Goal: Task Accomplishment & Management: Complete application form

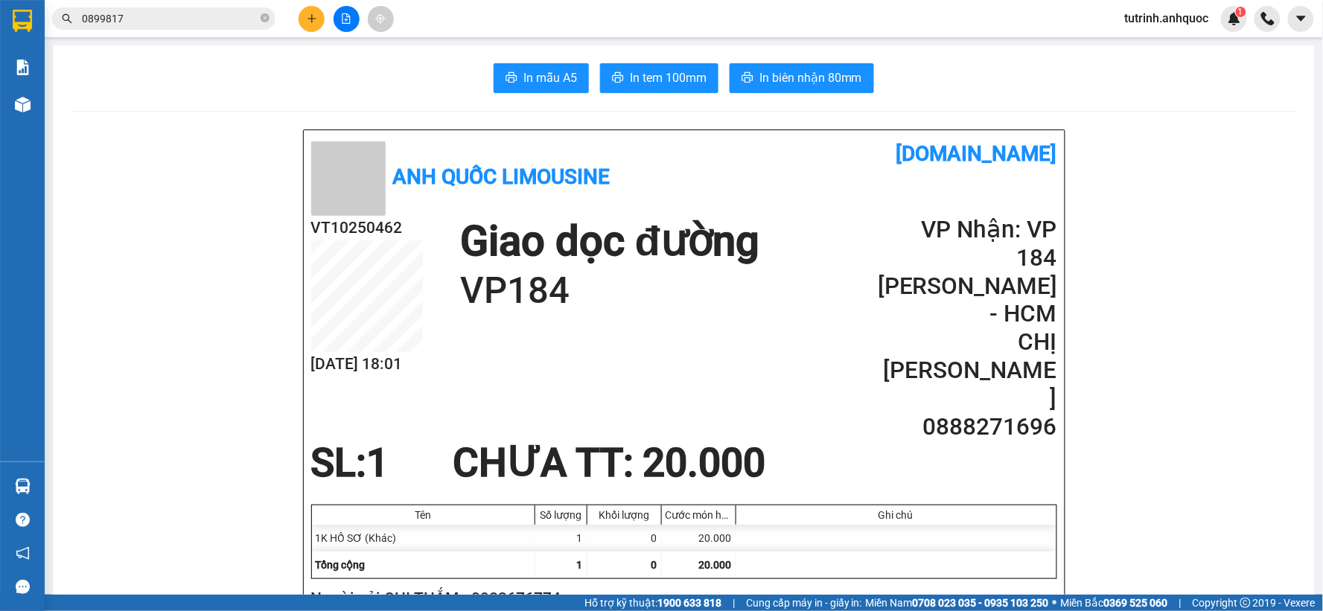
click at [310, 25] on button at bounding box center [311, 19] width 26 height 26
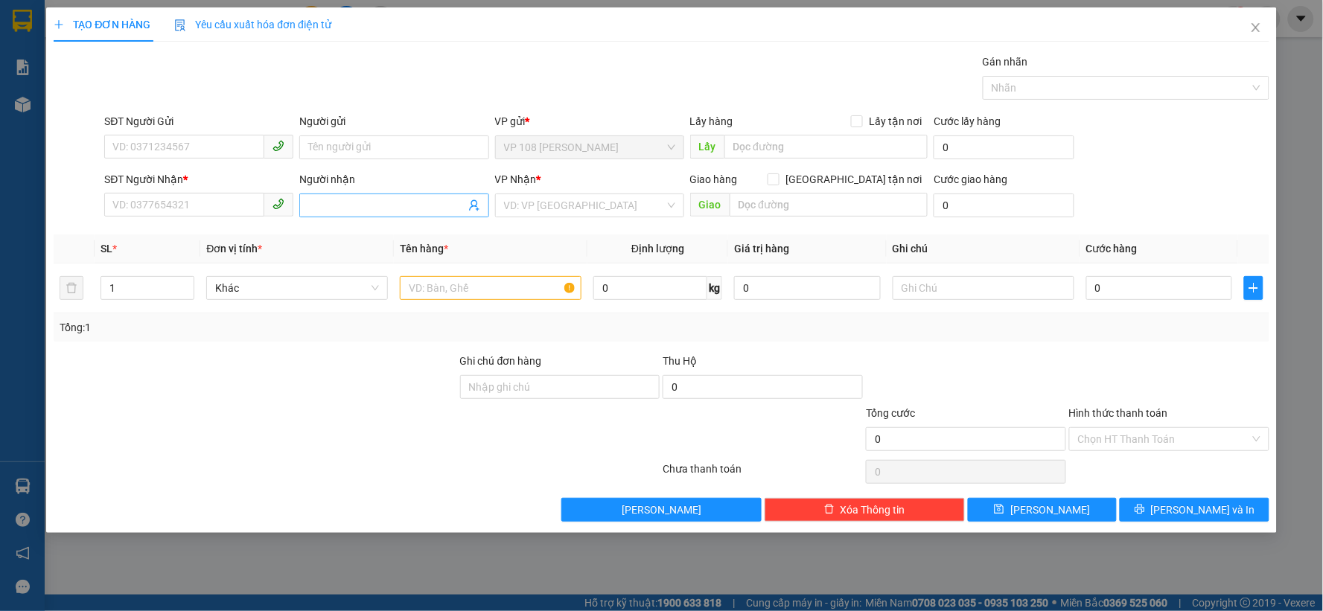
click at [353, 204] on input "Người nhận" at bounding box center [386, 205] width 156 height 16
click at [189, 143] on input "SĐT Người Gửi" at bounding box center [184, 147] width 160 height 24
click at [173, 141] on input "SĐT Người Gửi" at bounding box center [184, 147] width 160 height 24
click at [162, 211] on input "SĐT Người Nhận *" at bounding box center [184, 205] width 160 height 24
click at [189, 202] on input "SĐT Người Nhận *" at bounding box center [184, 205] width 160 height 24
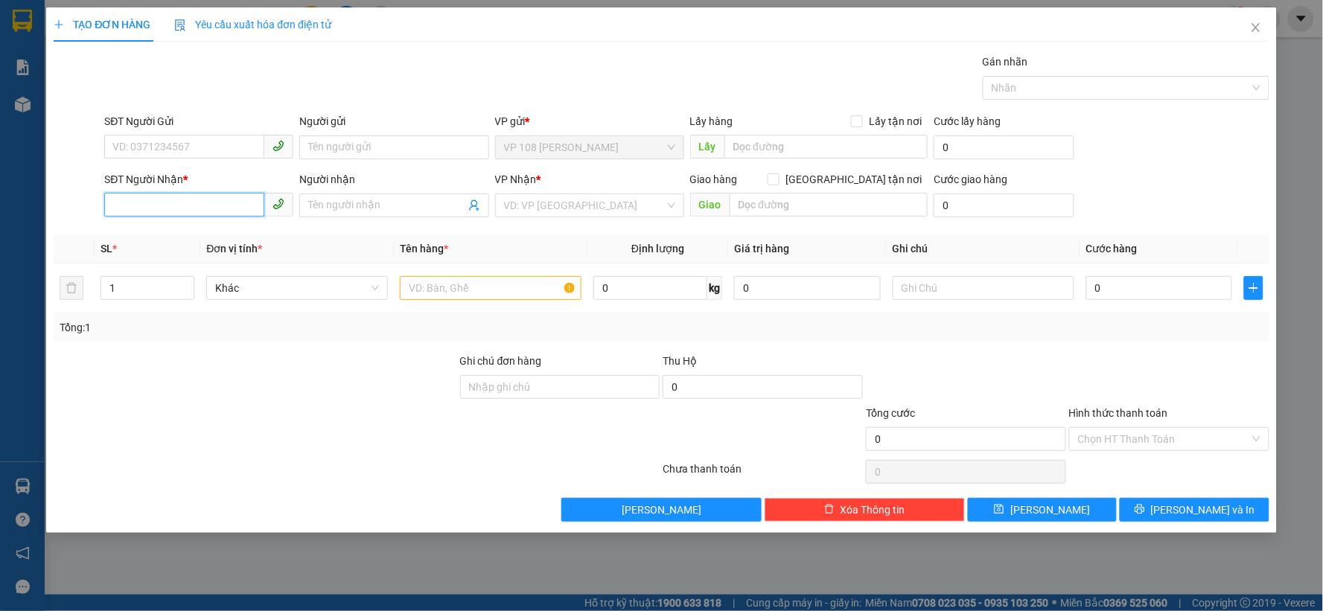
click at [181, 202] on input "SĐT Người Nhận *" at bounding box center [184, 205] width 160 height 24
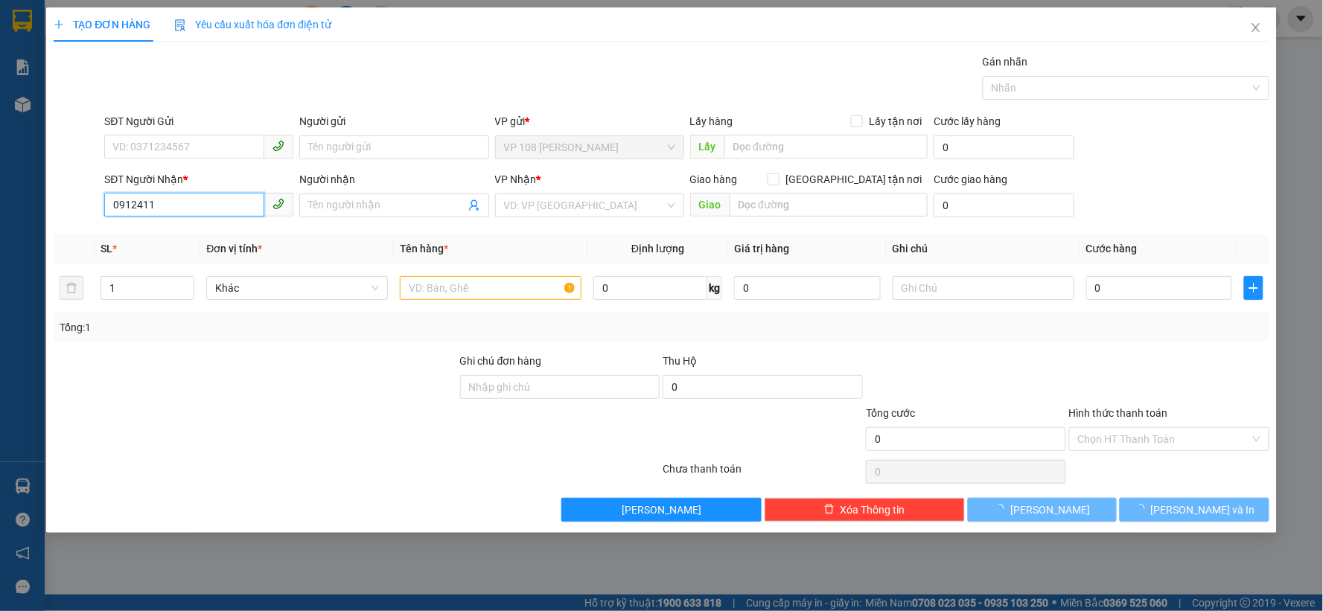
click at [170, 198] on input "0912411" at bounding box center [184, 205] width 160 height 24
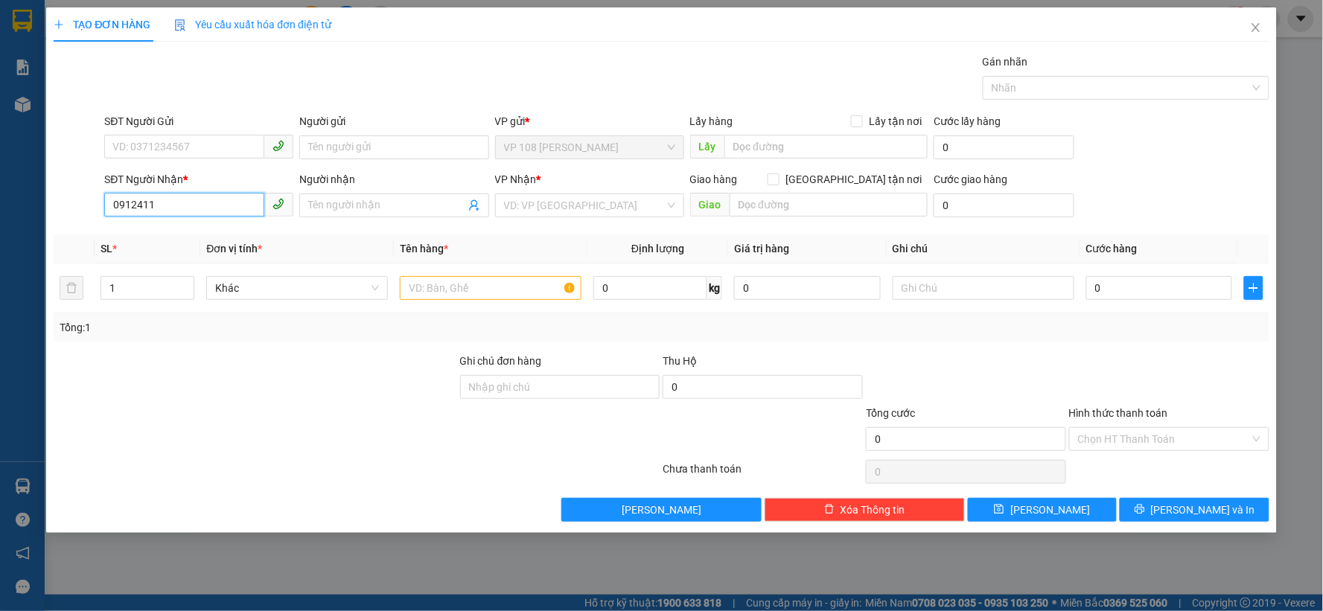
click at [176, 205] on input "0912411" at bounding box center [184, 205] width 160 height 24
click at [224, 237] on div "0912411099 - CHỊ [PERSON_NAME]" at bounding box center [198, 235] width 171 height 16
click at [197, 226] on div "0912411099 - CHỊ [PERSON_NAME]" at bounding box center [198, 235] width 189 height 24
click at [198, 240] on div "0912411099 - CHỊ [PERSON_NAME]" at bounding box center [198, 235] width 171 height 16
click at [188, 235] on div "0912411099 - CHỊ [PERSON_NAME]" at bounding box center [198, 235] width 171 height 16
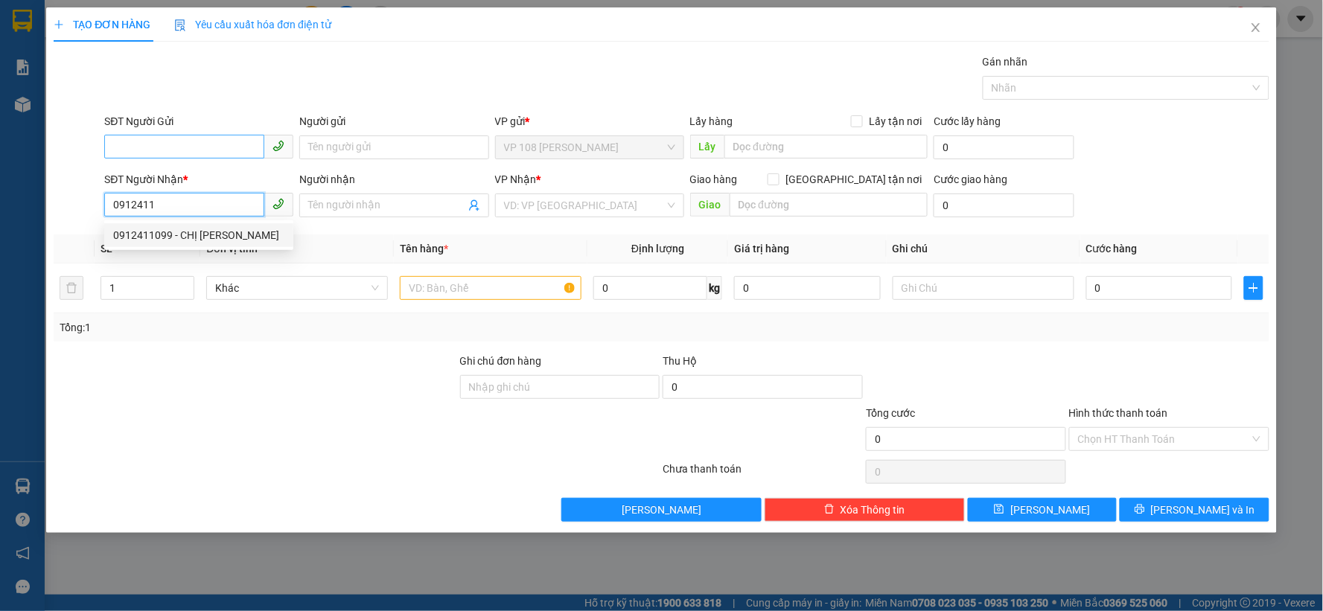
click at [211, 232] on div "0912411099 - CHỊ [PERSON_NAME]" at bounding box center [198, 235] width 171 height 16
type input "0912411099"
click at [202, 225] on body "Kết quả tìm kiếm ( 28 ) Bộ lọc Mã ĐH Trạng thái Món hàng Thu hộ Tổng cước Chưa …" at bounding box center [661, 305] width 1323 height 611
click at [203, 232] on div "0912411099 - CHỊ [PERSON_NAME]" at bounding box center [198, 235] width 171 height 16
click at [232, 229] on div "0912411099 - CHỊ [PERSON_NAME]" at bounding box center [198, 235] width 171 height 16
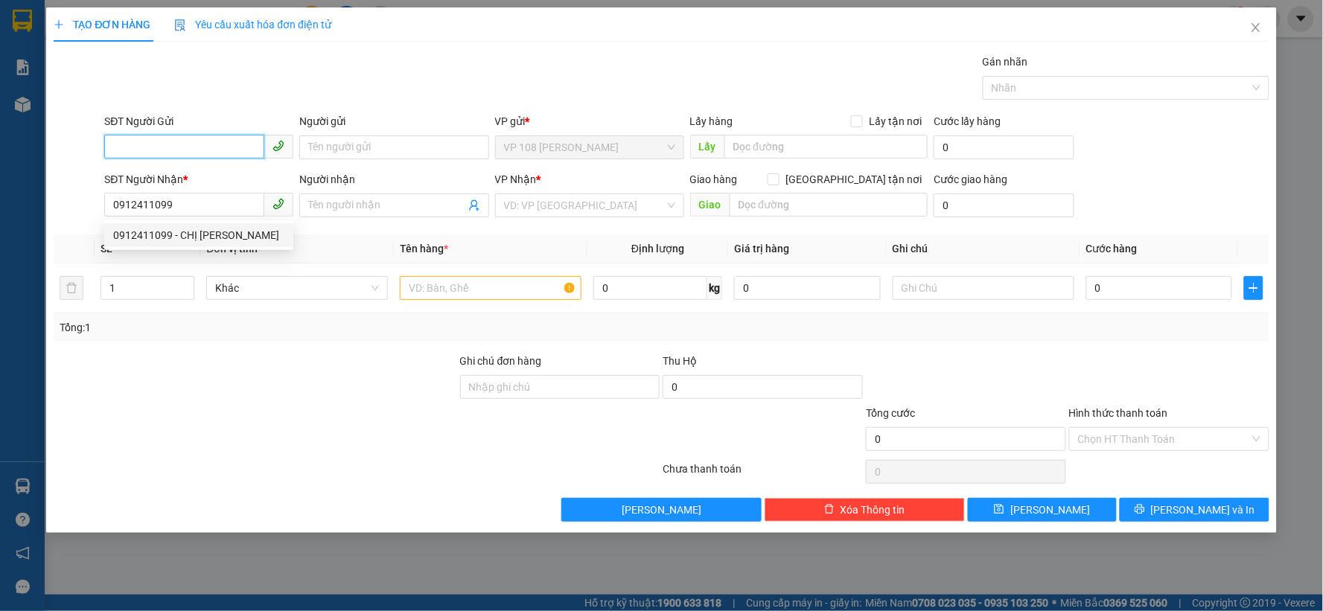
click at [203, 139] on input "SĐT Người Gửi" at bounding box center [184, 147] width 160 height 24
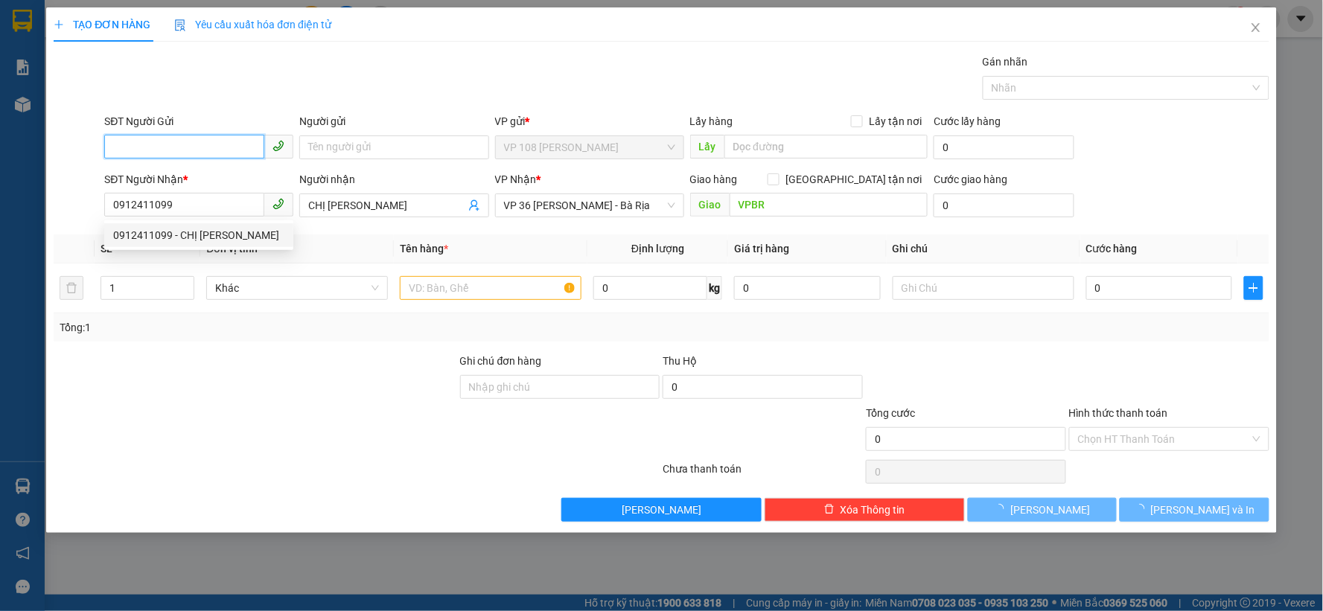
type input "CHỊ [PERSON_NAME]"
type input "VPBR"
type input "30.000"
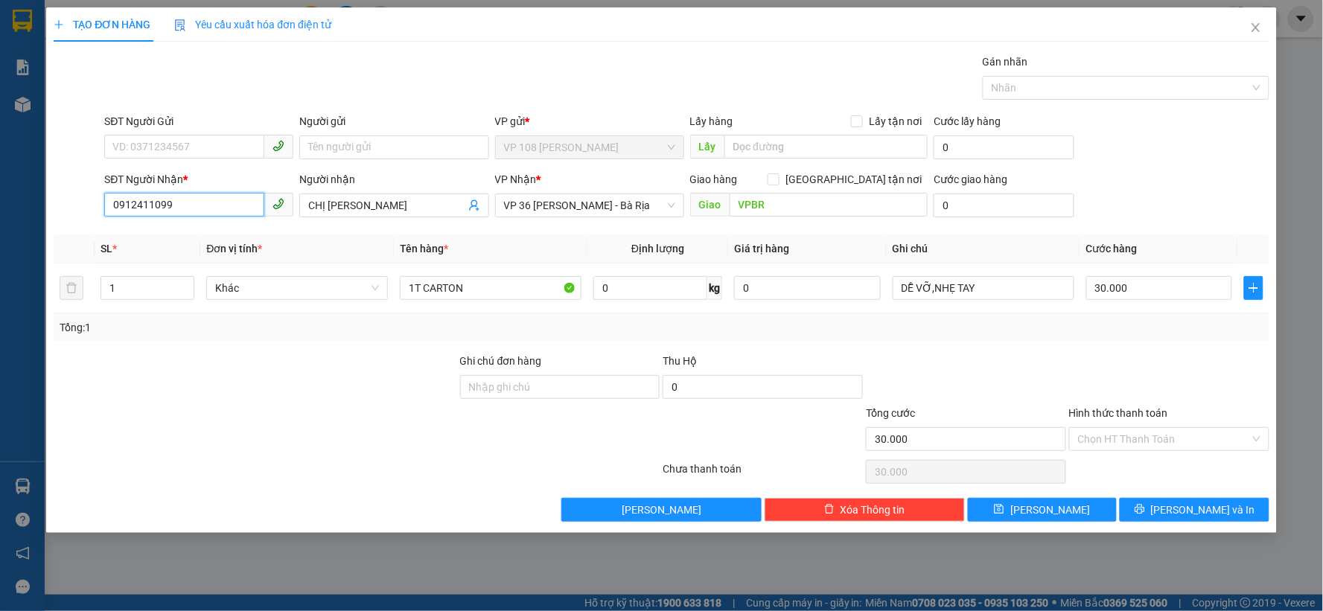
click at [197, 201] on input "0912411099" at bounding box center [184, 205] width 160 height 24
type input "0912411099"
click at [197, 233] on div "0912411099 - CHỊ [PERSON_NAME]" at bounding box center [198, 235] width 171 height 16
click at [182, 144] on input "SĐT Người Gửi" at bounding box center [184, 147] width 160 height 24
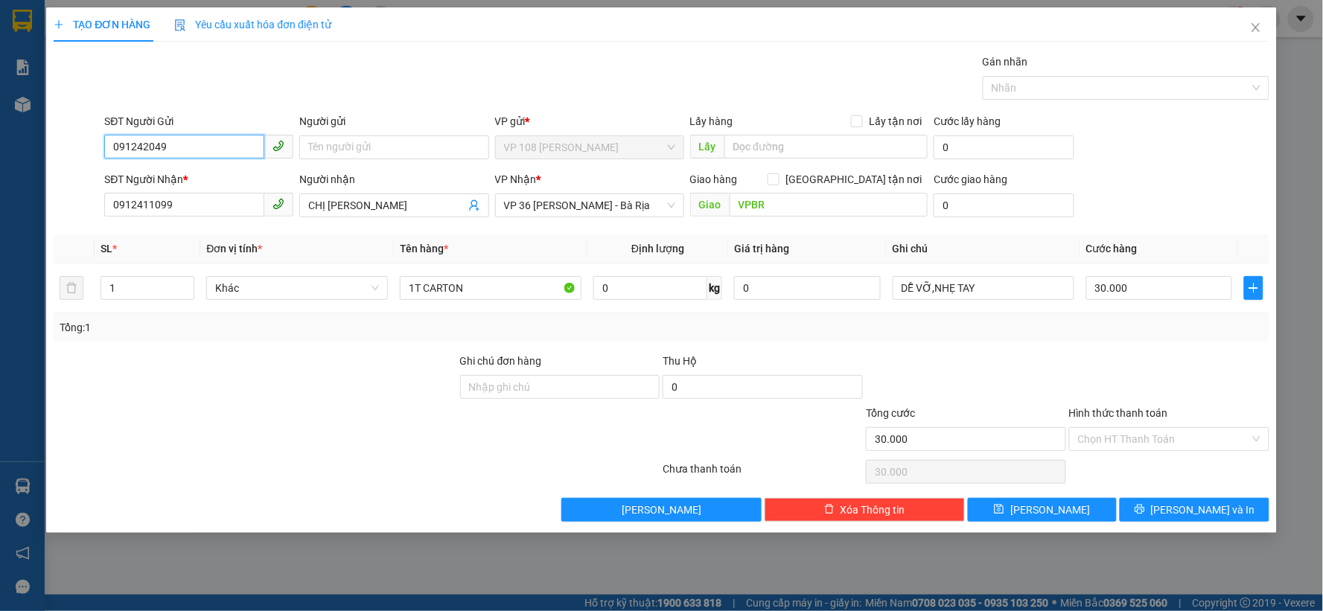
type input "0912420499"
click at [247, 179] on div "0912420499 - CHỊ [PERSON_NAME]" at bounding box center [198, 177] width 171 height 16
type input "CHỊ [PERSON_NAME]"
type input "SCB 7/9 -VPQ1 THẢO"
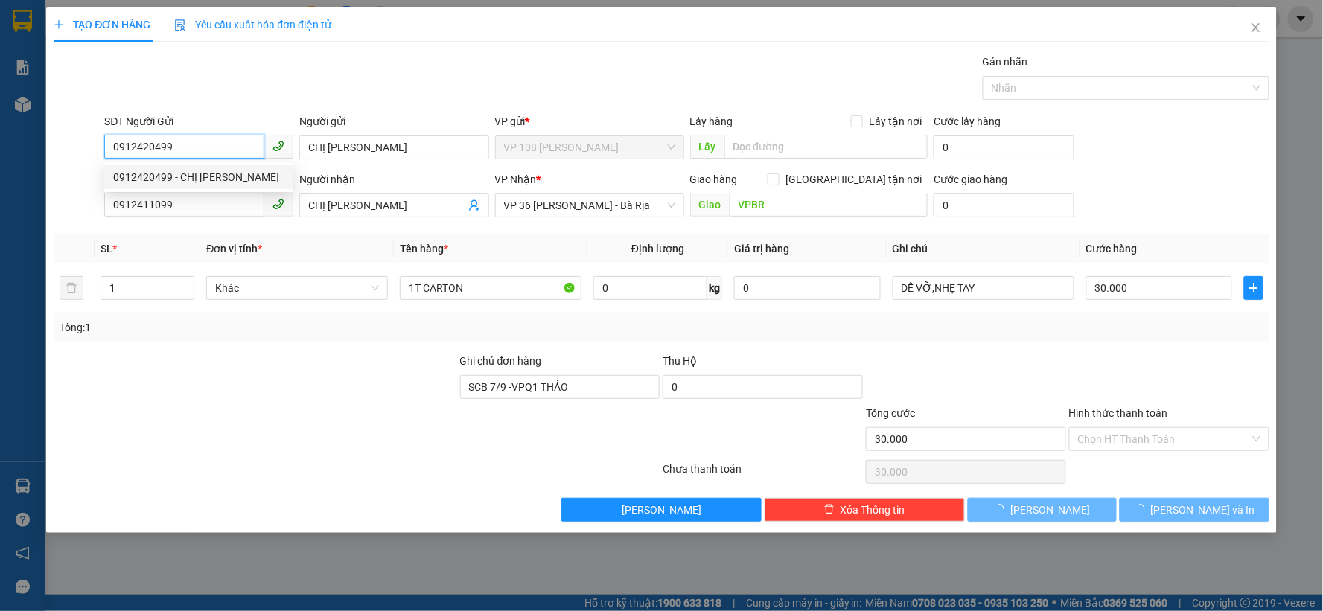
type input "50.000"
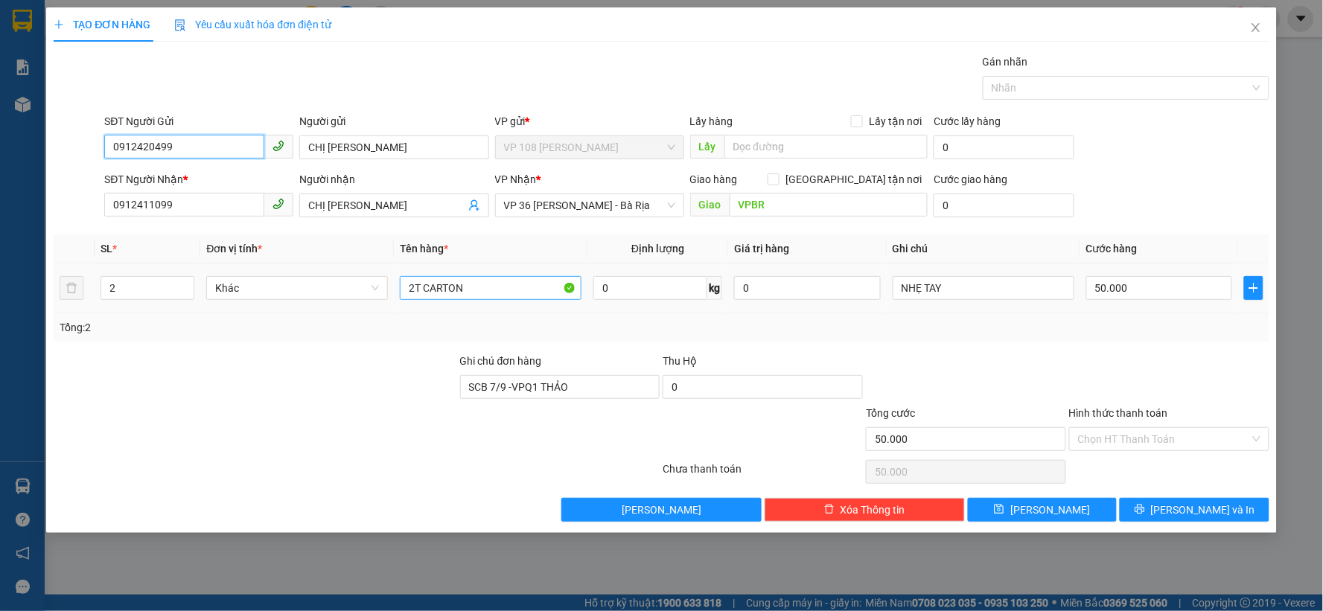
type input "0912420499"
click at [466, 289] on input "2T CARTON" at bounding box center [491, 288] width 182 height 24
drag, startPoint x: 417, startPoint y: 284, endPoint x: 384, endPoint y: 280, distance: 33.1
click at [384, 280] on tr "2 Khác 2T CARTON 0 kg 0 NHẸ TAY 50.000" at bounding box center [662, 289] width 1216 height 50
type input "1T CARTON"
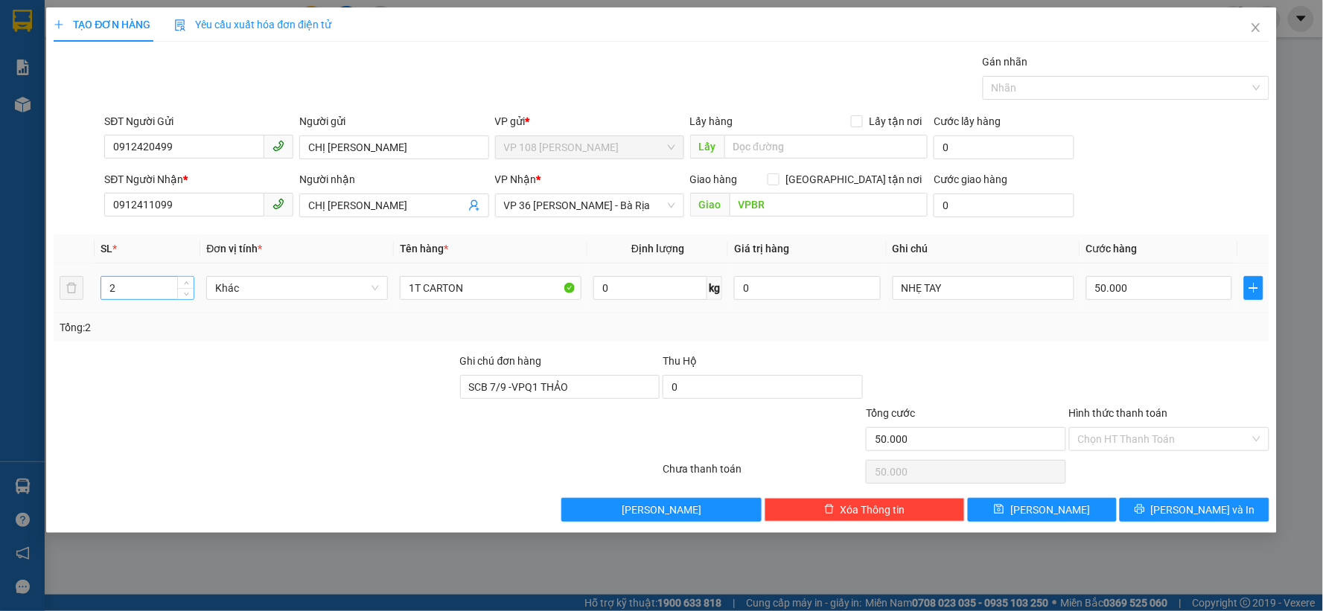
click at [145, 286] on input "2" at bounding box center [147, 288] width 92 height 22
click at [144, 286] on input "2" at bounding box center [147, 288] width 92 height 22
type input "1"
click at [389, 406] on div at bounding box center [255, 431] width 406 height 52
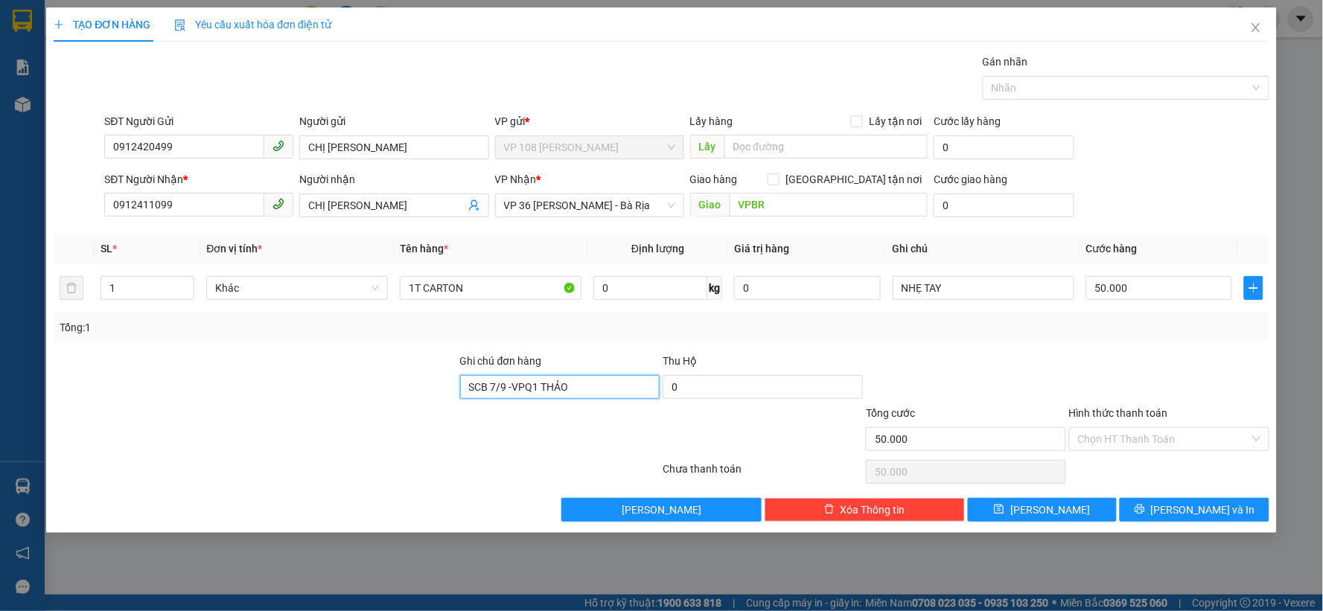
click at [594, 380] on input "SCB 7/9 -VPQ1 THẢO" at bounding box center [560, 387] width 200 height 24
click at [318, 380] on div at bounding box center [255, 379] width 406 height 52
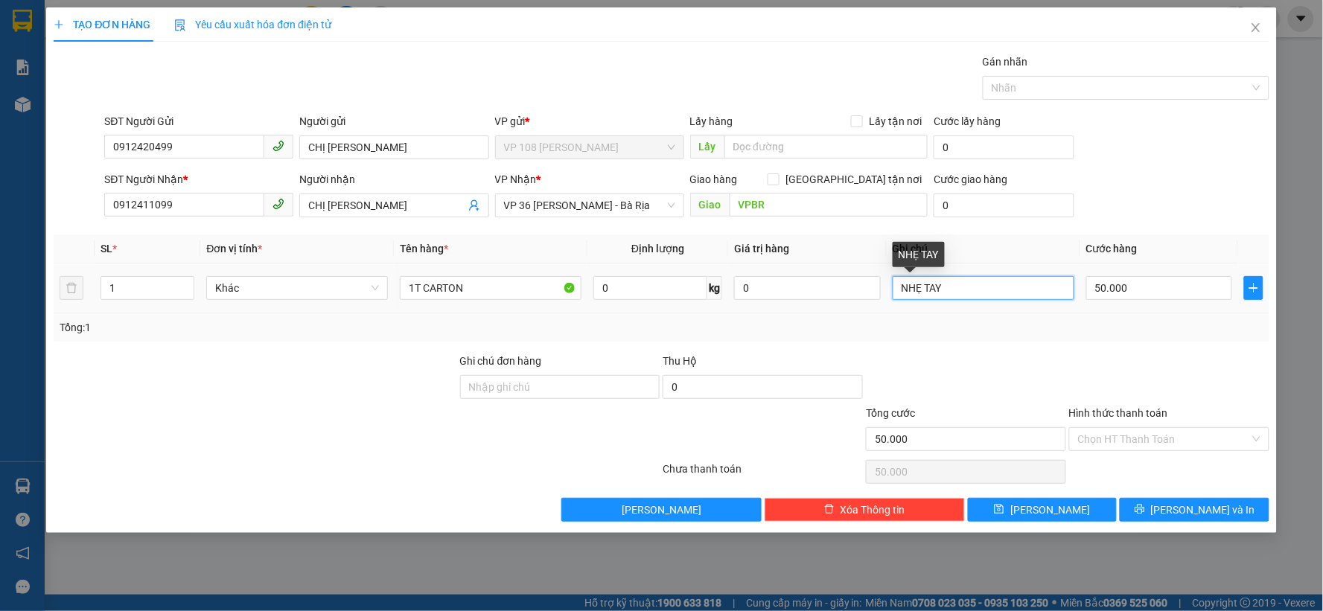
click at [943, 280] on input "NHẸ TAY" at bounding box center [983, 288] width 182 height 24
click at [1113, 281] on input "50.000" at bounding box center [1159, 288] width 147 height 24
type input "4"
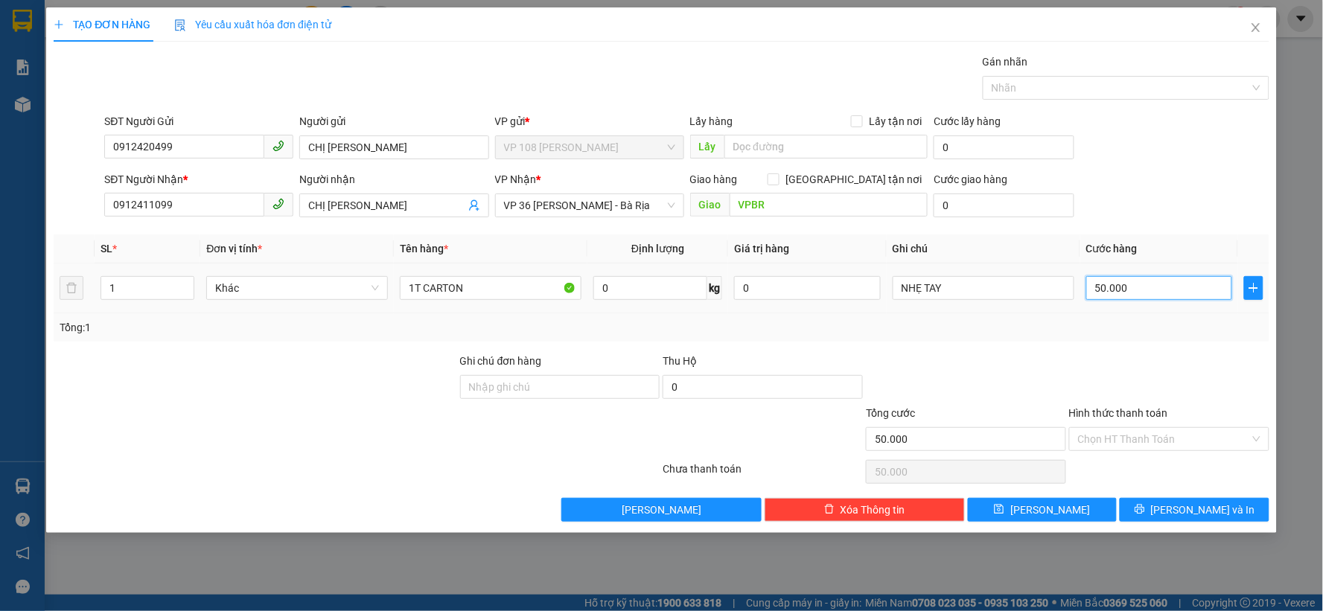
type input "4"
type input "40"
type input "400"
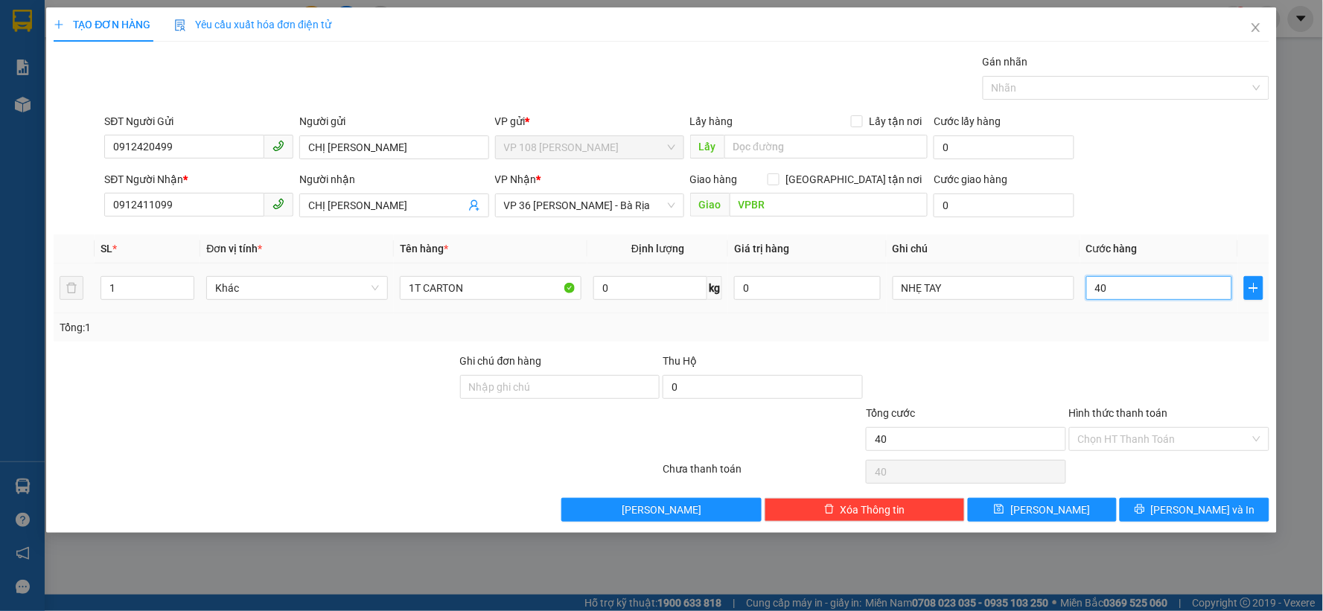
type input "400"
type input "4.000"
type input "40.000"
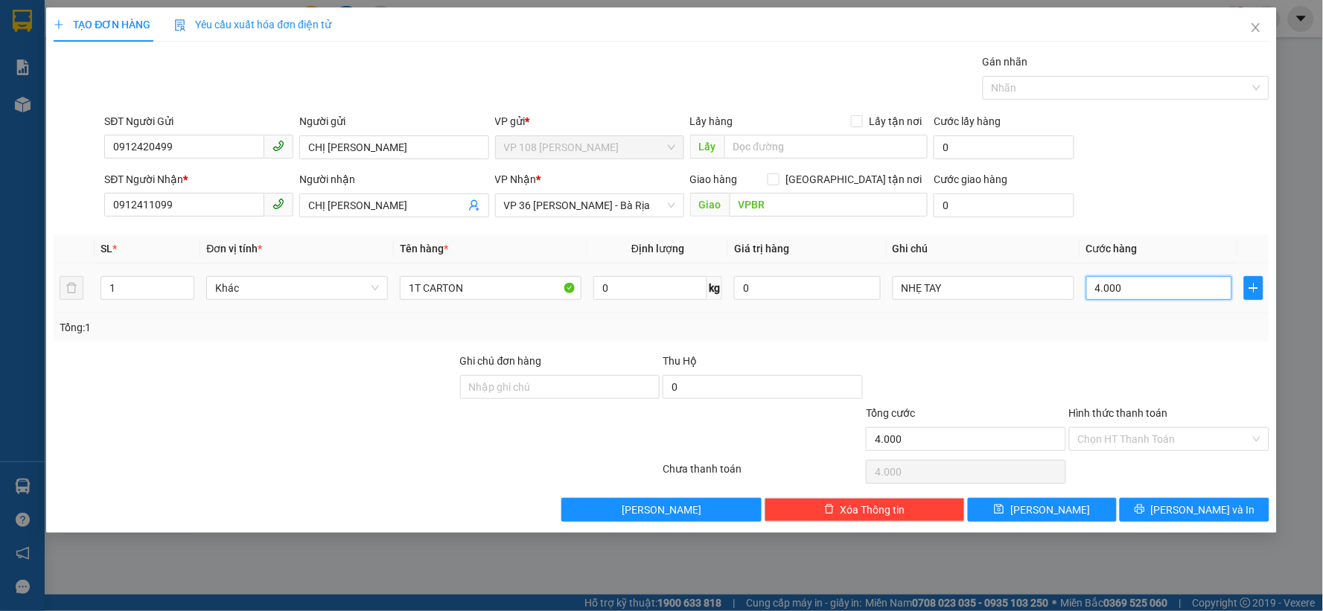
type input "40.000"
click at [1050, 387] on div at bounding box center [965, 379] width 203 height 52
click at [1181, 508] on span "[PERSON_NAME] và In" at bounding box center [1203, 510] width 104 height 16
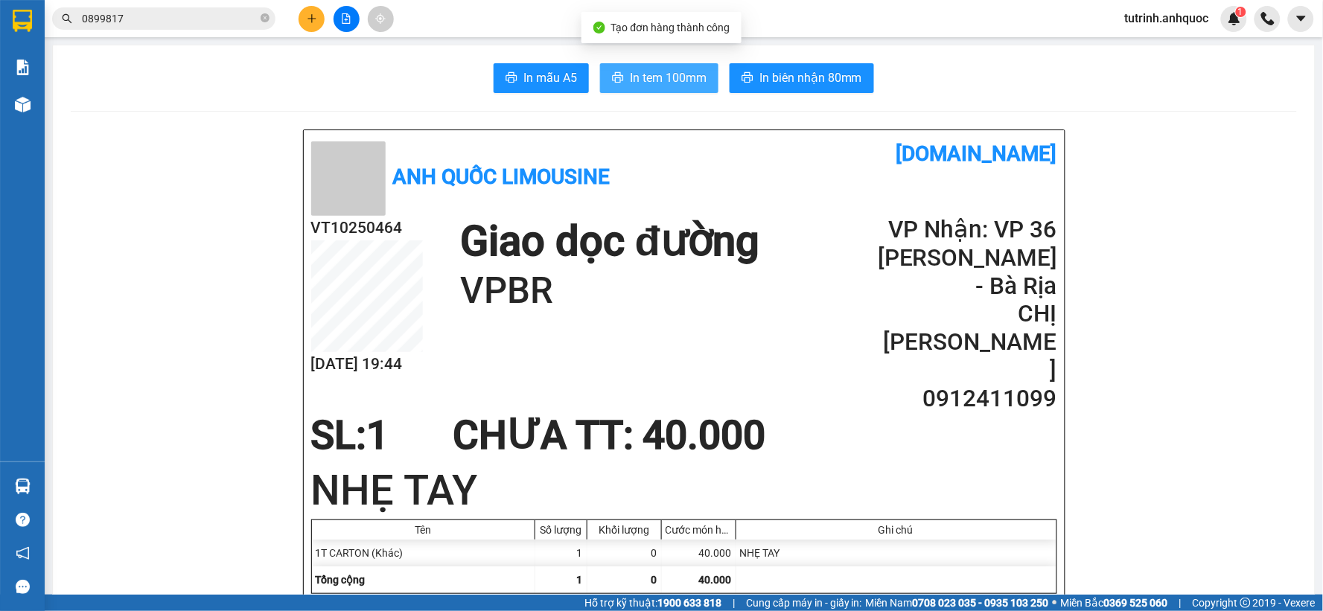
click at [636, 80] on span "In tem 100mm" at bounding box center [668, 77] width 77 height 19
click at [305, 21] on button at bounding box center [311, 19] width 26 height 26
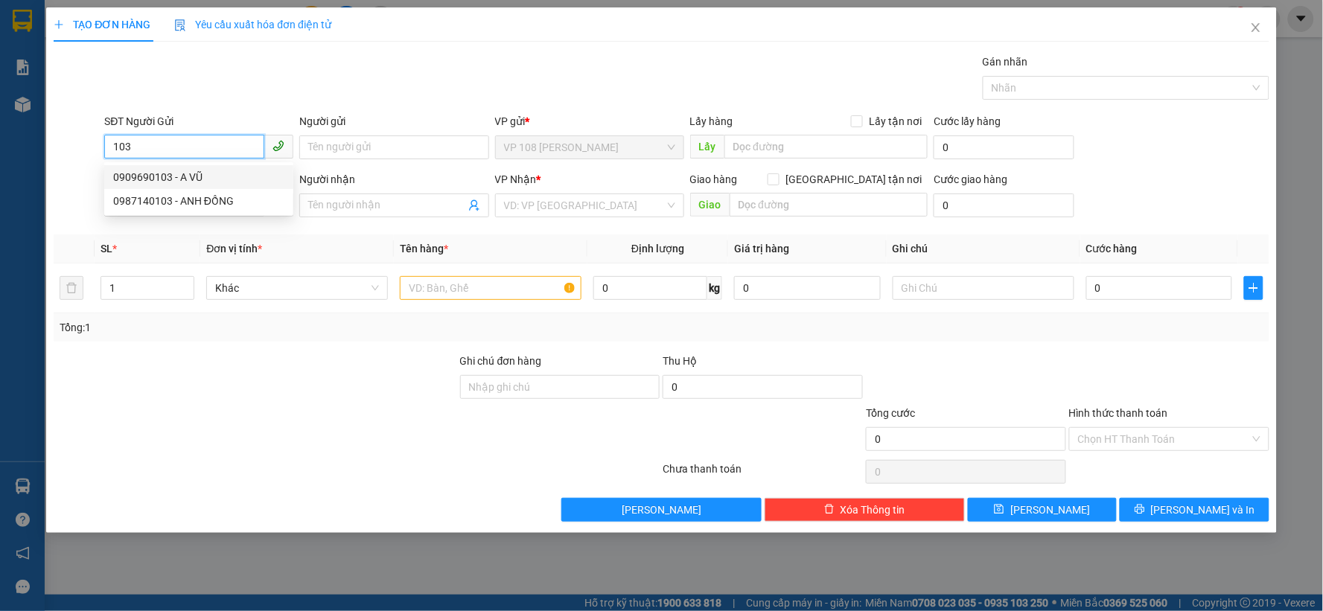
drag, startPoint x: 174, startPoint y: 176, endPoint x: 167, endPoint y: 180, distance: 8.1
click at [167, 180] on div "0909690103 - A VŨ" at bounding box center [198, 177] width 171 height 16
type input "0909690103"
type input "A VŨ"
type input "0903819411"
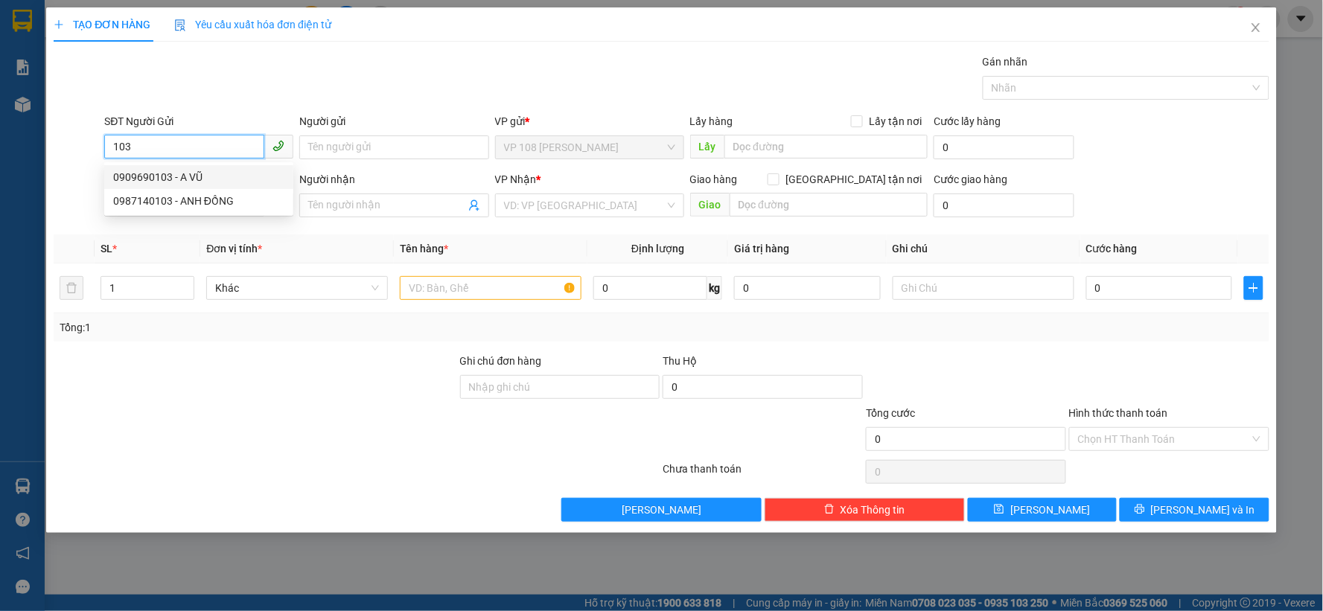
type input "[PERSON_NAME]"
type input "VPQ1"
type input "CK SCB 13/10"
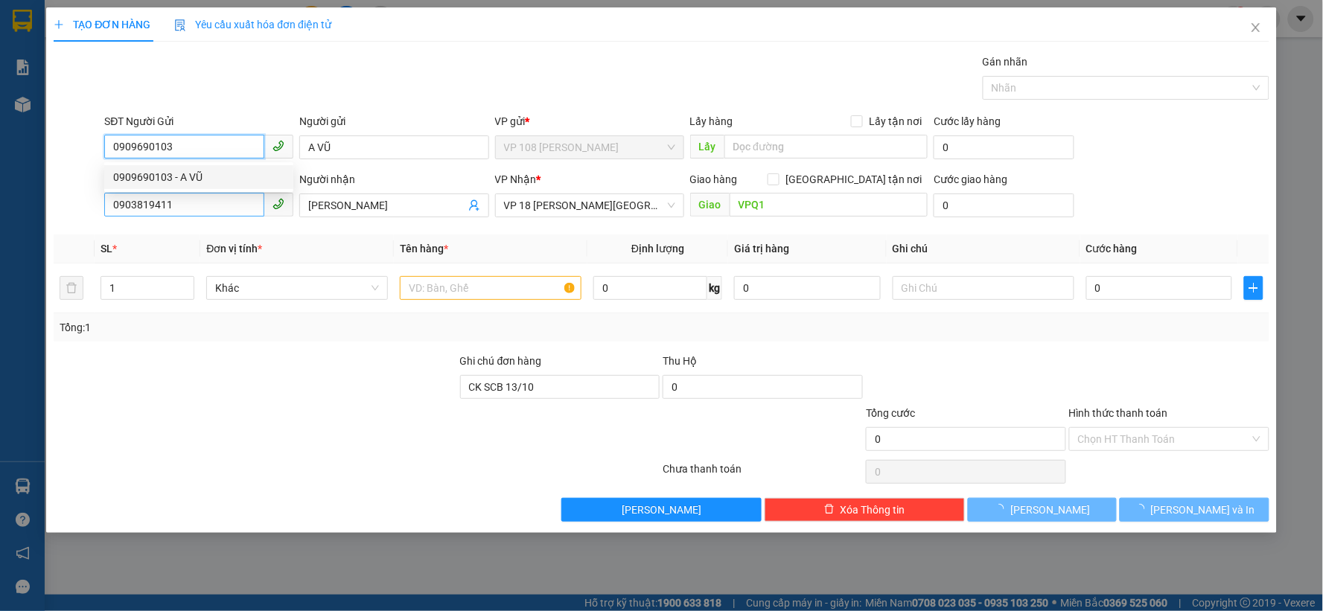
type input "30.000"
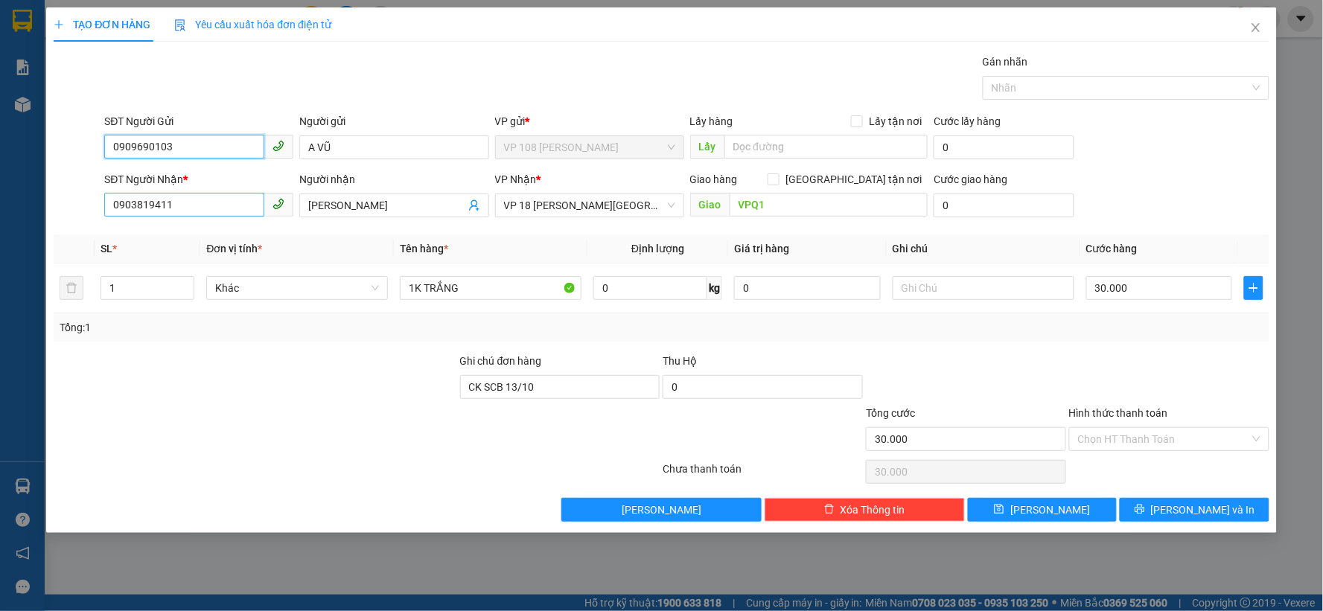
type input "0909690103"
click at [191, 201] on input "0903819411" at bounding box center [184, 205] width 160 height 24
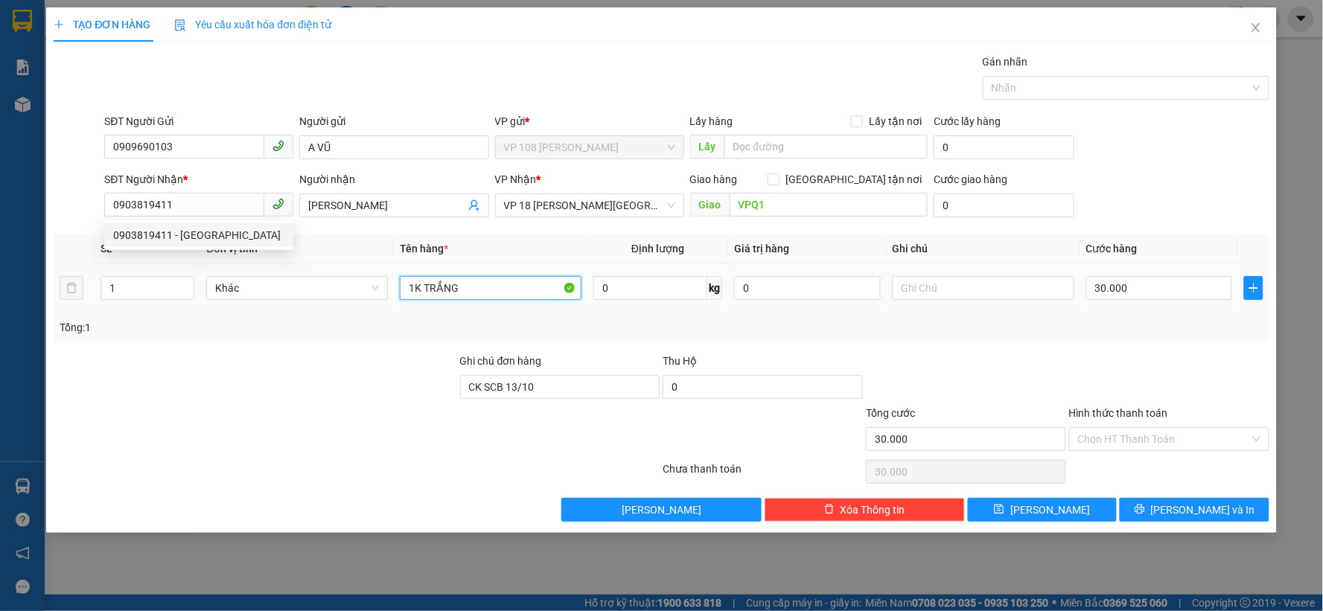
click at [491, 288] on input "1K TRẮNG" at bounding box center [491, 288] width 182 height 24
type input "1 TÚI XANH"
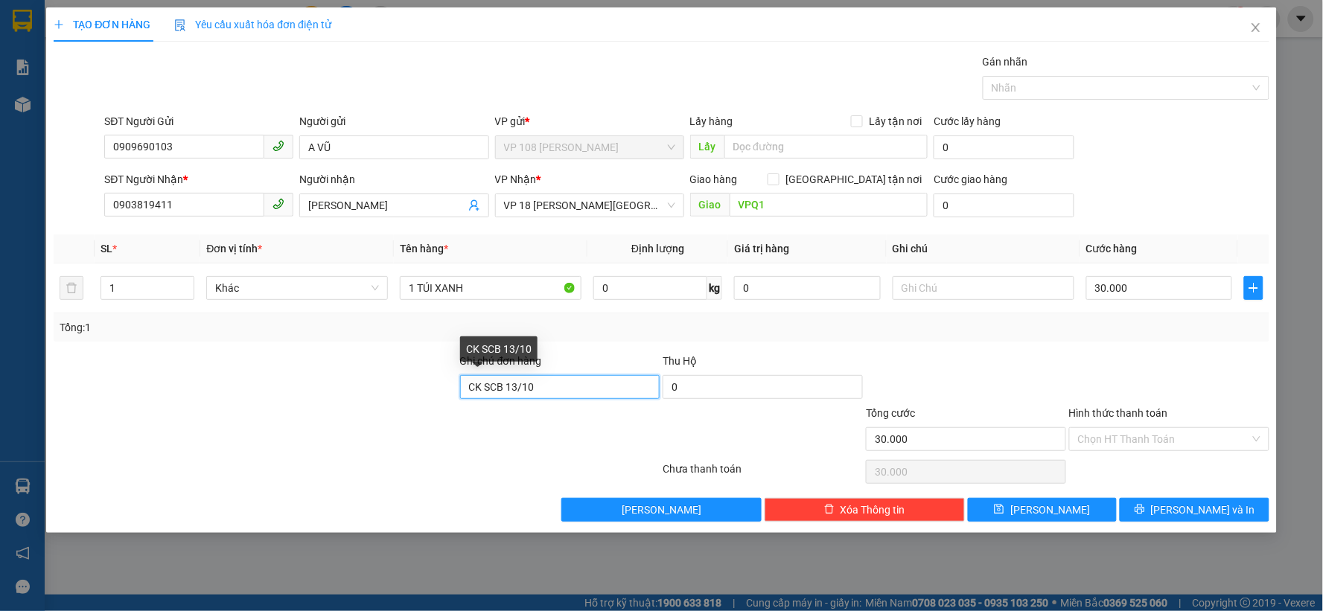
click at [532, 383] on input "CK SCB 13/10" at bounding box center [560, 387] width 200 height 24
click at [517, 391] on input "CK SCB 13/10" at bounding box center [560, 387] width 200 height 24
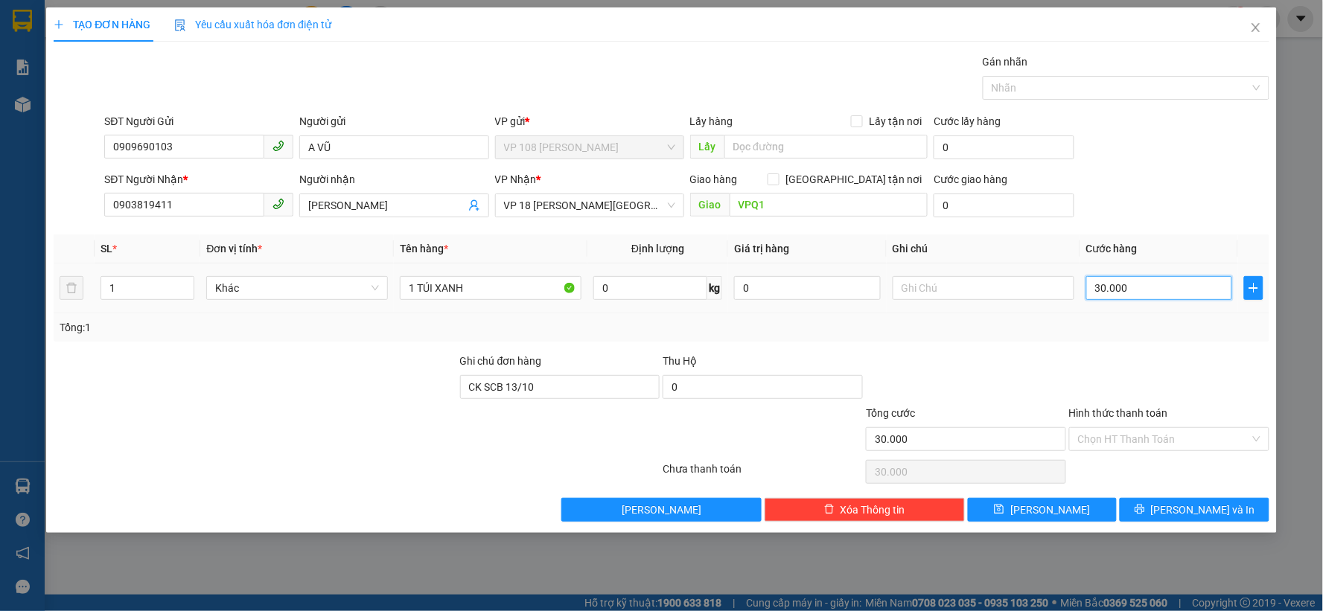
click at [1132, 293] on input "30.000" at bounding box center [1159, 288] width 147 height 24
type input "4"
type input "40"
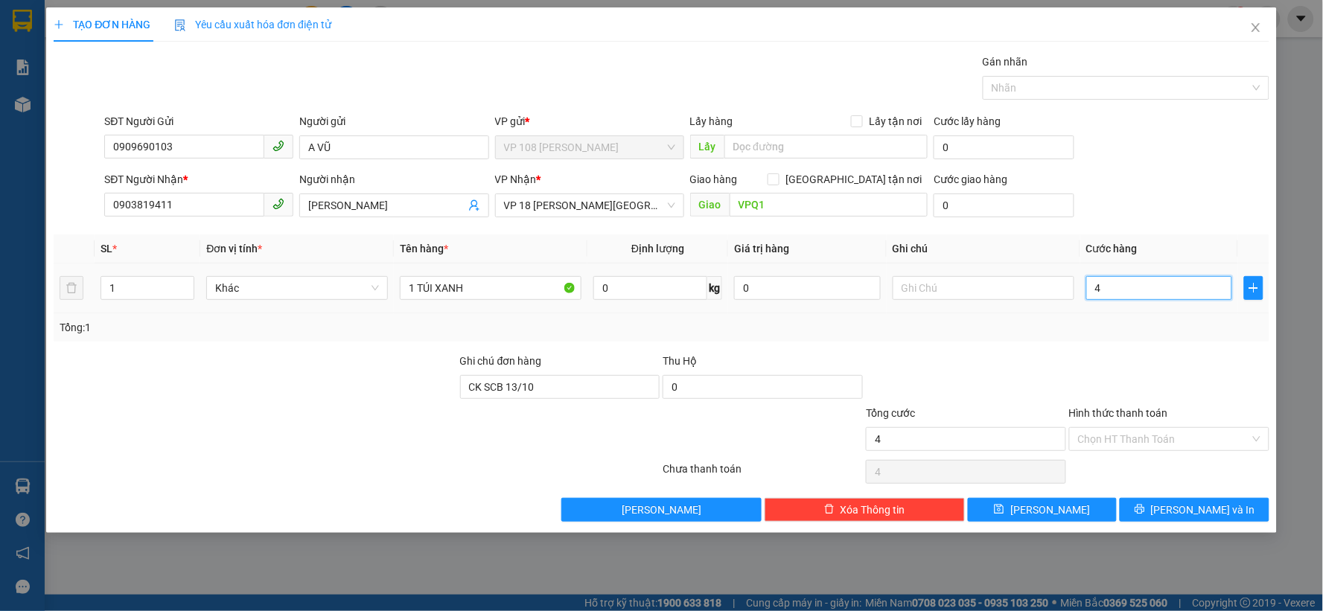
type input "40"
type input "400"
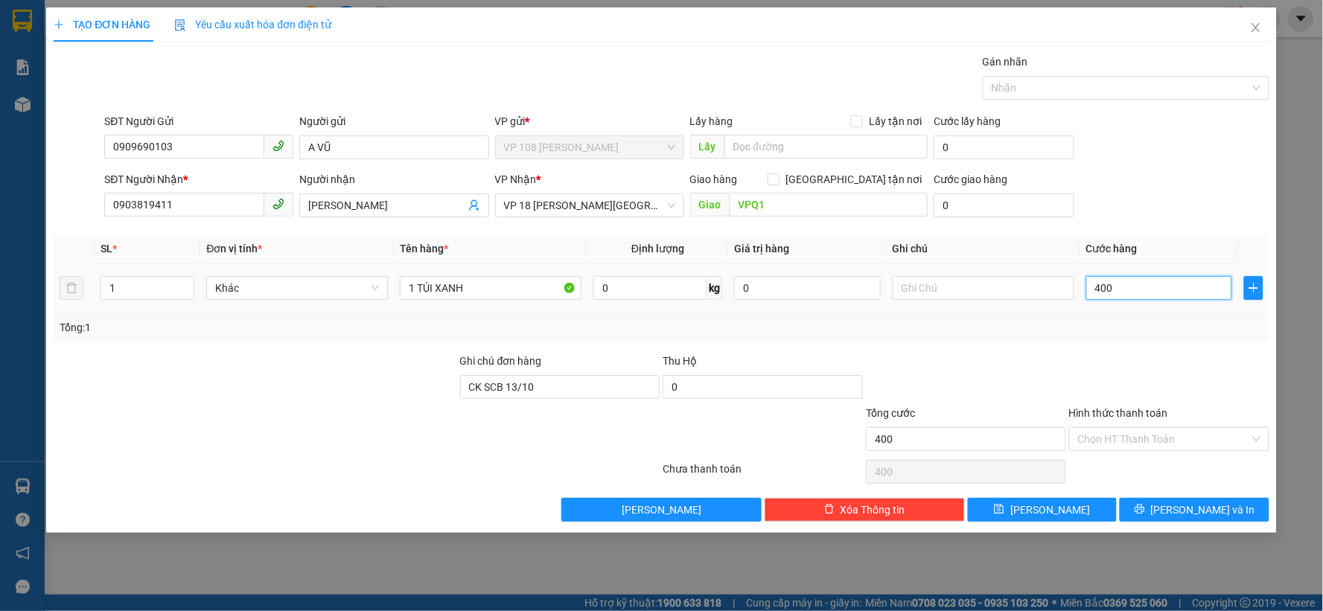
type input "4.000"
type input "40.000"
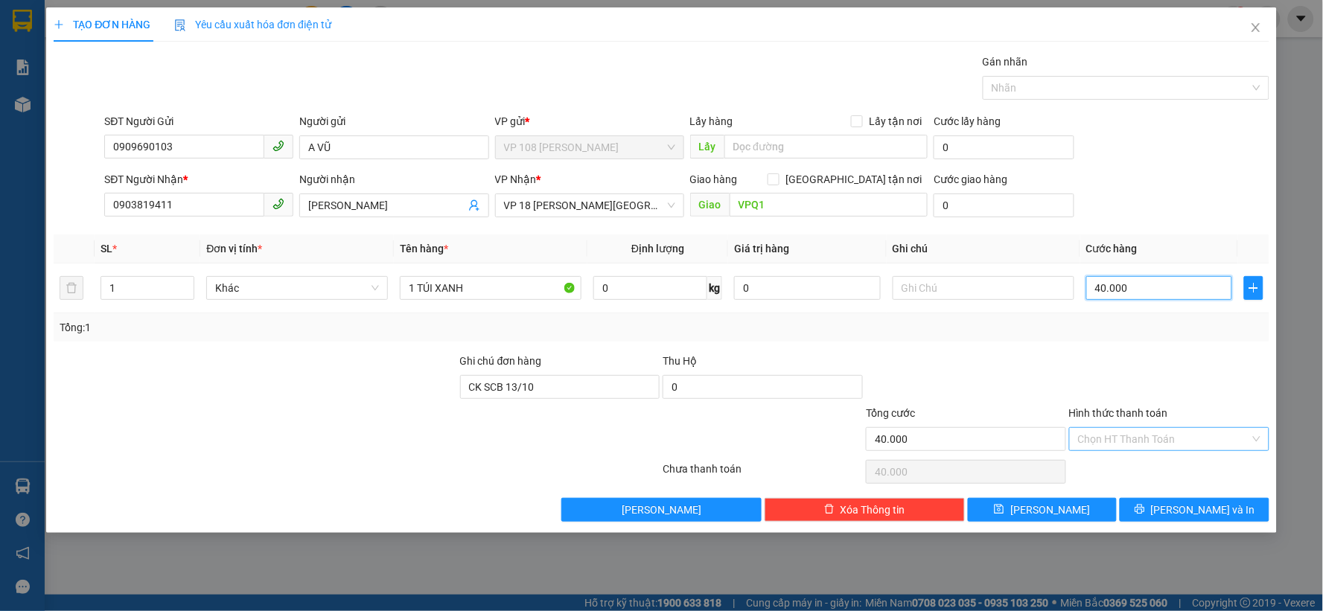
type input "40.000"
click at [1144, 434] on input "Hình thức thanh toán" at bounding box center [1164, 439] width 172 height 22
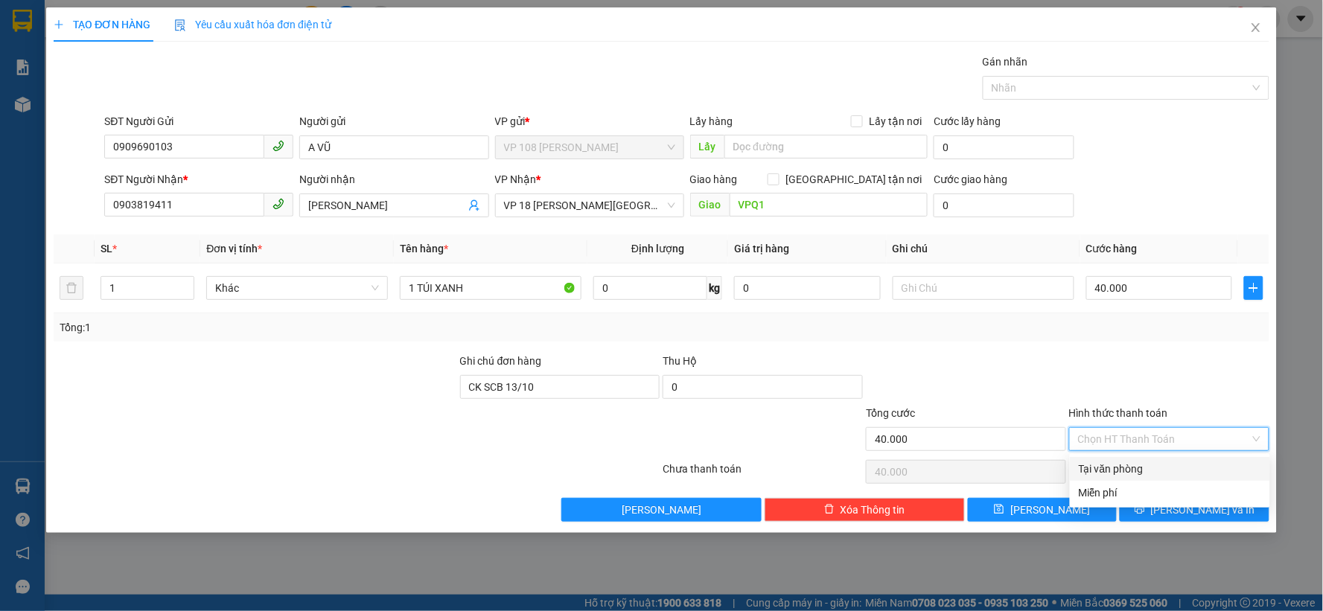
click at [1136, 466] on div "Tại văn phòng" at bounding box center [1170, 469] width 182 height 16
type input "0"
click at [1105, 472] on div "Tại văn phòng" at bounding box center [1170, 469] width 182 height 16
click at [1127, 378] on div at bounding box center [1168, 379] width 203 height 52
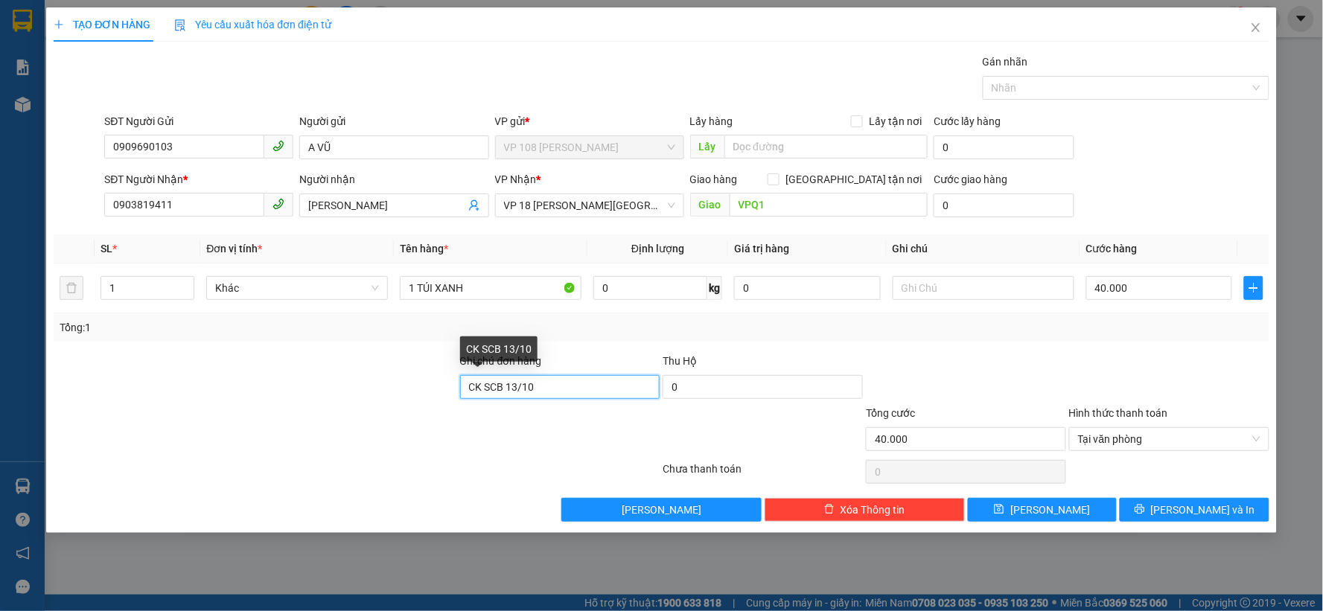
click at [586, 383] on input "CK SCB 13/10" at bounding box center [560, 387] width 200 height 24
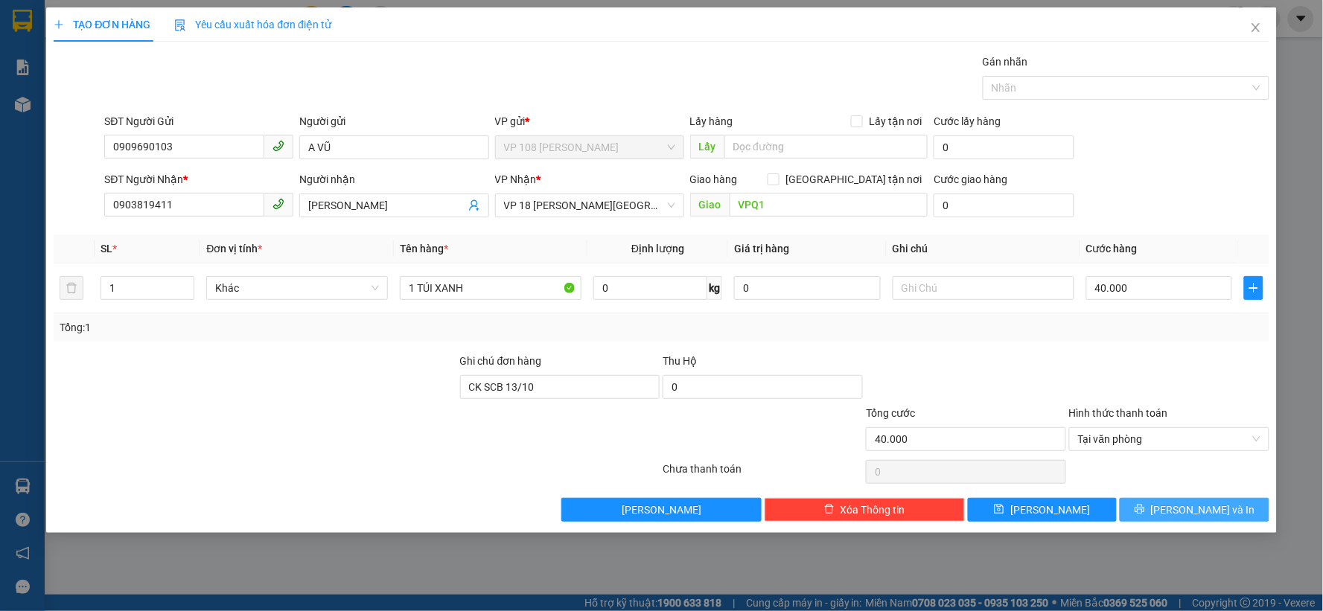
click at [1144, 508] on icon "printer" at bounding box center [1139, 510] width 10 height 10
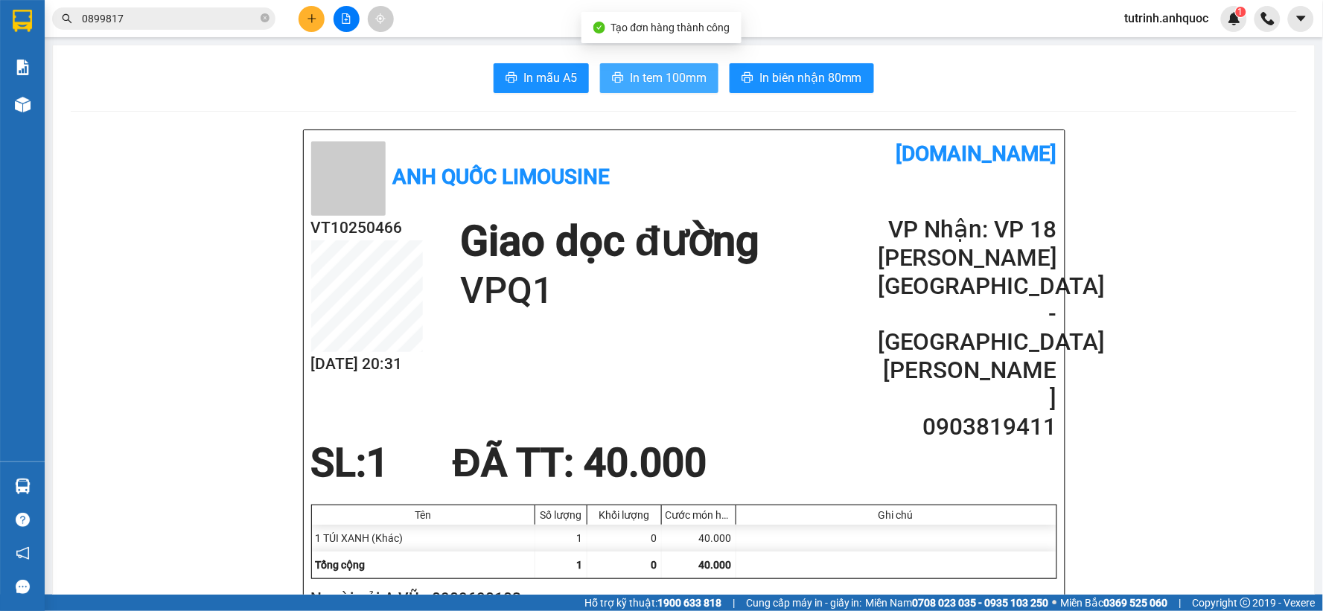
click at [686, 72] on span "In tem 100mm" at bounding box center [668, 77] width 77 height 19
click at [353, 225] on h2 "VT10250466" at bounding box center [367, 228] width 112 height 25
click at [490, 587] on h2 "Người gửi: A VŨ - 0909690103" at bounding box center [681, 599] width 740 height 25
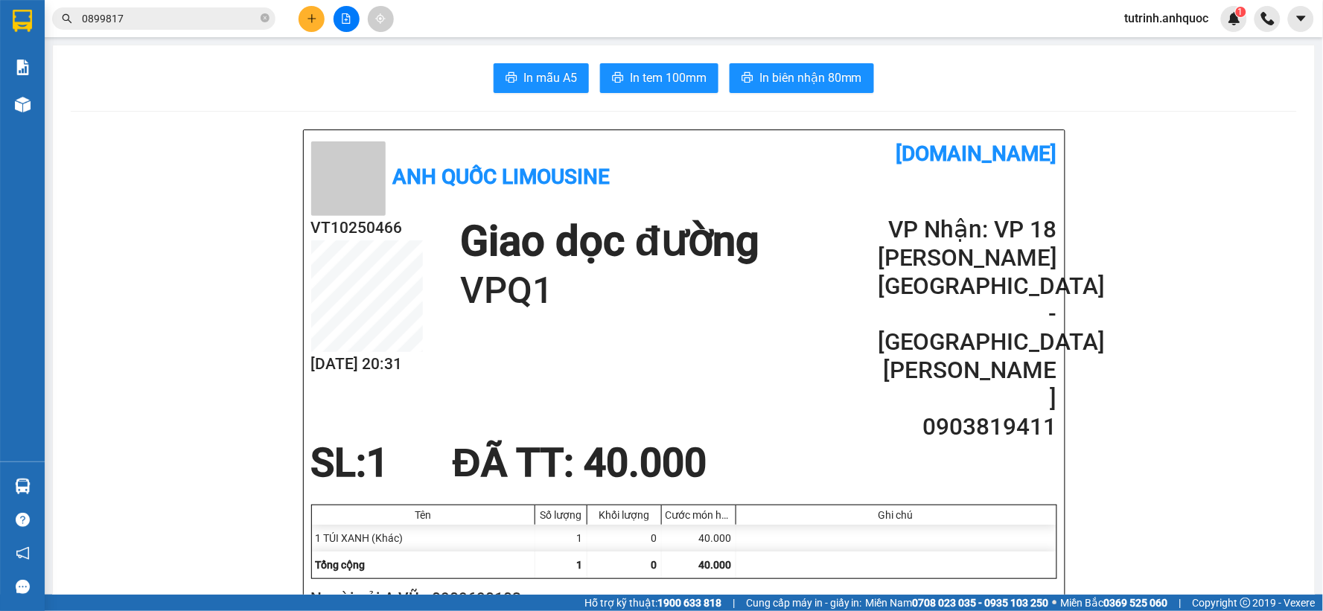
click at [370, 231] on h2 "VT10250466" at bounding box center [367, 228] width 112 height 25
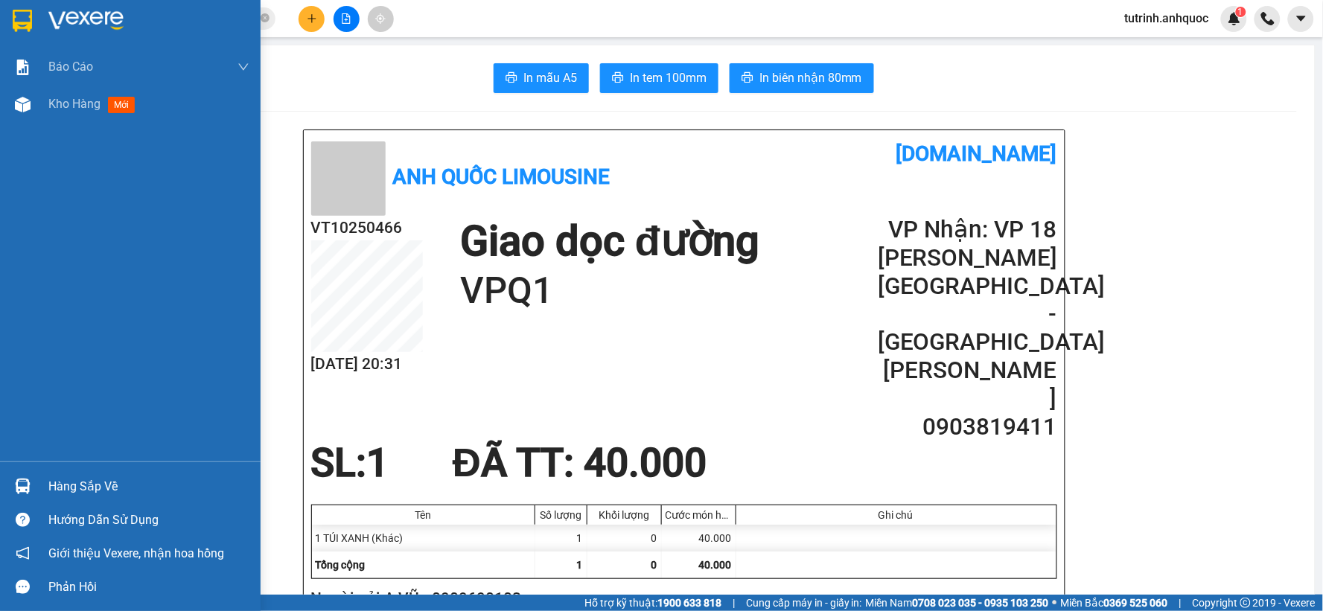
click at [19, 23] on img at bounding box center [22, 21] width 19 height 22
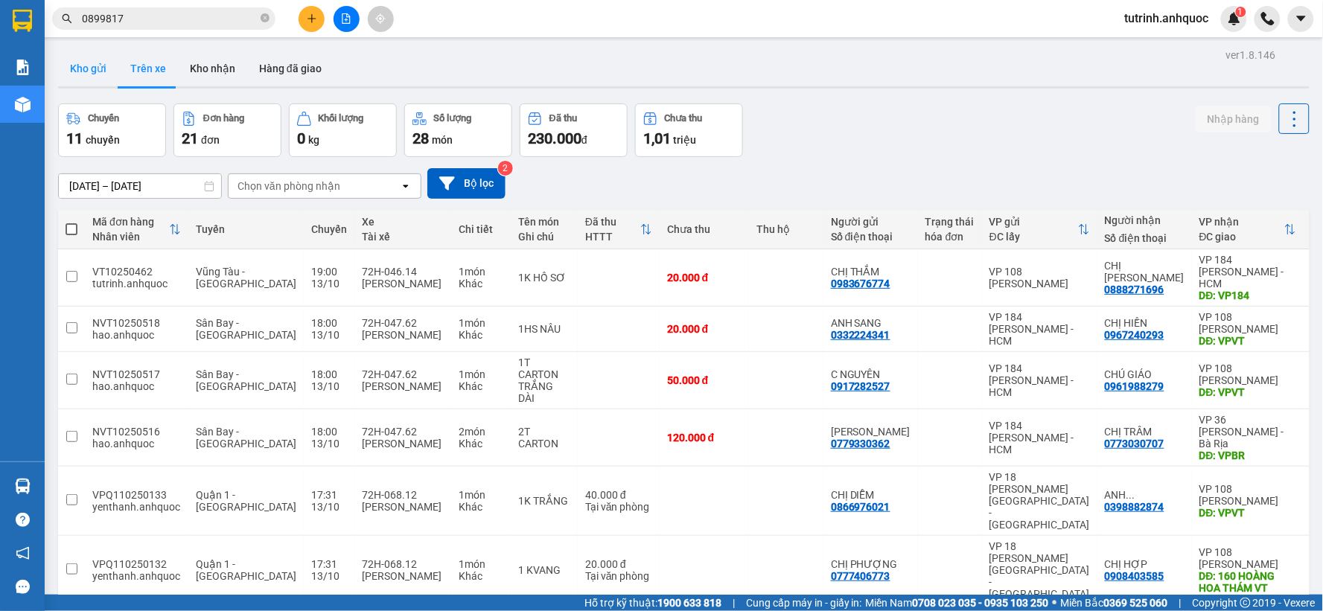
click at [73, 74] on button "Kho gửi" at bounding box center [88, 69] width 60 height 36
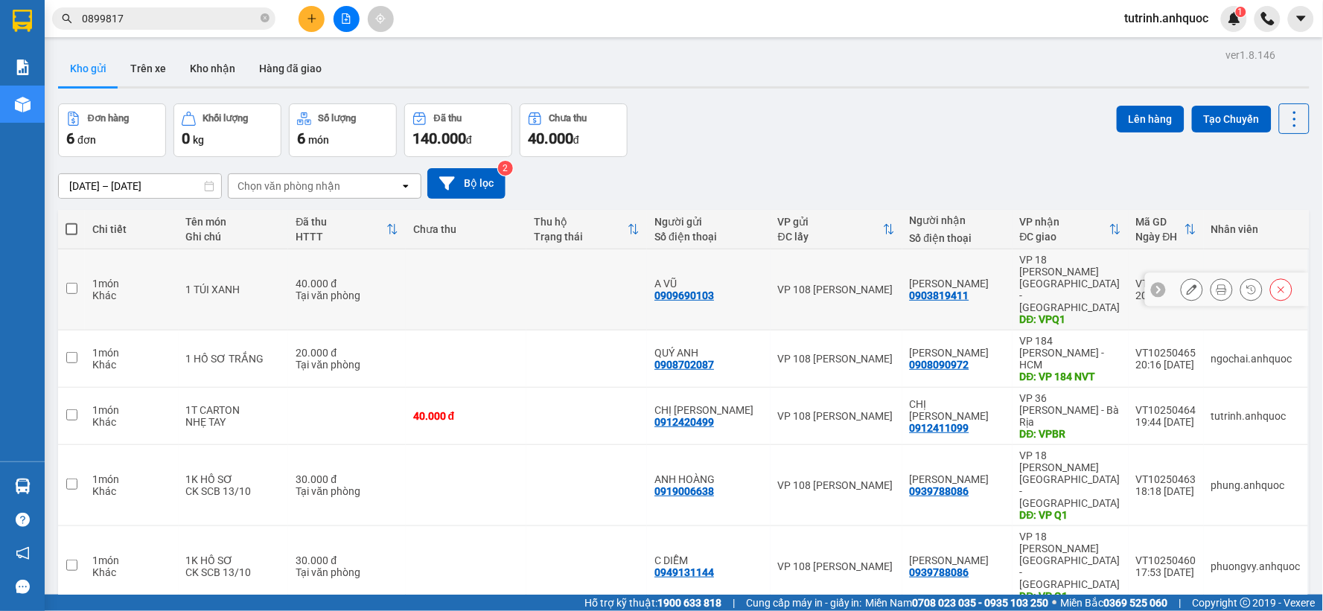
click at [75, 283] on input "checkbox" at bounding box center [71, 288] width 11 height 11
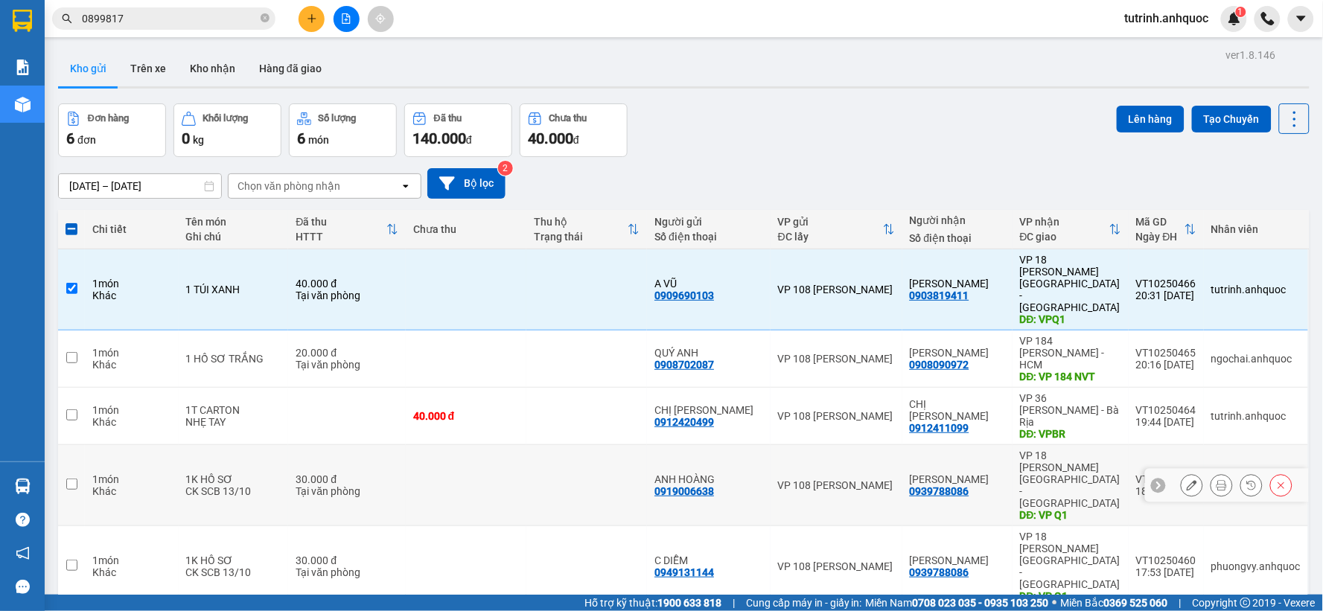
click at [74, 479] on input "checkbox" at bounding box center [71, 484] width 11 height 11
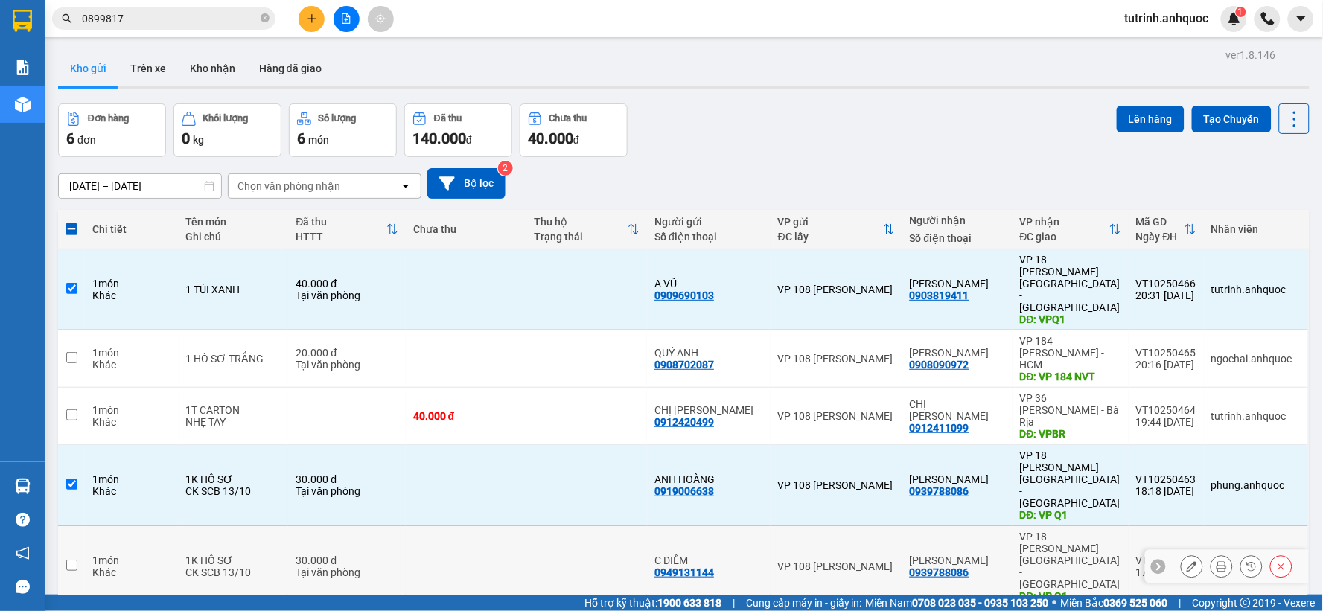
click at [74, 526] on td at bounding box center [71, 566] width 27 height 81
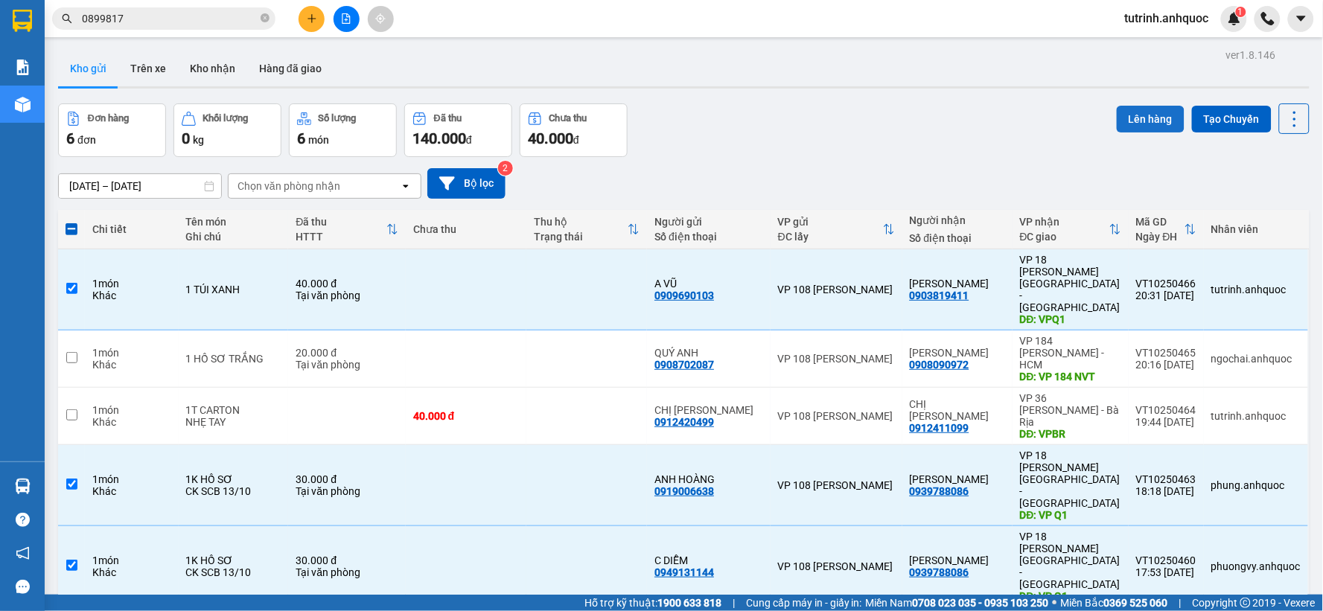
click at [1122, 106] on button "Lên hàng" at bounding box center [1151, 119] width 68 height 27
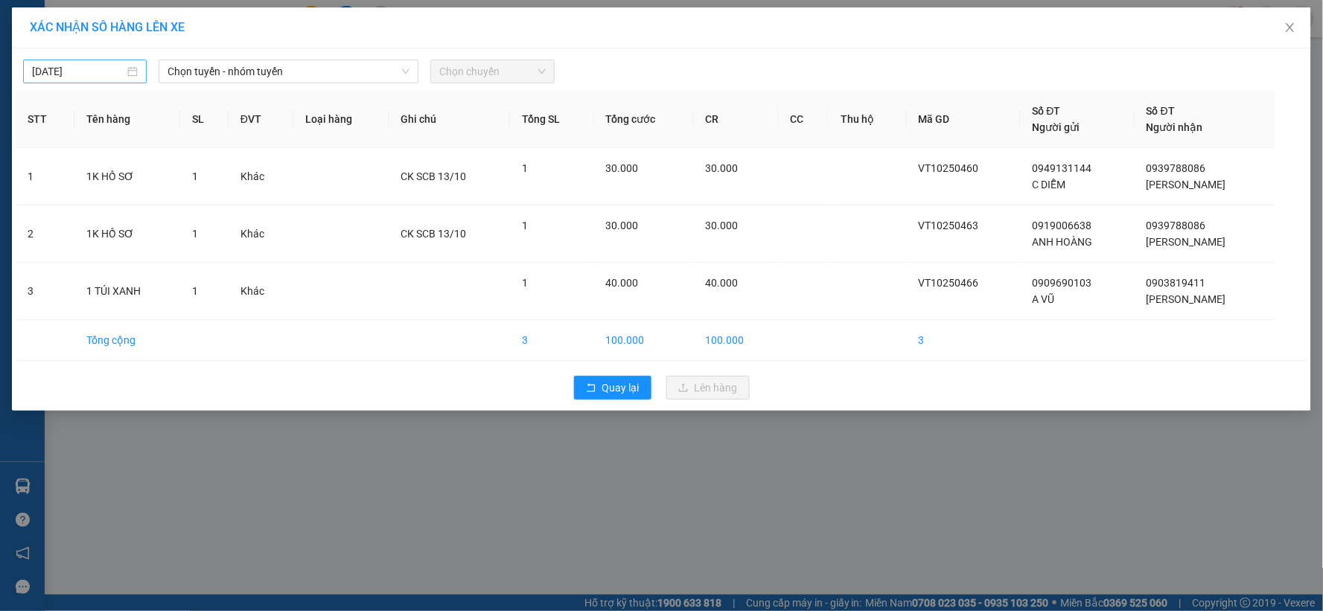
click at [121, 77] on input "[DATE]" at bounding box center [78, 71] width 92 height 16
drag, startPoint x: 99, startPoint y: 205, endPoint x: 180, endPoint y: 140, distance: 103.8
click at [99, 205] on div "14" at bounding box center [99, 203] width 18 height 18
type input "[DATE]"
click at [284, 80] on span "Chọn tuyến - nhóm tuyến" at bounding box center [288, 71] width 242 height 22
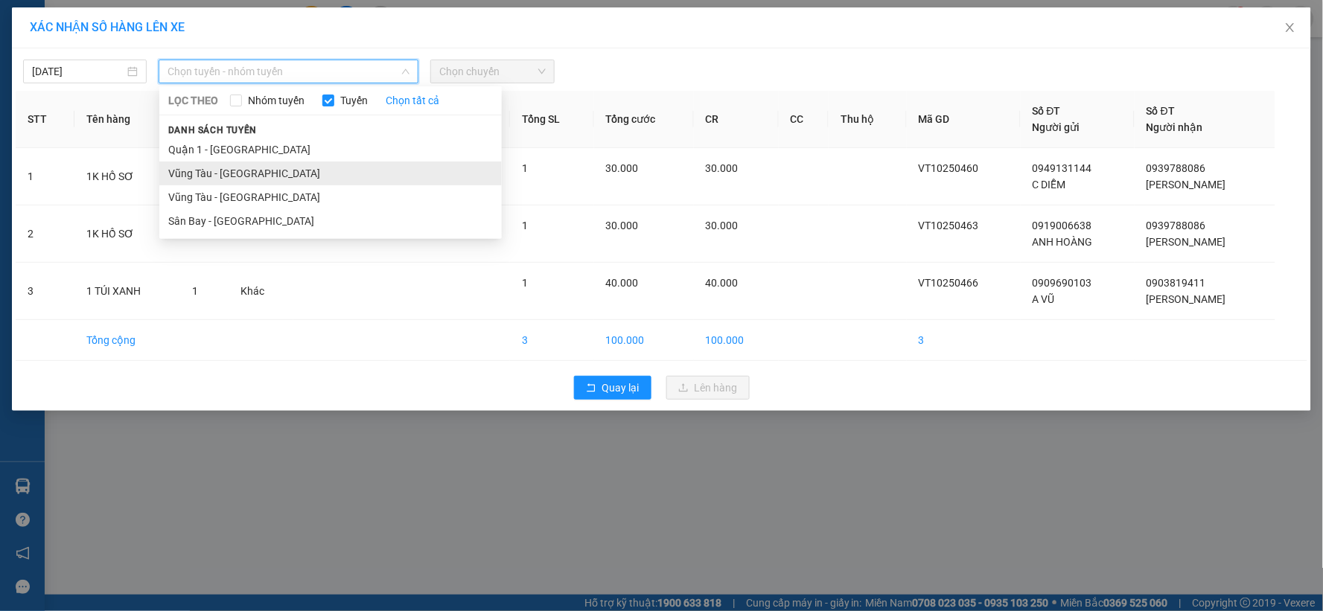
click at [261, 169] on li "Vũng Tàu - [GEOGRAPHIC_DATA]" at bounding box center [330, 174] width 342 height 24
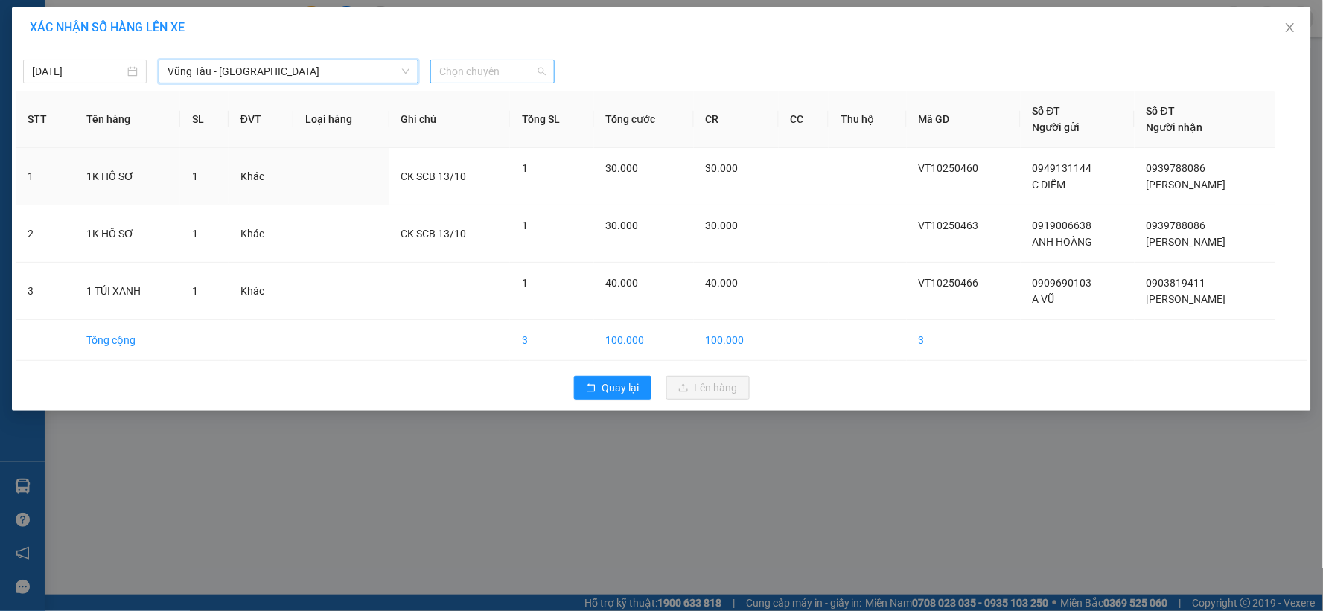
click at [528, 69] on span "Chọn chuyến" at bounding box center [492, 71] width 106 height 22
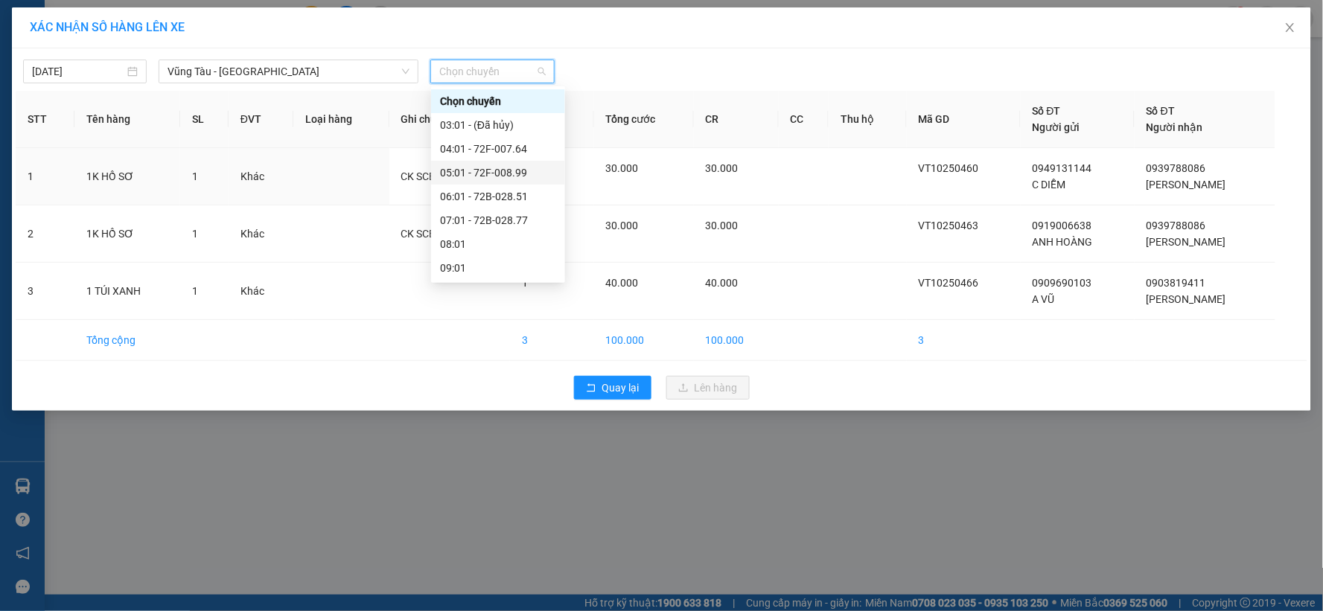
click at [489, 176] on div "05:01 - 72F-008.99" at bounding box center [498, 173] width 116 height 16
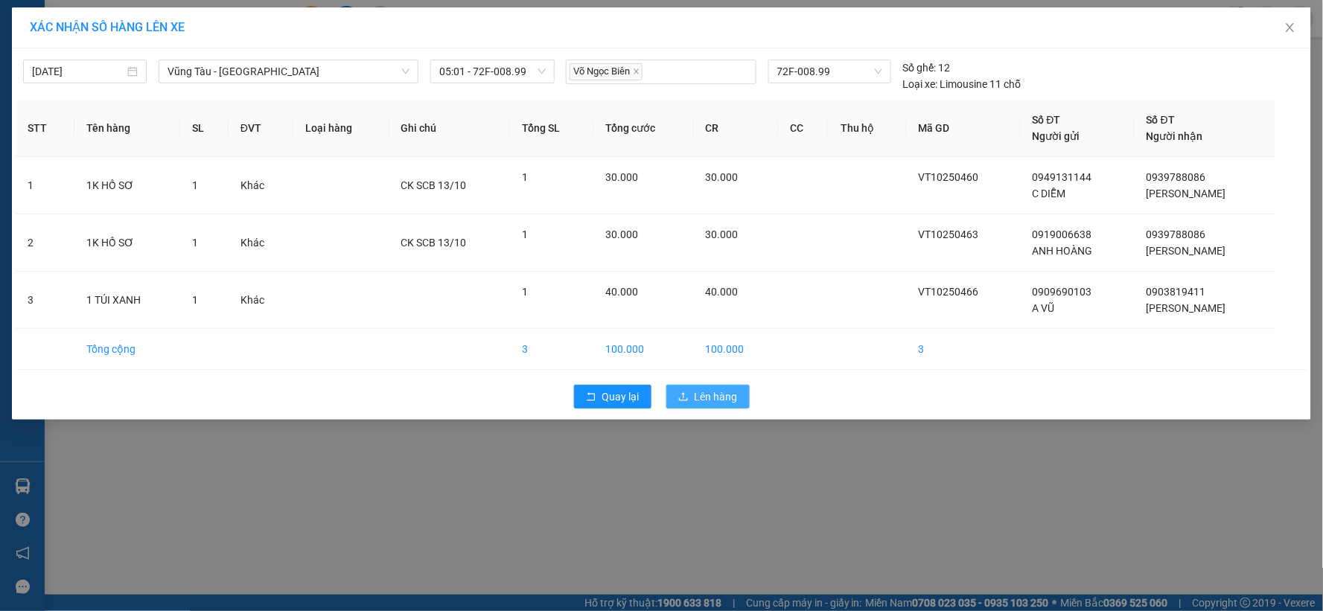
click at [703, 395] on span "Lên hàng" at bounding box center [715, 397] width 43 height 16
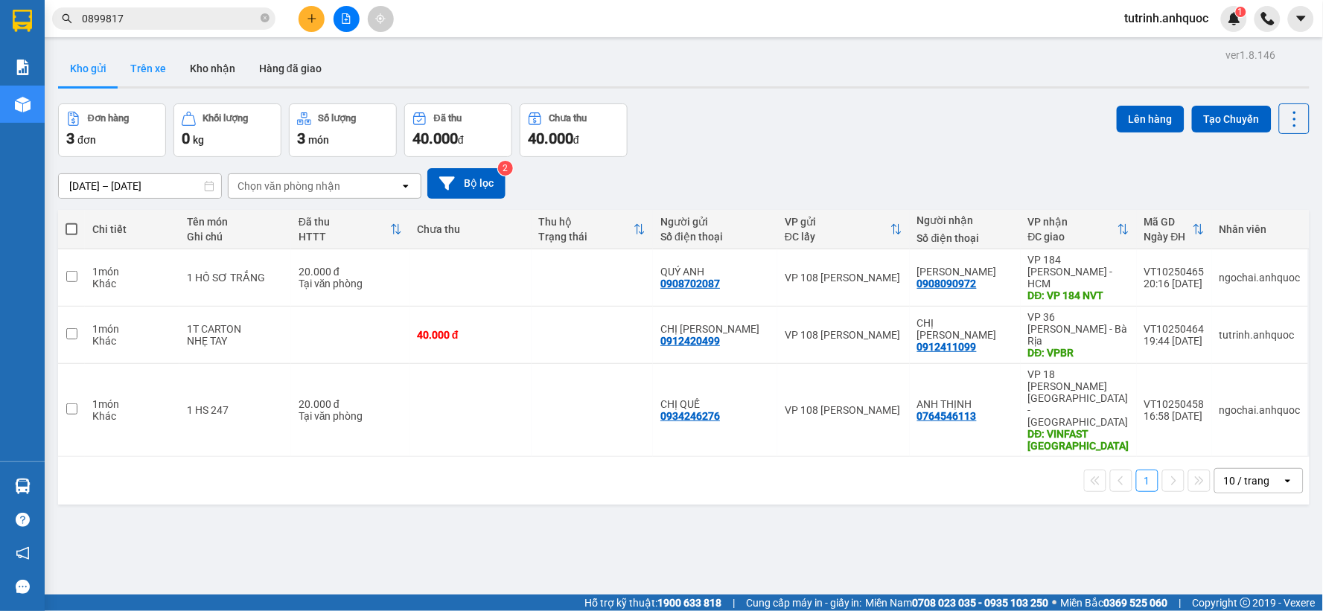
click at [151, 54] on button "Trên xe" at bounding box center [148, 69] width 60 height 36
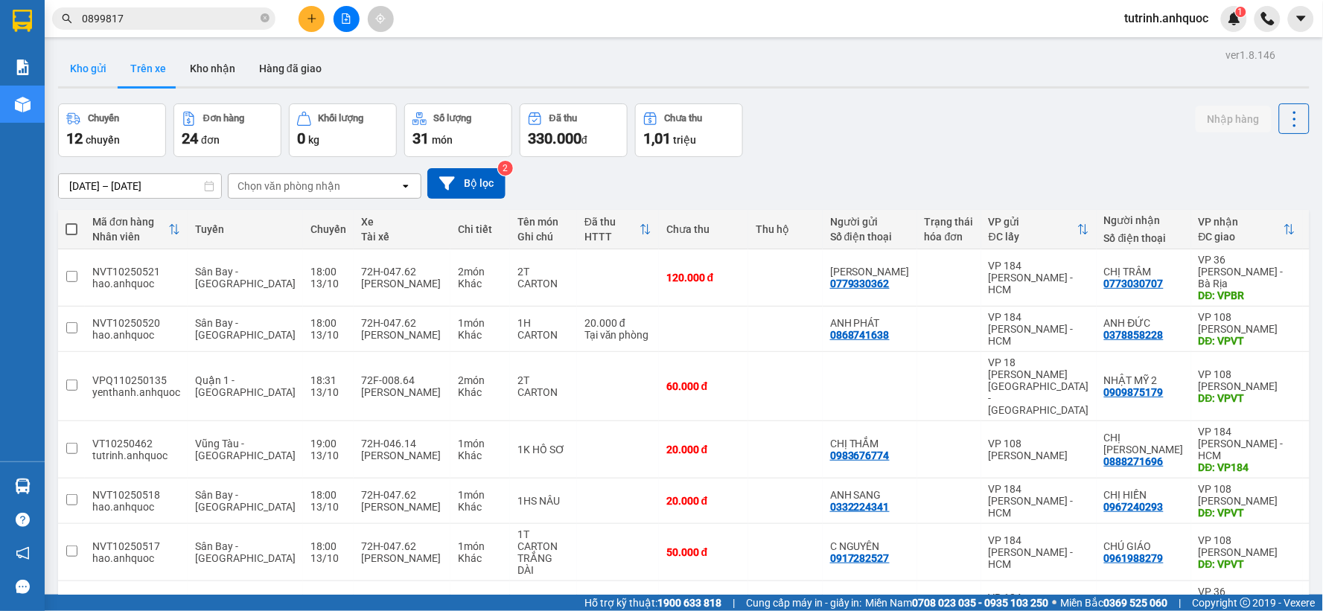
click at [89, 76] on button "Kho gửi" at bounding box center [88, 69] width 60 height 36
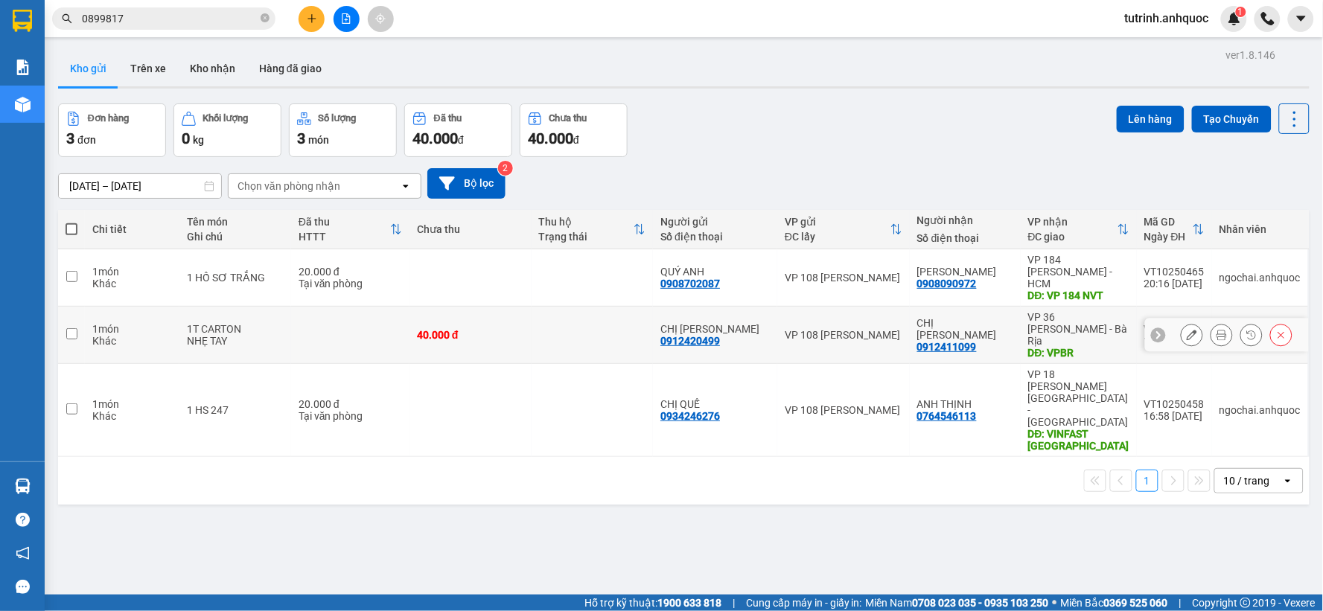
drag, startPoint x: 78, startPoint y: 313, endPoint x: 71, endPoint y: 284, distance: 29.1
click at [77, 313] on td at bounding box center [71, 335] width 27 height 57
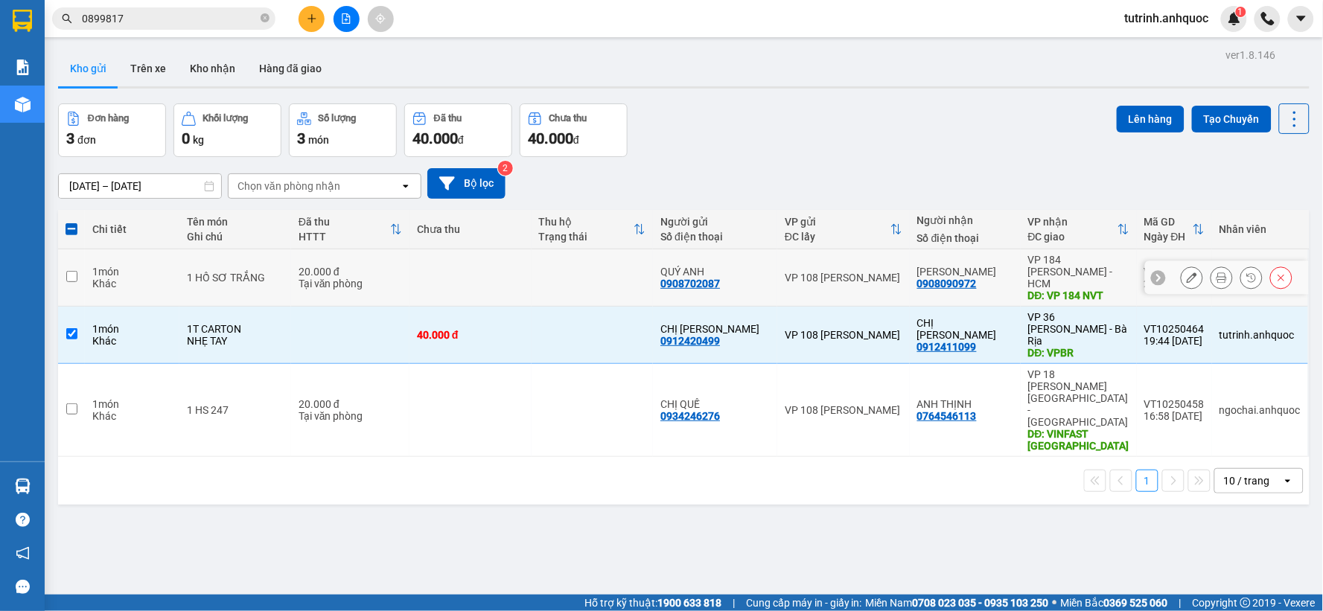
click at [71, 271] on input "checkbox" at bounding box center [71, 276] width 11 height 11
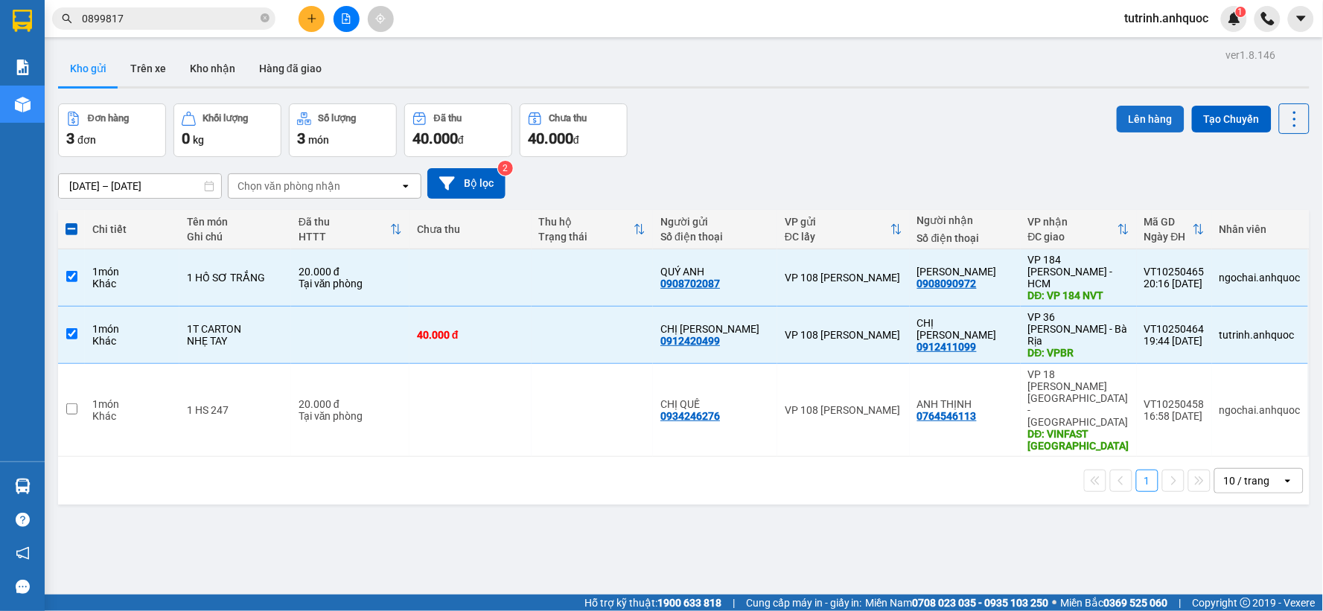
click at [1145, 124] on button "Lên hàng" at bounding box center [1151, 119] width 68 height 27
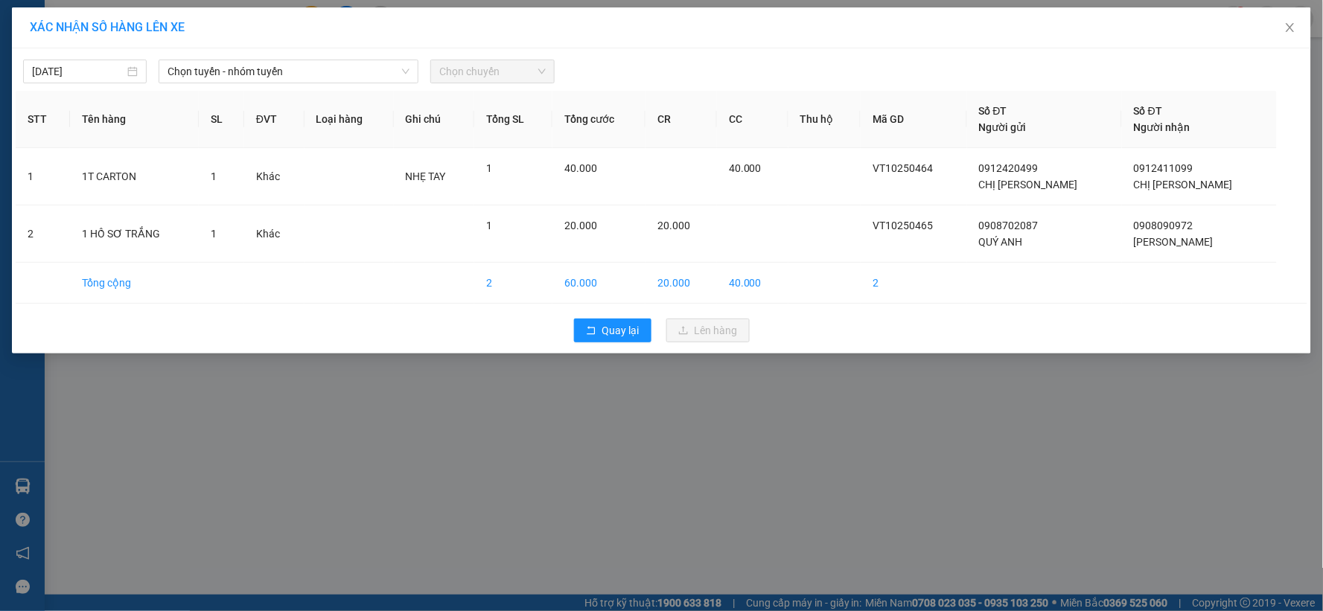
drag, startPoint x: 338, startPoint y: 73, endPoint x: 318, endPoint y: 85, distance: 23.4
click at [338, 74] on span "Chọn tuyến - nhóm tuyến" at bounding box center [288, 71] width 242 height 22
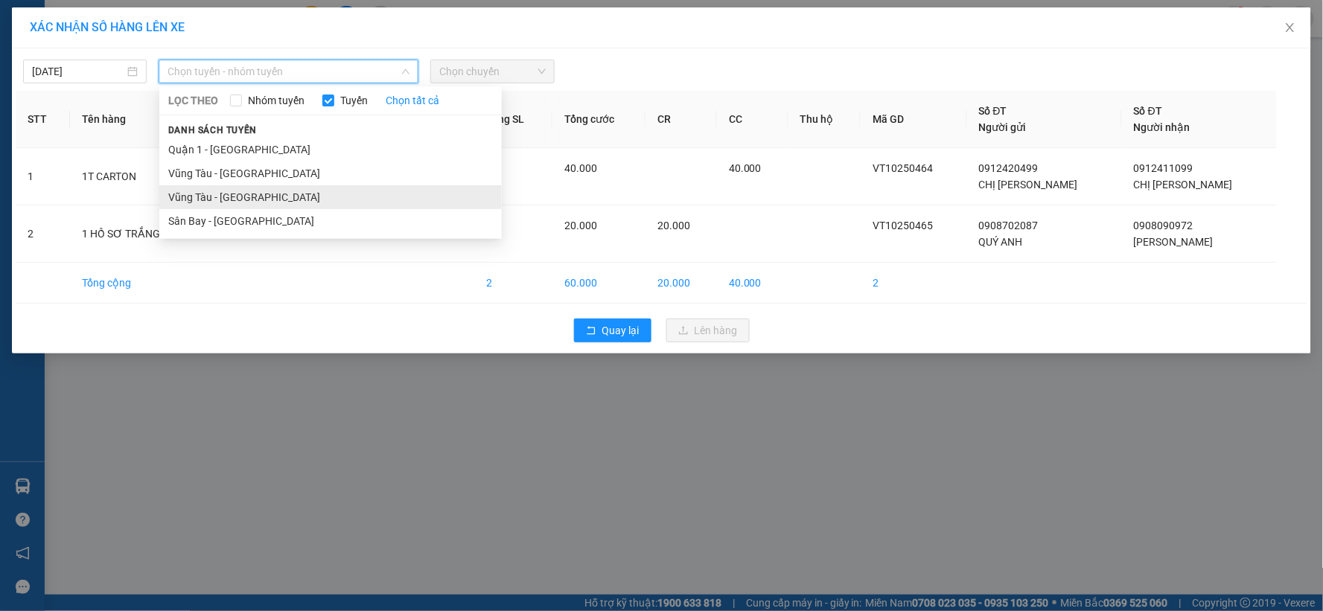
click at [232, 195] on li "Vũng Tàu - [GEOGRAPHIC_DATA]" at bounding box center [330, 197] width 342 height 24
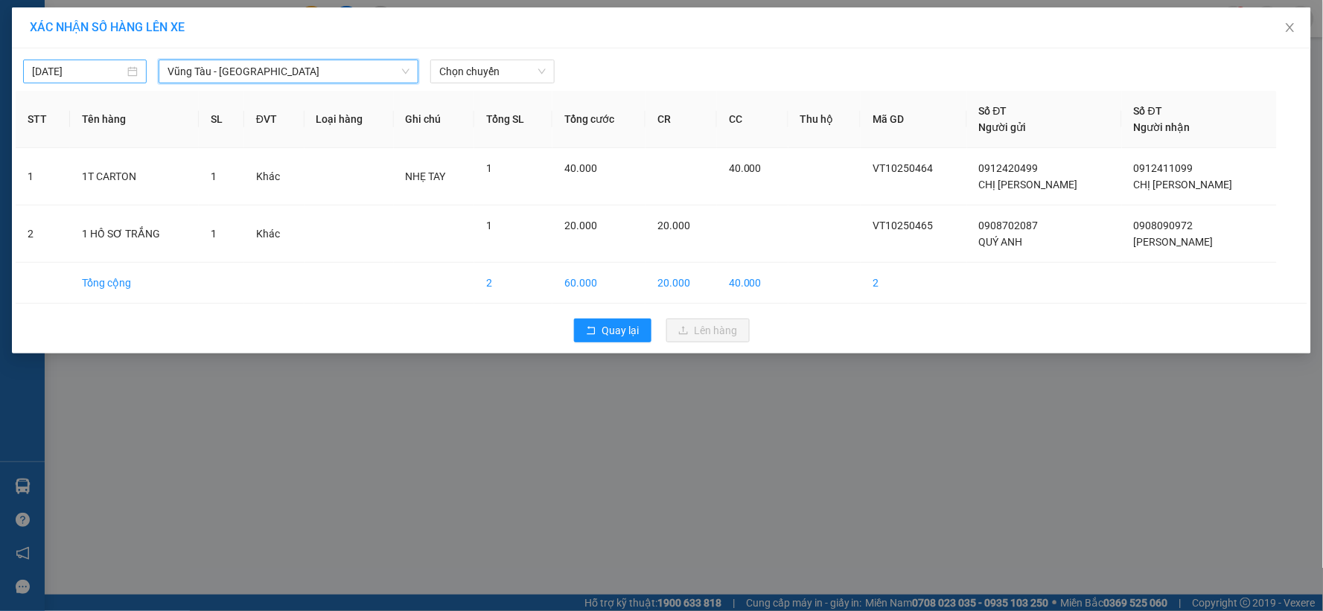
click at [76, 80] on div "[DATE]" at bounding box center [85, 72] width 124 height 24
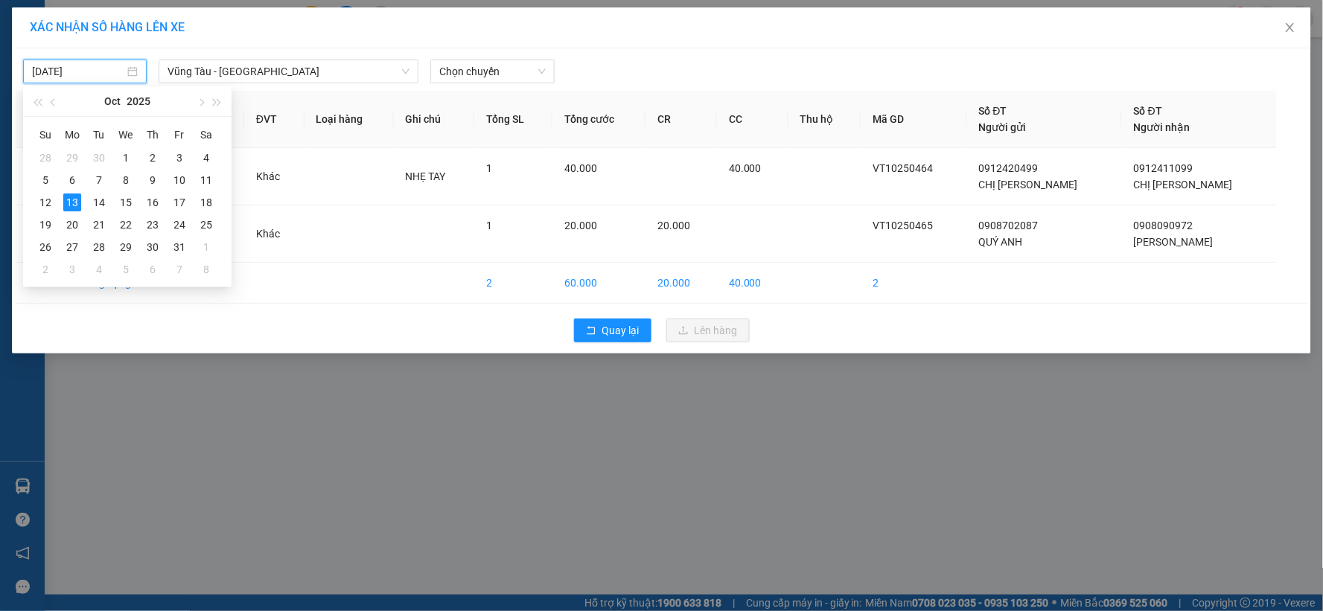
click at [83, 69] on input "[DATE]" at bounding box center [78, 71] width 92 height 16
click at [104, 204] on div "14" at bounding box center [99, 203] width 18 height 18
type input "[DATE]"
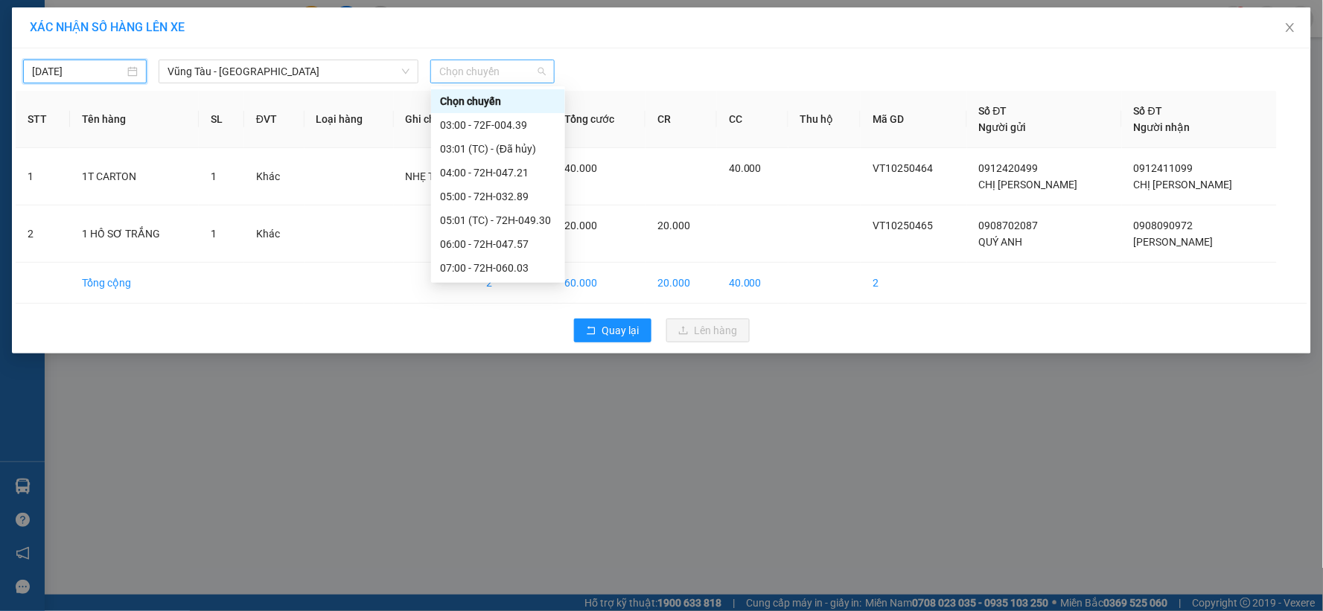
click at [475, 71] on span "Chọn chuyến" at bounding box center [492, 71] width 106 height 22
click at [518, 188] on div "05:00 - 72H-032.89" at bounding box center [498, 196] width 116 height 16
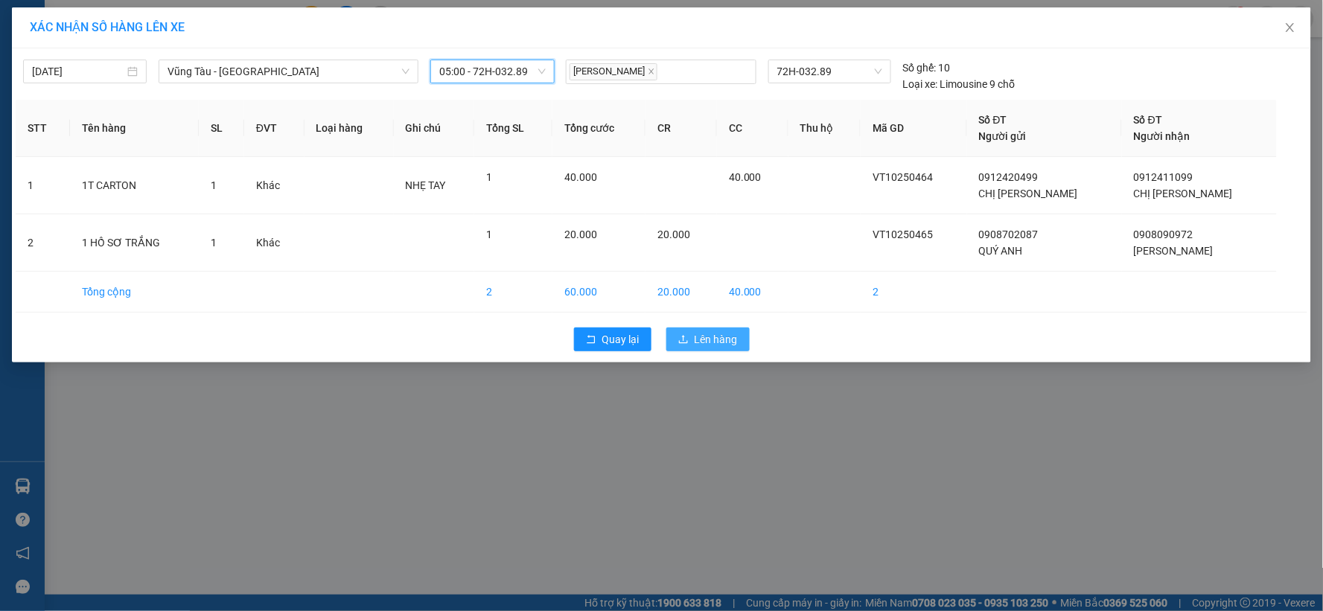
click at [691, 339] on button "Lên hàng" at bounding box center [707, 340] width 83 height 24
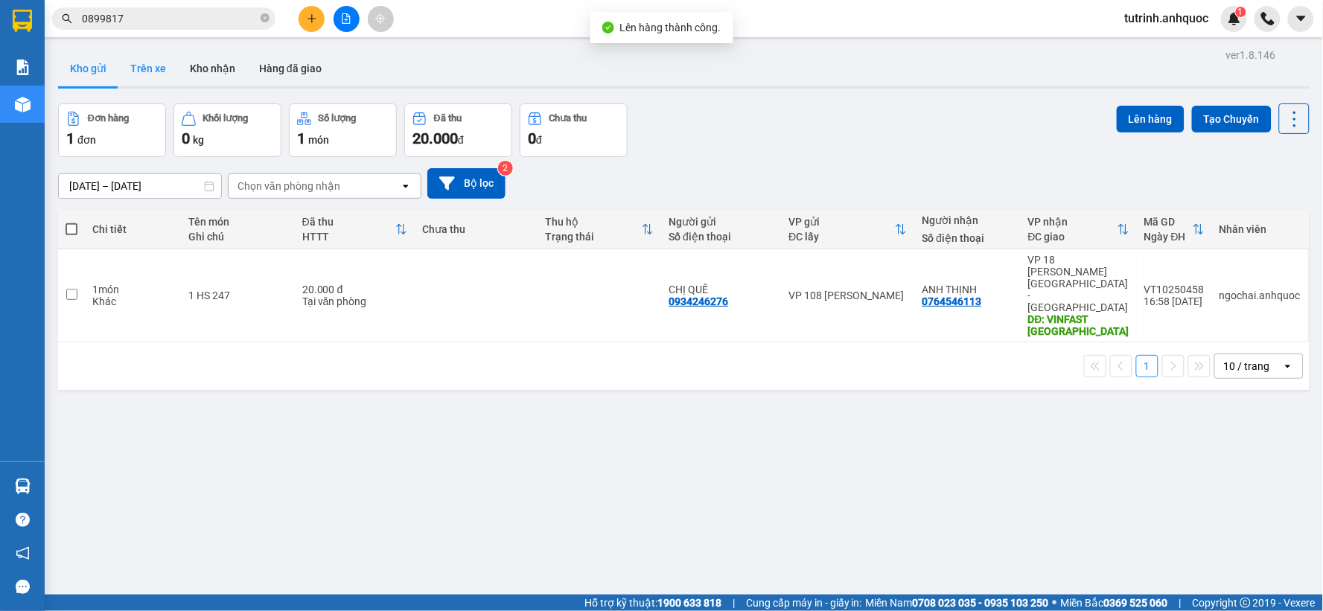
click at [143, 58] on button "Trên xe" at bounding box center [148, 69] width 60 height 36
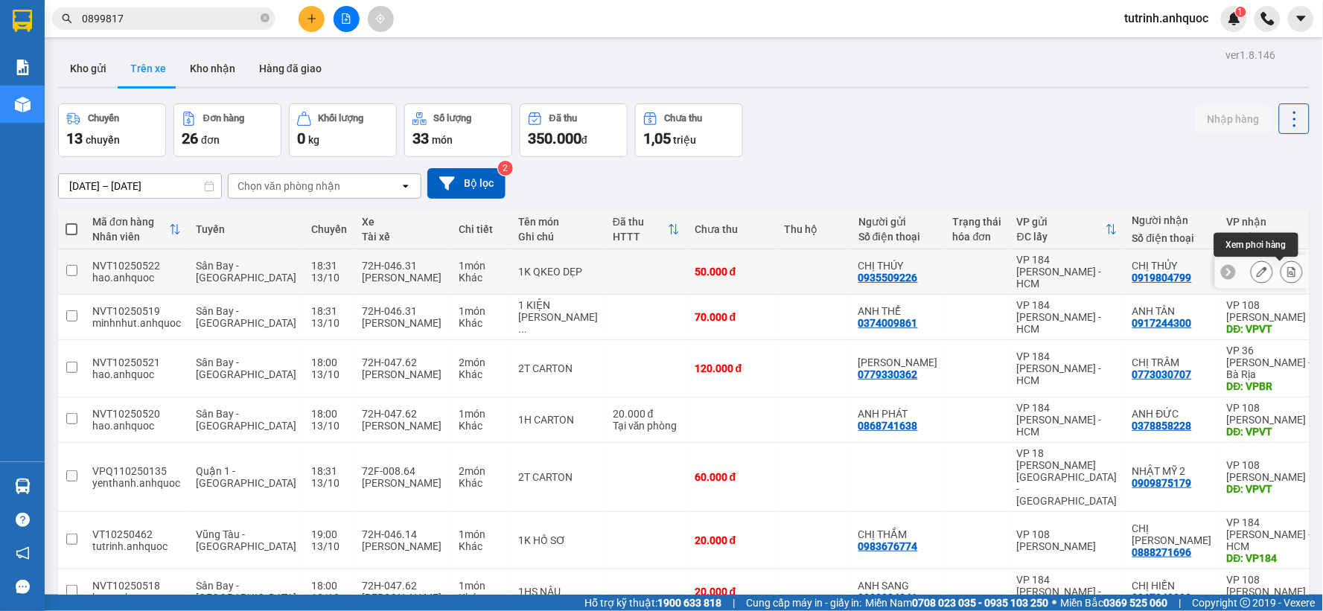
click at [1286, 268] on icon at bounding box center [1291, 271] width 10 height 10
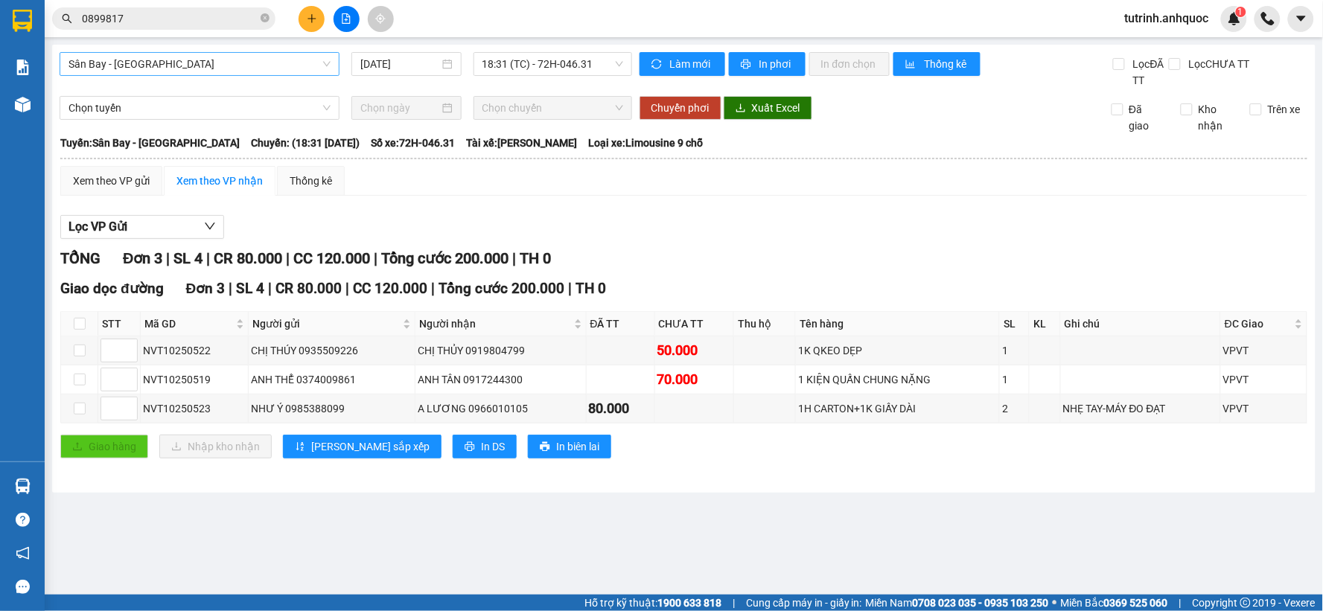
click at [162, 58] on span "Sân Bay - [GEOGRAPHIC_DATA]" at bounding box center [199, 64] width 262 height 22
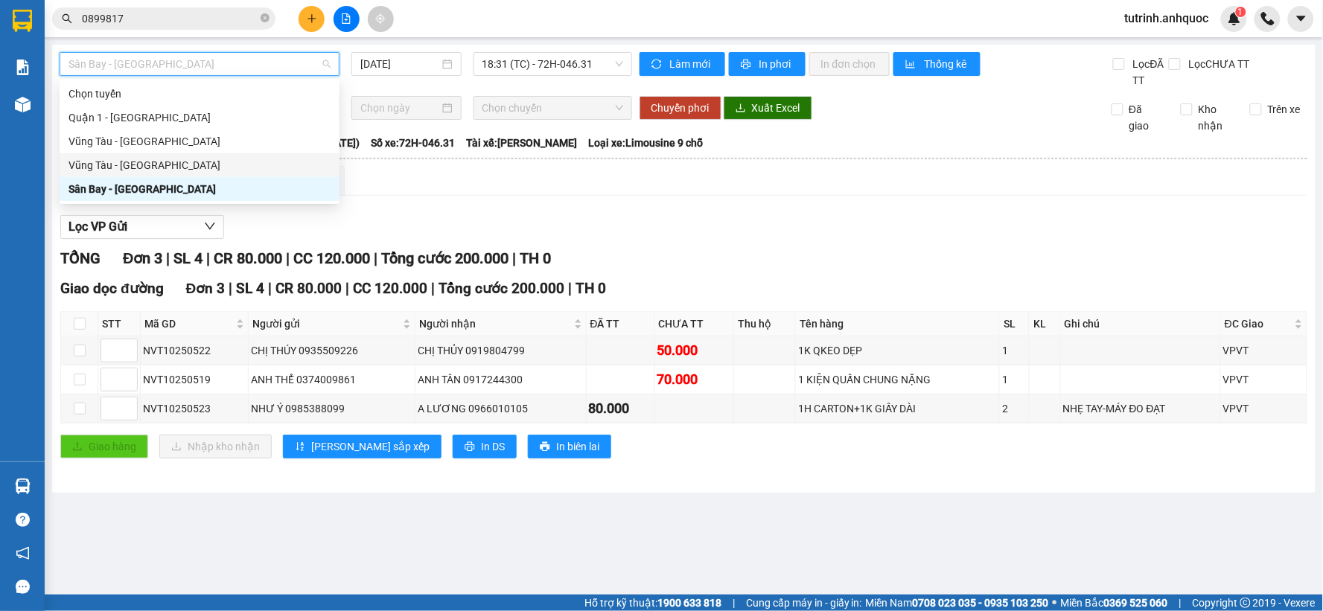
click at [127, 160] on div "Vũng Tàu - [GEOGRAPHIC_DATA]" at bounding box center [199, 165] width 262 height 16
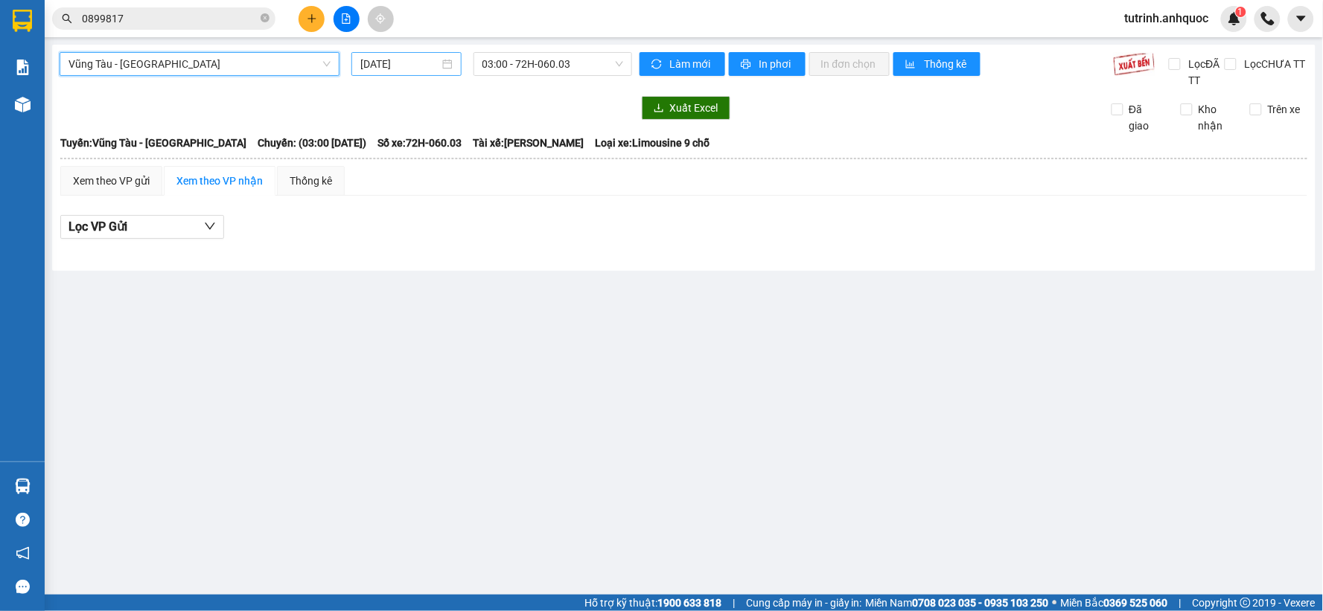
click at [385, 68] on input "[DATE]" at bounding box center [399, 64] width 78 height 16
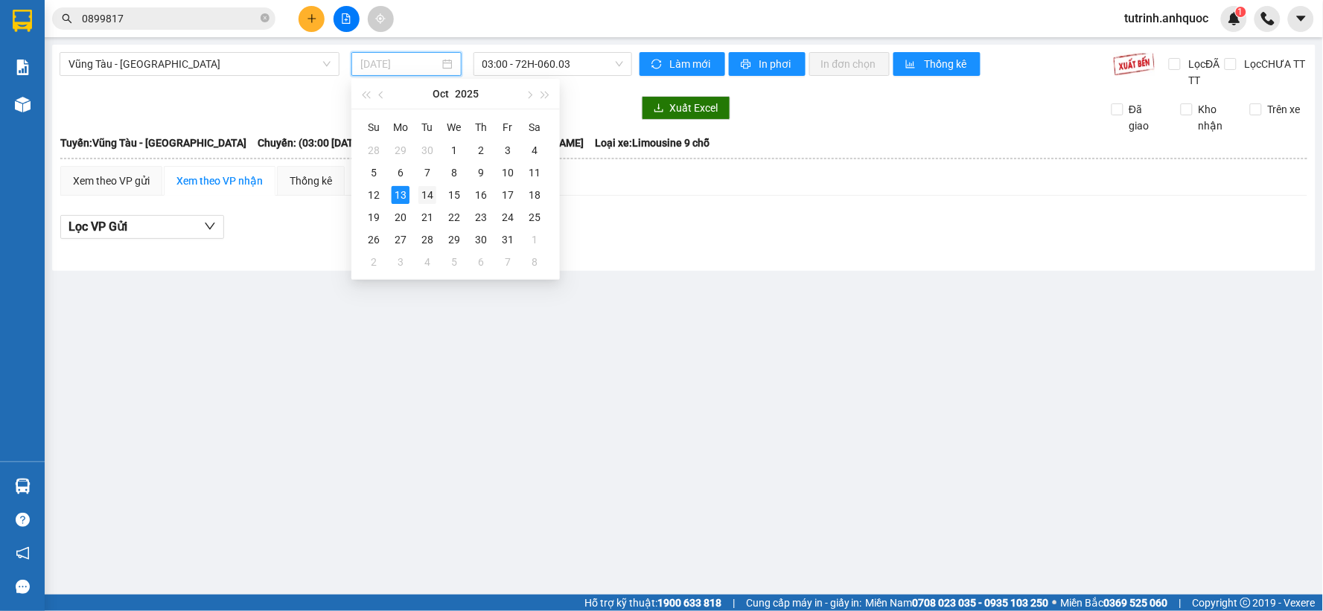
click at [429, 204] on td "14" at bounding box center [427, 195] width 27 height 22
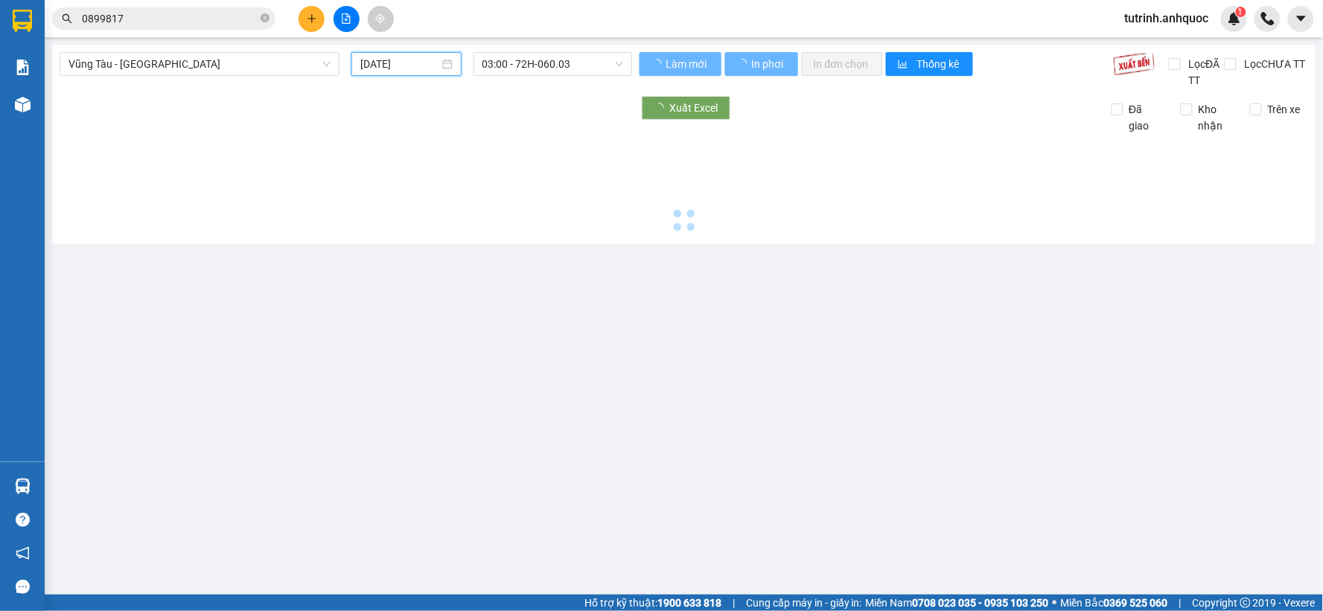
type input "[DATE]"
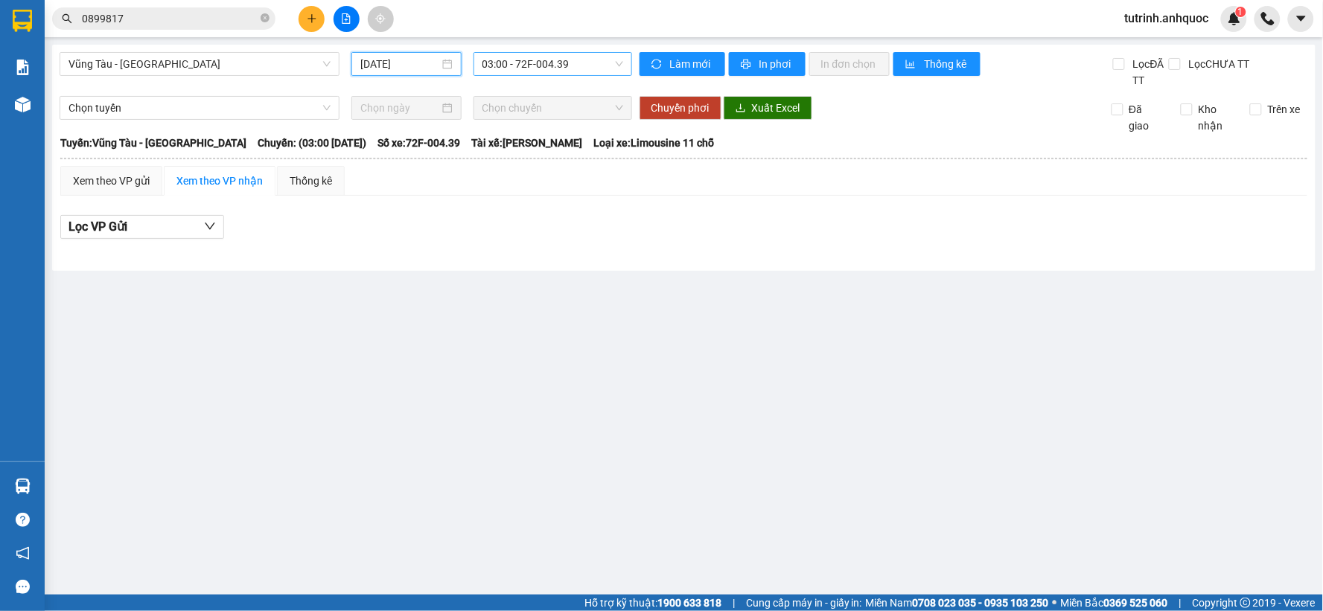
click at [527, 67] on span "03:00 - 72F-004.39" at bounding box center [552, 64] width 141 height 22
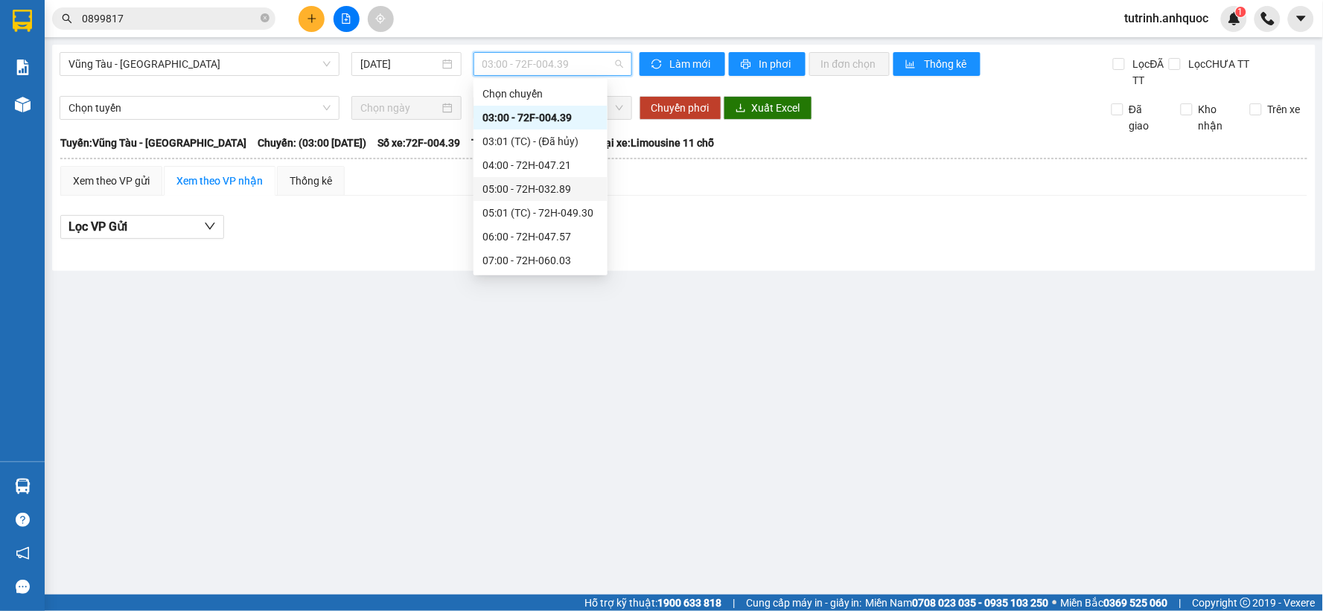
click at [553, 188] on div "05:00 - 72H-032.89" at bounding box center [540, 189] width 116 height 16
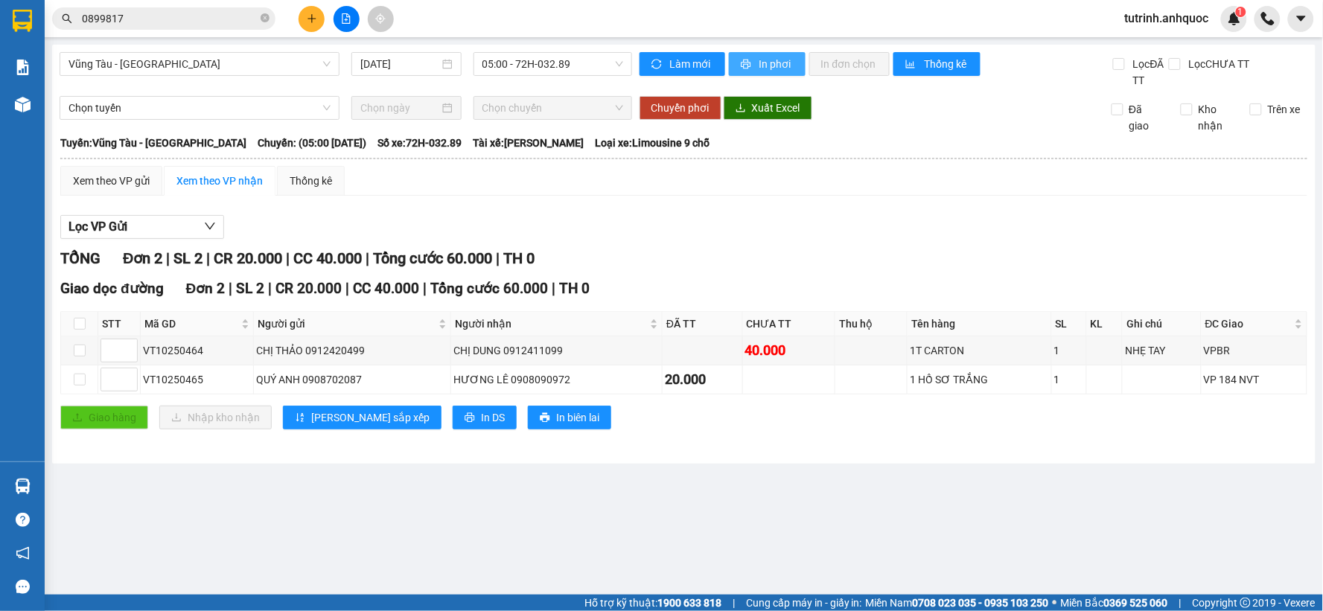
click at [759, 65] on span "In phơi" at bounding box center [776, 64] width 34 height 16
drag, startPoint x: 1065, startPoint y: 526, endPoint x: 1054, endPoint y: 526, distance: 11.2
click at [1063, 526] on main "[GEOGRAPHIC_DATA] - [GEOGRAPHIC_DATA] [DATE] 05:00 - 72H-032.89 Làm mới In phơi…" at bounding box center [661, 297] width 1323 height 595
click at [77, 325] on input "checkbox" at bounding box center [80, 324] width 12 height 12
checkbox input "true"
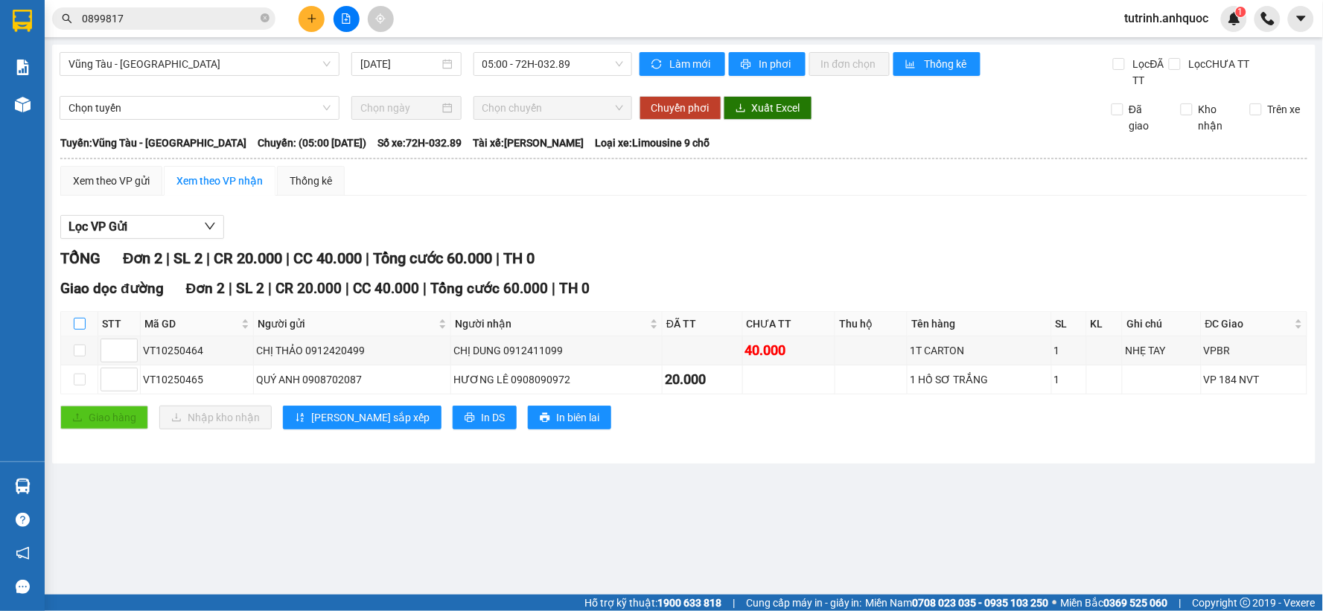
checkbox input "true"
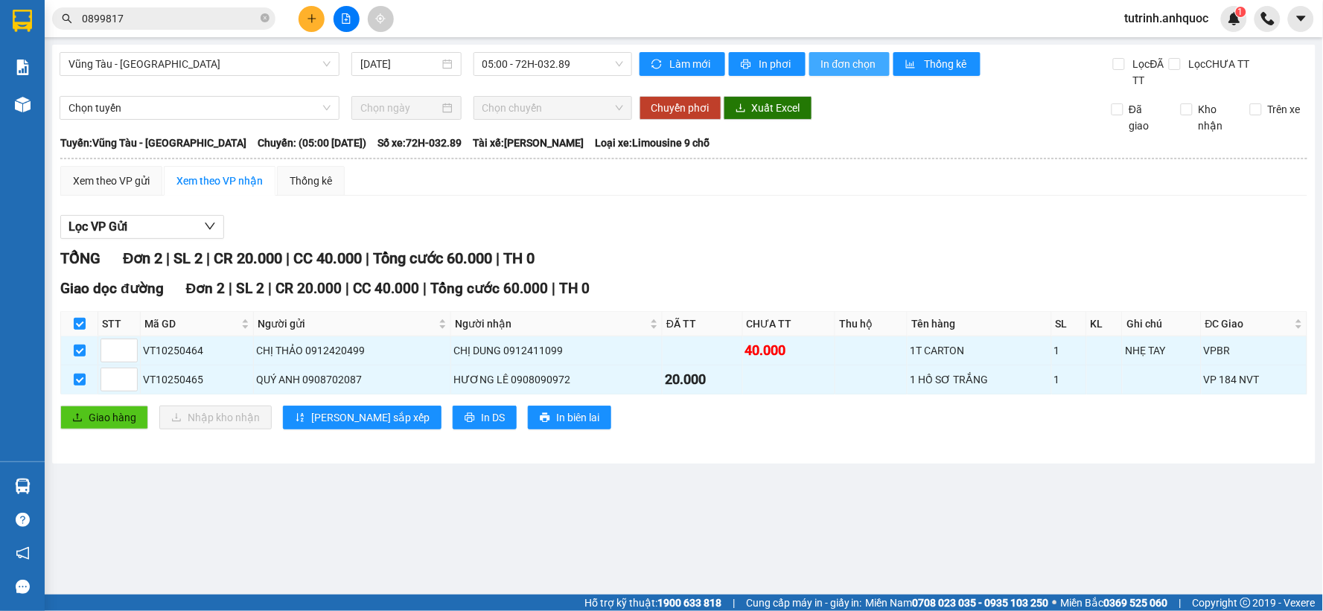
click at [851, 63] on span "In đơn chọn" at bounding box center [849, 64] width 57 height 16
click at [785, 65] on span "In phơi" at bounding box center [776, 64] width 34 height 16
click at [256, 69] on span "Vũng Tàu - [GEOGRAPHIC_DATA]" at bounding box center [199, 64] width 262 height 22
click at [170, 67] on span "Vũng Tàu - [GEOGRAPHIC_DATA]" at bounding box center [199, 64] width 262 height 22
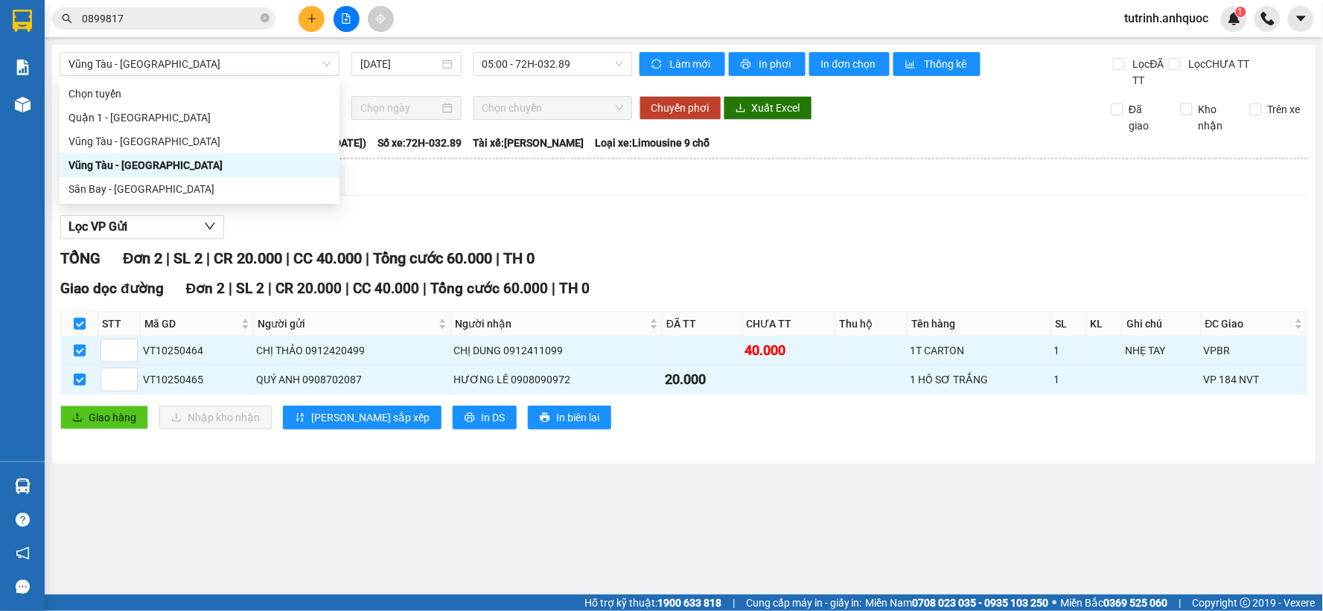
click at [190, 67] on span "Vũng Tàu - [GEOGRAPHIC_DATA]" at bounding box center [199, 64] width 262 height 22
click at [167, 60] on span "Vũng Tàu - [GEOGRAPHIC_DATA]" at bounding box center [199, 64] width 262 height 22
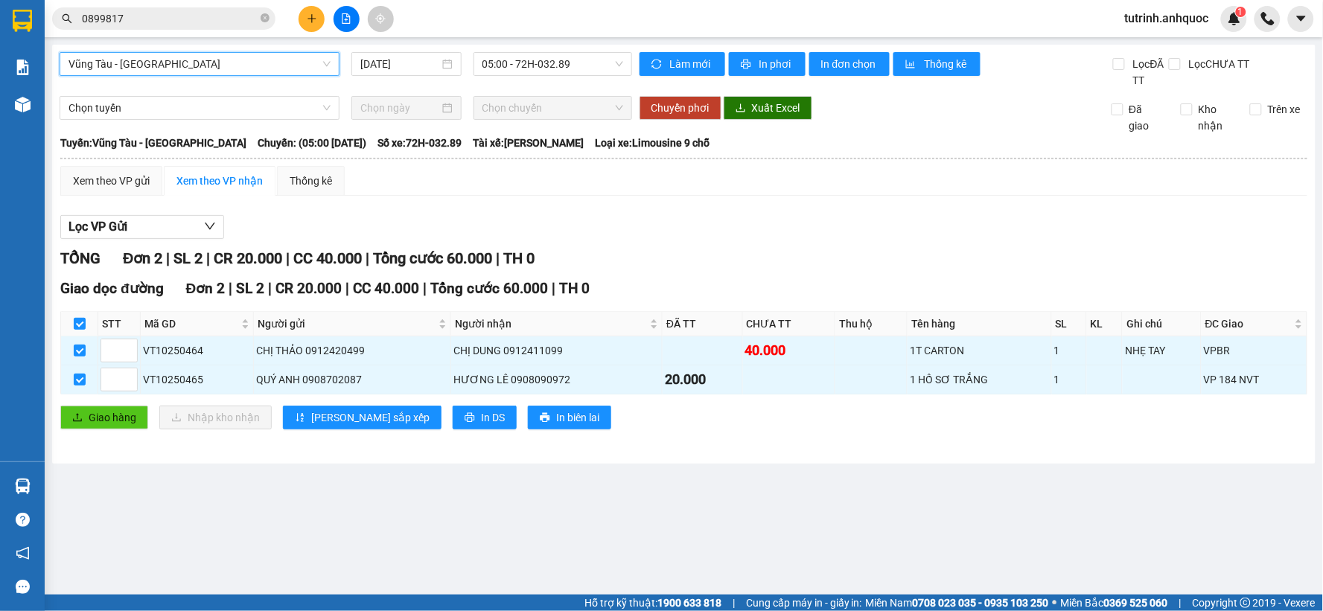
click at [182, 54] on span "Vũng Tàu - [GEOGRAPHIC_DATA]" at bounding box center [199, 64] width 262 height 22
click at [168, 65] on span "Vũng Tàu - [GEOGRAPHIC_DATA]" at bounding box center [199, 64] width 262 height 22
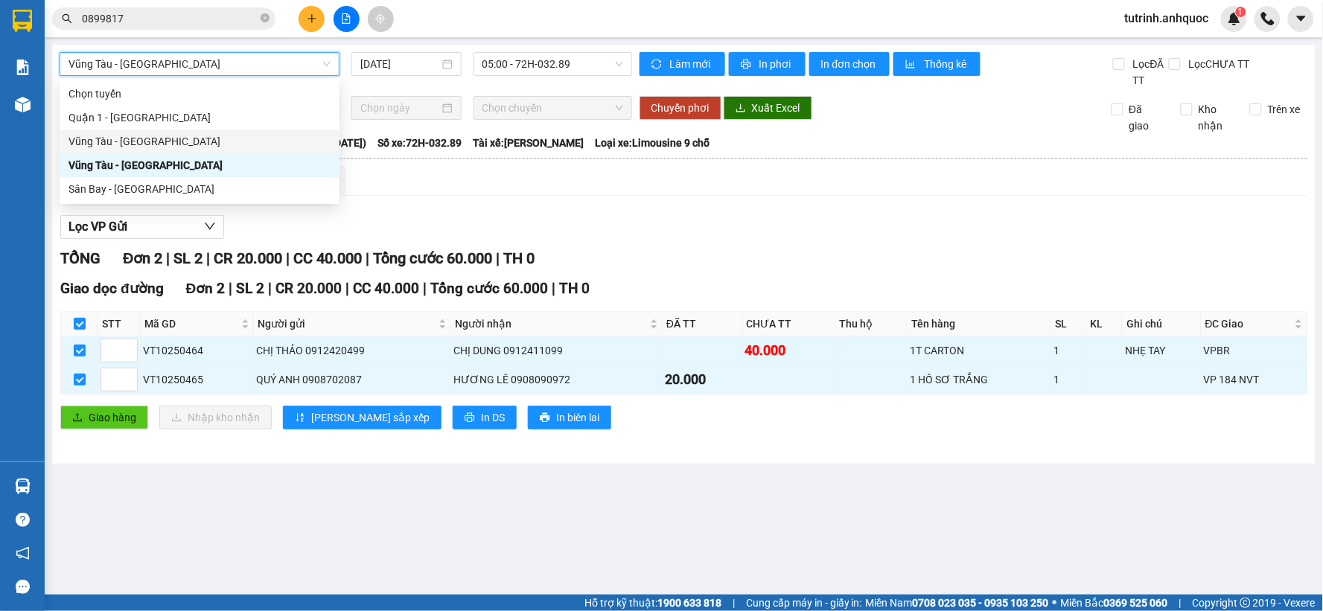
click at [169, 63] on span "Vũng Tàu - [GEOGRAPHIC_DATA]" at bounding box center [199, 64] width 262 height 22
click at [153, 63] on span "Vũng Tàu - [GEOGRAPHIC_DATA]" at bounding box center [199, 64] width 262 height 22
click at [144, 142] on b "Tuyến: [GEOGRAPHIC_DATA] - [GEOGRAPHIC_DATA]" at bounding box center [153, 143] width 186 height 12
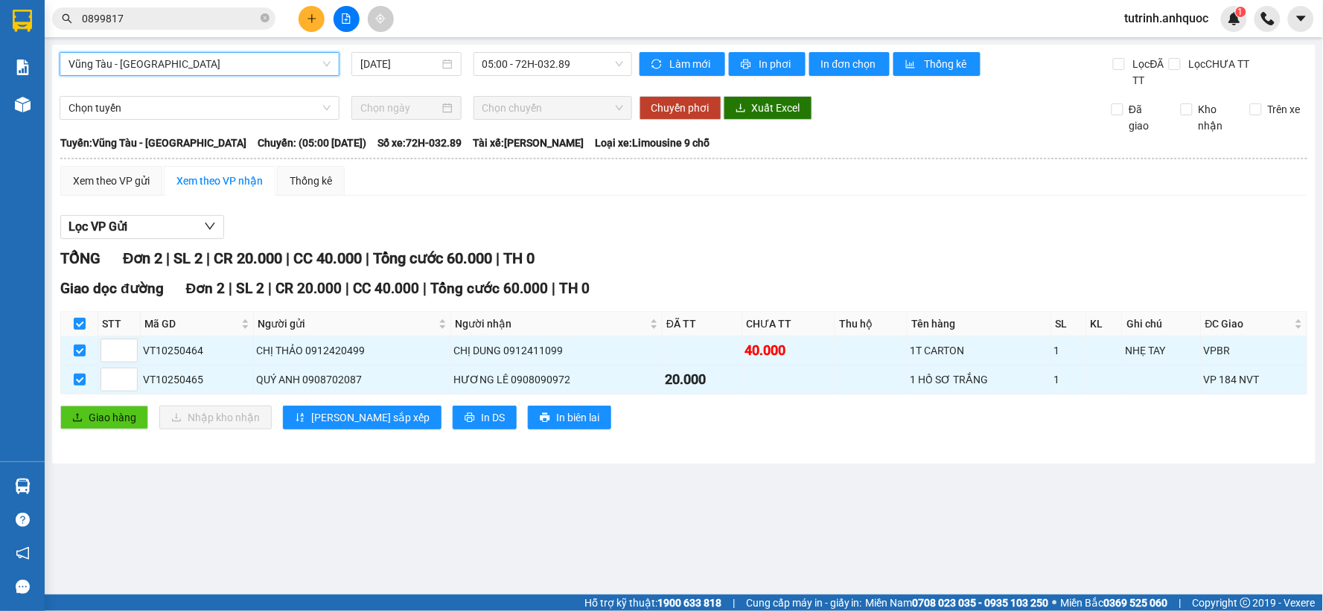
click at [144, 139] on b "Tuyến: [GEOGRAPHIC_DATA] - [GEOGRAPHIC_DATA]" at bounding box center [153, 143] width 186 height 12
click at [211, 72] on span "Vũng Tàu - [GEOGRAPHIC_DATA]" at bounding box center [199, 64] width 262 height 22
click at [254, 50] on div "[GEOGRAPHIC_DATA] - [GEOGRAPHIC_DATA] - [GEOGRAPHIC_DATA] [DATE] 05:00 - 72H-03…" at bounding box center [683, 254] width 1263 height 419
click at [153, 65] on span "Vũng Tàu - [GEOGRAPHIC_DATA]" at bounding box center [199, 64] width 262 height 22
click at [152, 55] on span "Vũng Tàu - [GEOGRAPHIC_DATA]" at bounding box center [199, 64] width 262 height 22
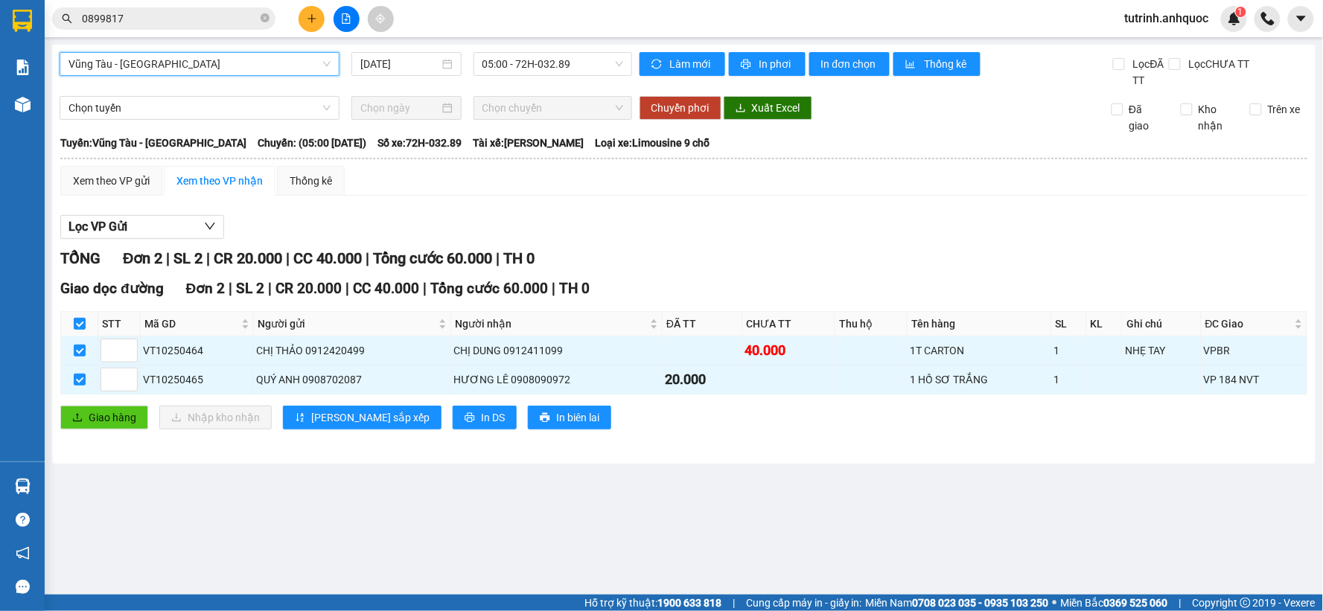
click at [151, 68] on span "Vũng Tàu - [GEOGRAPHIC_DATA]" at bounding box center [199, 64] width 262 height 22
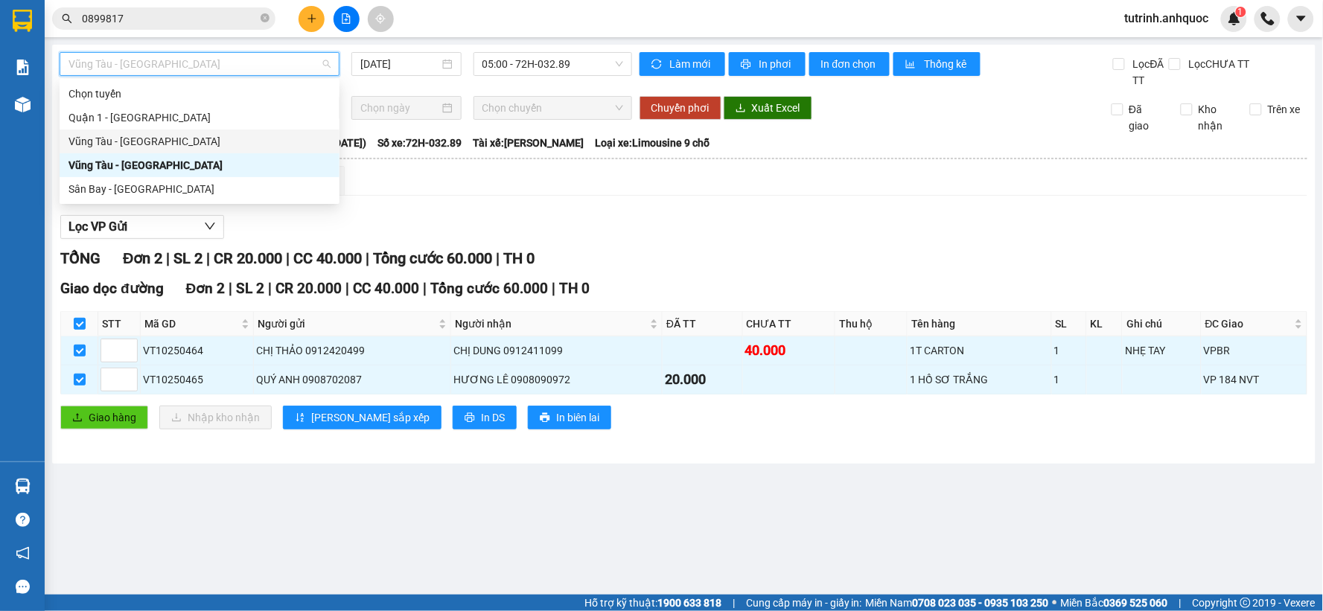
click at [135, 140] on div "Vũng Tàu - [GEOGRAPHIC_DATA]" at bounding box center [199, 141] width 262 height 16
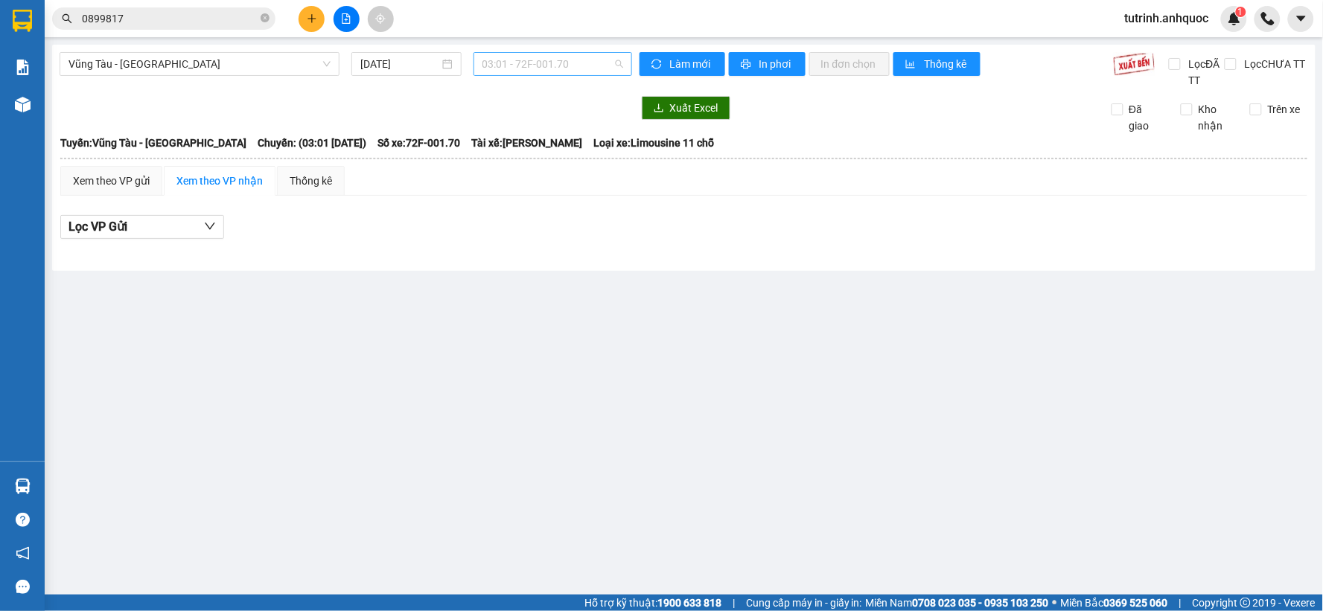
click at [564, 67] on span "03:01 - 72F-001.70" at bounding box center [552, 64] width 141 height 22
click at [409, 63] on input "[DATE]" at bounding box center [399, 64] width 78 height 16
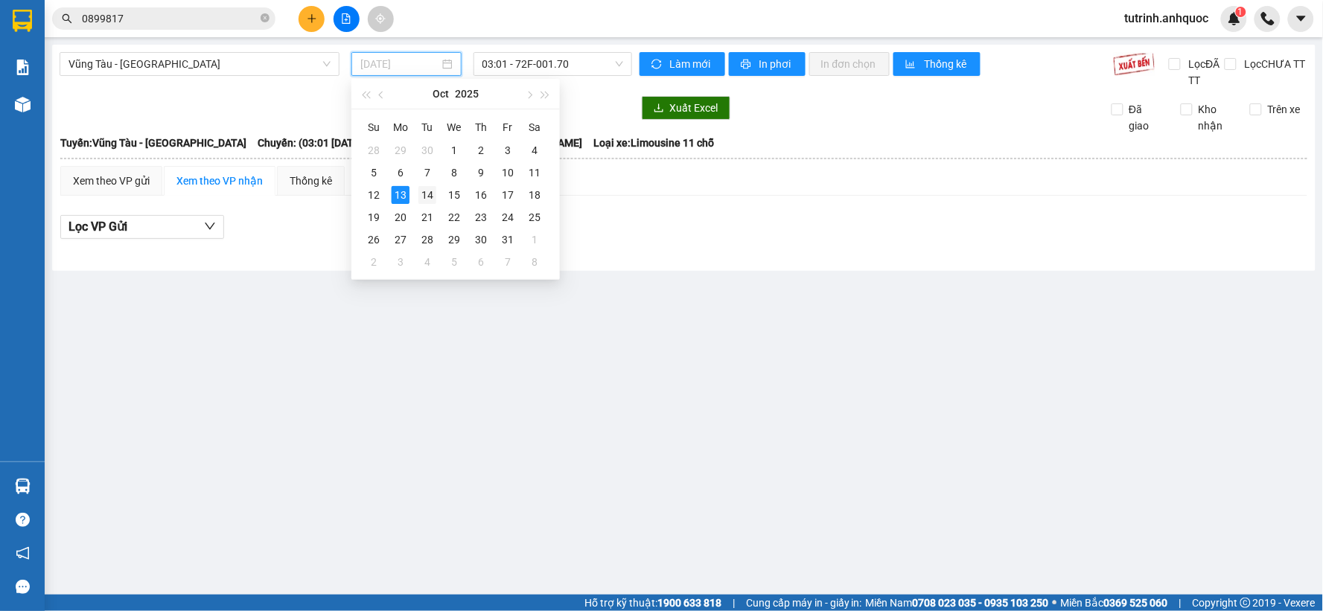
click at [432, 194] on div "14" at bounding box center [427, 195] width 18 height 18
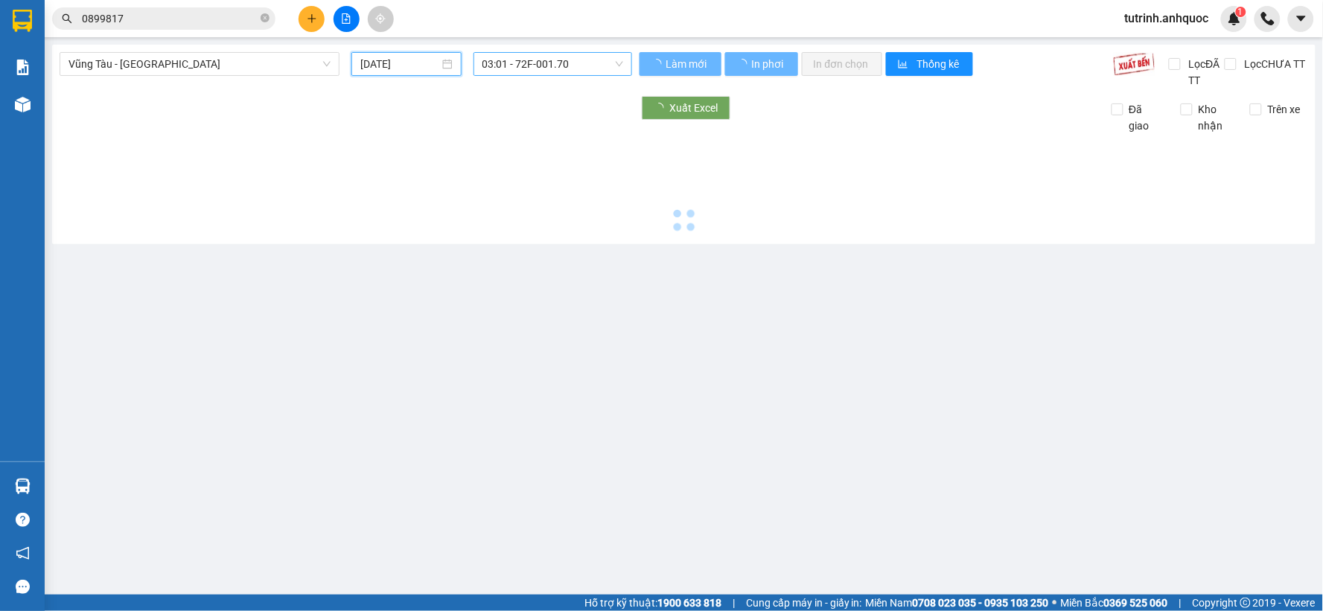
type input "[DATE]"
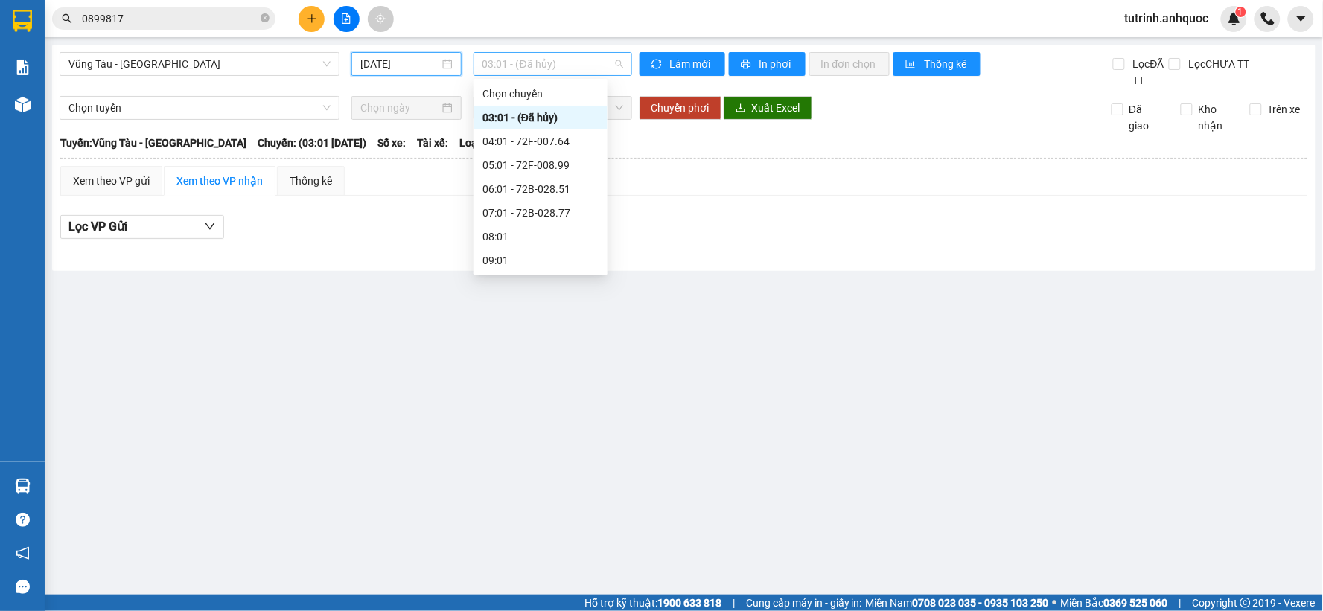
click at [525, 62] on span "03:01 - (Đã hủy)" at bounding box center [552, 64] width 141 height 22
click at [524, 165] on div "05:01 - 72F-008.99" at bounding box center [540, 165] width 116 height 16
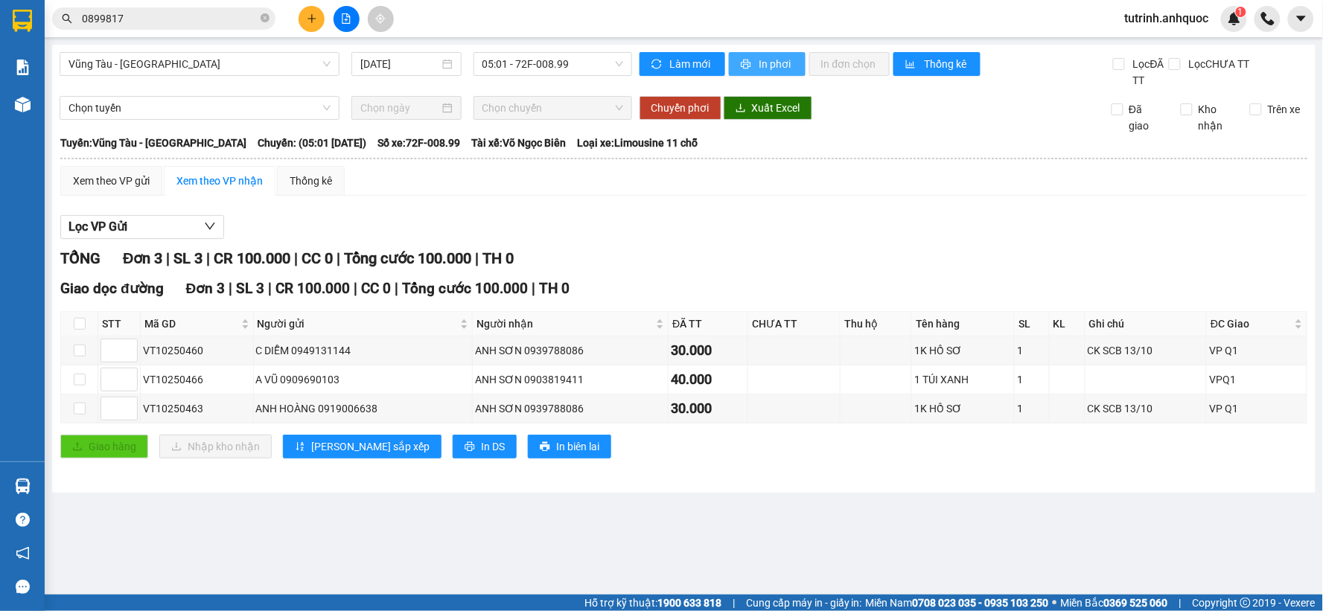
click at [761, 63] on span "In phơi" at bounding box center [776, 64] width 34 height 16
click at [138, 62] on span "Vũng Tàu - [GEOGRAPHIC_DATA]" at bounding box center [199, 64] width 262 height 22
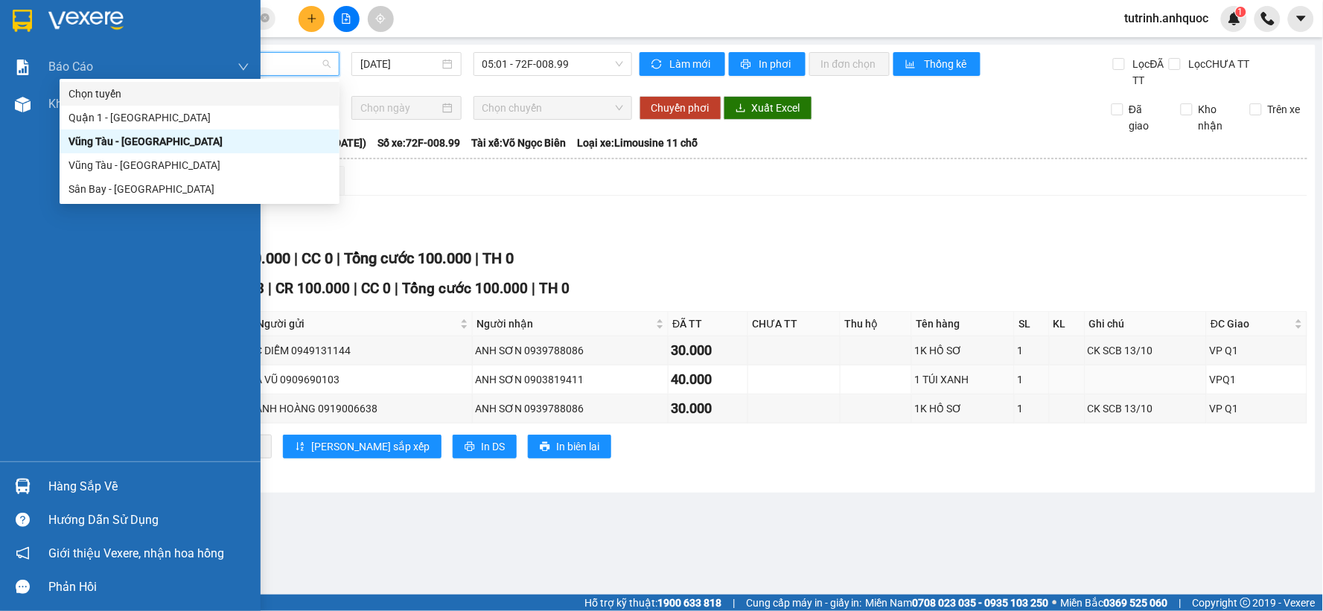
click at [31, 19] on img at bounding box center [22, 21] width 19 height 22
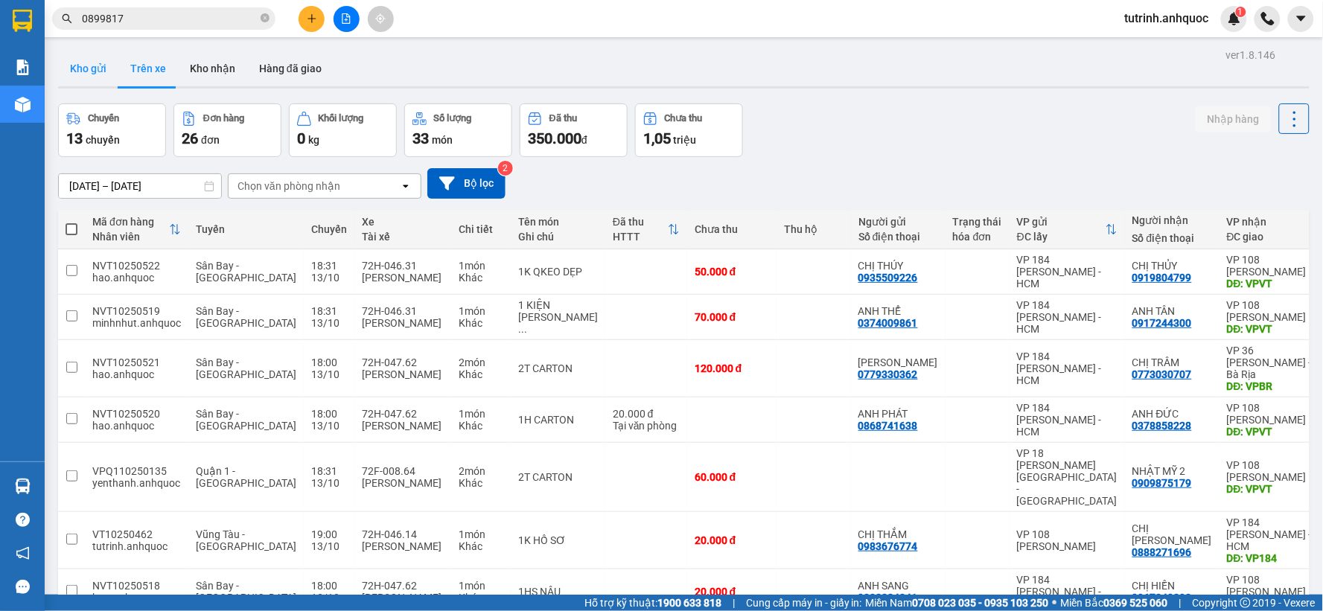
click at [99, 60] on button "Kho gửi" at bounding box center [88, 69] width 60 height 36
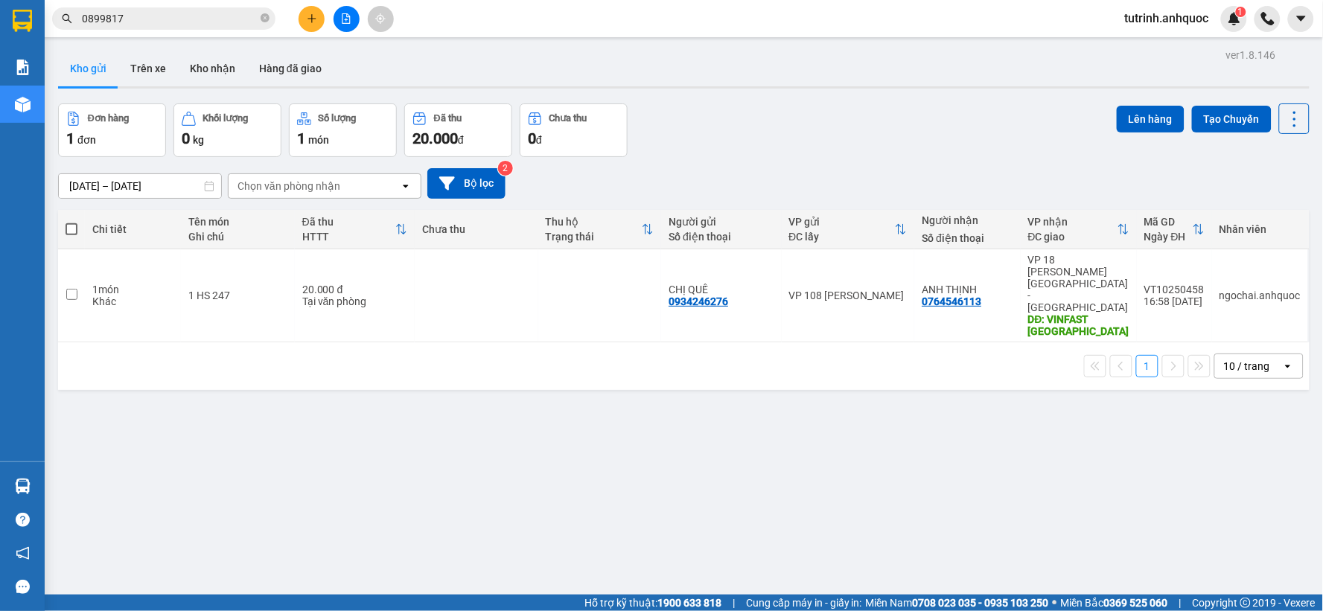
click at [66, 222] on label at bounding box center [72, 229] width 12 height 15
click at [71, 222] on input "checkbox" at bounding box center [71, 222] width 0 height 0
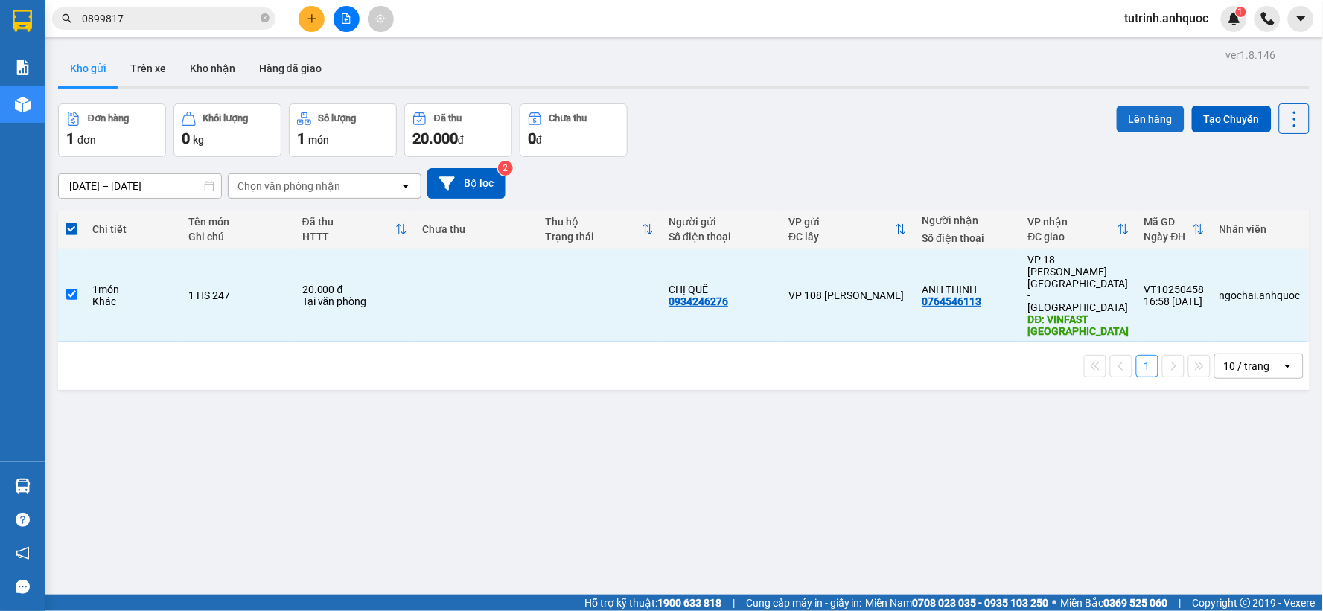
click at [1131, 118] on button "Lên hàng" at bounding box center [1151, 119] width 68 height 27
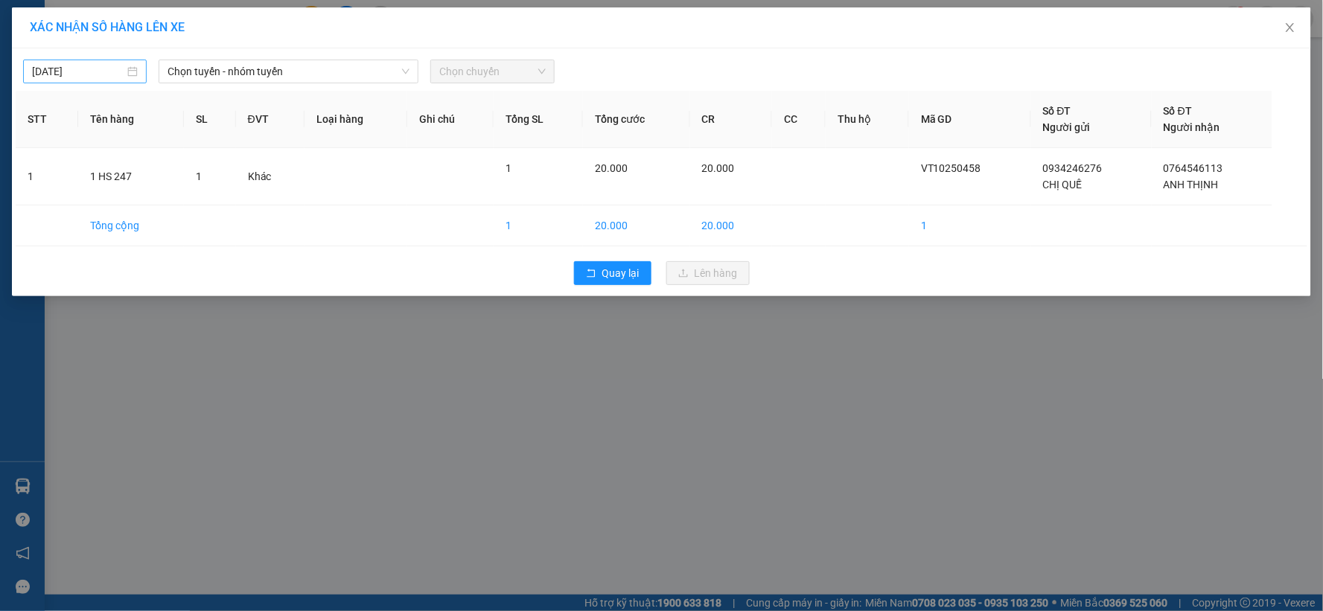
click at [103, 65] on input "[DATE]" at bounding box center [78, 71] width 92 height 16
click at [107, 201] on div "14" at bounding box center [99, 203] width 18 height 18
type input "[DATE]"
click at [246, 72] on span "Chọn tuyến - nhóm tuyến" at bounding box center [288, 71] width 242 height 22
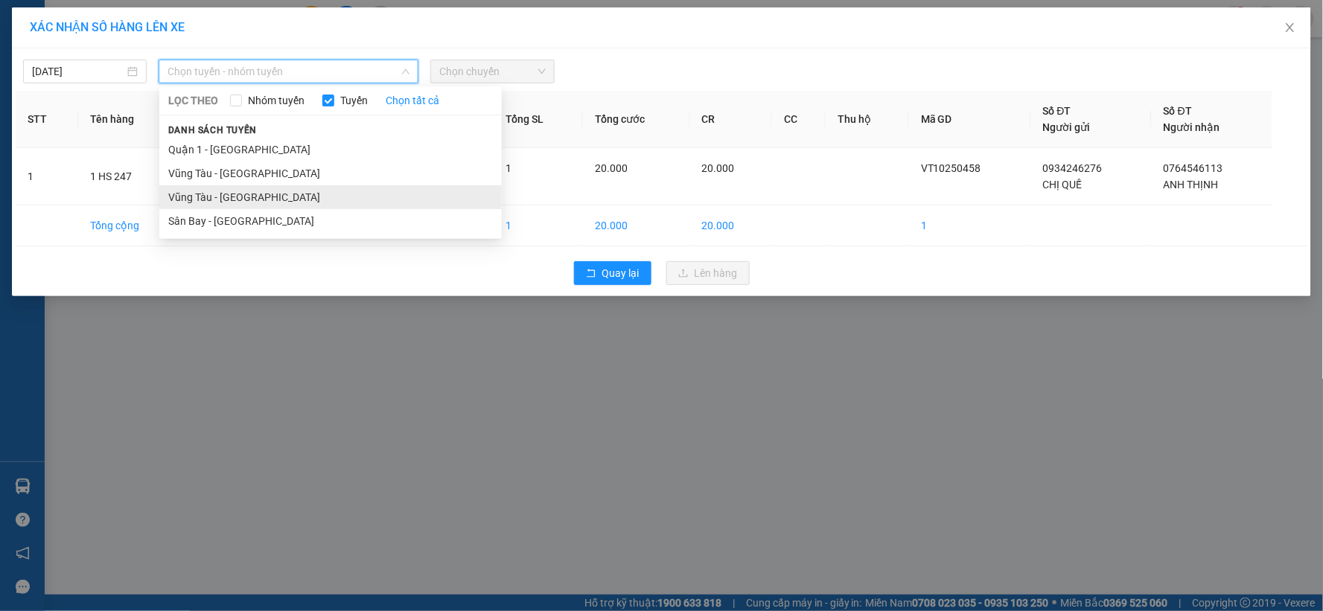
click at [244, 192] on li "Vũng Tàu - [GEOGRAPHIC_DATA]" at bounding box center [330, 197] width 342 height 24
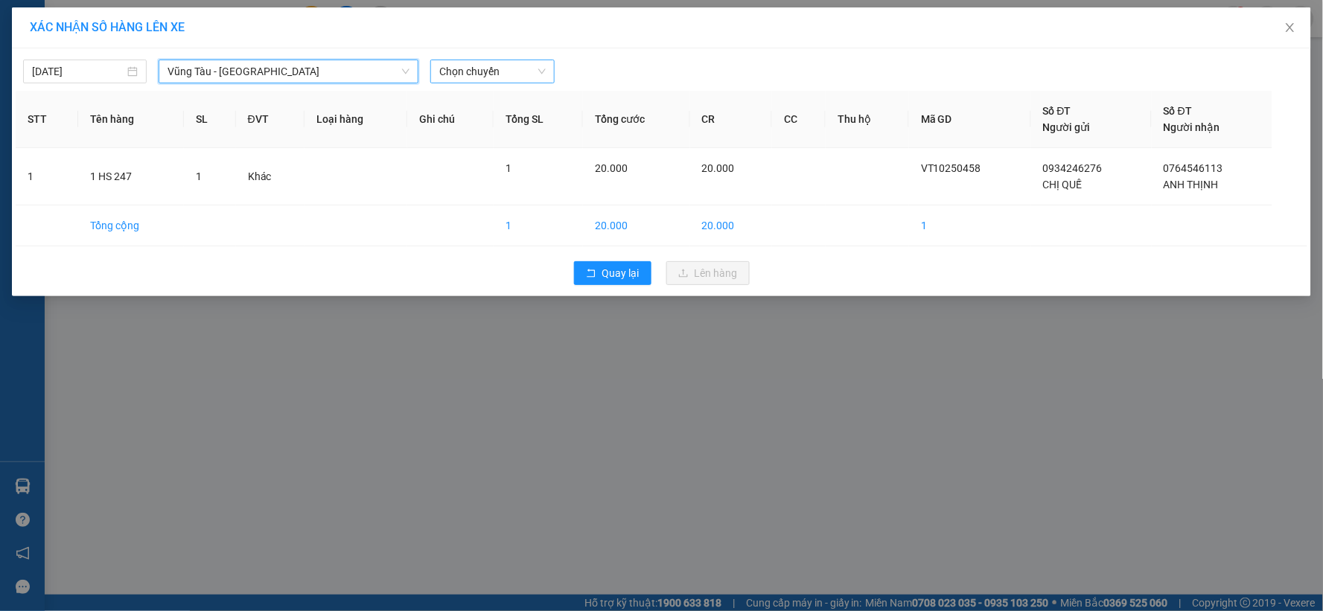
click at [488, 77] on span "Chọn chuyến" at bounding box center [492, 71] width 106 height 22
click at [473, 75] on span "Chọn chuyến" at bounding box center [492, 71] width 106 height 22
click at [293, 74] on span "Vũng Tàu - [GEOGRAPHIC_DATA]" at bounding box center [288, 71] width 242 height 22
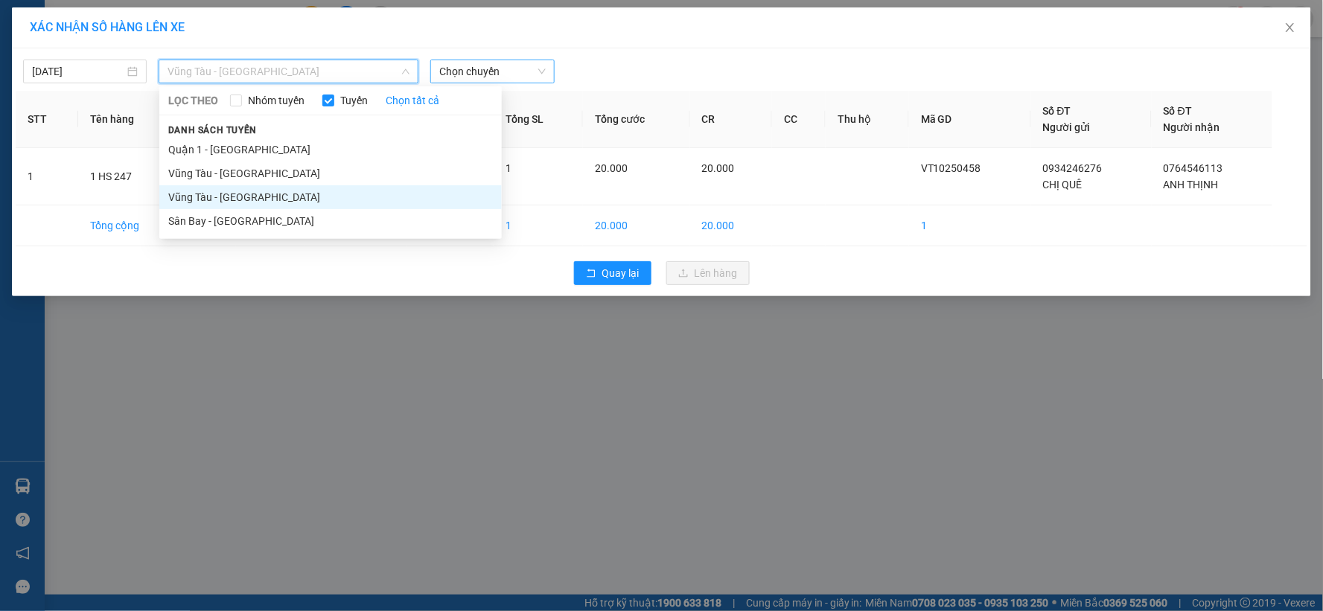
click at [464, 70] on span "Chọn chuyến" at bounding box center [492, 71] width 106 height 22
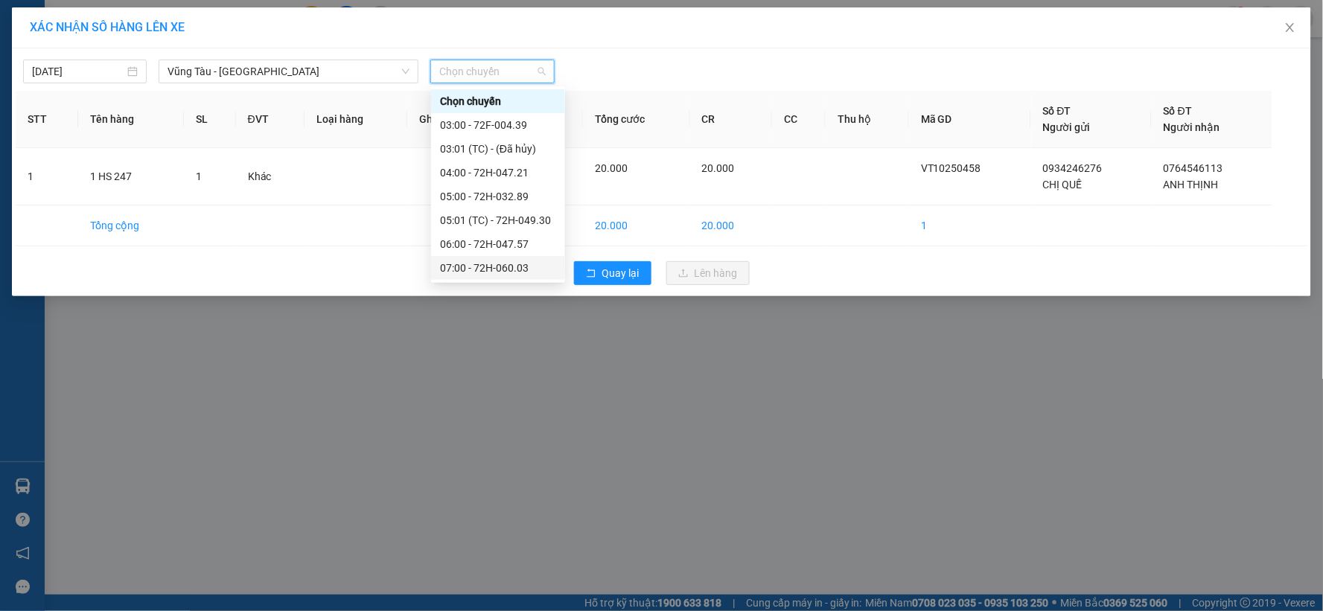
click at [497, 260] on div "07:00 - 72H-060.03" at bounding box center [498, 268] width 116 height 16
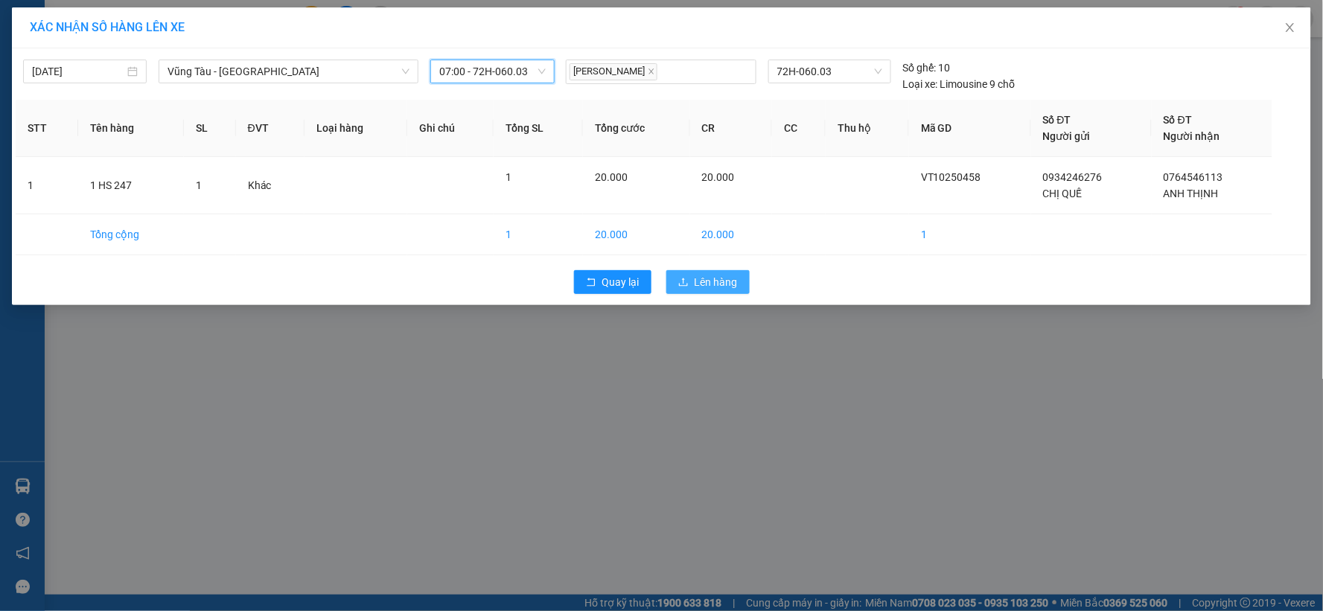
click at [686, 278] on icon "upload" at bounding box center [683, 282] width 10 height 10
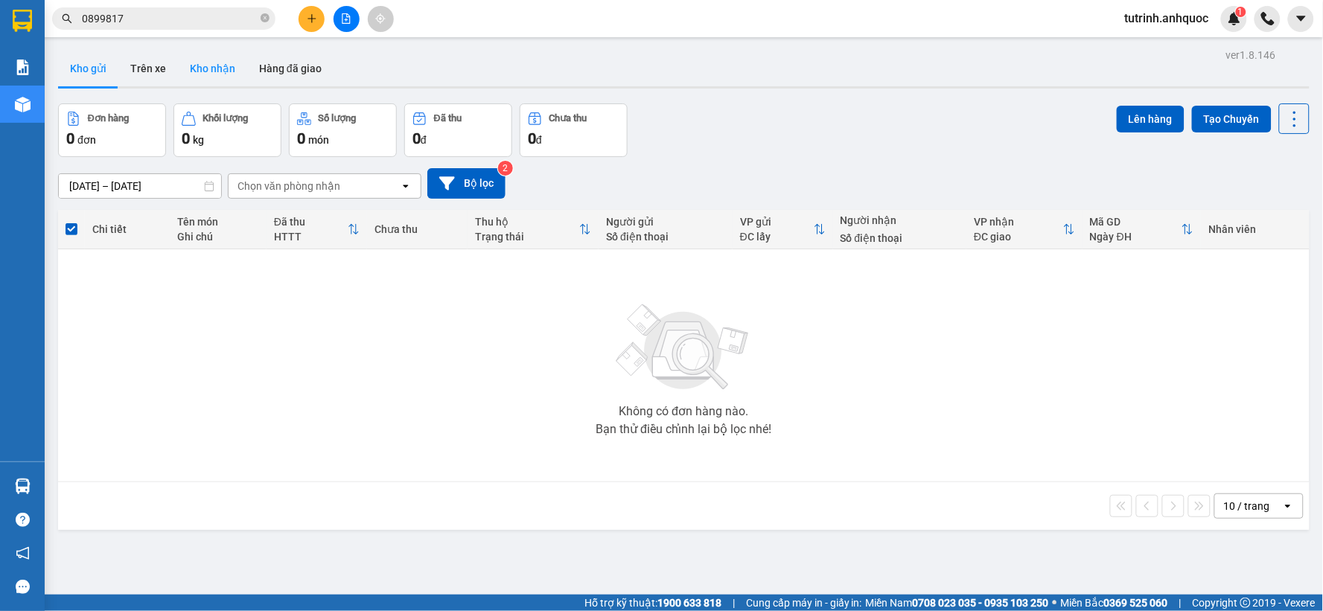
drag, startPoint x: 225, startPoint y: 68, endPoint x: 217, endPoint y: 67, distance: 7.5
click at [224, 68] on button "Kho nhận" at bounding box center [212, 69] width 69 height 36
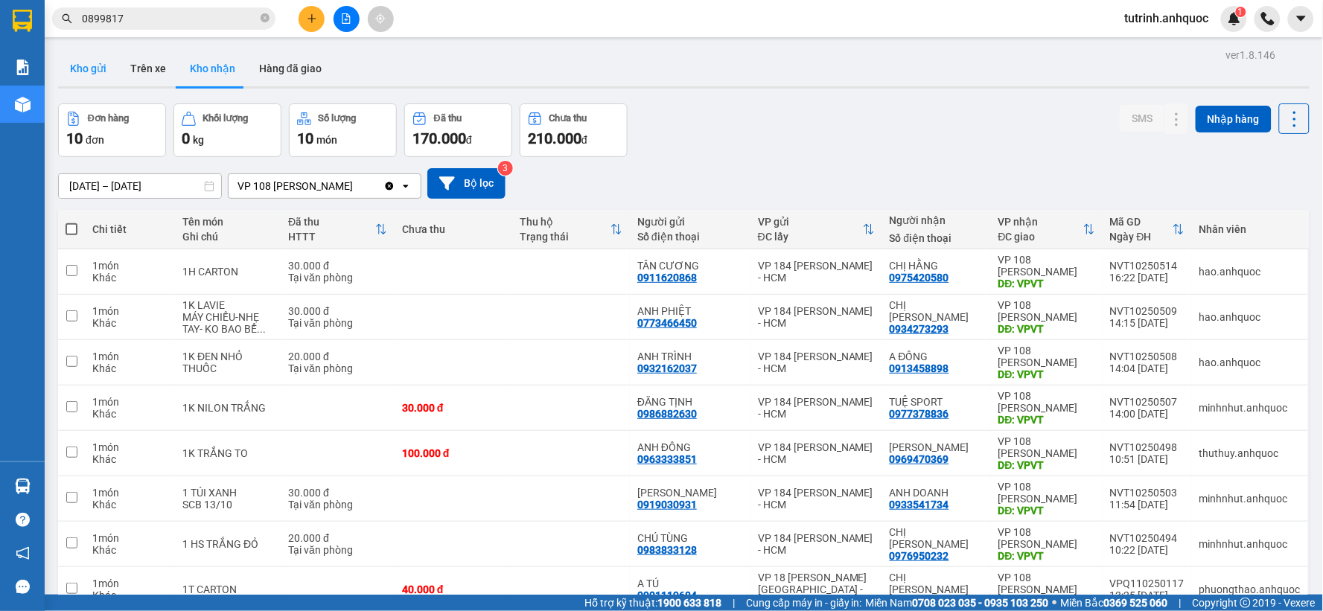
click at [83, 68] on button "Kho gửi" at bounding box center [88, 69] width 60 height 36
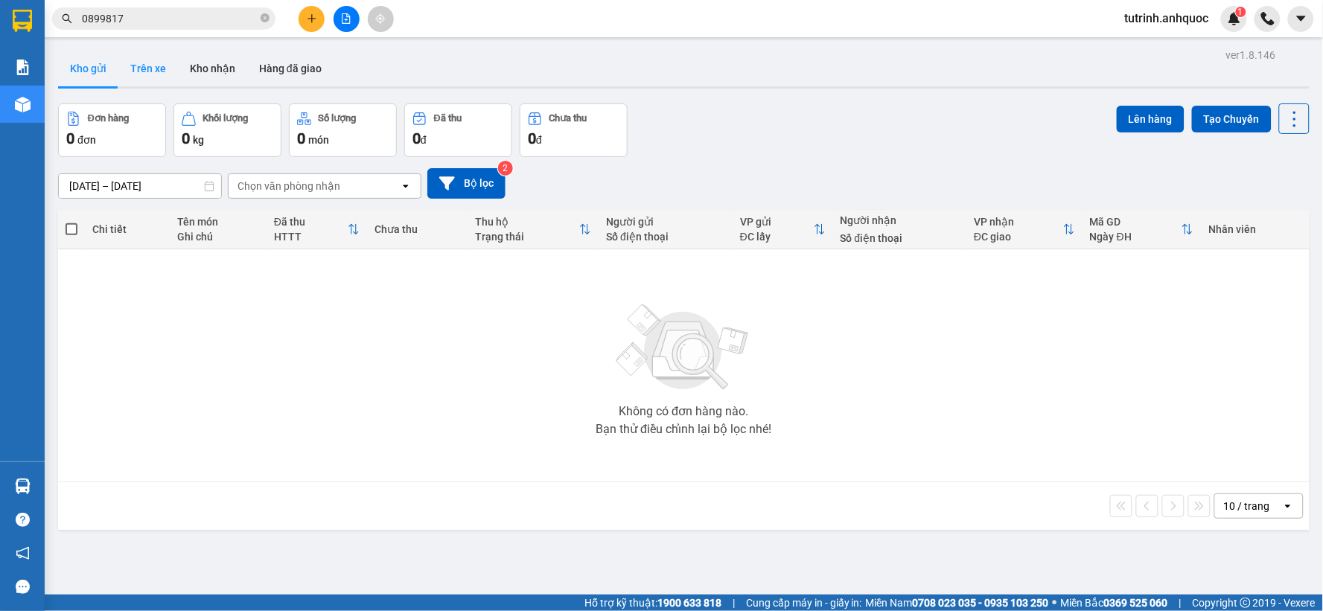
click at [149, 69] on button "Trên xe" at bounding box center [148, 69] width 60 height 36
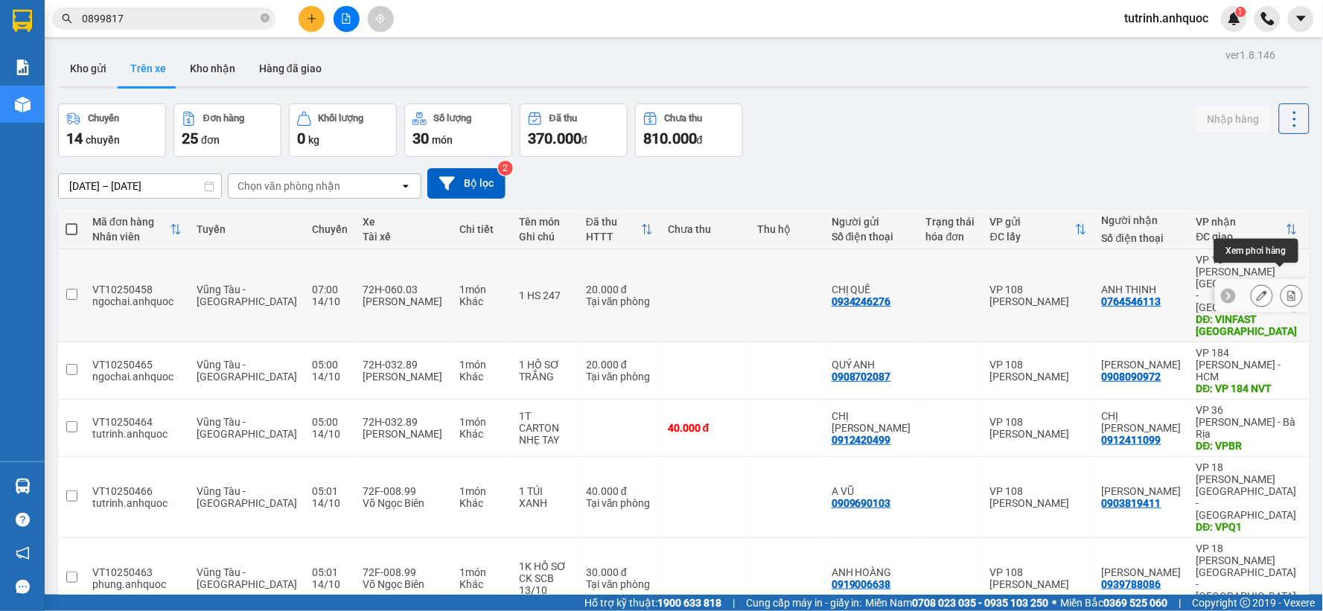
click at [1288, 290] on icon at bounding box center [1292, 295] width 8 height 10
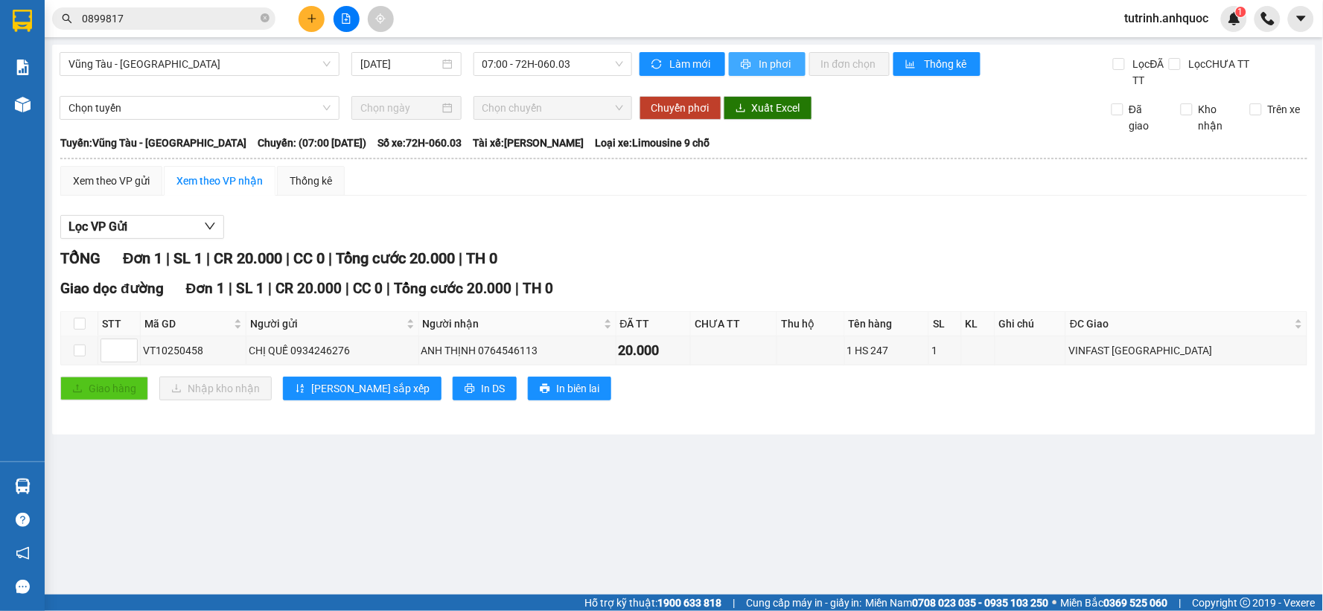
click at [770, 61] on span "In phơi" at bounding box center [776, 64] width 34 height 16
click at [185, 63] on span "Vũng Tàu - [GEOGRAPHIC_DATA]" at bounding box center [199, 64] width 262 height 22
click at [162, 66] on span "Vũng Tàu - [GEOGRAPHIC_DATA]" at bounding box center [199, 64] width 262 height 22
click at [155, 70] on span "Vũng Tàu - [GEOGRAPHIC_DATA]" at bounding box center [199, 64] width 262 height 22
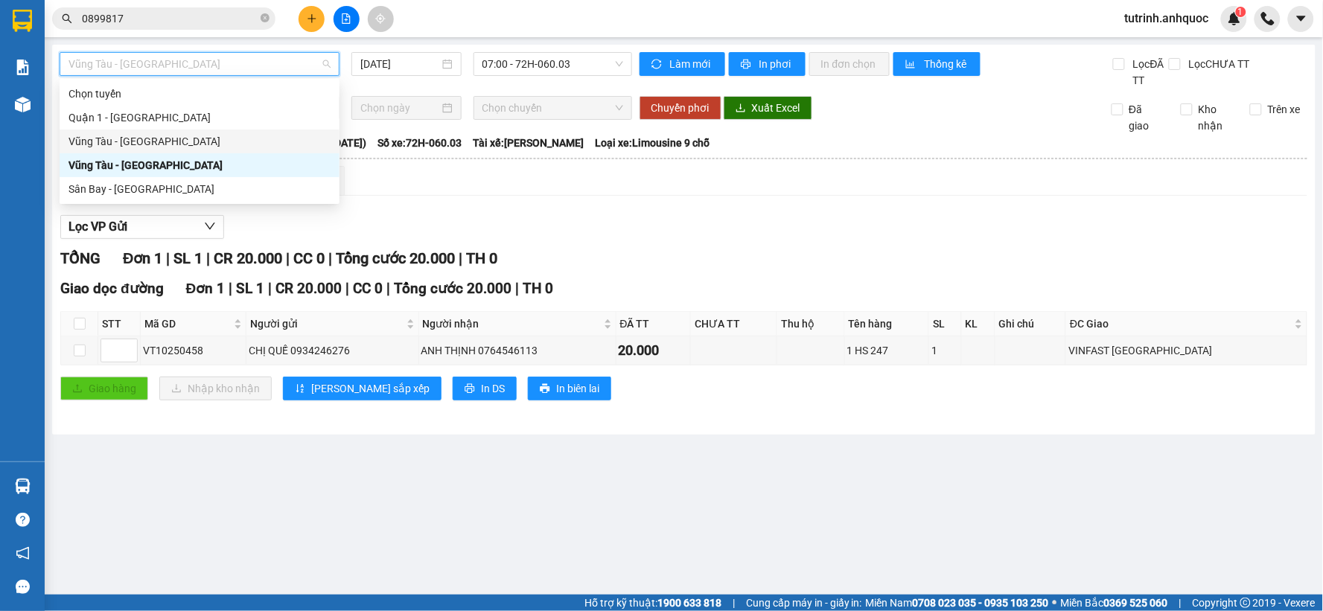
click at [139, 131] on div "Vũng Tàu - [GEOGRAPHIC_DATA]" at bounding box center [200, 142] width 280 height 24
click at [185, 110] on span "Chọn tuyến" at bounding box center [199, 108] width 262 height 22
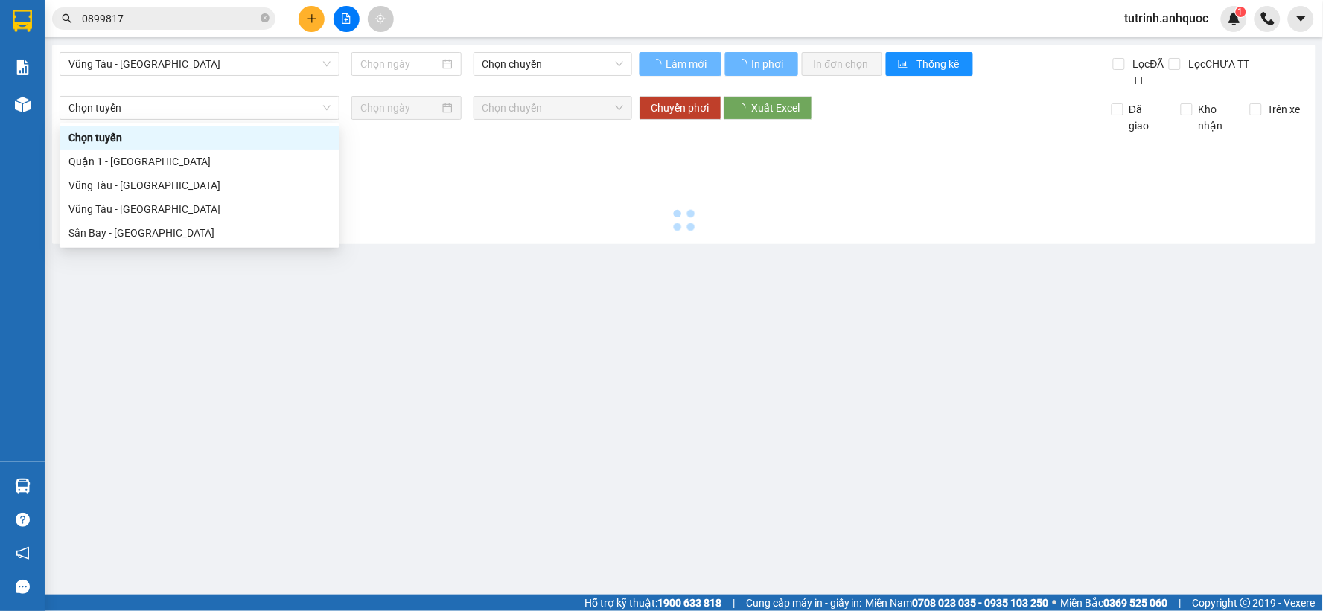
type input "[DATE]"
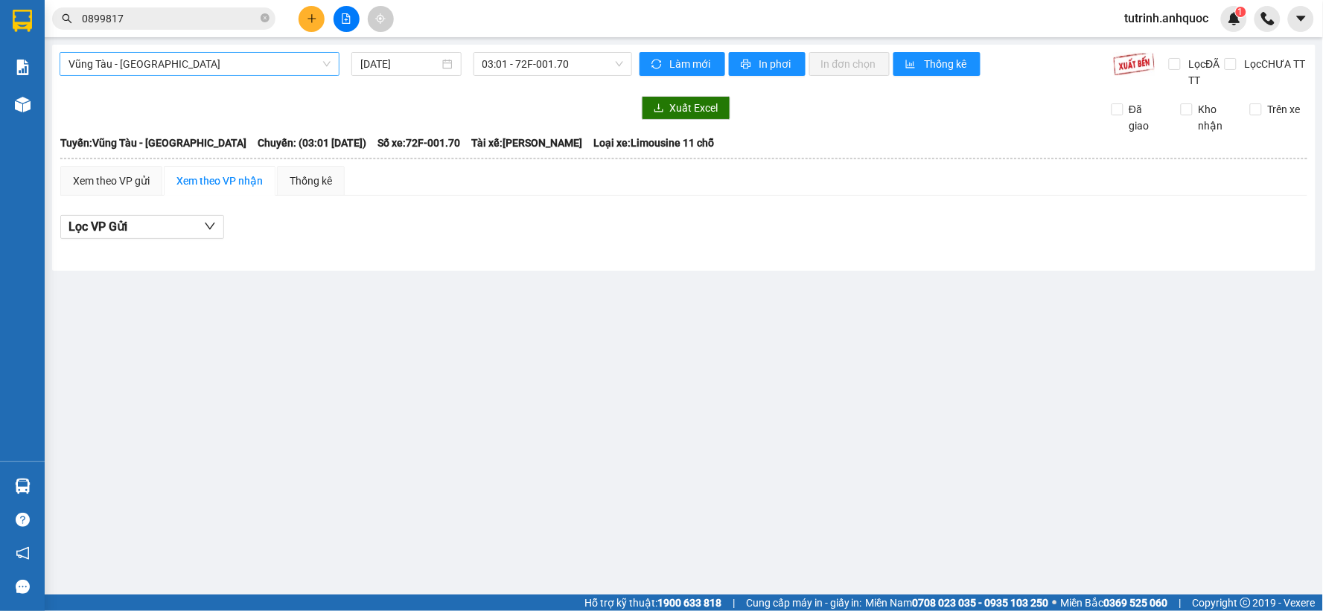
click at [259, 62] on span "Vũng Tàu - [GEOGRAPHIC_DATA]" at bounding box center [199, 64] width 262 height 22
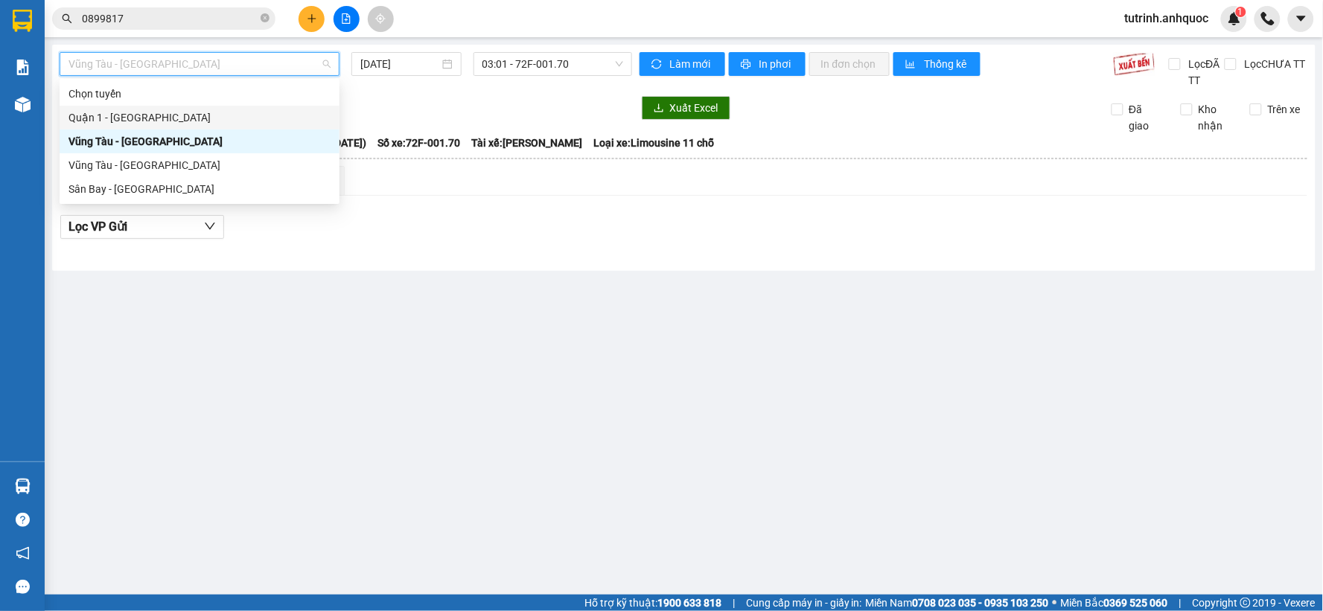
drag, startPoint x: 173, startPoint y: 124, endPoint x: 340, endPoint y: 71, distance: 175.6
click at [173, 123] on div "Quận 1 - [GEOGRAPHIC_DATA]" at bounding box center [199, 117] width 262 height 16
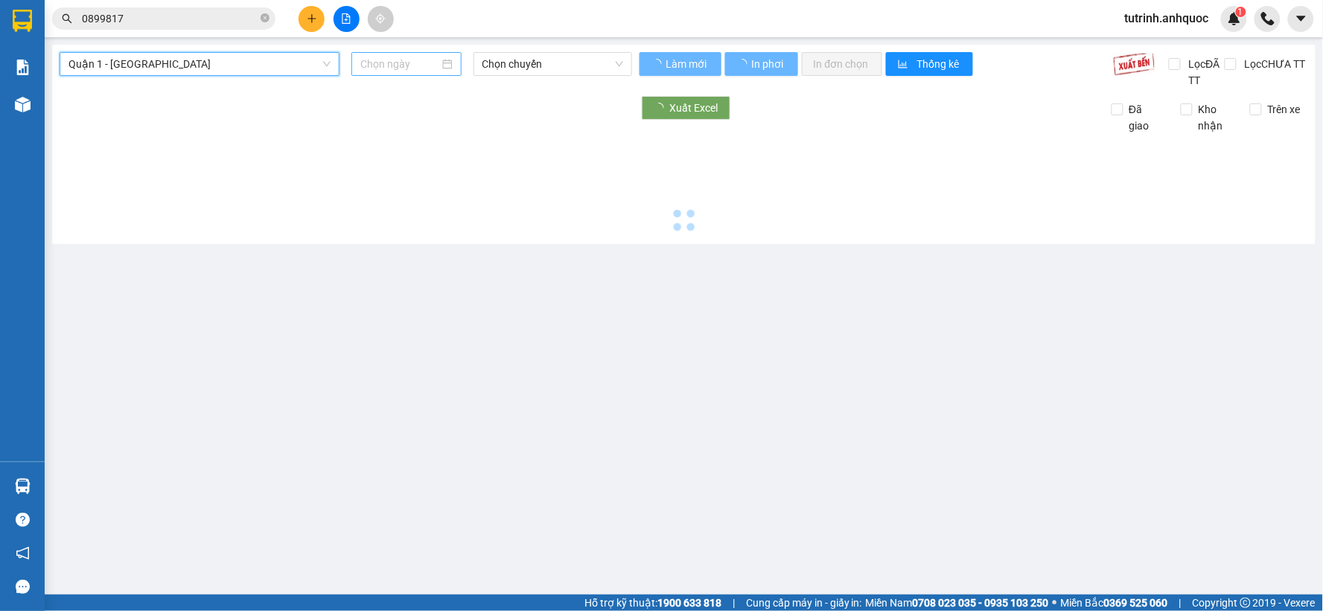
type input "[DATE]"
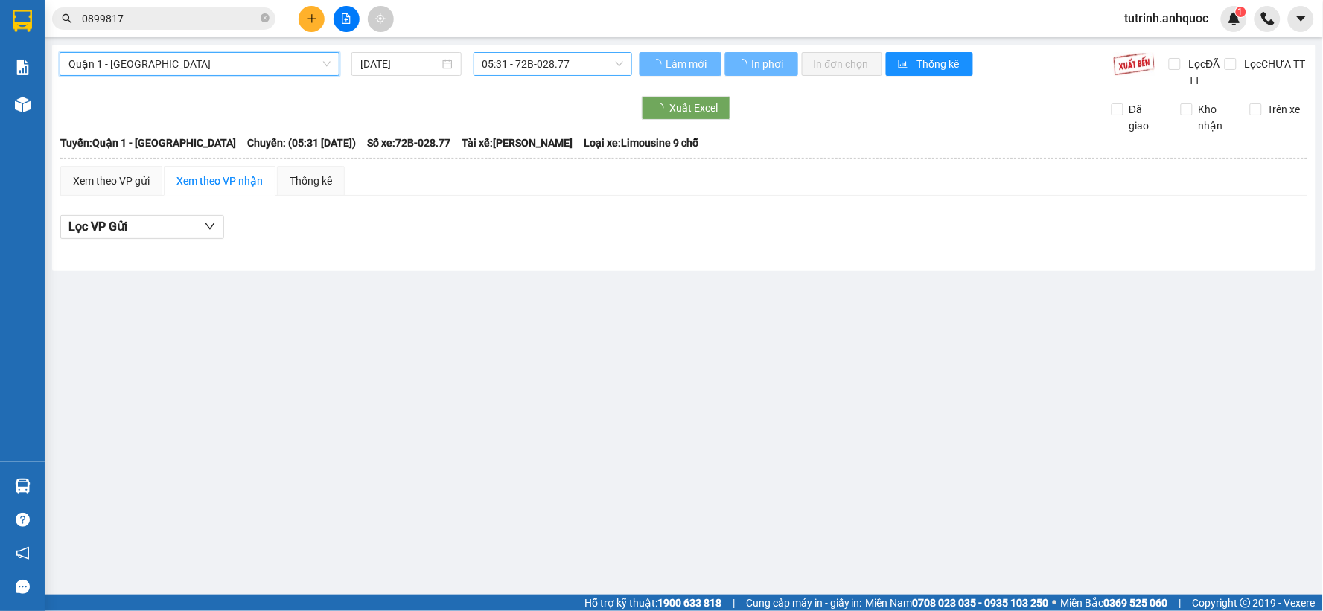
click at [506, 63] on span "05:31 - 72B-028.77" at bounding box center [552, 64] width 141 height 22
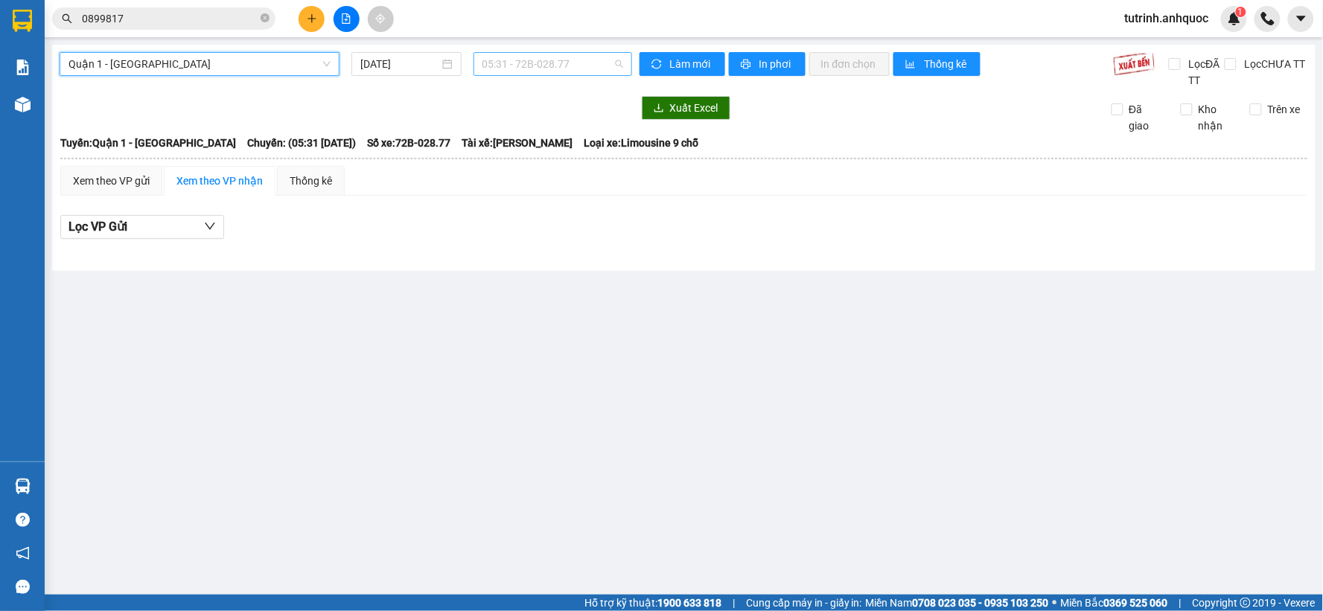
click at [545, 57] on span "05:31 - 72B-028.77" at bounding box center [552, 64] width 141 height 22
click at [546, 51] on div "Quận 1 - [GEOGRAPHIC_DATA] 1 - [GEOGRAPHIC_DATA] [DATE] 05:31 - 72B-028.77 Làm …" at bounding box center [683, 158] width 1263 height 226
click at [547, 63] on span "05:31 - 72B-028.77" at bounding box center [552, 64] width 141 height 22
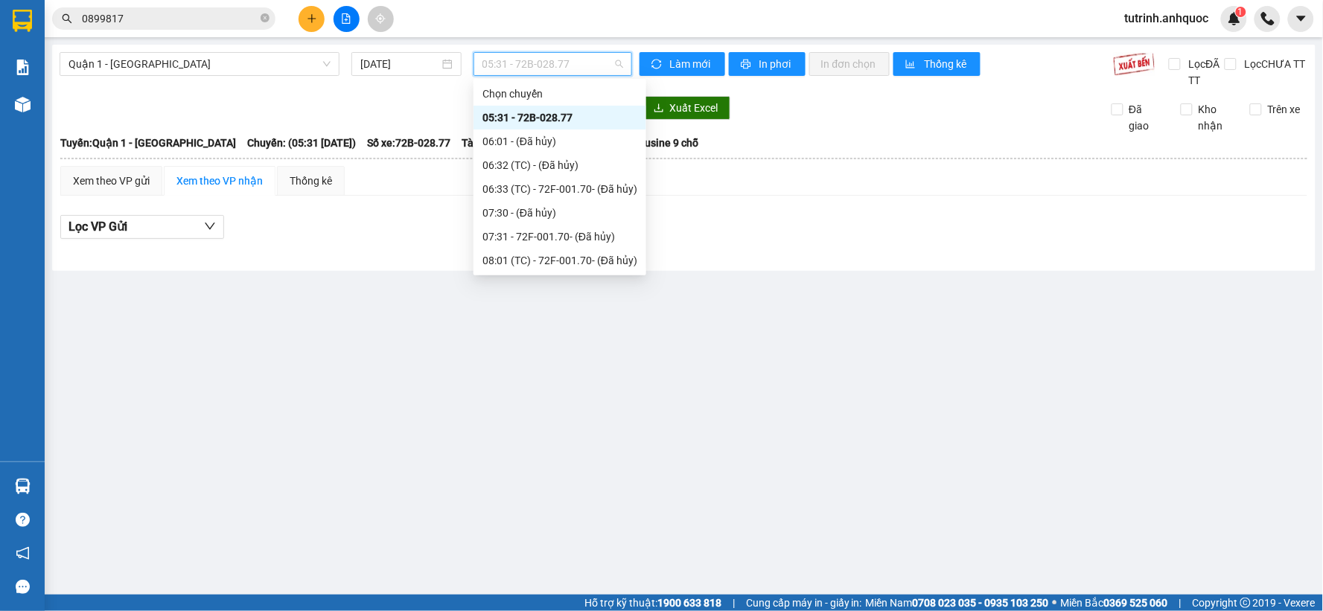
click at [552, 94] on div "Quận 1 - [GEOGRAPHIC_DATA] [DATE] 05:31 - 72B-028.77 Làm mới In phơi In đơn chọ…" at bounding box center [683, 158] width 1263 height 226
click at [531, 90] on div "Quận 1 - [GEOGRAPHIC_DATA] [DATE] 05:31 - 72B-028.77 Làm mới In phơi In đơn chọ…" at bounding box center [683, 158] width 1263 height 226
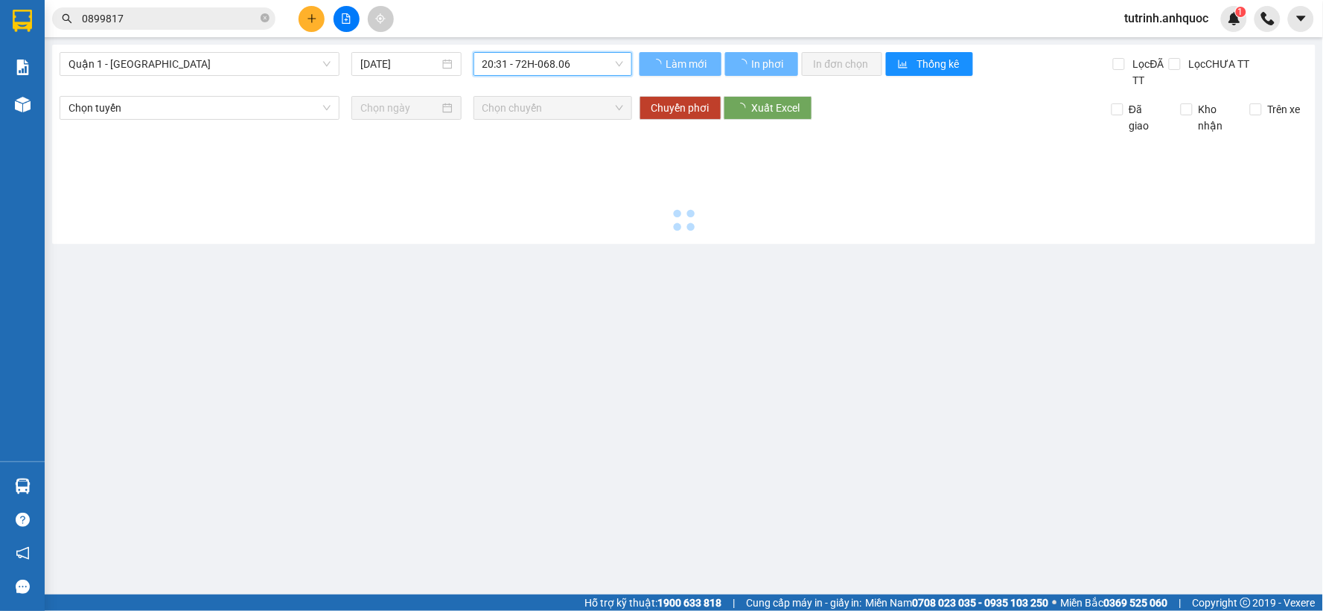
click at [546, 60] on span "20:31 - 72H-068.06" at bounding box center [552, 64] width 141 height 22
click at [540, 64] on span "20:31 - 72H-068.06" at bounding box center [552, 64] width 141 height 22
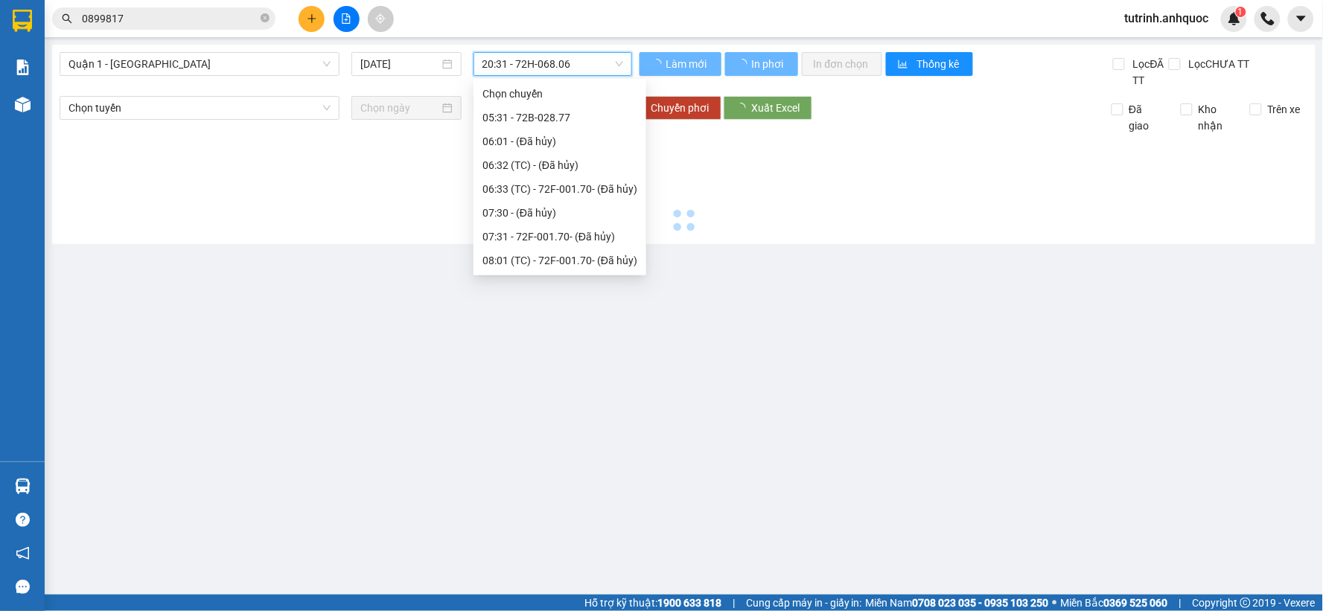
click at [553, 58] on span "20:31 - 72H-068.06" at bounding box center [552, 64] width 141 height 22
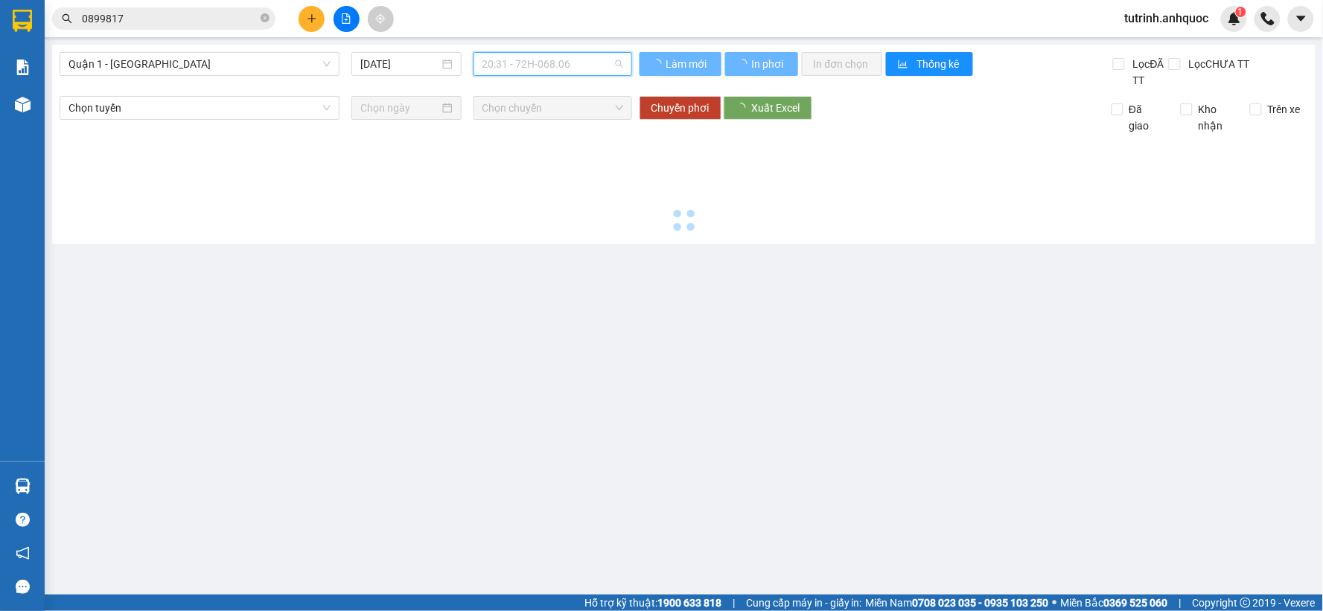
drag, startPoint x: 548, startPoint y: 119, endPoint x: 546, endPoint y: 63, distance: 55.9
click at [541, 58] on span "20:31 - 72H-068.06" at bounding box center [552, 64] width 141 height 22
click at [526, 62] on span "20:31 - 72H-068.06" at bounding box center [552, 64] width 141 height 22
click at [188, 21] on input "0899817" at bounding box center [170, 18] width 176 height 16
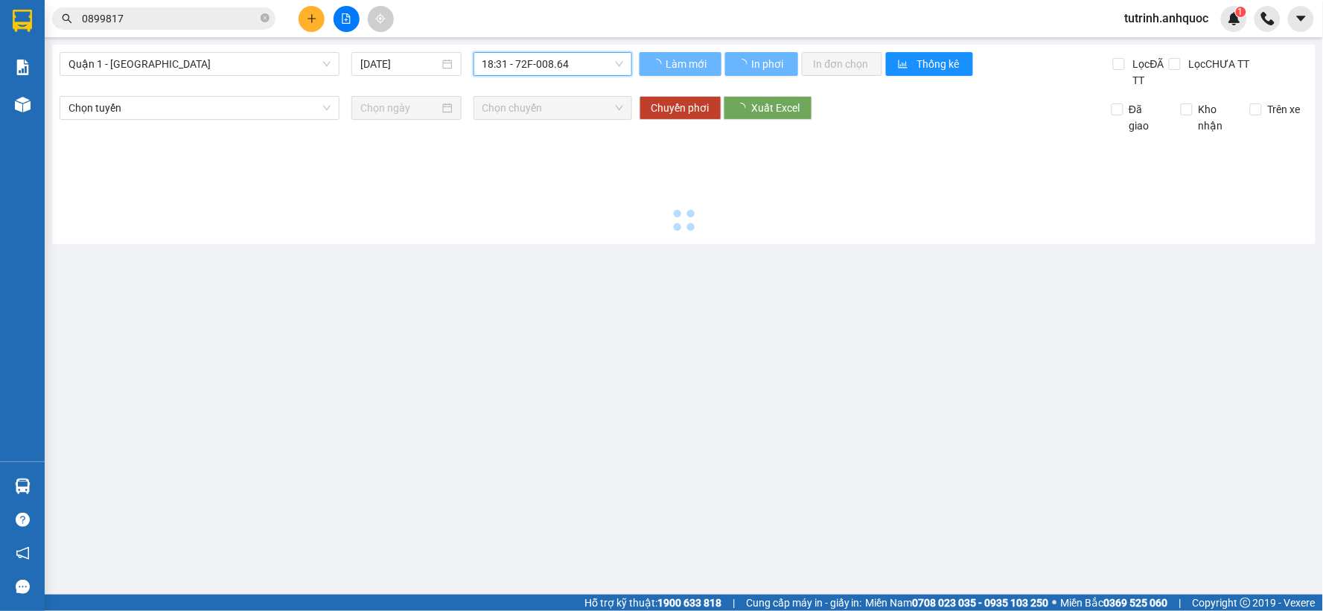
click at [188, 21] on input "0899817" at bounding box center [170, 18] width 176 height 16
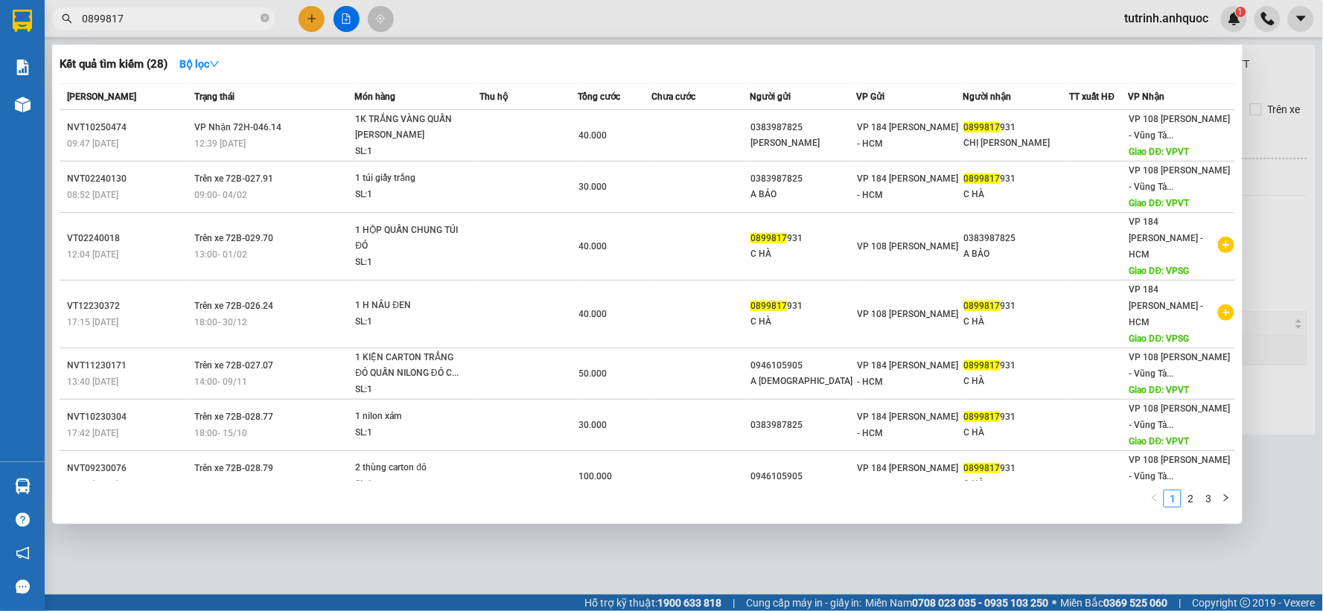
click at [261, 16] on icon "close-circle" at bounding box center [265, 17] width 9 height 9
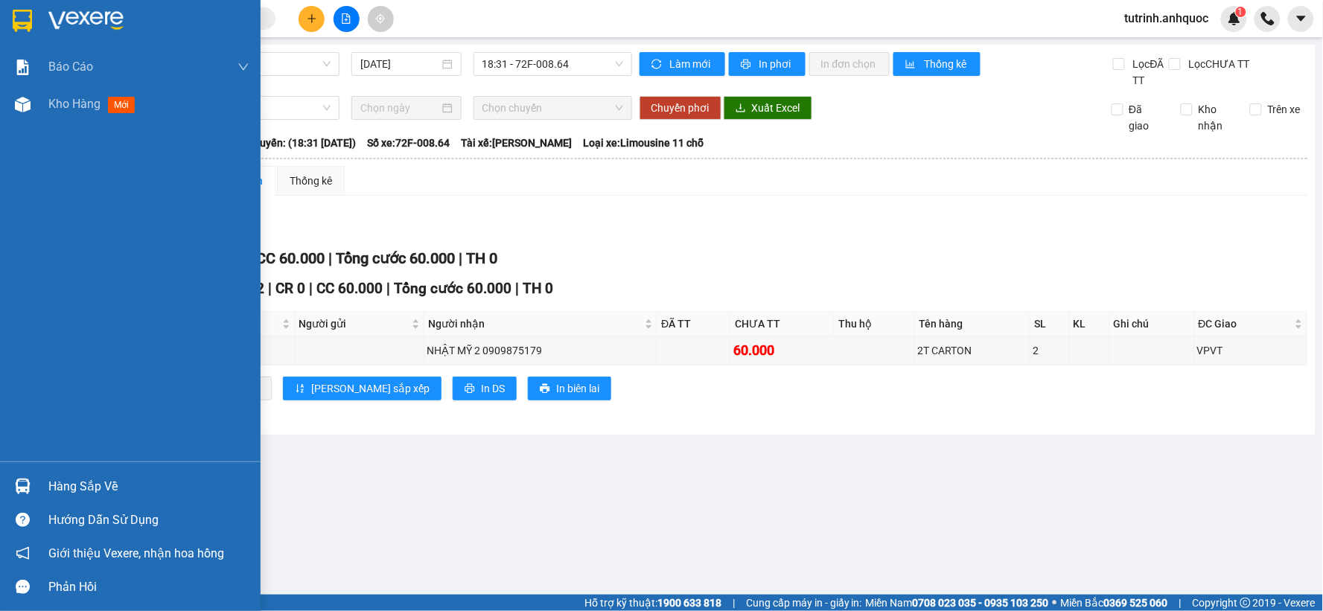
click at [18, 21] on img at bounding box center [22, 21] width 19 height 22
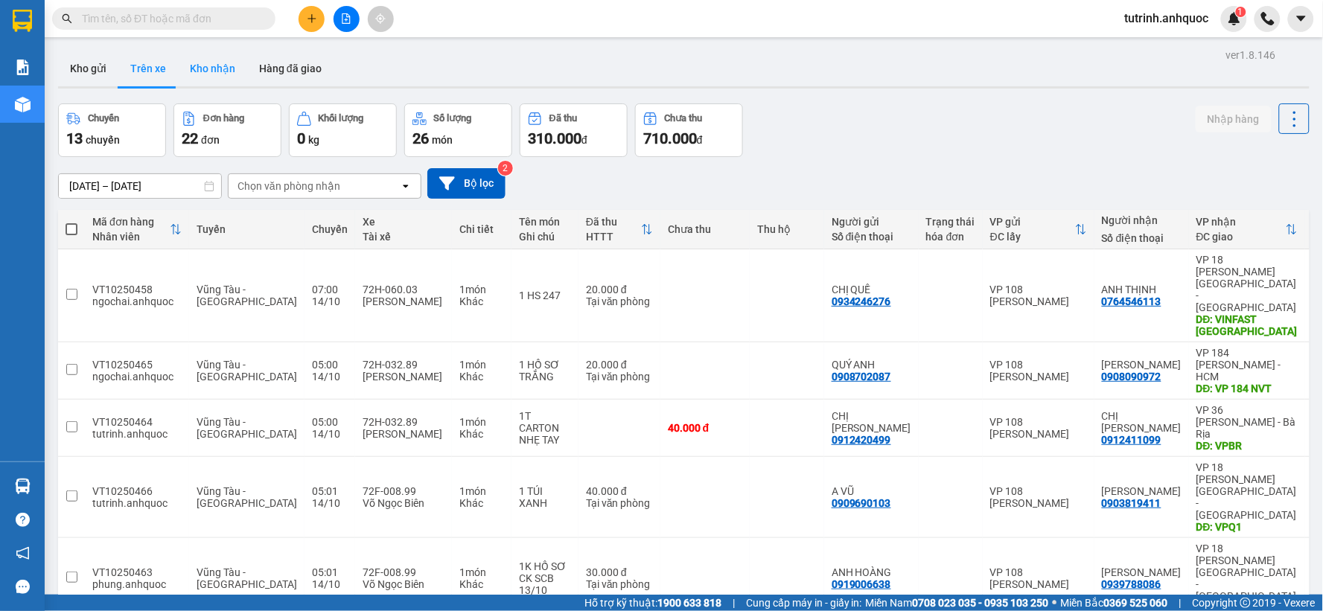
click at [210, 66] on button "Kho nhận" at bounding box center [212, 69] width 69 height 36
type input "[DATE] – [DATE]"
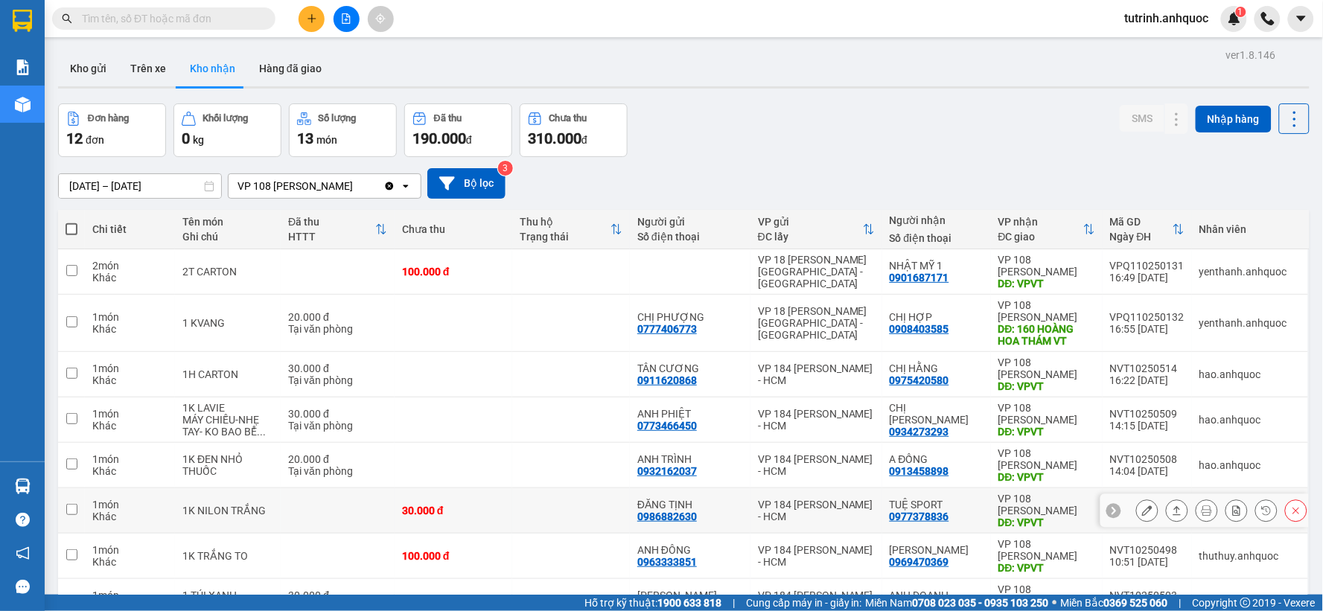
click at [1142, 505] on icon at bounding box center [1147, 510] width 10 height 10
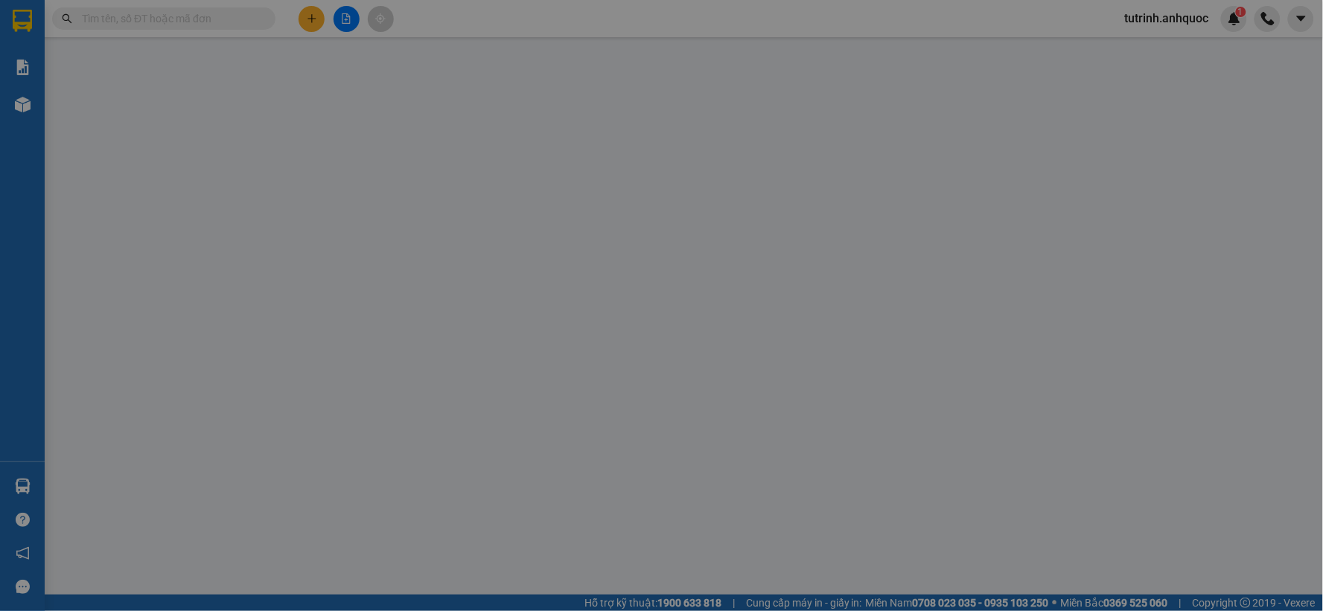
type input "0986882630"
type input "ĐĂNG TỊNH"
type input "0977378836"
type input "TUỆ SPORT"
type input "VPVT"
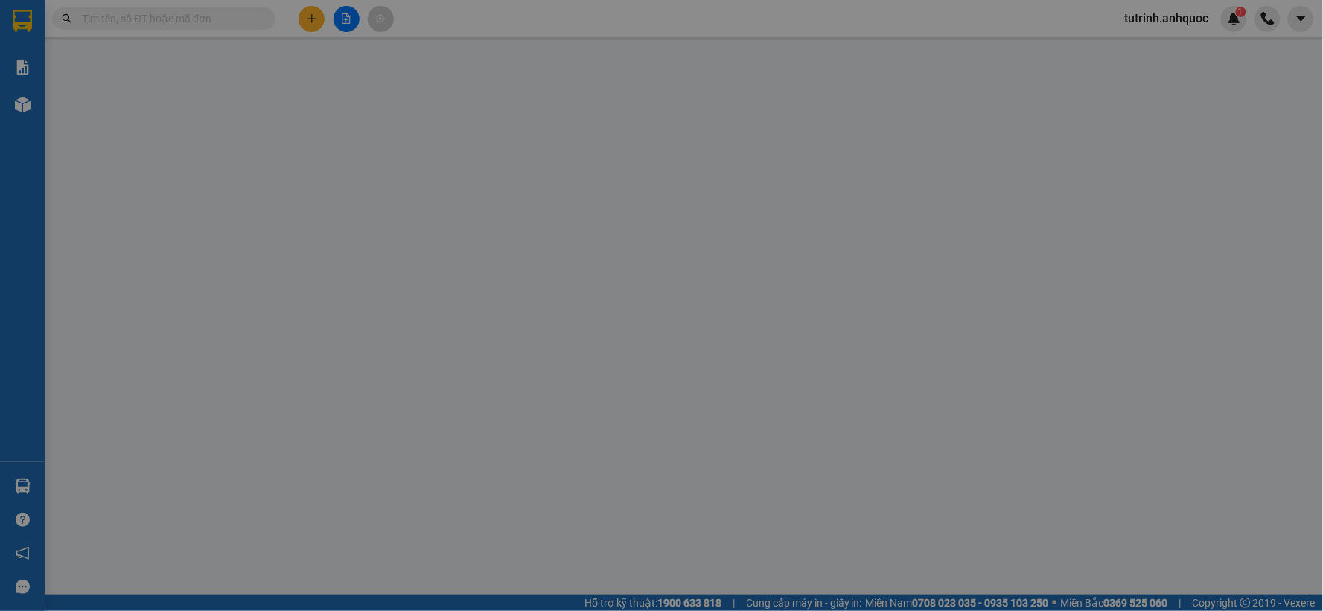
type input "30.000"
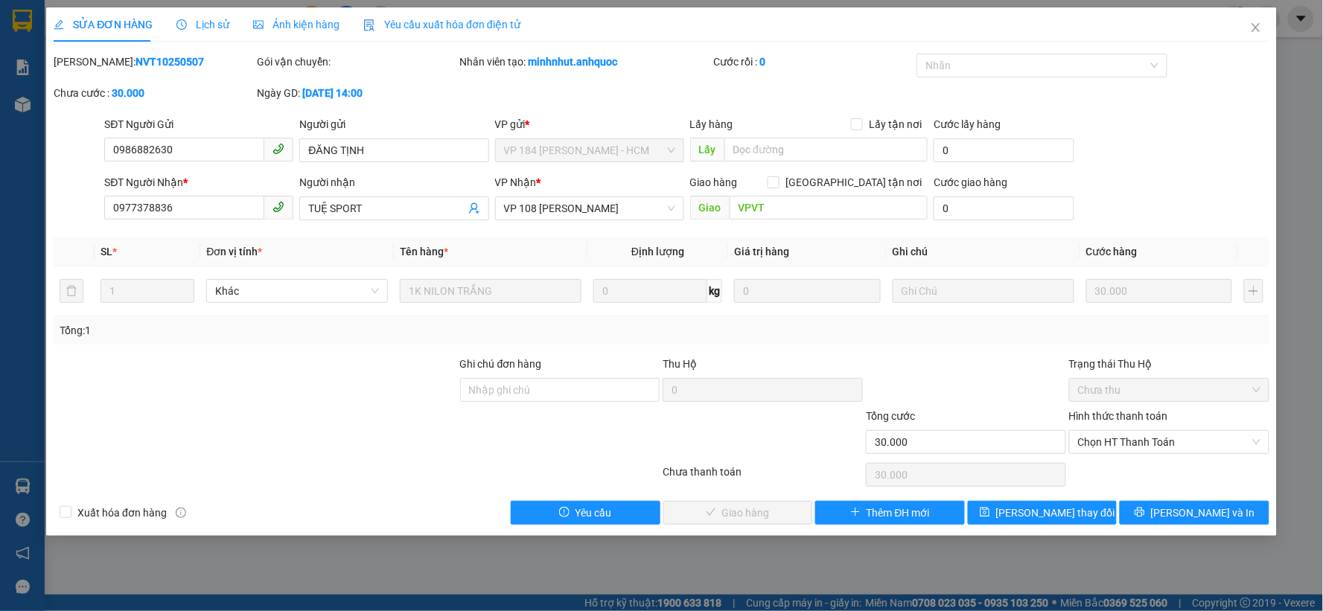
click at [191, 24] on span "Lịch sử" at bounding box center [202, 25] width 53 height 12
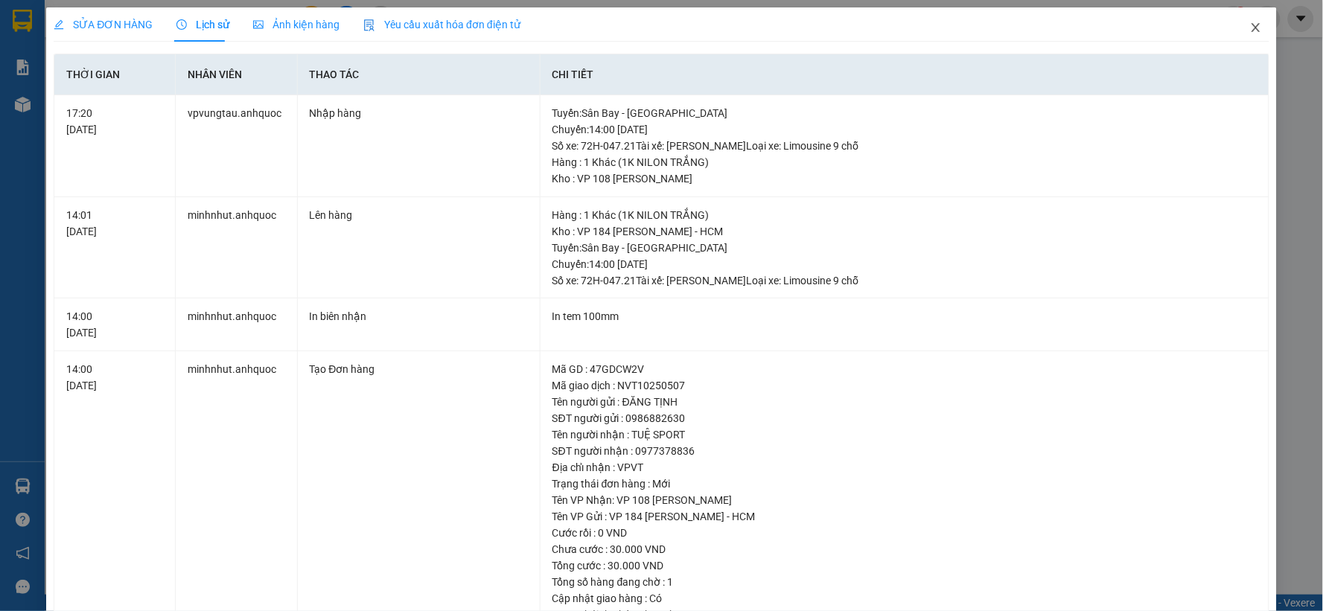
click at [1250, 24] on icon "close" at bounding box center [1256, 28] width 12 height 12
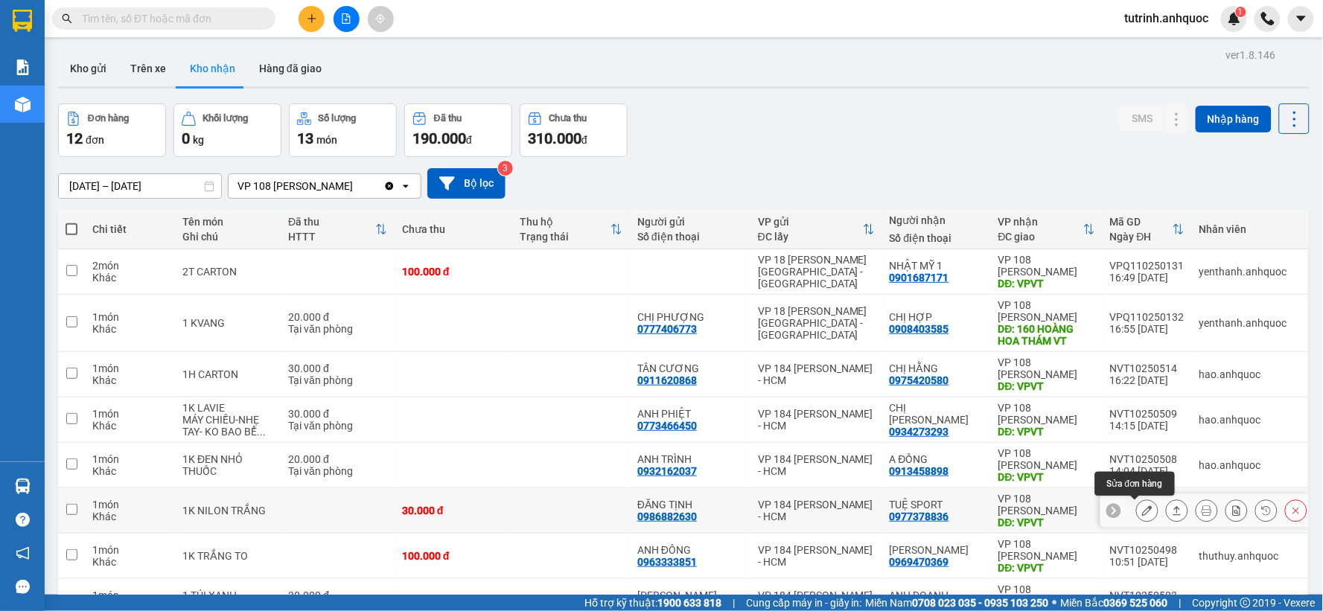
click at [1142, 505] on icon at bounding box center [1147, 510] width 10 height 10
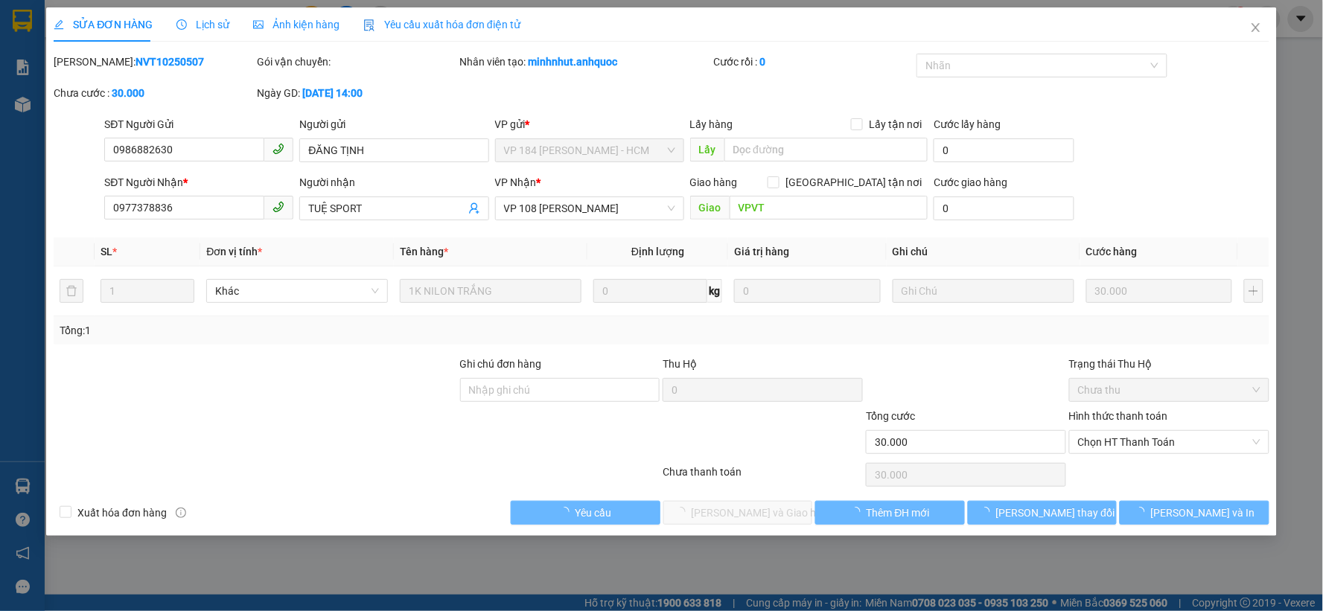
type input "0986882630"
type input "ĐĂNG TỊNH"
type input "0977378836"
type input "TUỆ SPORT"
type input "VPVT"
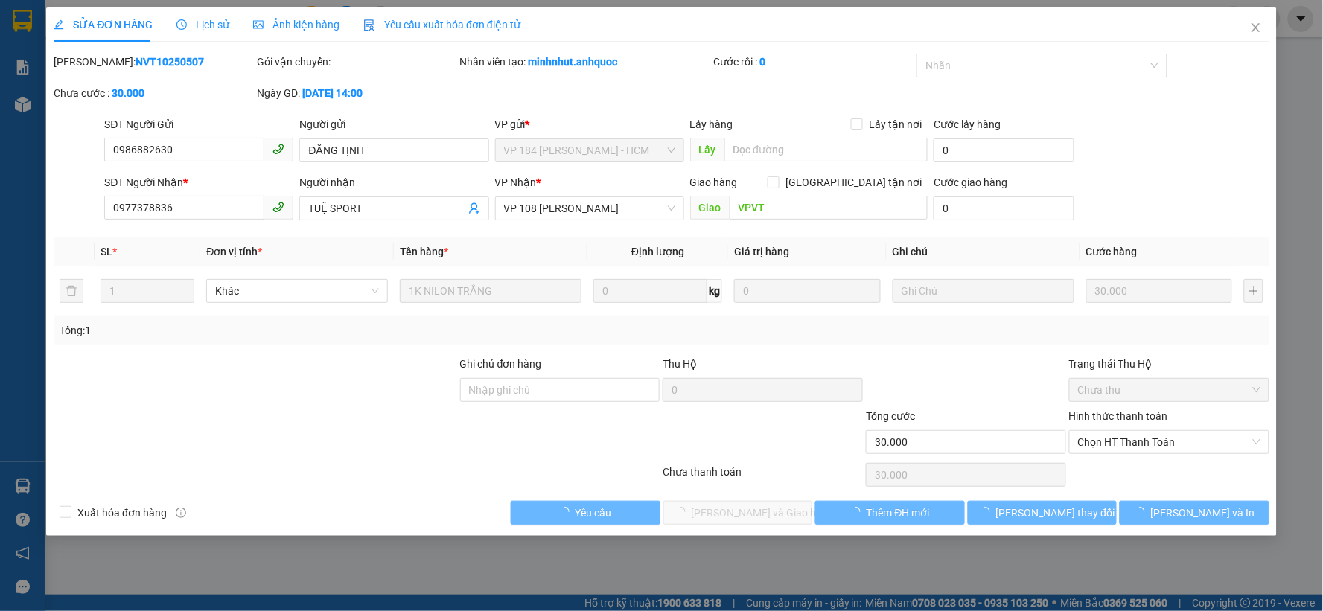
type input "30.000"
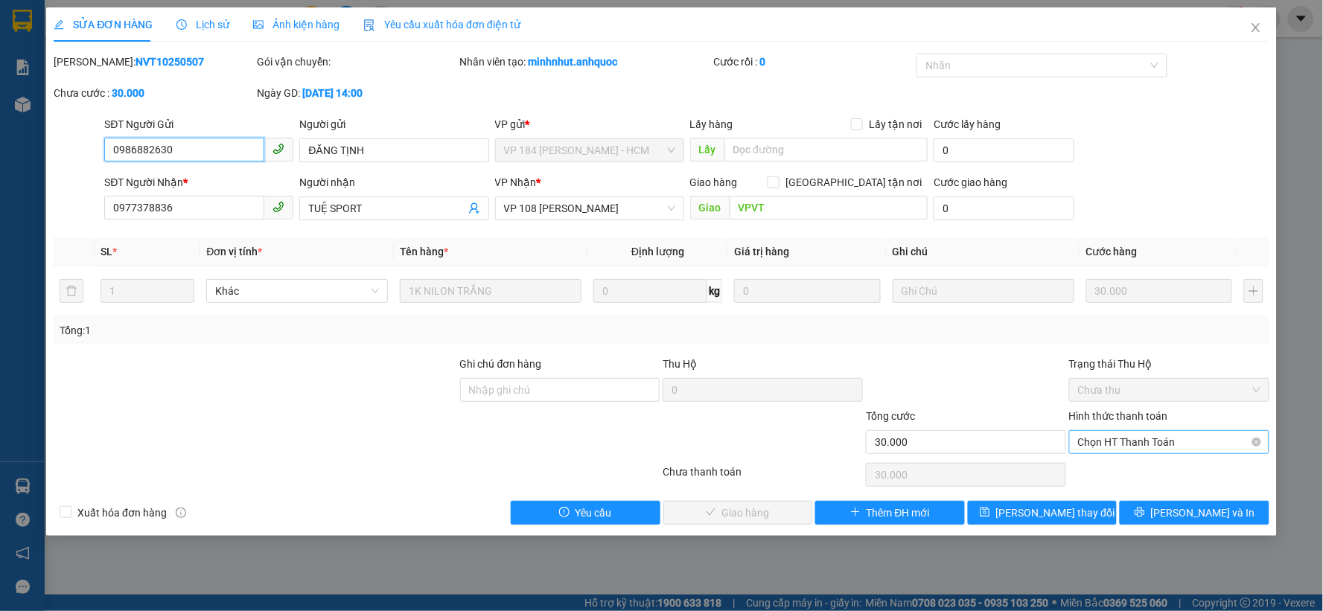
click at [1105, 451] on span "Chọn HT Thanh Toán" at bounding box center [1169, 442] width 182 height 22
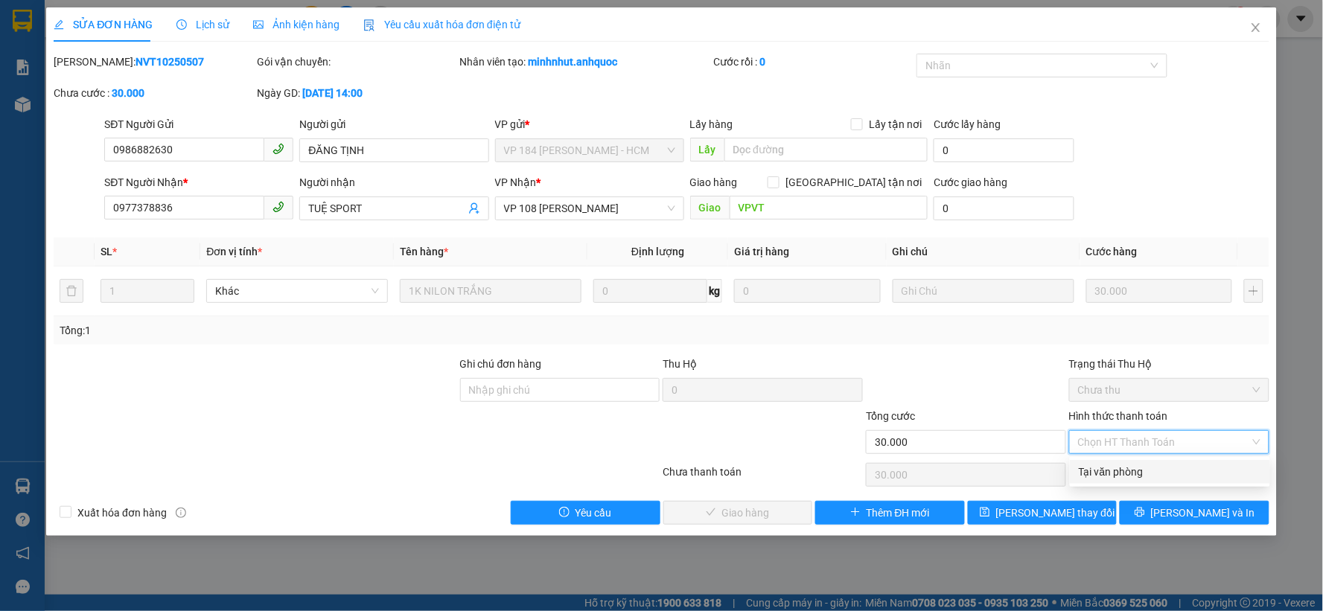
drag, startPoint x: 1106, startPoint y: 451, endPoint x: 1114, endPoint y: 473, distance: 23.1
click at [1114, 473] on div "Tại văn phòng" at bounding box center [1170, 472] width 182 height 16
type input "0"
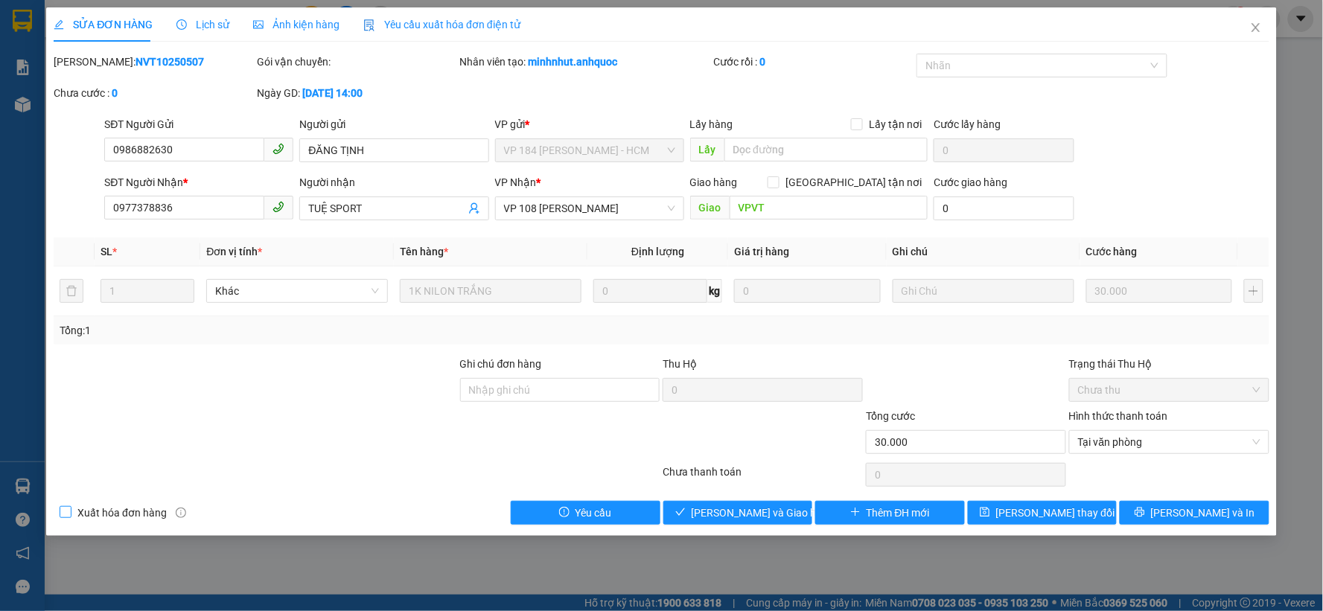
click at [112, 511] on span "Xuất hóa đơn hàng" at bounding box center [121, 513] width 101 height 16
click at [70, 511] on input "Xuất hóa đơn hàng" at bounding box center [65, 511] width 10 height 10
click at [718, 521] on span "[PERSON_NAME] và Giao hàng" at bounding box center [763, 513] width 143 height 16
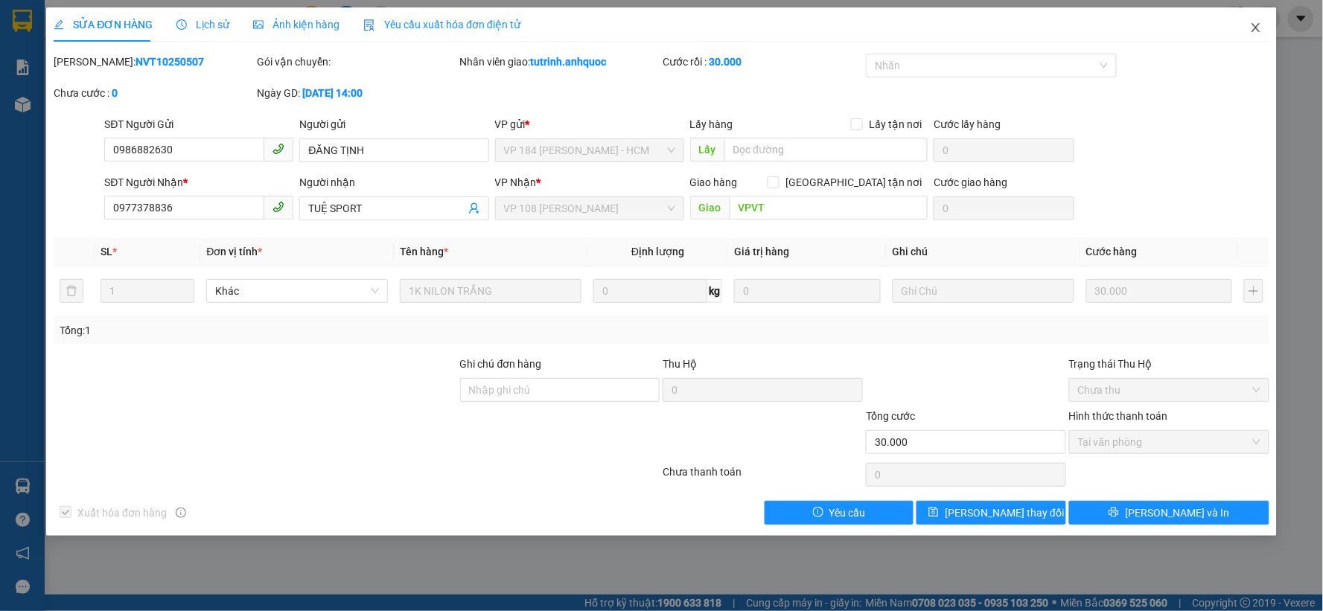
click at [1256, 33] on icon "close" at bounding box center [1256, 28] width 12 height 12
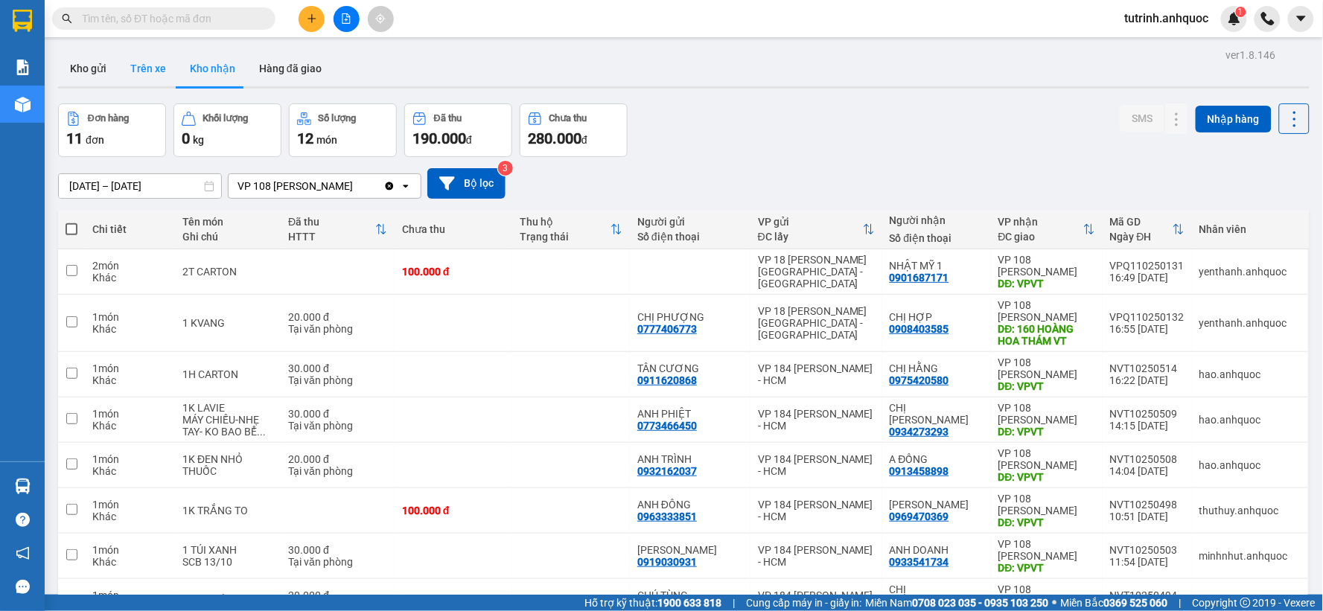
click at [145, 68] on button "Trên xe" at bounding box center [148, 69] width 60 height 36
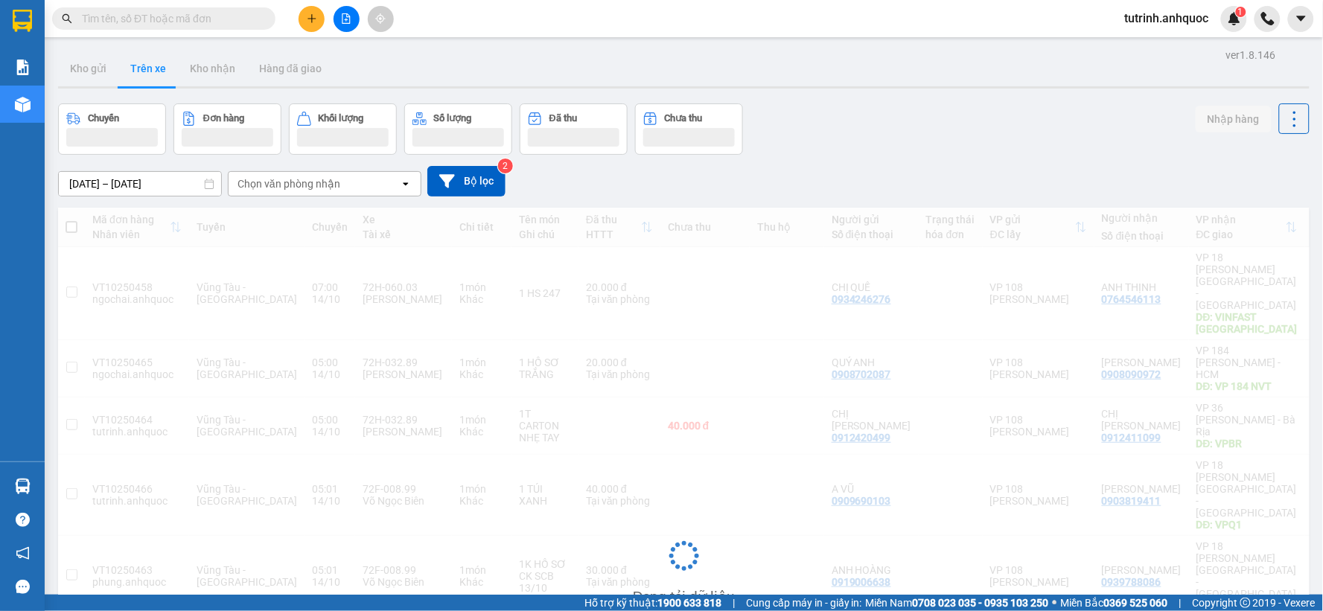
click at [144, 67] on button "Trên xe" at bounding box center [148, 69] width 60 height 36
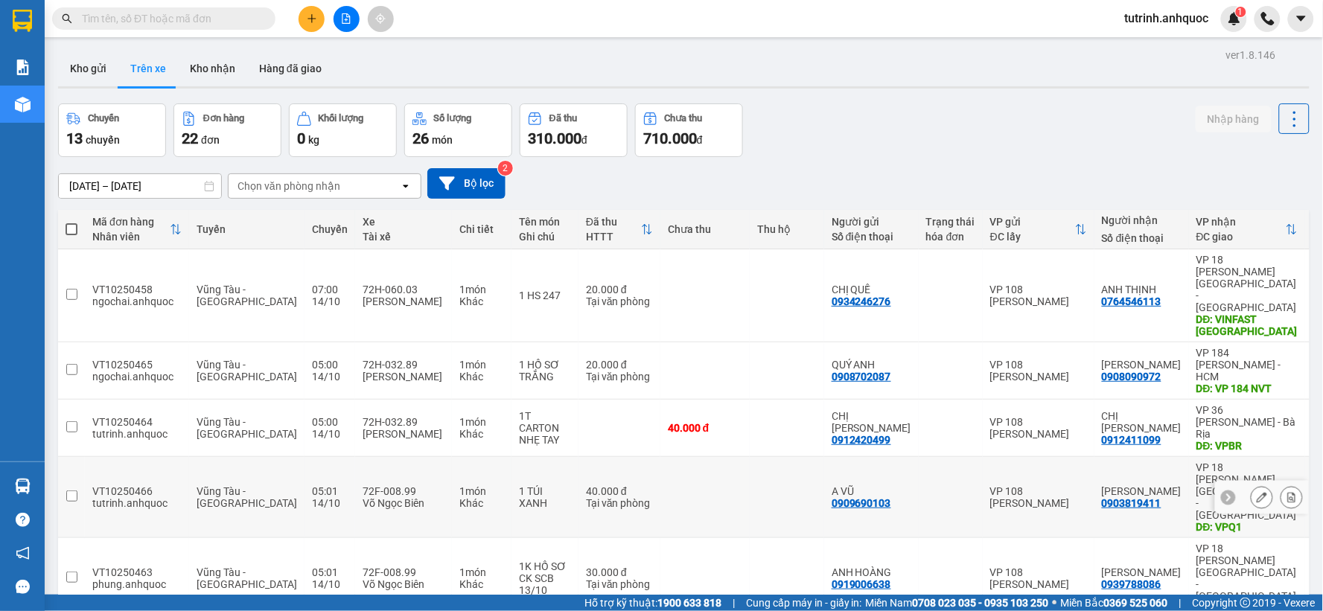
click at [1286, 492] on icon at bounding box center [1291, 497] width 10 height 10
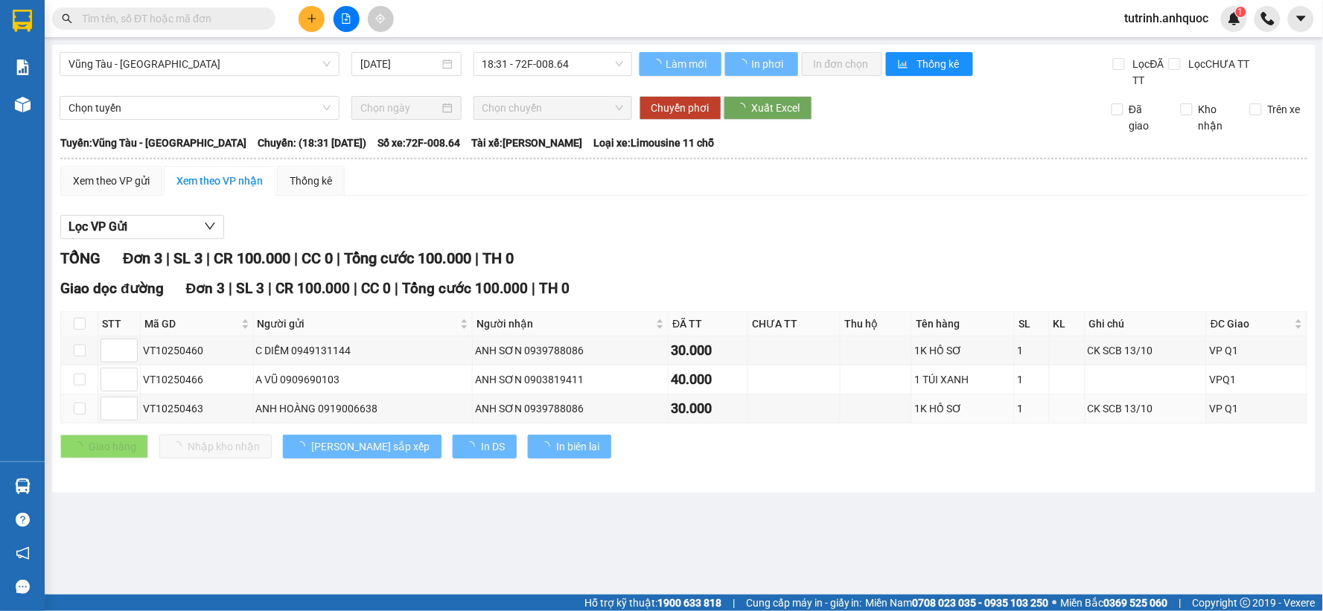
type input "[DATE]"
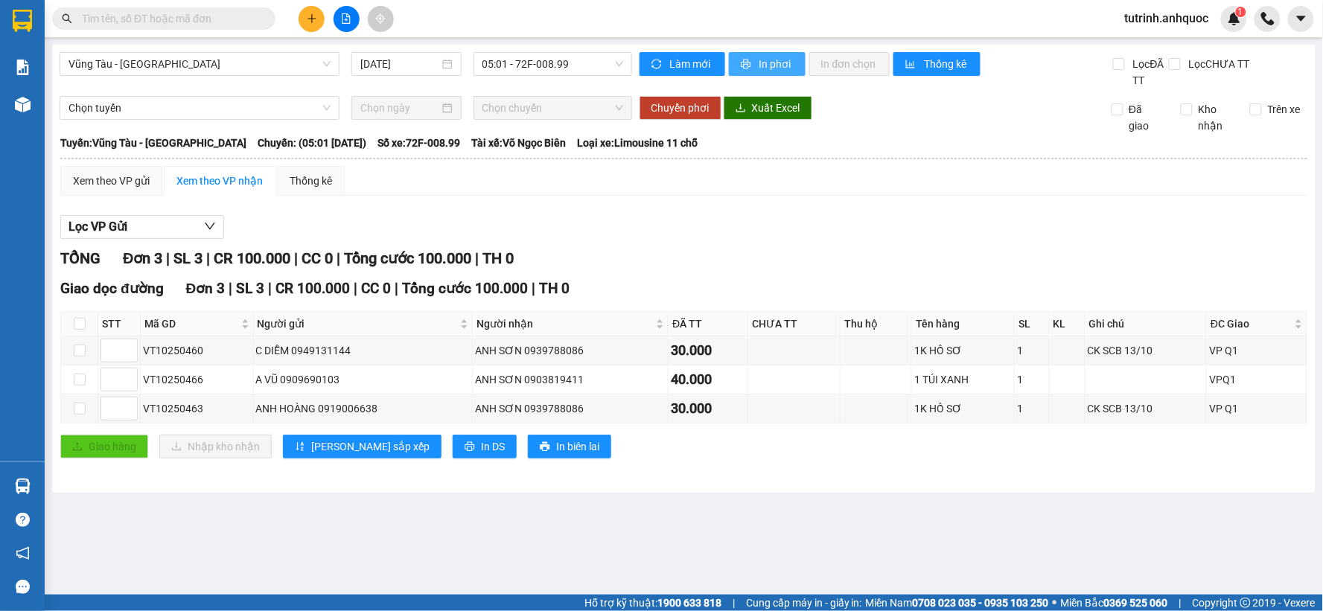
click at [771, 66] on span "In phơi" at bounding box center [776, 64] width 34 height 16
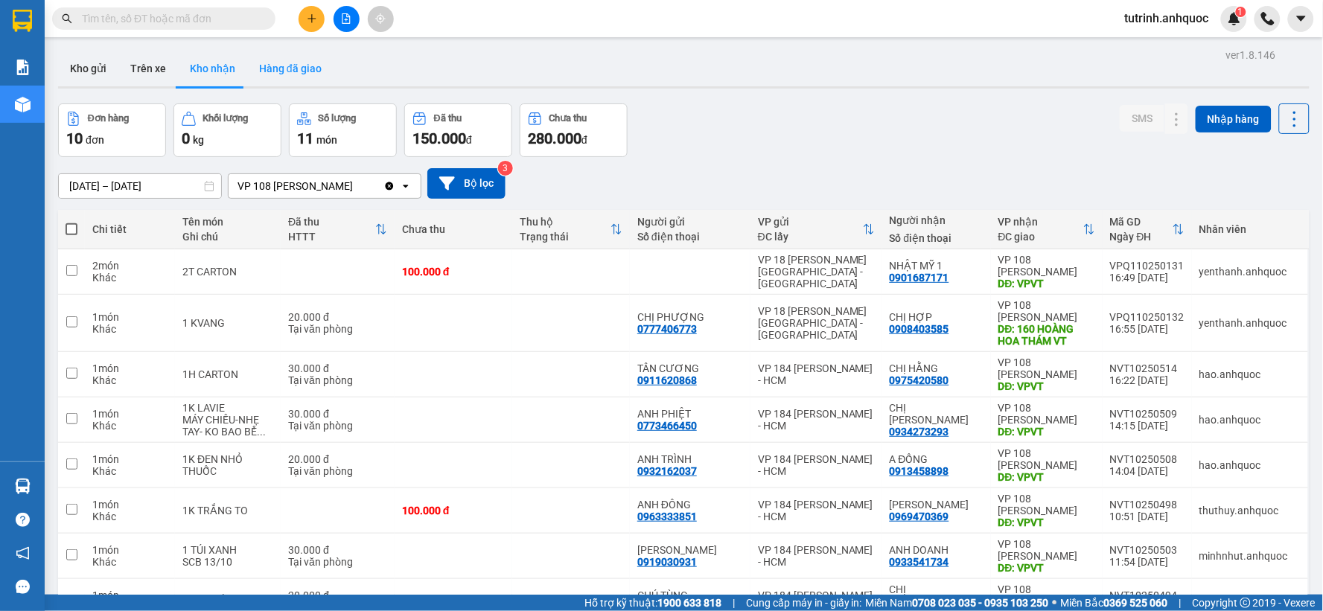
click at [298, 78] on button "Hàng đã giao" at bounding box center [290, 69] width 86 height 36
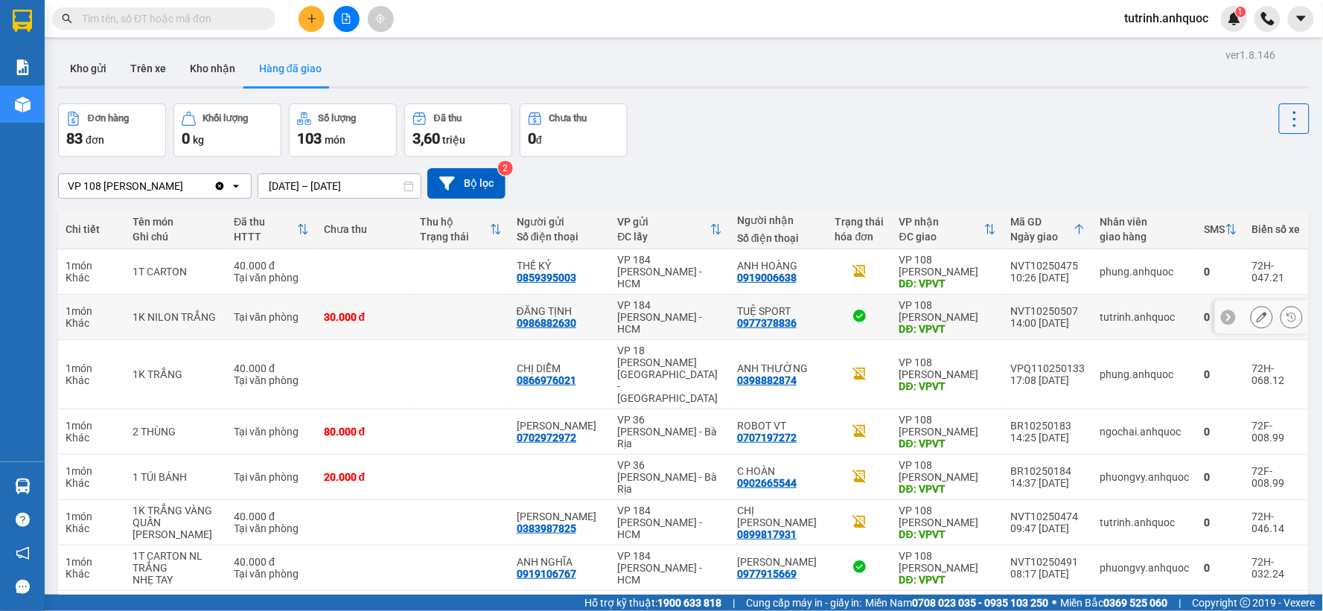
click at [1256, 316] on icon at bounding box center [1261, 317] width 10 height 10
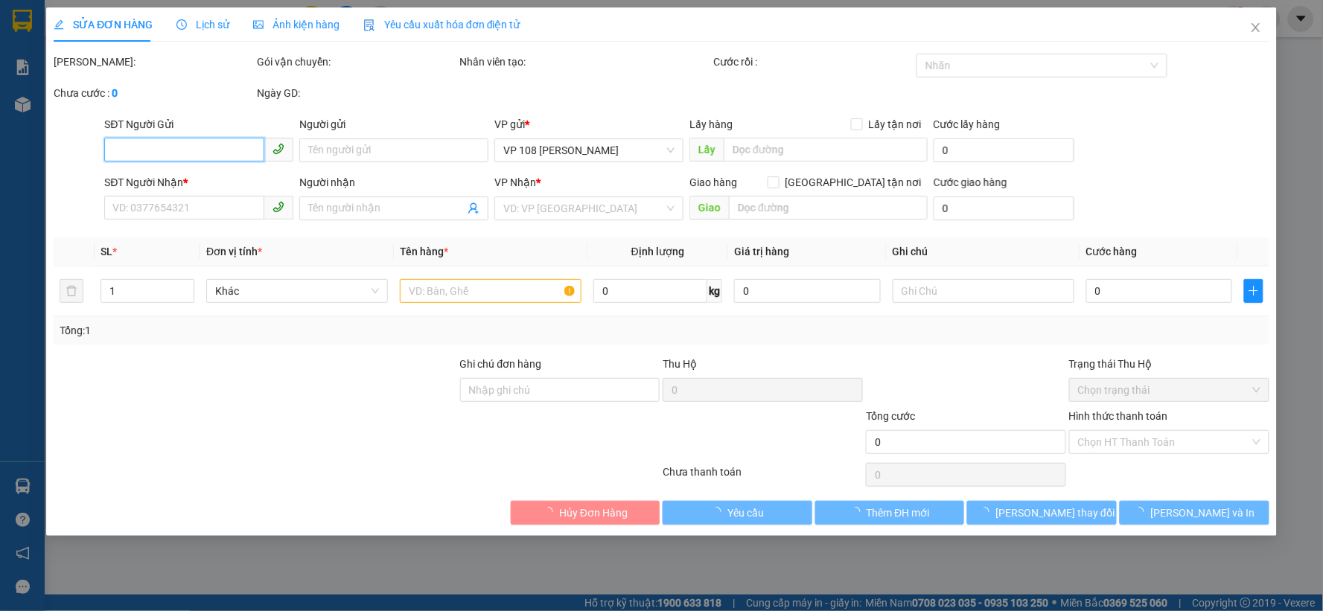
type input "0986882630"
type input "ĐĂNG TỊNH"
type input "0977378836"
type input "TUỆ SPORT"
type input "VPVT"
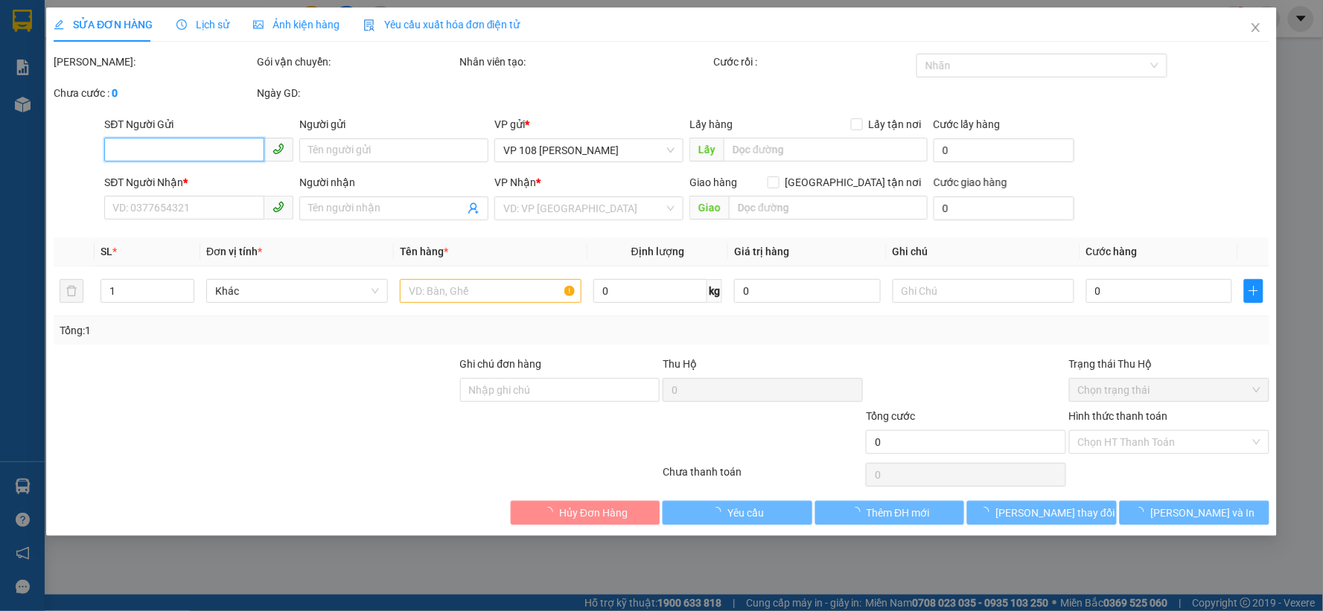
type input "30.000"
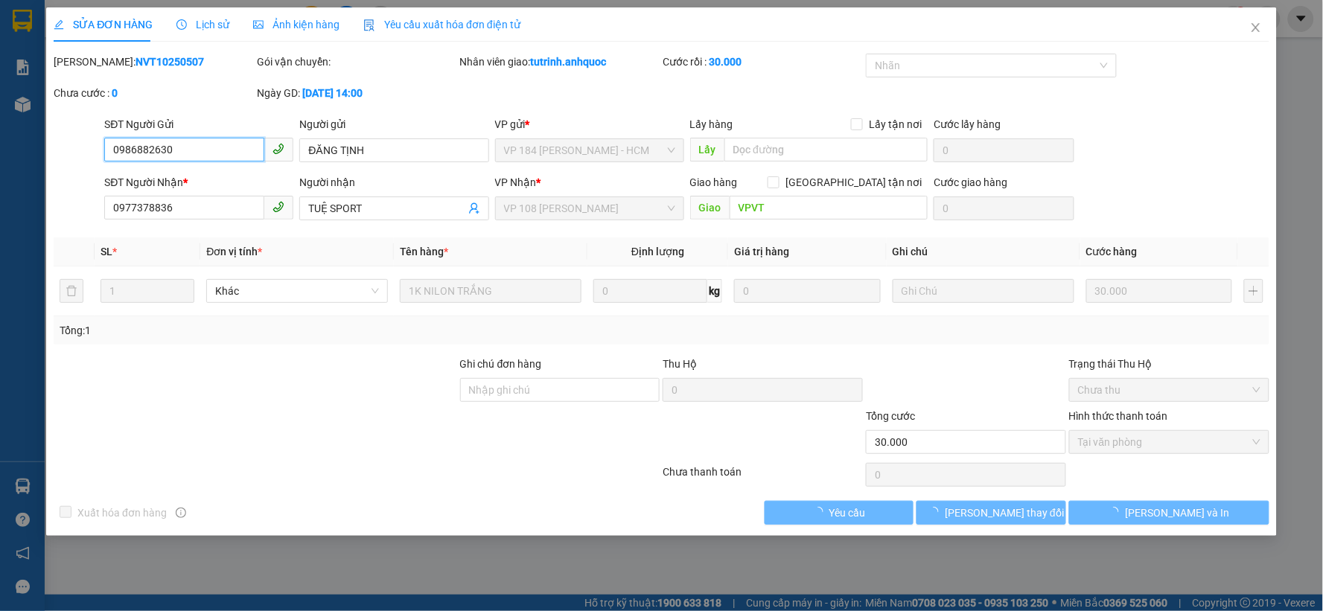
checkbox input "true"
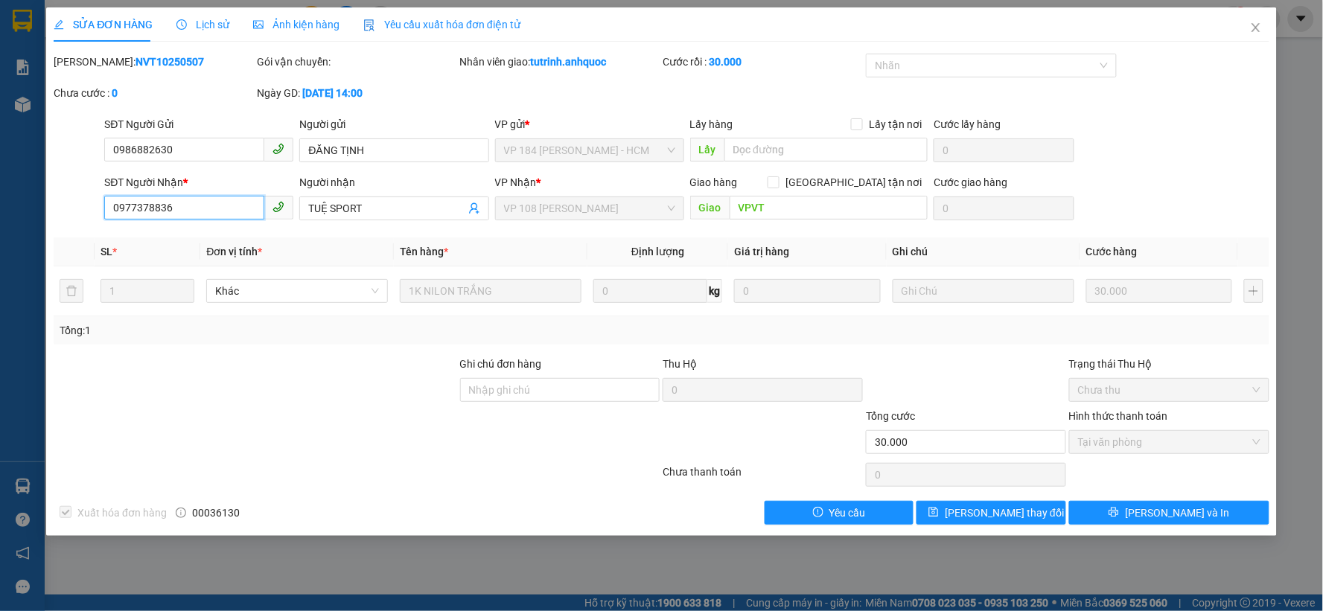
click at [188, 214] on input "0977378836" at bounding box center [184, 208] width 160 height 24
click at [202, 147] on input "0986882630" at bounding box center [184, 150] width 160 height 24
click at [135, 60] on b "NVT10250507" at bounding box center [169, 62] width 68 height 12
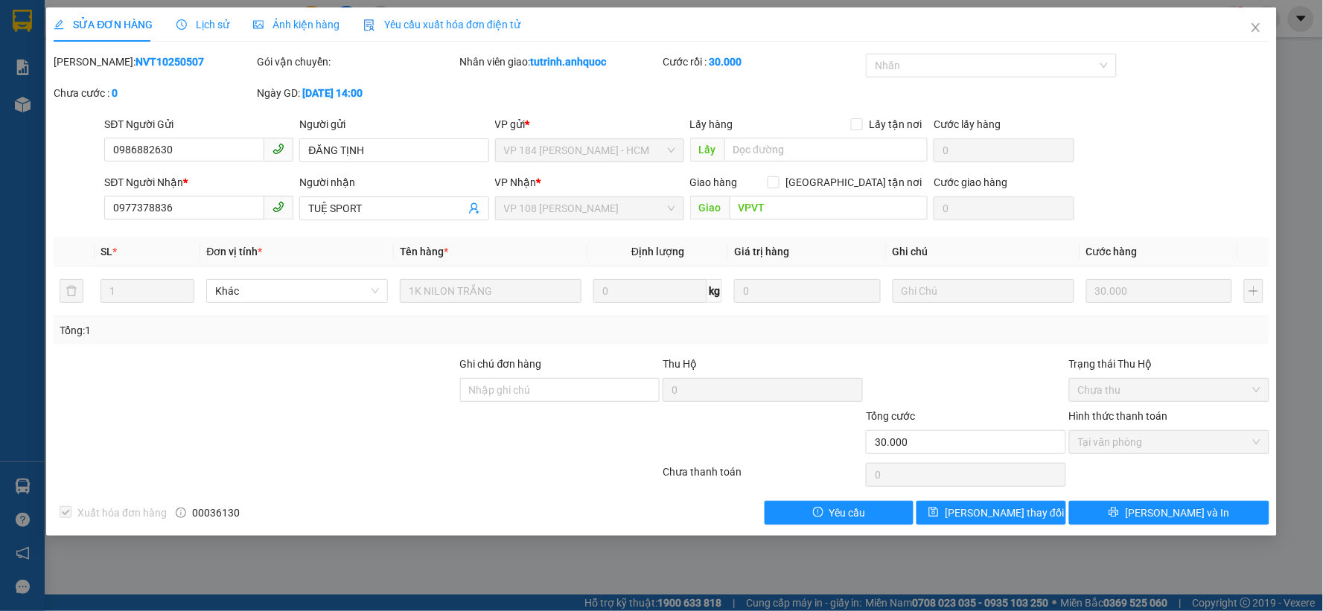
click at [135, 60] on b "NVT10250507" at bounding box center [169, 62] width 68 height 12
copy b "NVT10250507"
click at [1248, 28] on span "Close" at bounding box center [1256, 28] width 42 height 42
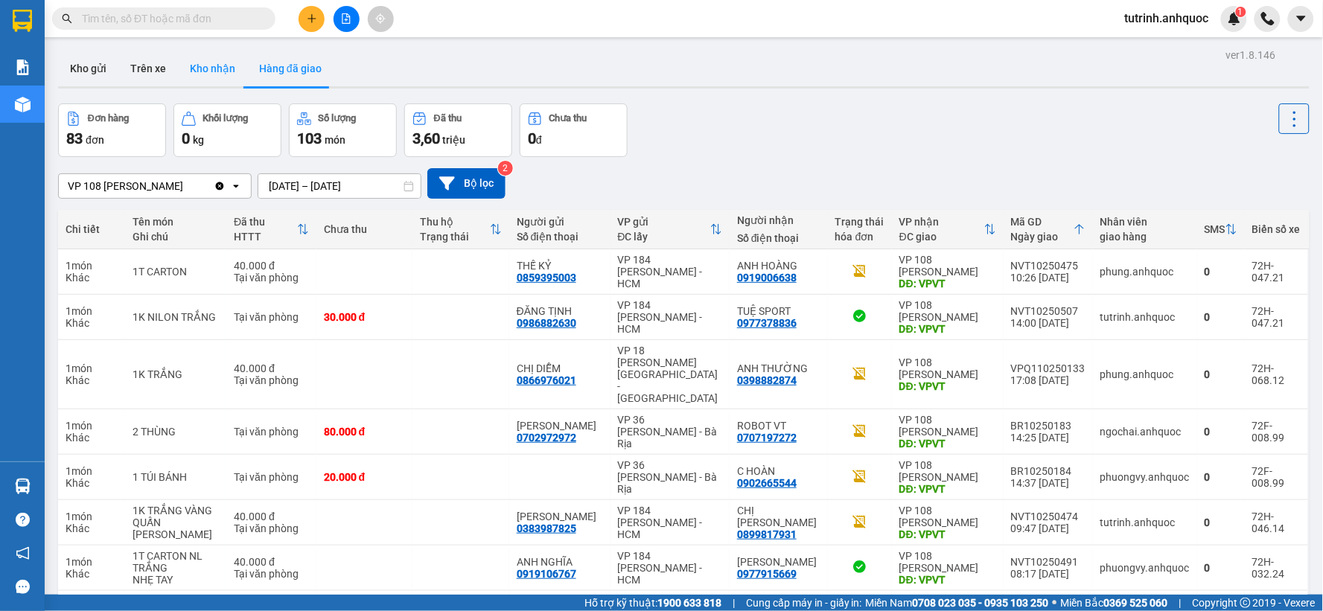
click at [199, 69] on button "Kho nhận" at bounding box center [212, 69] width 69 height 36
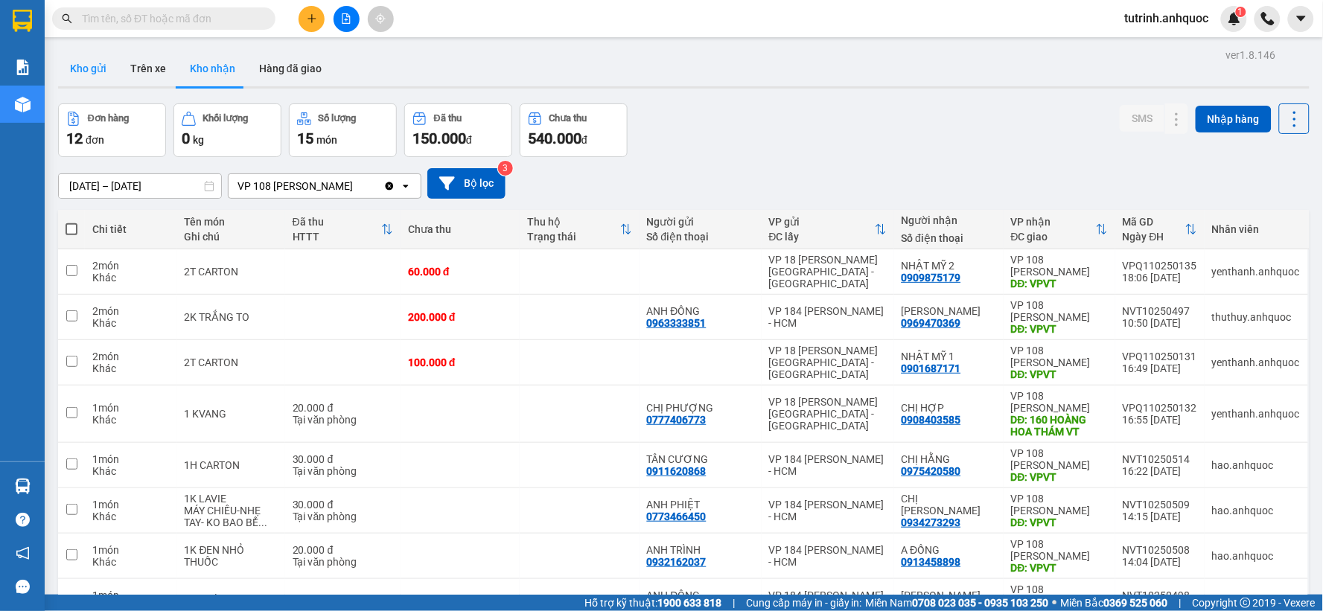
click at [98, 66] on button "Kho gửi" at bounding box center [88, 69] width 60 height 36
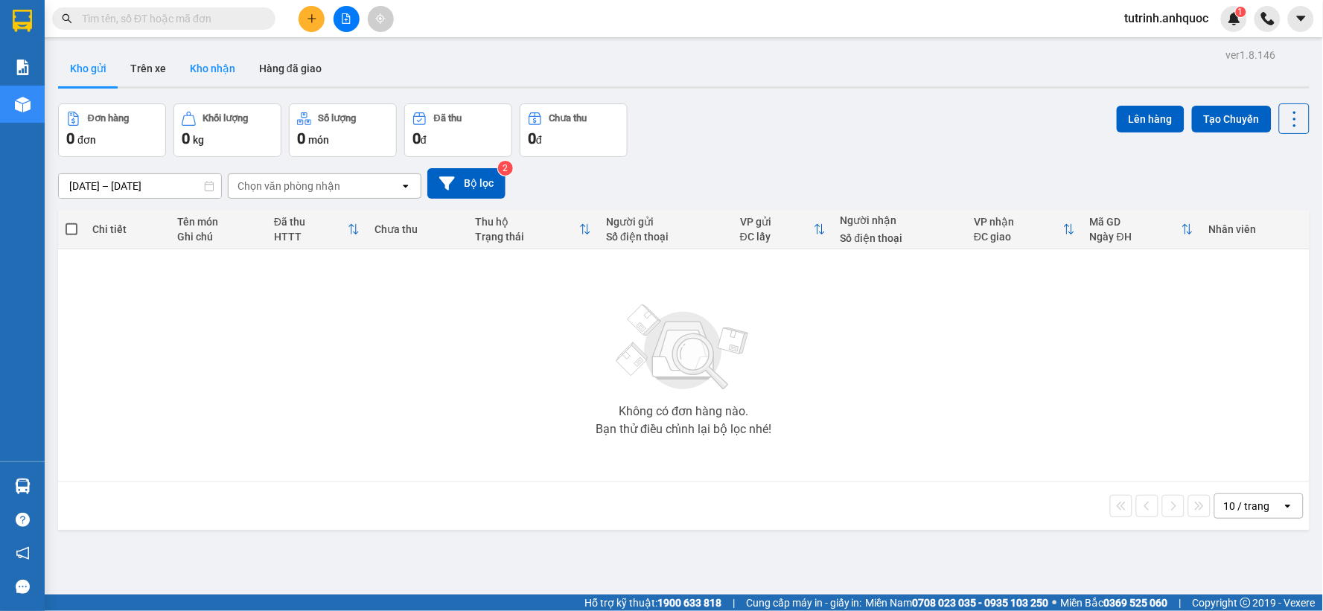
click at [210, 71] on button "Kho nhận" at bounding box center [212, 69] width 69 height 36
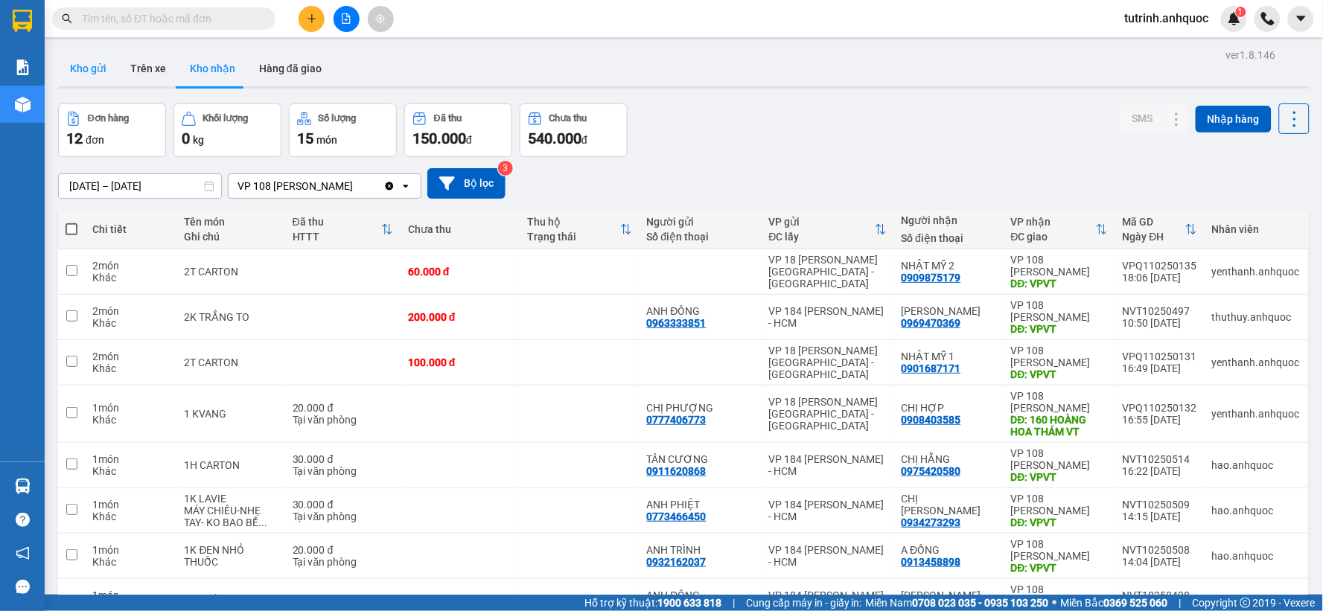
click at [82, 71] on button "Kho gửi" at bounding box center [88, 69] width 60 height 36
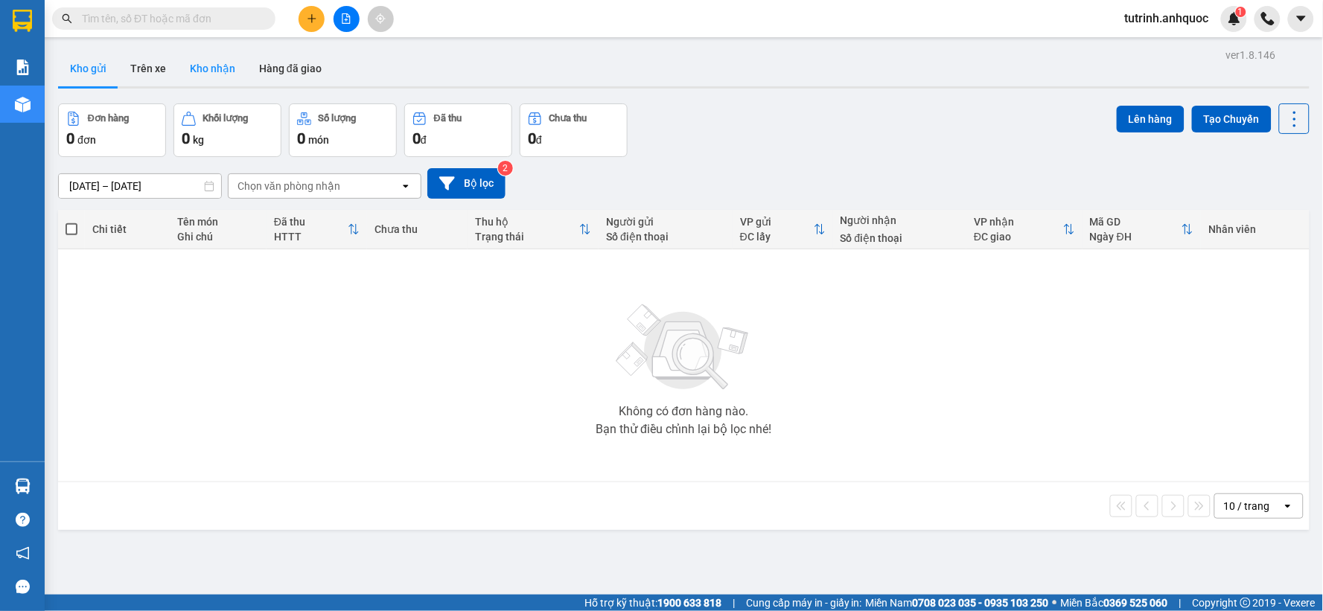
click at [208, 67] on button "Kho nhận" at bounding box center [212, 69] width 69 height 36
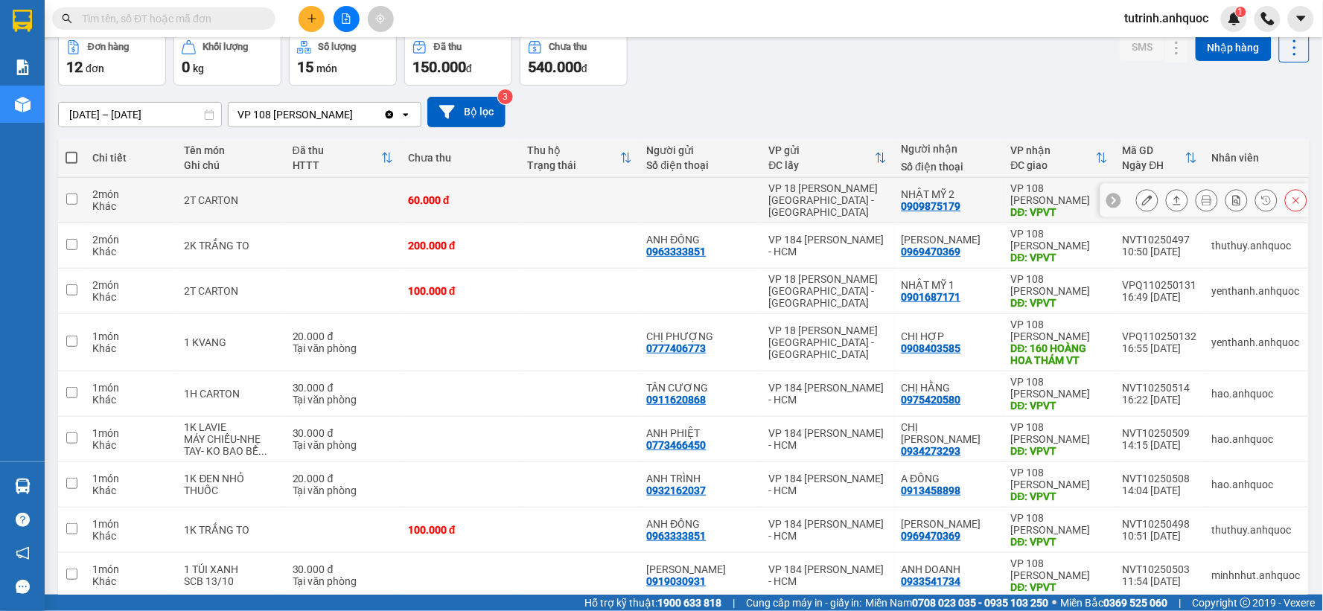
scroll to position [165, 0]
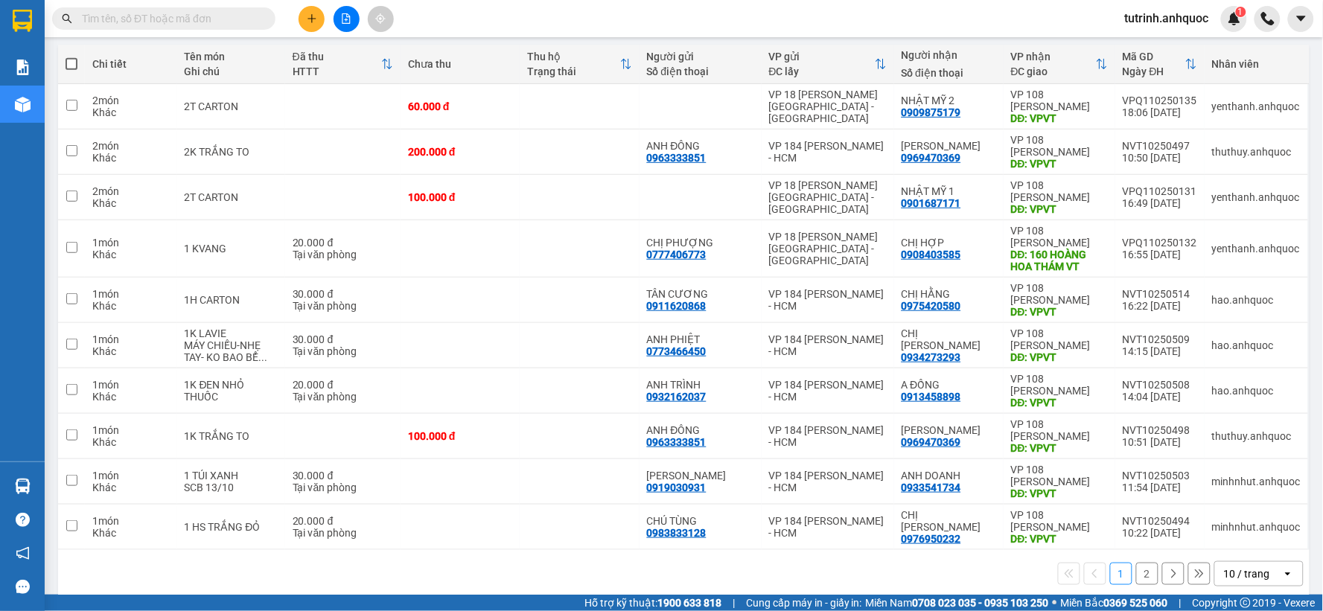
click at [1136, 574] on button "2" at bounding box center [1147, 574] width 22 height 22
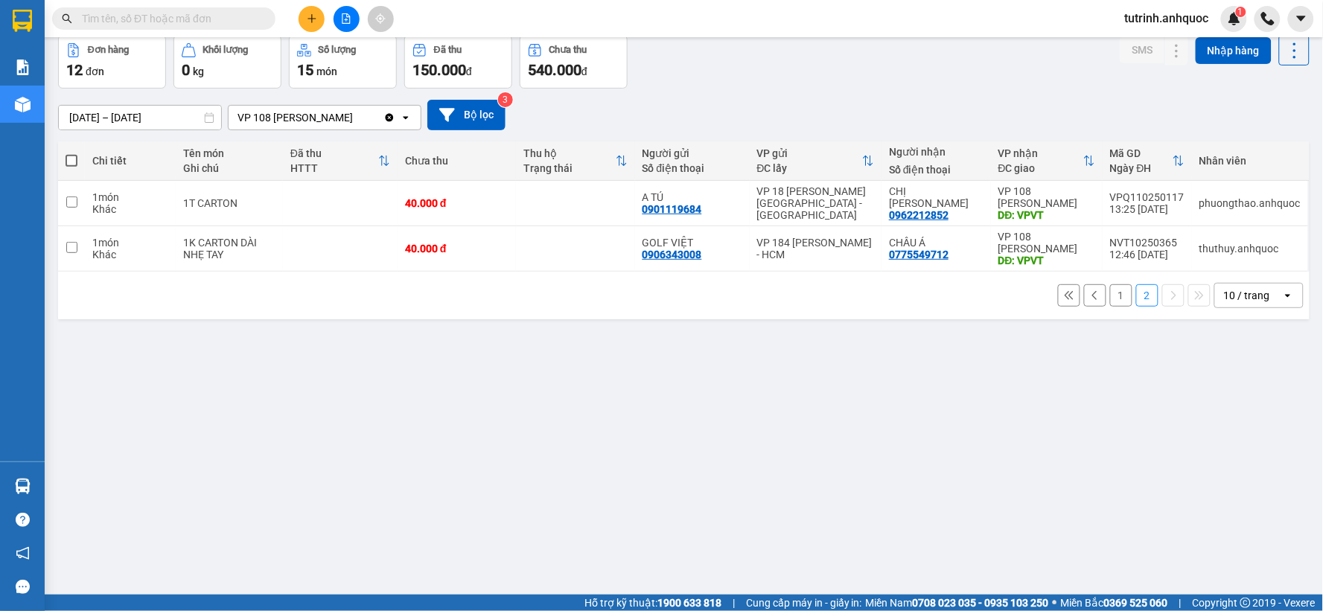
click at [1110, 296] on button "1" at bounding box center [1121, 295] width 22 height 22
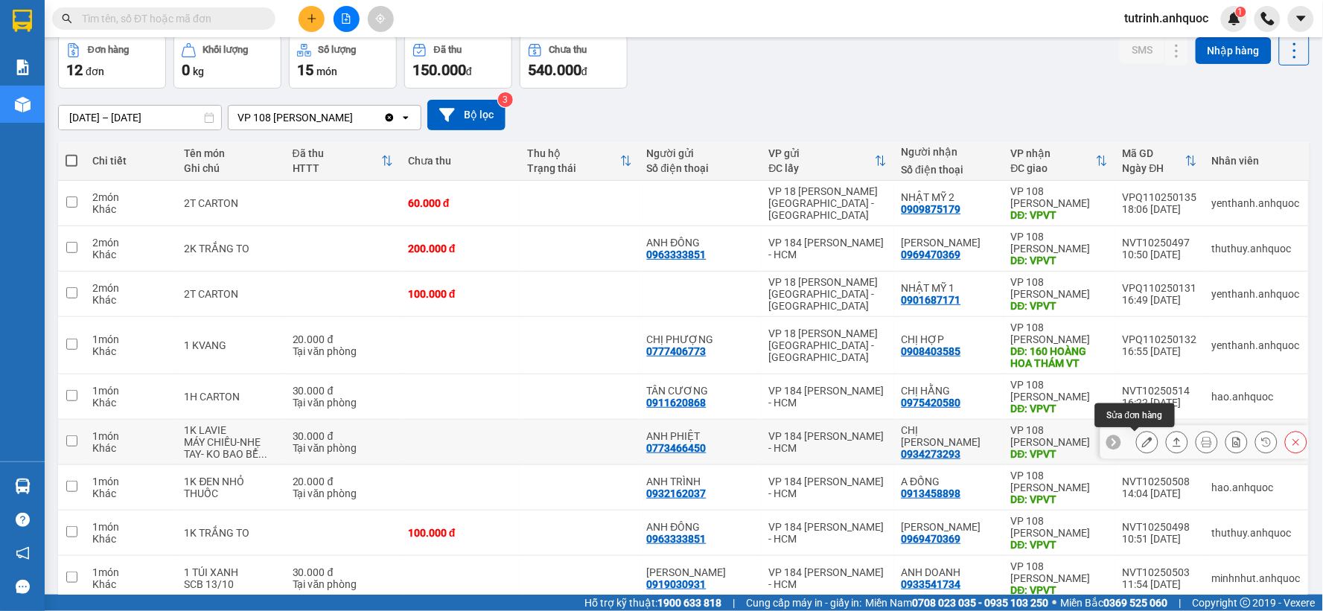
click at [1142, 444] on icon at bounding box center [1147, 442] width 10 height 10
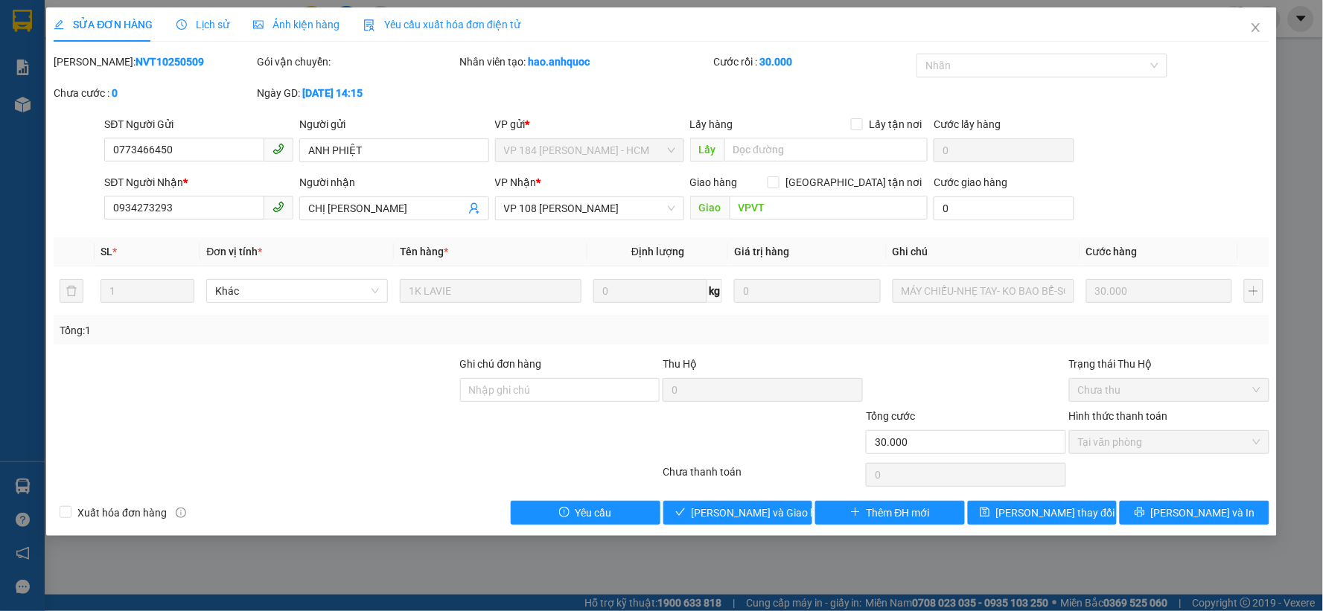
type input "0773466450"
type input "ANH PHIỆT"
type input "0934273293"
type input "CHỊ [PERSON_NAME]"
type input "VPVT"
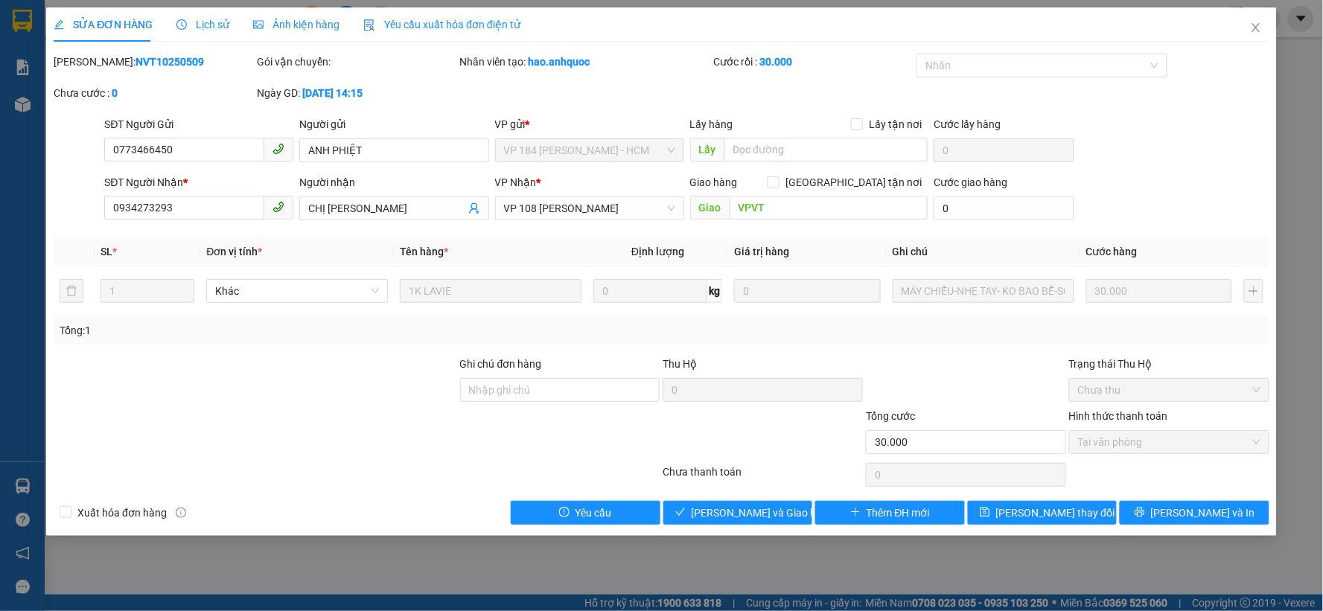
type input "30.000"
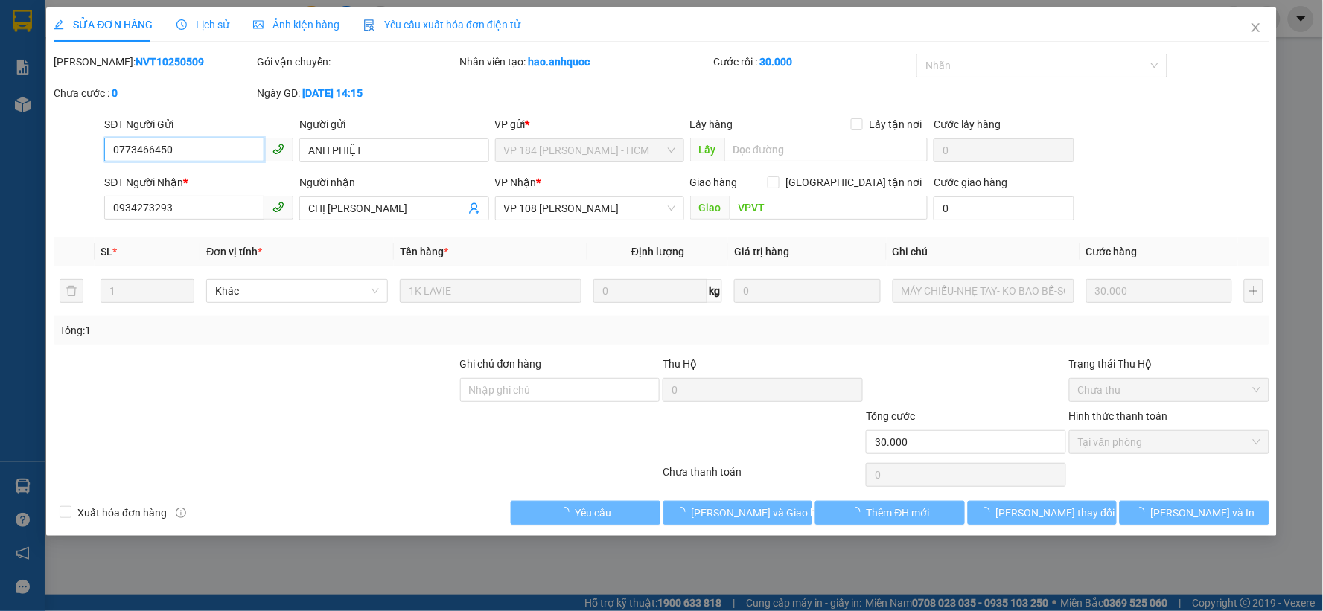
checkbox input "true"
click at [1128, 441] on span "Tại văn phòng" at bounding box center [1169, 442] width 182 height 22
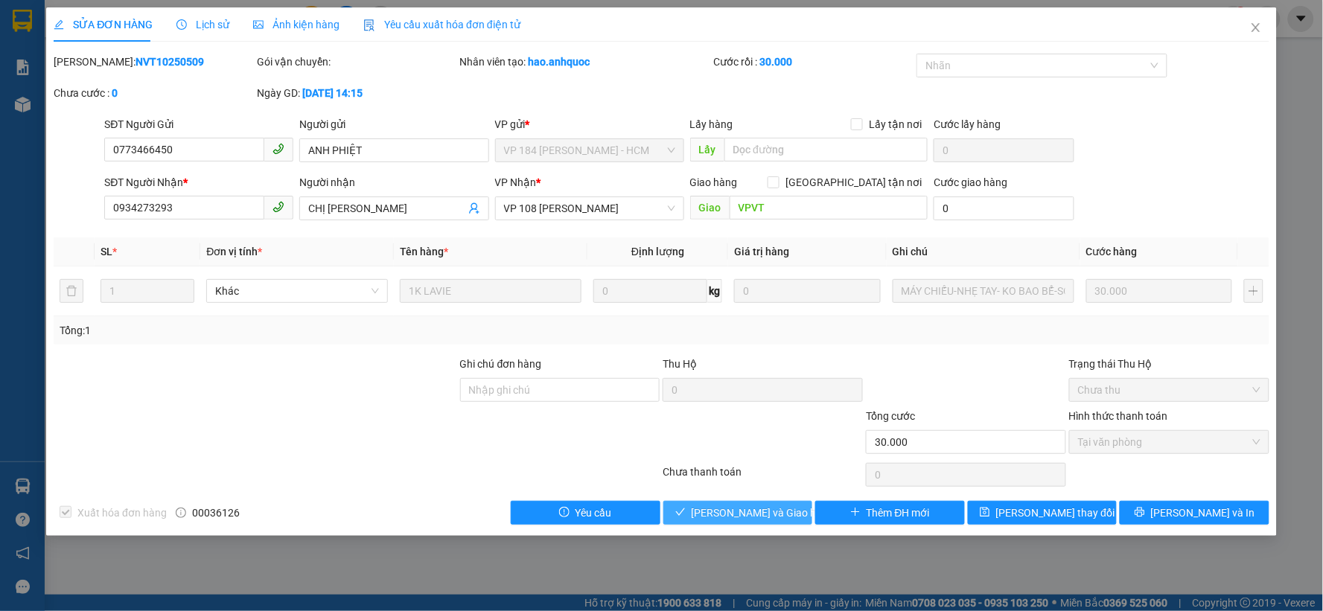
click at [711, 511] on span "[PERSON_NAME] và Giao hàng" at bounding box center [763, 513] width 143 height 16
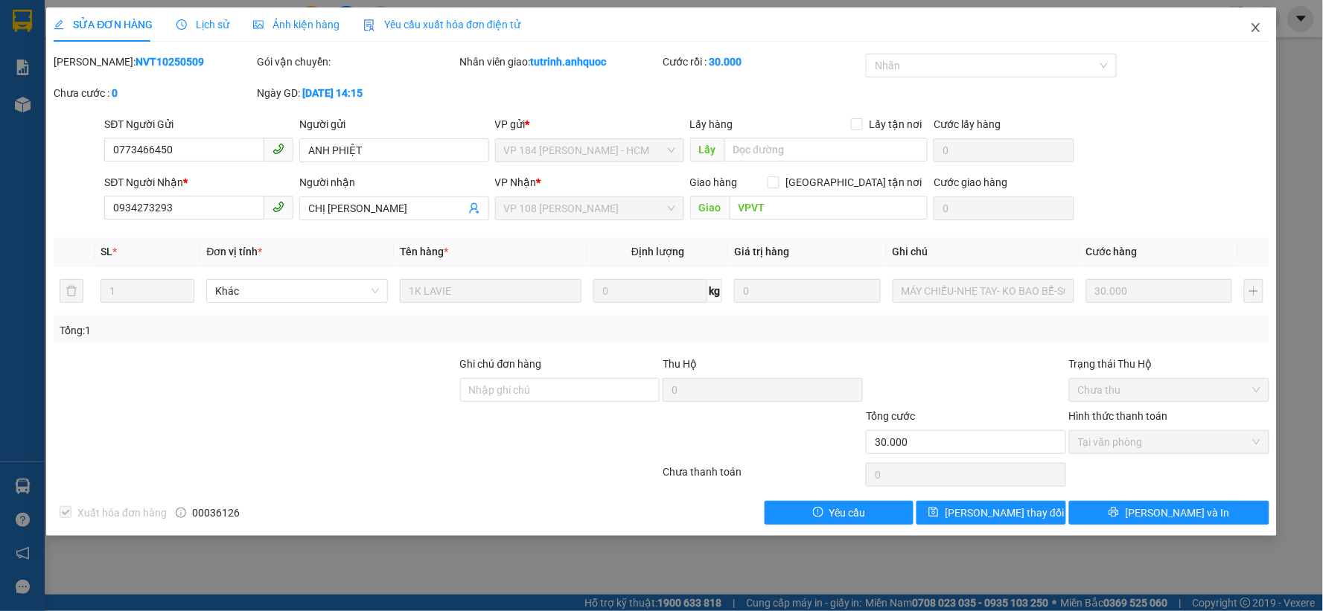
click at [1259, 31] on icon "close" at bounding box center [1256, 28] width 12 height 12
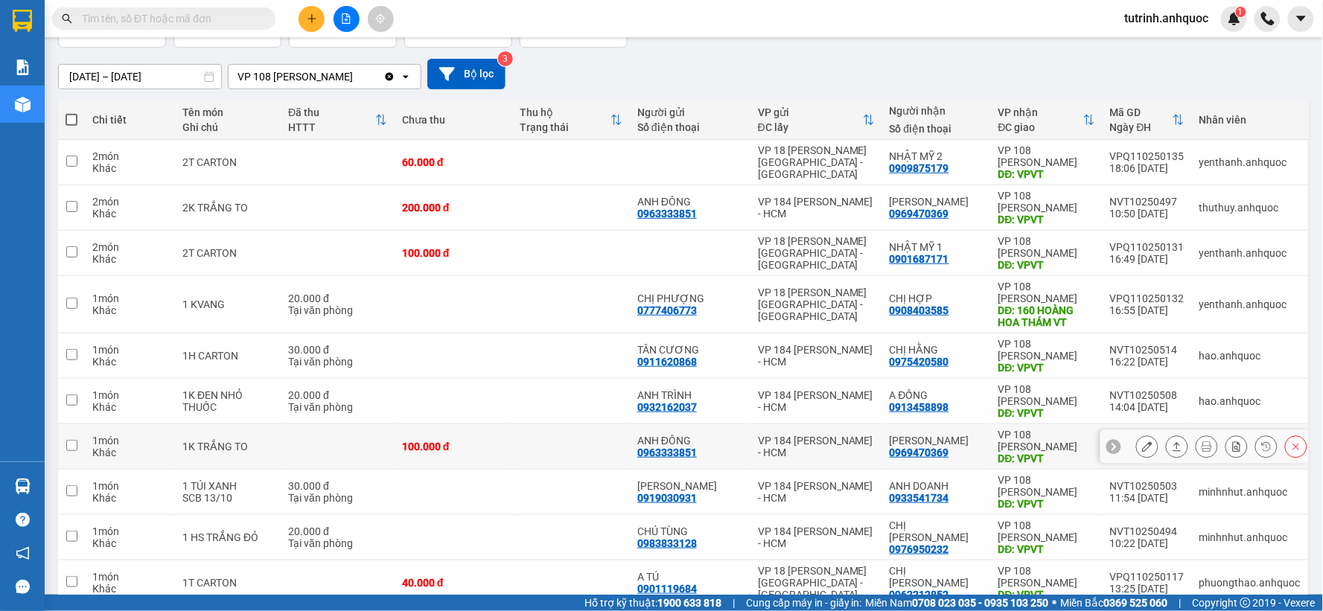
scroll to position [83, 0]
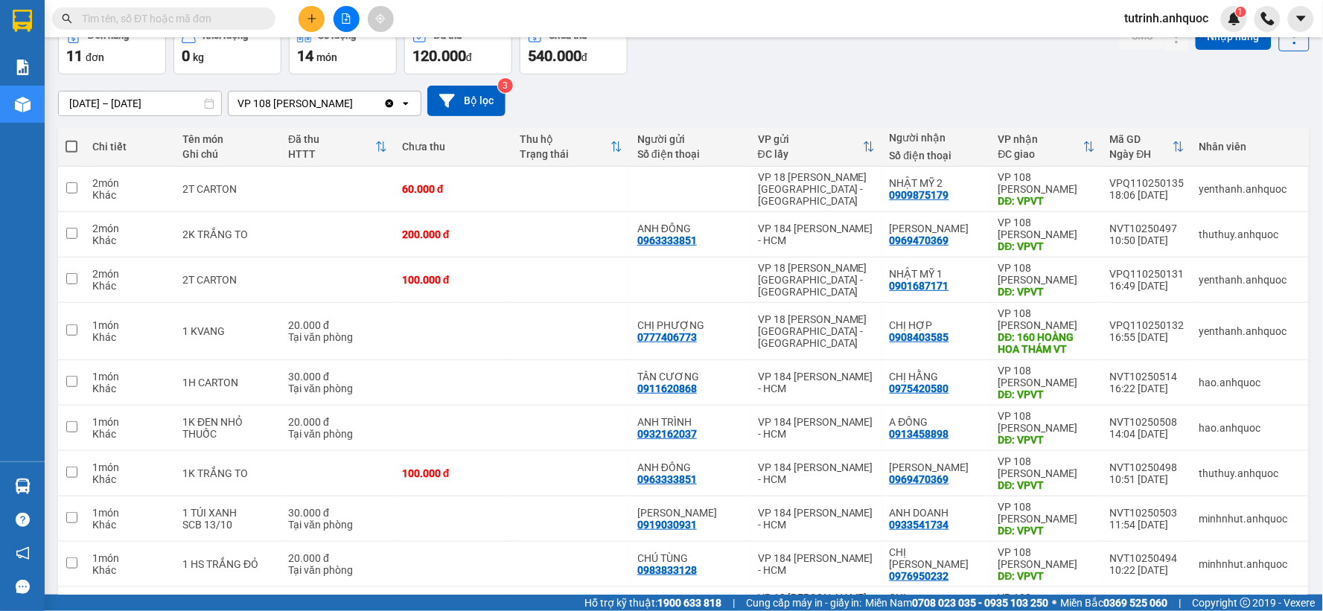
click at [316, 15] on icon "plus" at bounding box center [312, 18] width 10 height 10
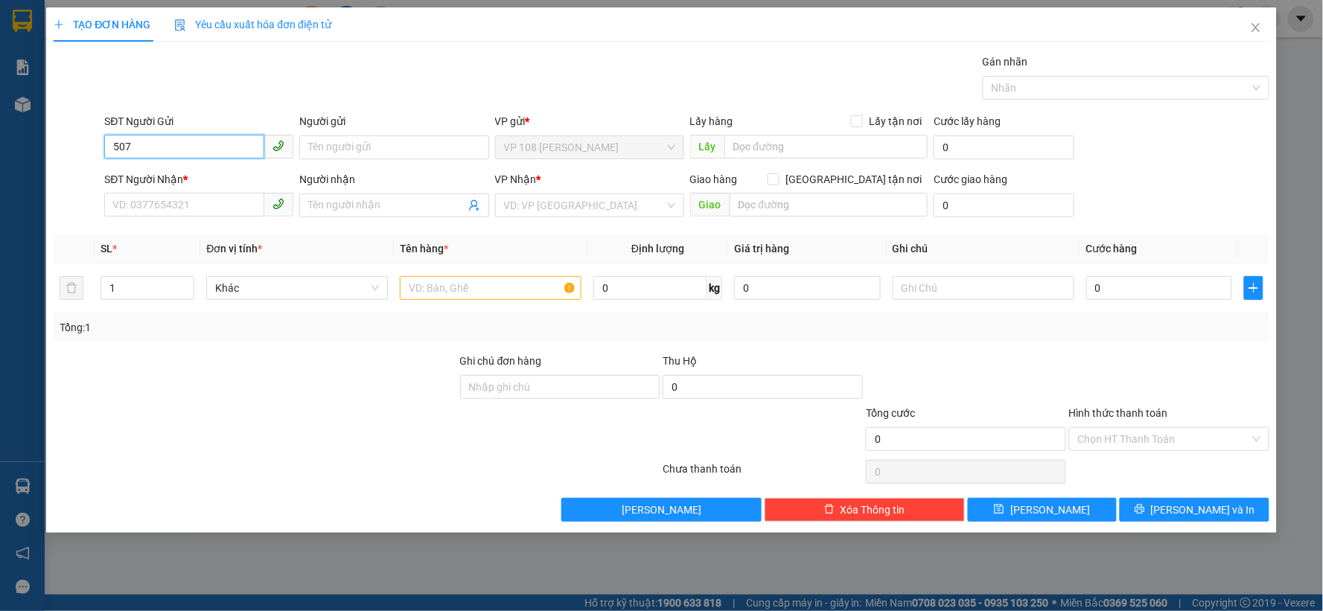
click at [197, 147] on input "507" at bounding box center [184, 147] width 160 height 24
click at [187, 143] on input "507" at bounding box center [184, 147] width 160 height 24
click at [182, 173] on div "0902380507 - C HẰNG ( HUY)" at bounding box center [202, 177] width 179 height 16
type input "0902380507"
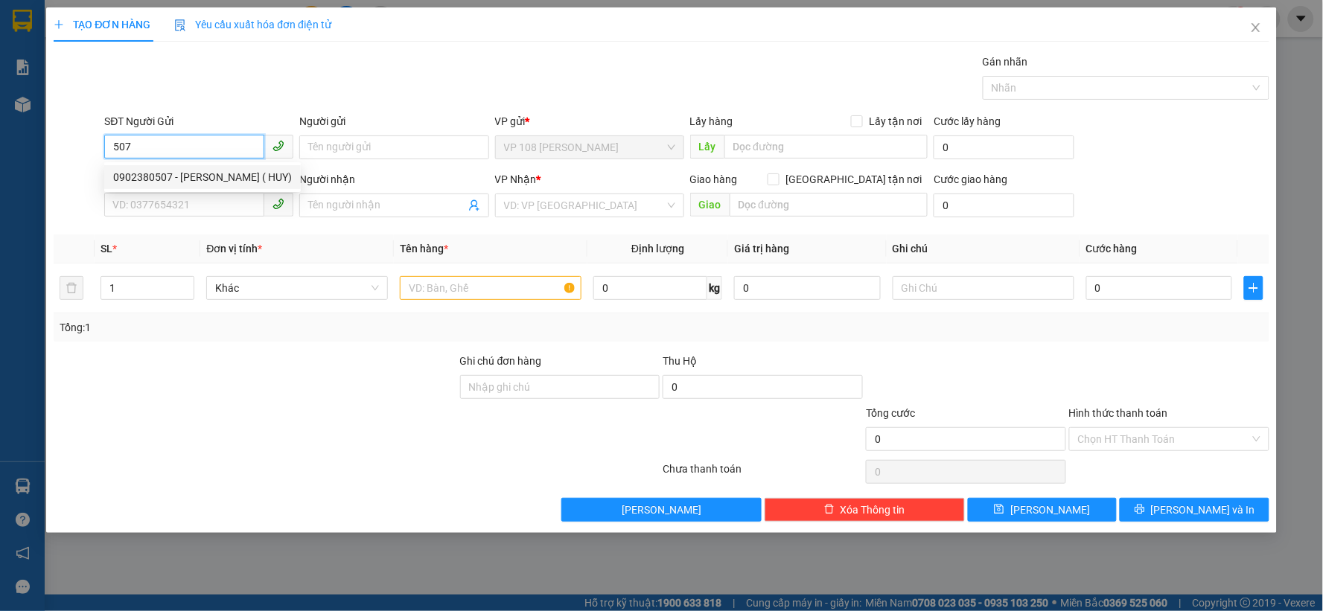
type input "C HẰNG ( HUY)"
type input "0348605325"
type input "A DŨNG (HẰNG)"
type input "VP184"
type input "SCB 13/10 - 9:32"
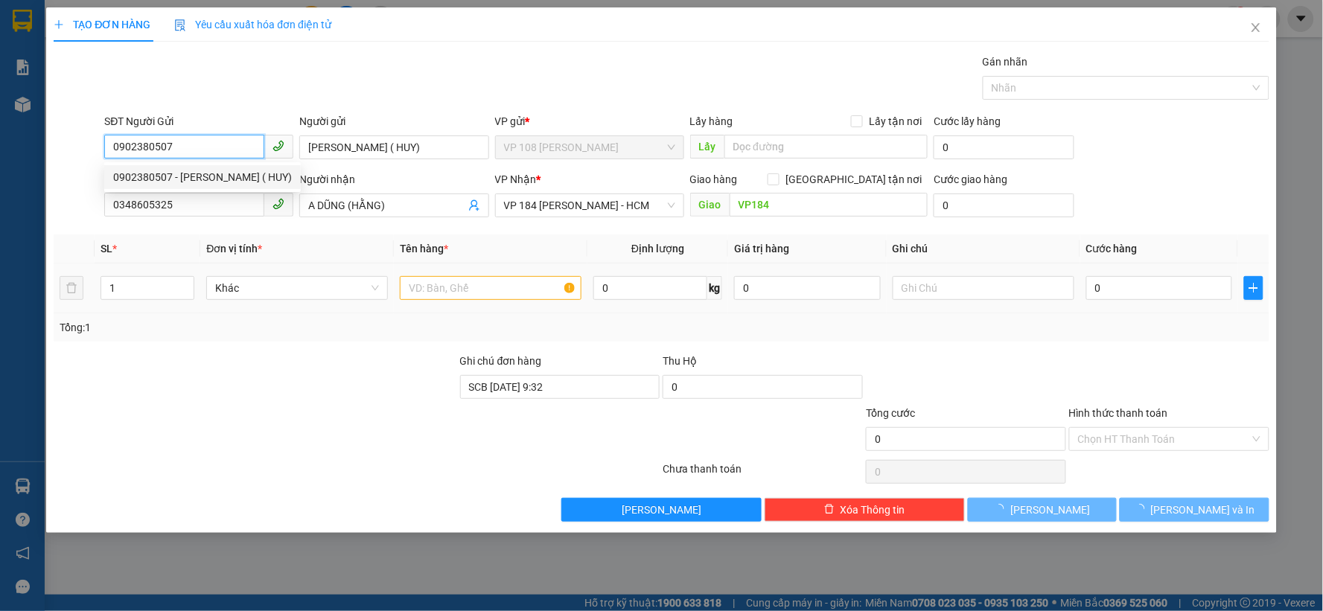
type input "30.000"
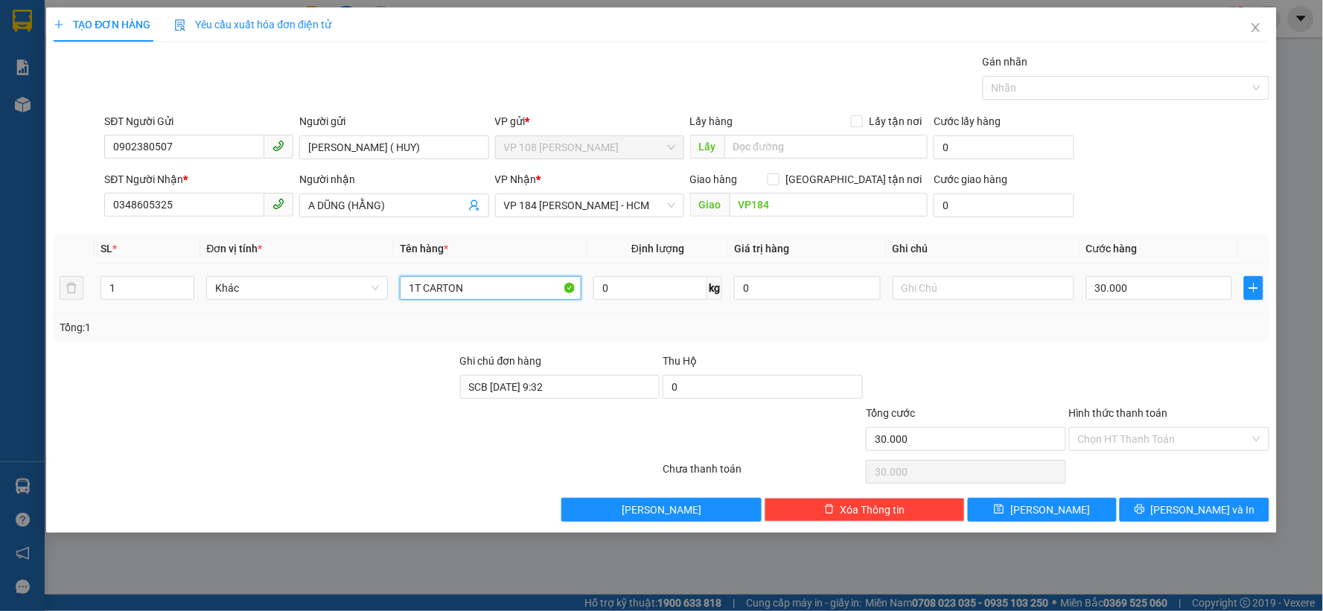
click at [475, 287] on input "1T CARTON" at bounding box center [491, 288] width 182 height 24
type input "1T CARTON CAO"
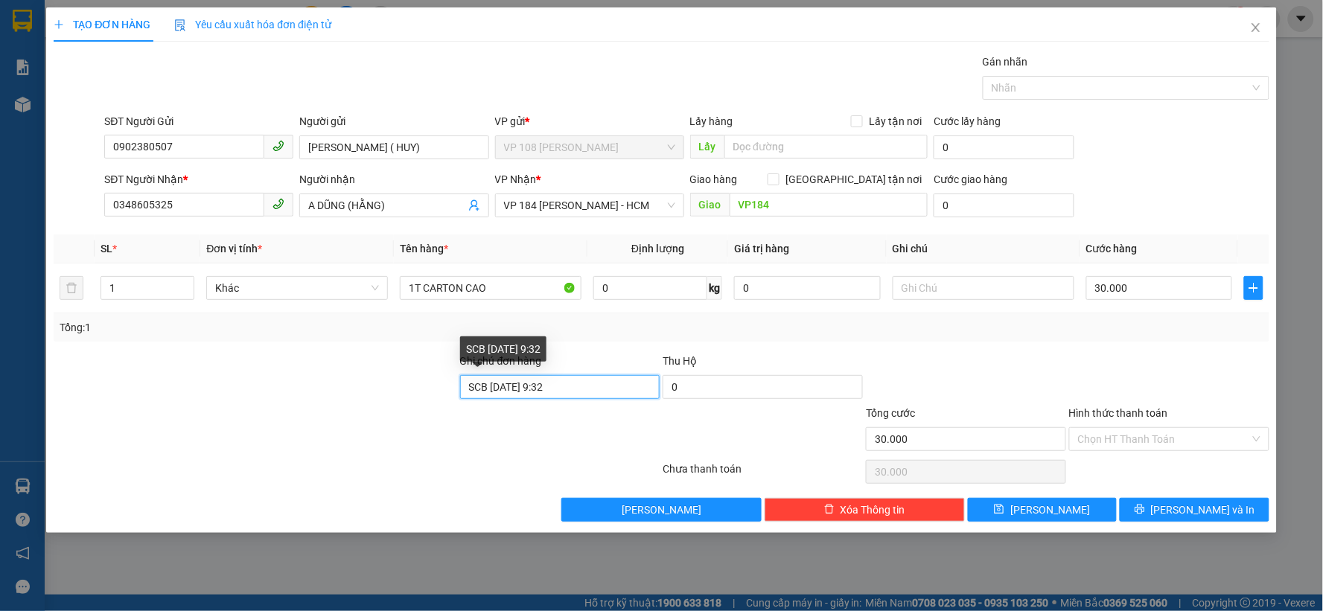
click at [540, 380] on input "SCB 13/10 - 9:32" at bounding box center [560, 387] width 200 height 24
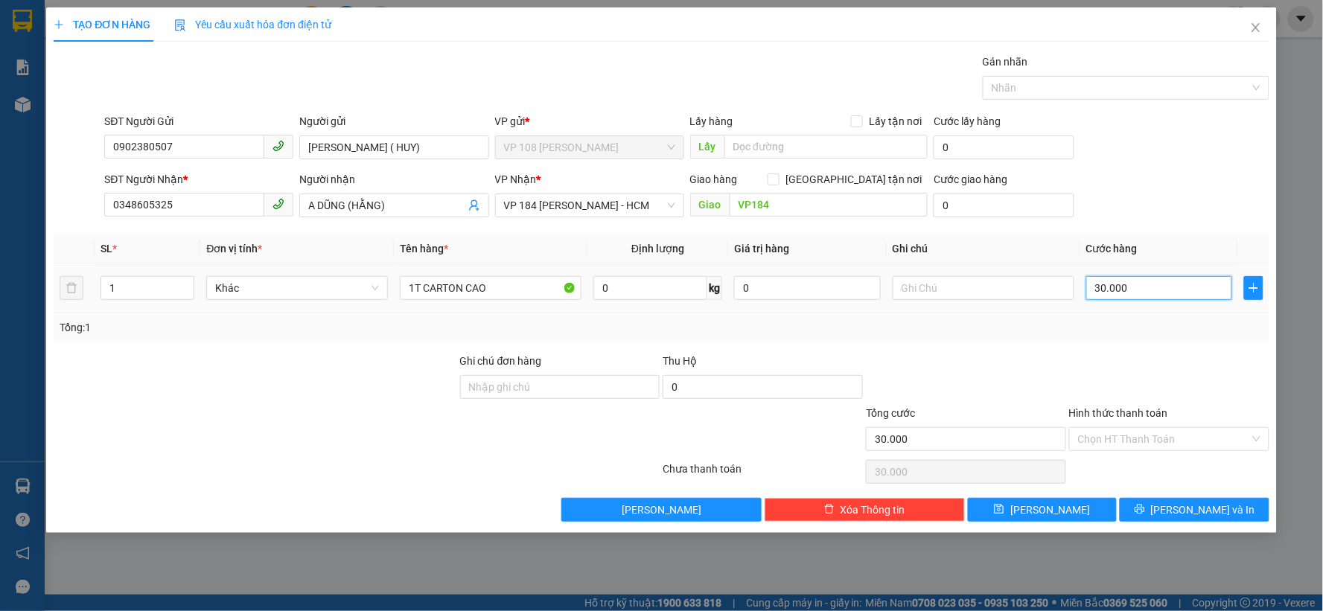
click at [1143, 284] on input "30.000" at bounding box center [1159, 288] width 147 height 24
type input "5"
type input "50"
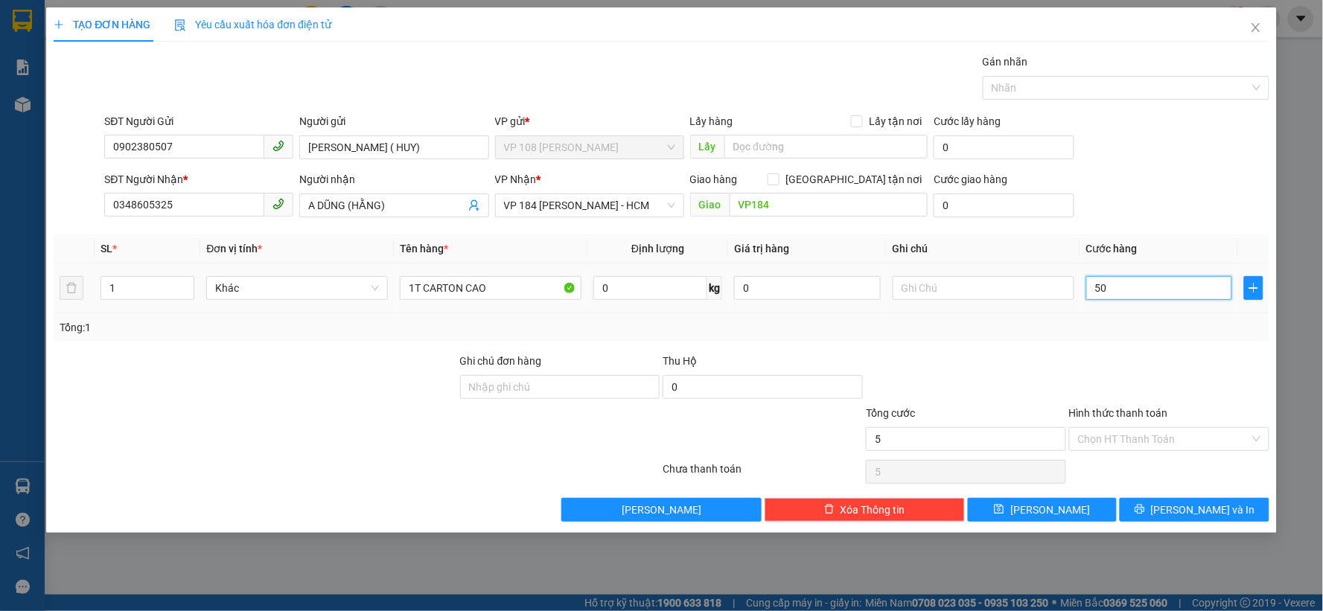
type input "50"
type input "500"
type input "5.000"
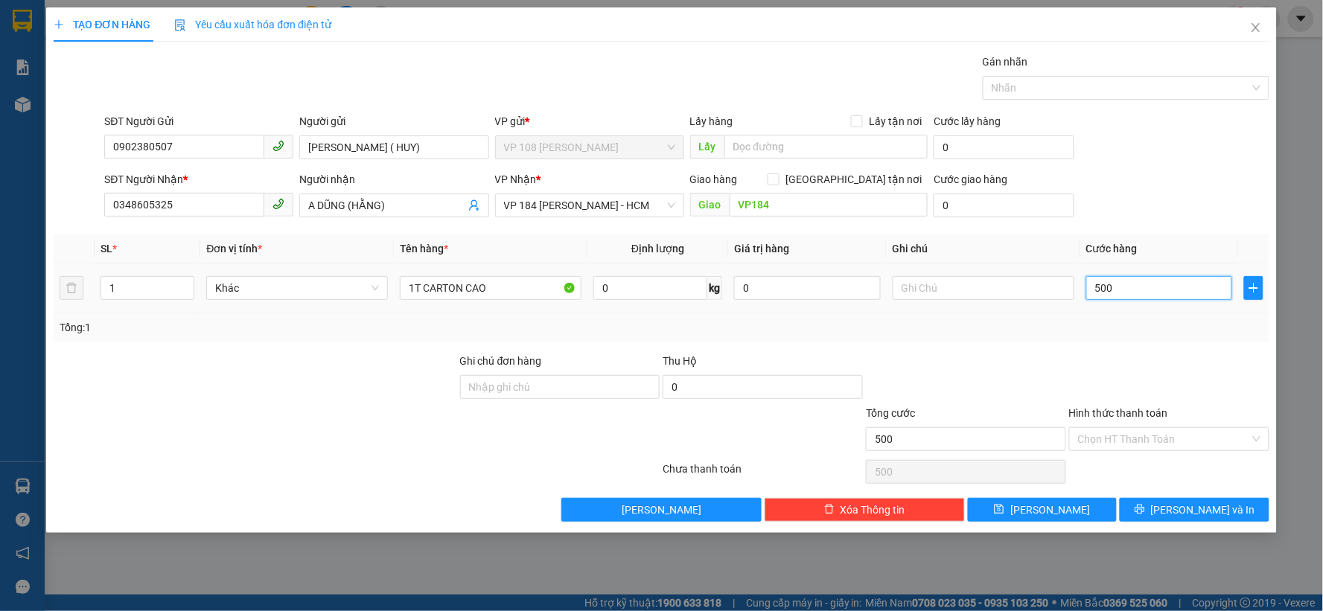
type input "5.000"
type input "50.000"
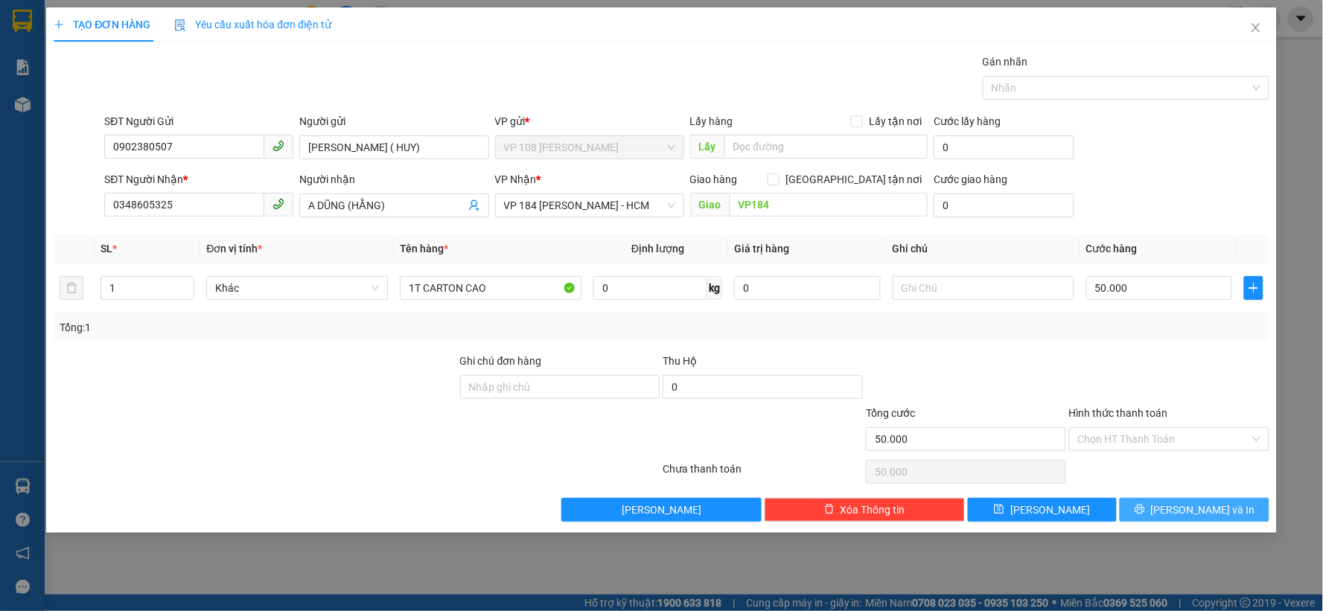
click at [1178, 504] on button "[PERSON_NAME] và In" at bounding box center [1195, 510] width 150 height 24
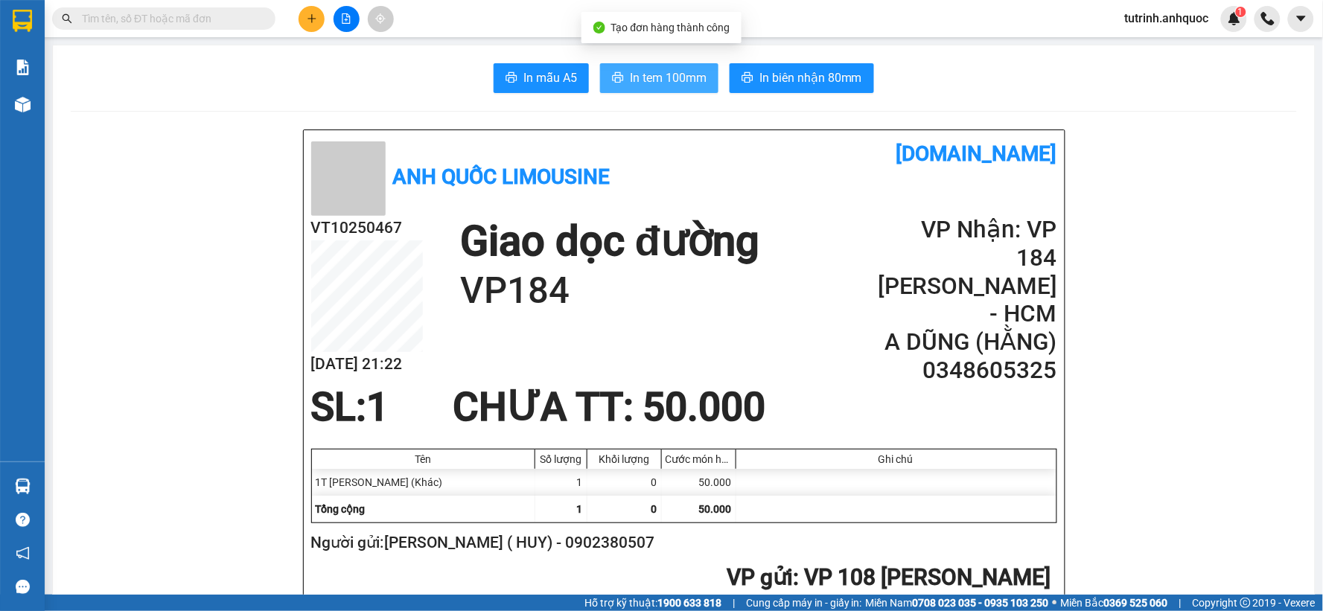
click at [653, 86] on span "In tem 100mm" at bounding box center [668, 77] width 77 height 19
click at [310, 16] on icon "plus" at bounding box center [312, 18] width 10 height 10
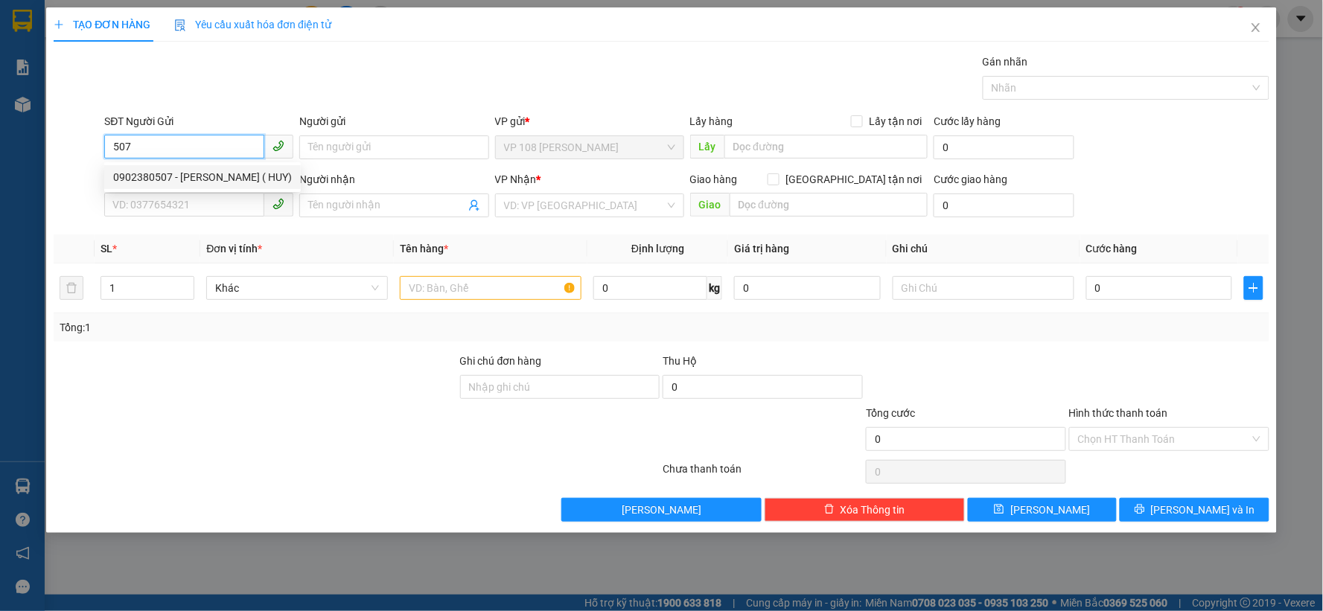
click at [165, 181] on div "0902380507 - C HẰNG ( HUY)" at bounding box center [202, 177] width 179 height 16
type input "0902380507"
type input "C HẰNG ( HUY)"
type input "0348605325"
type input "A DŨNG (HẰNG)"
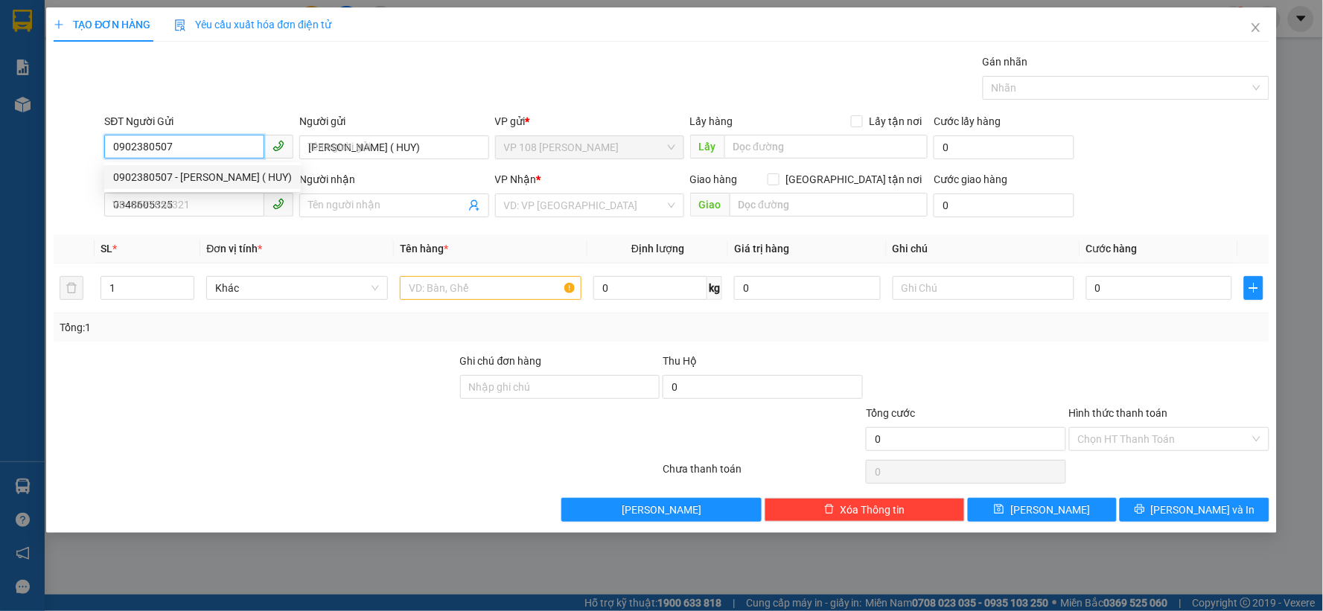
type input "VP184"
type input "50.000"
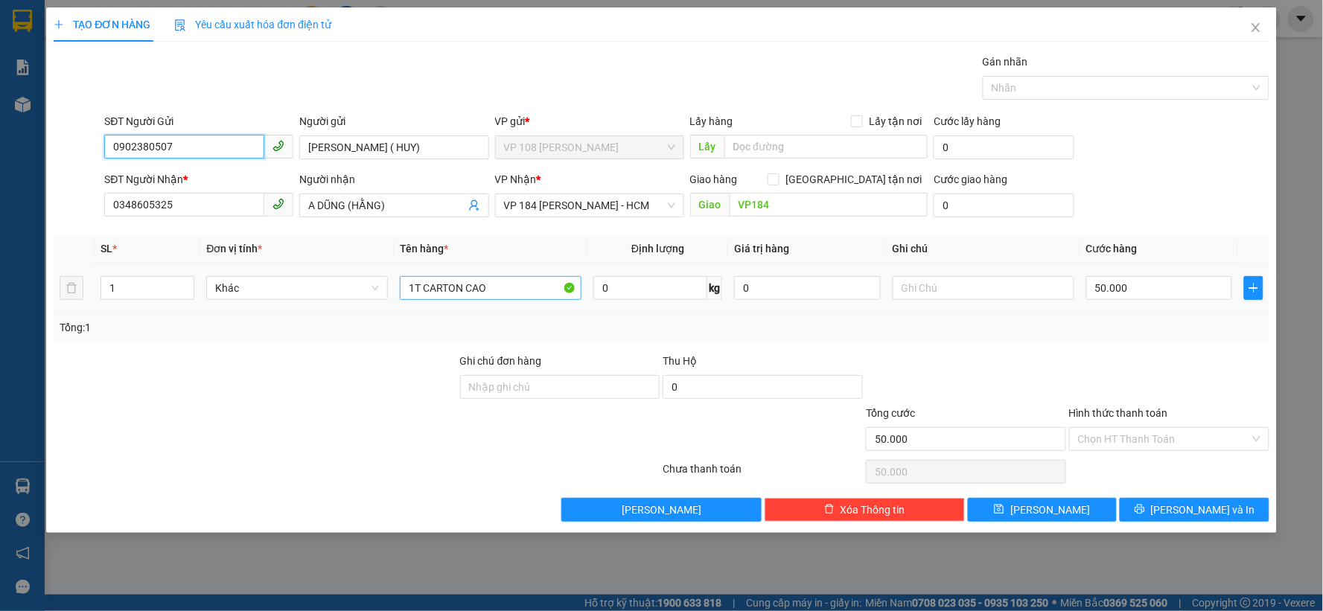
type input "0902380507"
click at [471, 296] on input "1T CARTON CAO" at bounding box center [491, 288] width 182 height 24
click at [471, 294] on input "1T CARTON CAO" at bounding box center [491, 288] width 182 height 24
click at [474, 291] on input "1T CARTON CAO" at bounding box center [491, 288] width 182 height 24
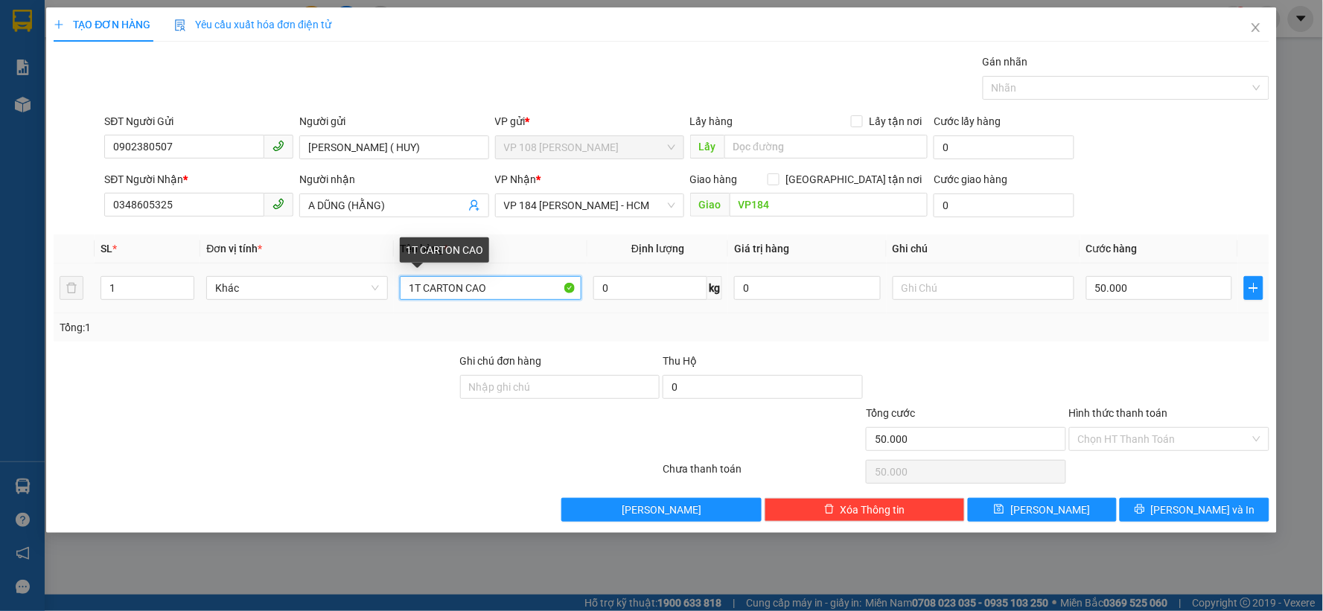
drag, startPoint x: 418, startPoint y: 283, endPoint x: 406, endPoint y: 283, distance: 11.9
click at [406, 283] on input "1T CARTON CAO" at bounding box center [491, 288] width 182 height 24
drag, startPoint x: 494, startPoint y: 292, endPoint x: 466, endPoint y: 284, distance: 29.4
click at [466, 284] on input "1T CARTON CAO" at bounding box center [491, 288] width 182 height 24
type input "1T CARTON+1B ĐEN"
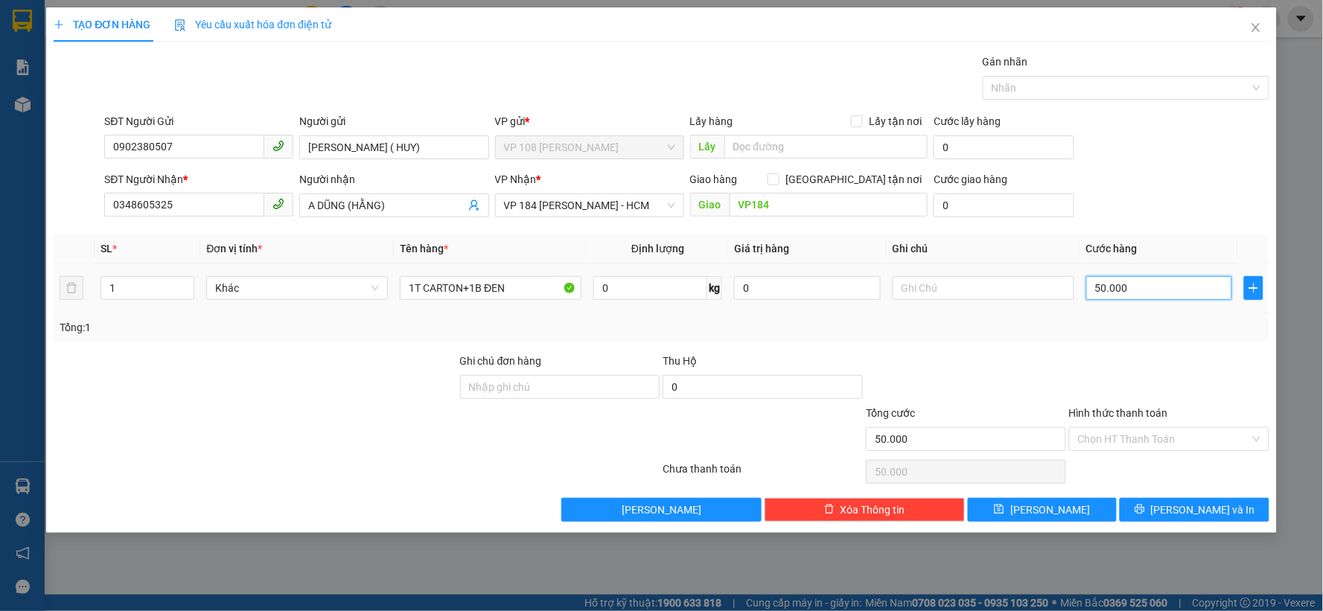
click at [1149, 296] on input "50.000" at bounding box center [1159, 288] width 147 height 24
type input "9"
type input "90"
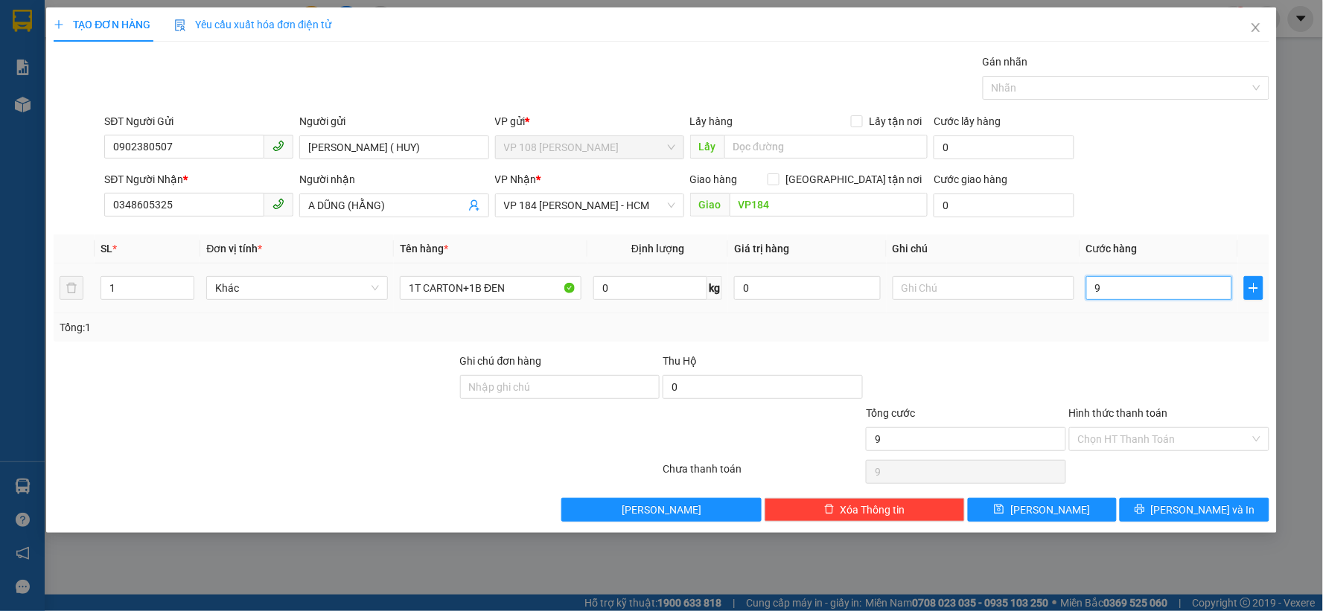
type input "90"
type input "900"
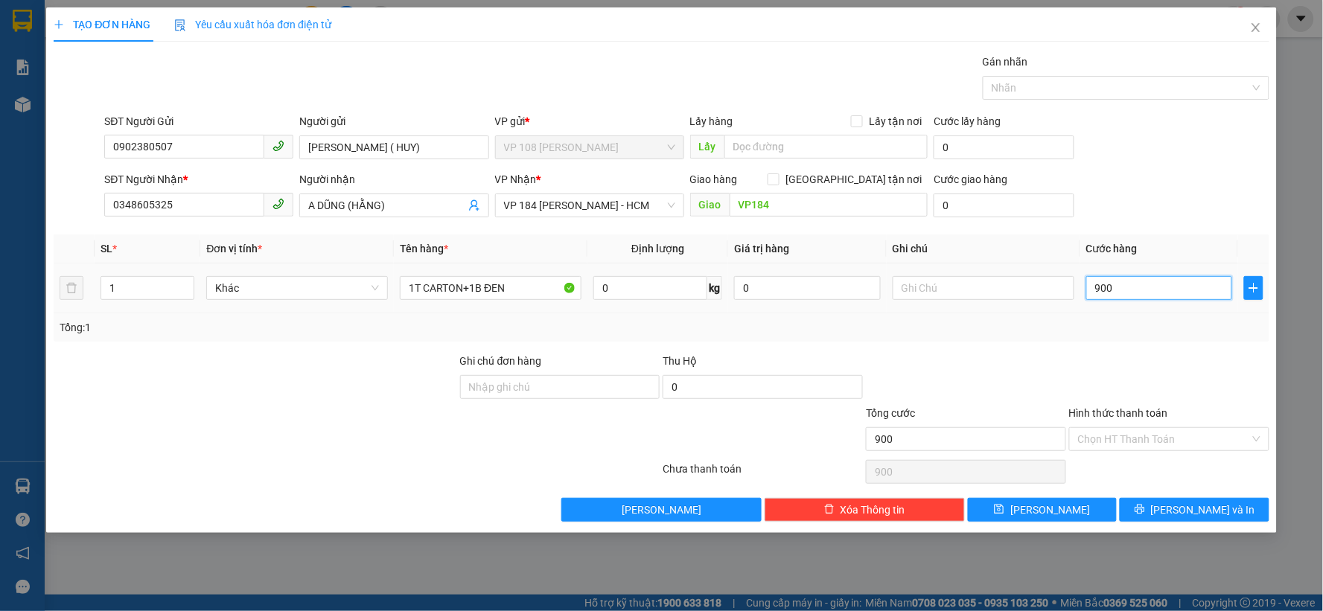
type input "9.000"
type input "90.000"
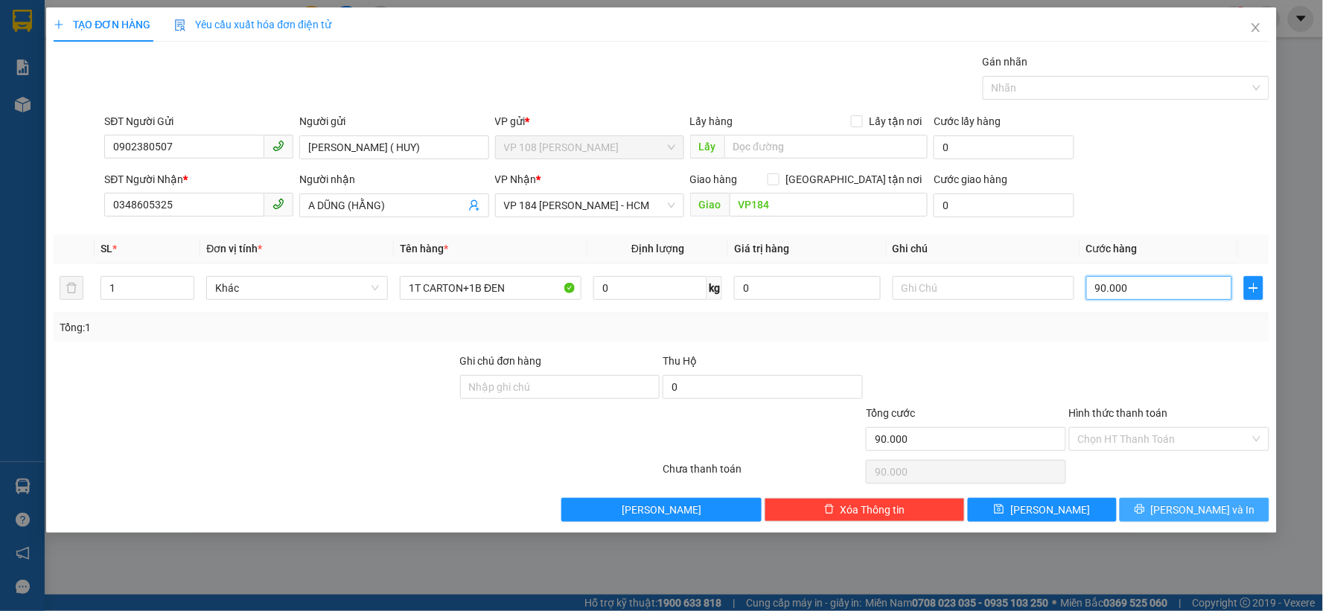
type input "90.000"
drag, startPoint x: 1181, startPoint y: 508, endPoint x: 343, endPoint y: 289, distance: 866.3
click at [368, 289] on div "Transit Pickup Surcharge Ids Transit Deliver Surcharge Ids Transit Deliver Surc…" at bounding box center [662, 288] width 1216 height 468
type input "2"
click at [184, 280] on span "up" at bounding box center [186, 284] width 9 height 9
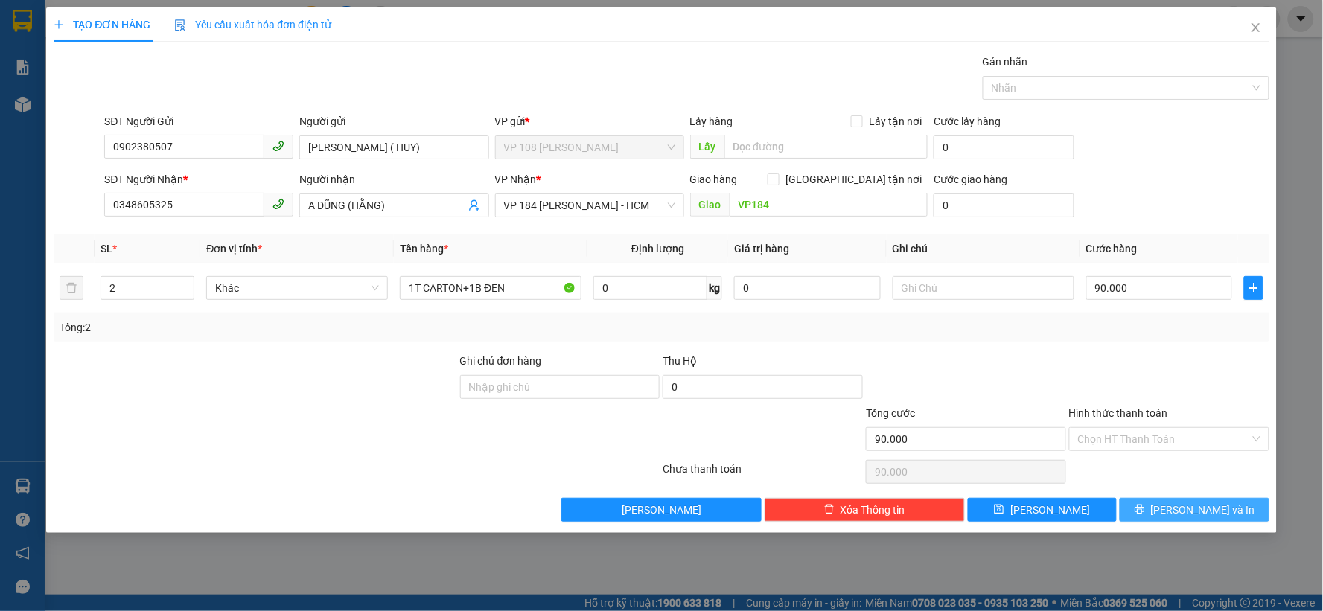
click at [1181, 506] on button "[PERSON_NAME] và In" at bounding box center [1195, 510] width 150 height 24
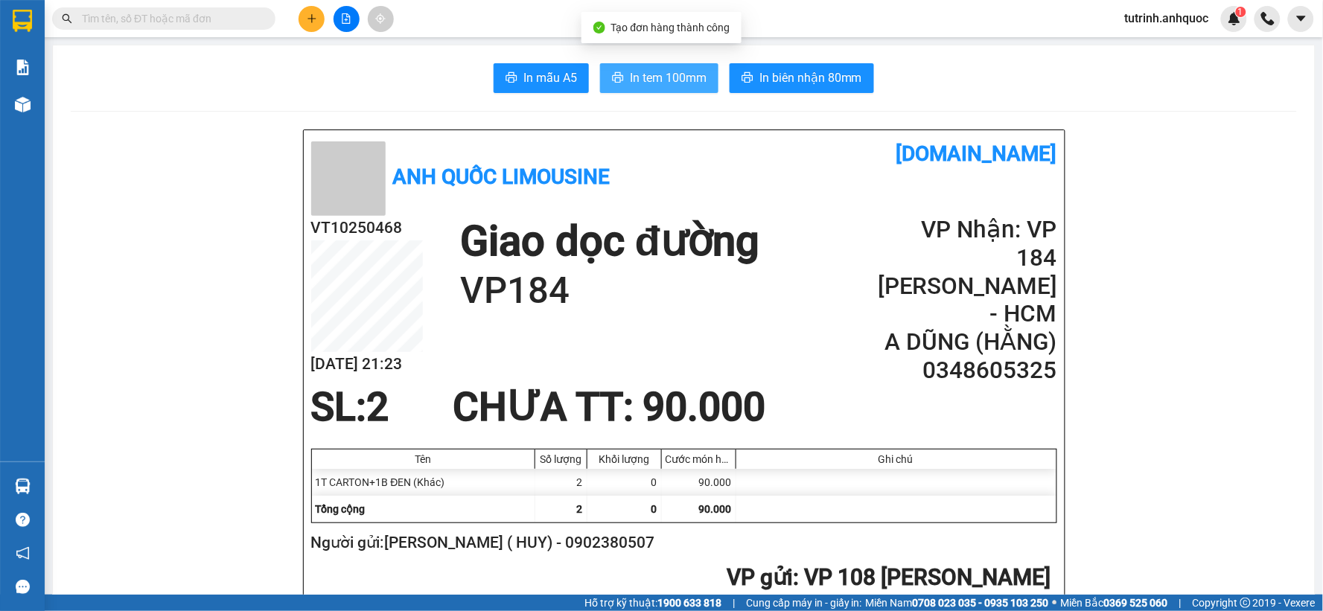
click at [645, 76] on span "In tem 100mm" at bounding box center [668, 77] width 77 height 19
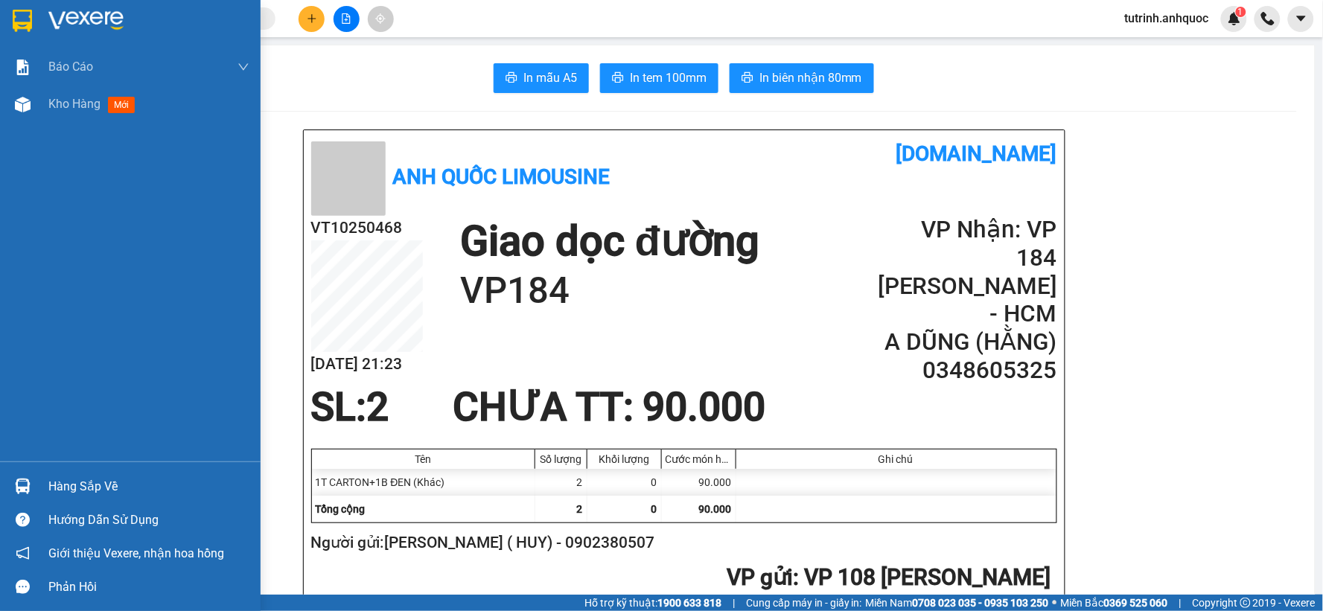
click at [25, 8] on div at bounding box center [23, 20] width 26 height 26
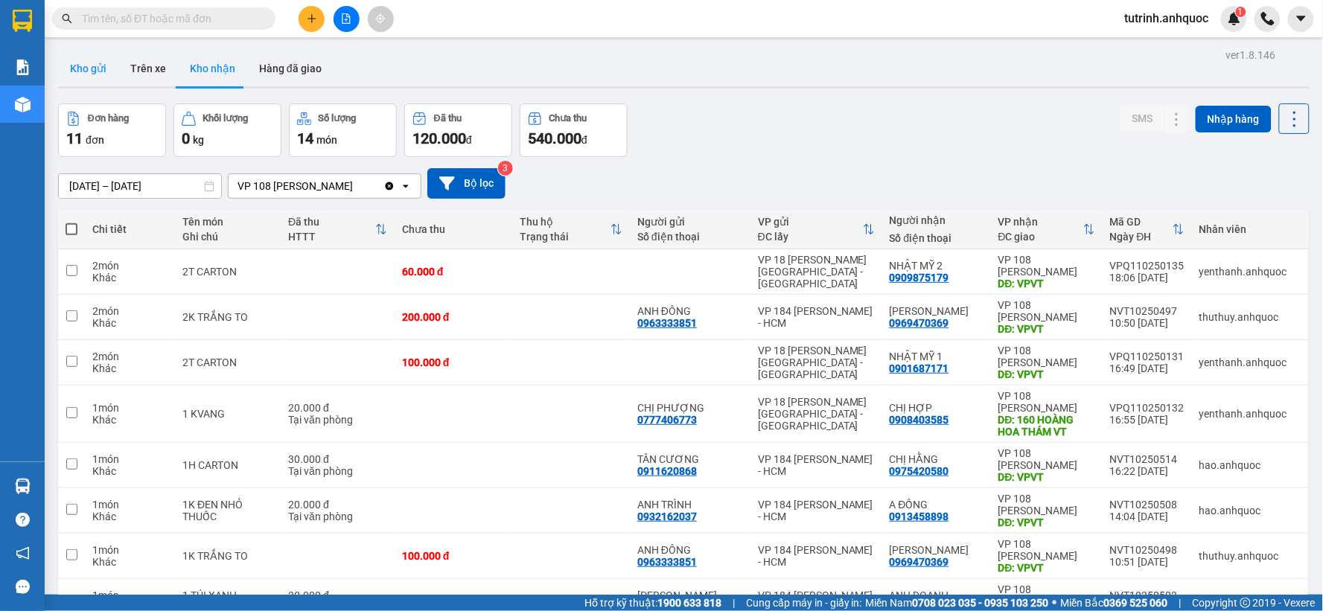
click at [99, 63] on button "Kho gửi" at bounding box center [88, 69] width 60 height 36
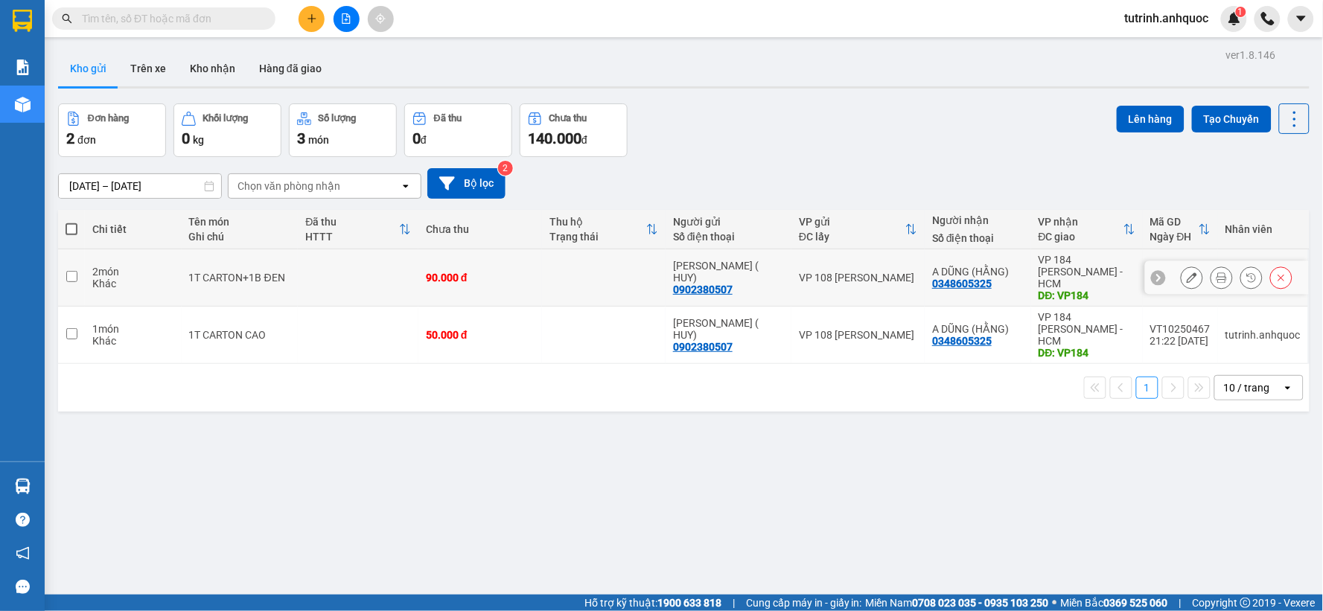
click at [73, 271] on input "checkbox" at bounding box center [71, 276] width 11 height 11
checkbox input "true"
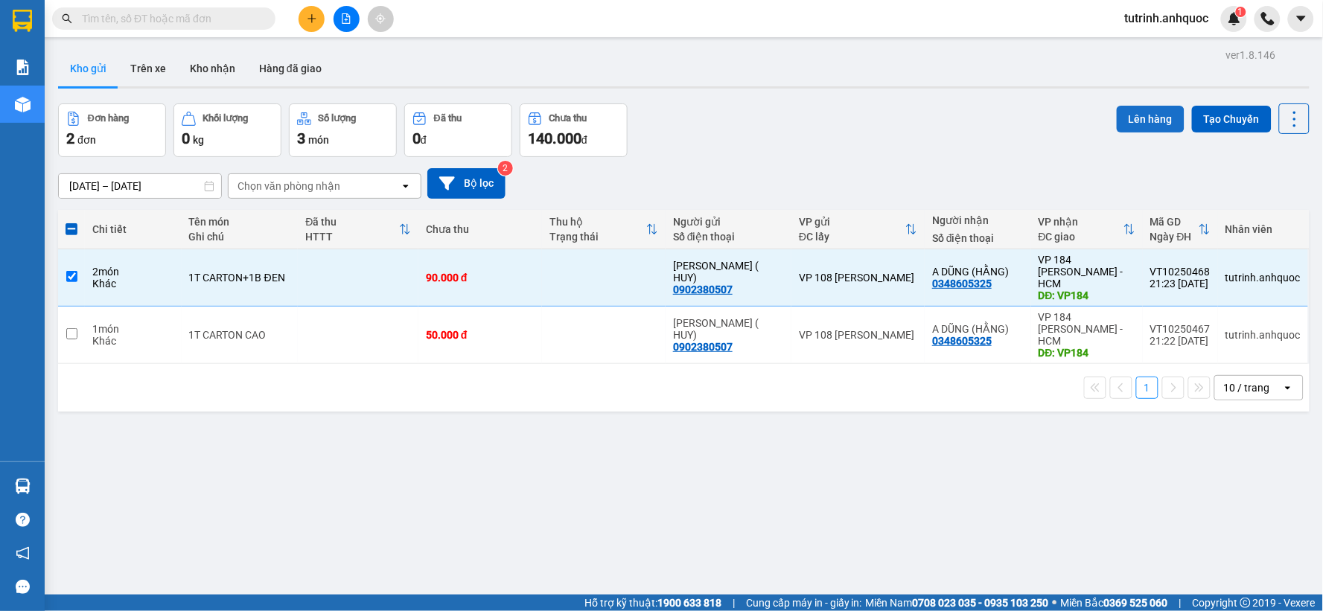
click at [1128, 114] on button "Lên hàng" at bounding box center [1151, 119] width 68 height 27
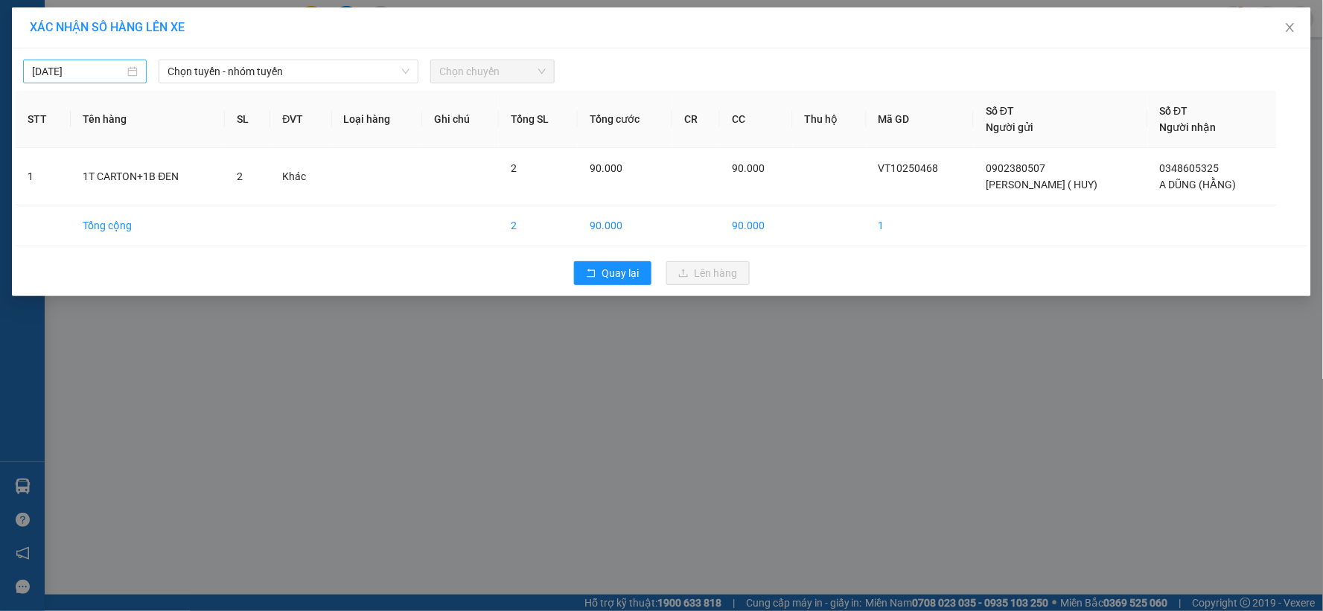
click at [99, 69] on input "[DATE]" at bounding box center [78, 71] width 92 height 16
click at [95, 206] on div "14" at bounding box center [99, 203] width 18 height 18
type input "[DATE]"
drag, startPoint x: 235, startPoint y: 72, endPoint x: 236, endPoint y: 84, distance: 11.9
click at [236, 71] on span "Chọn tuyến - nhóm tuyến" at bounding box center [288, 71] width 242 height 22
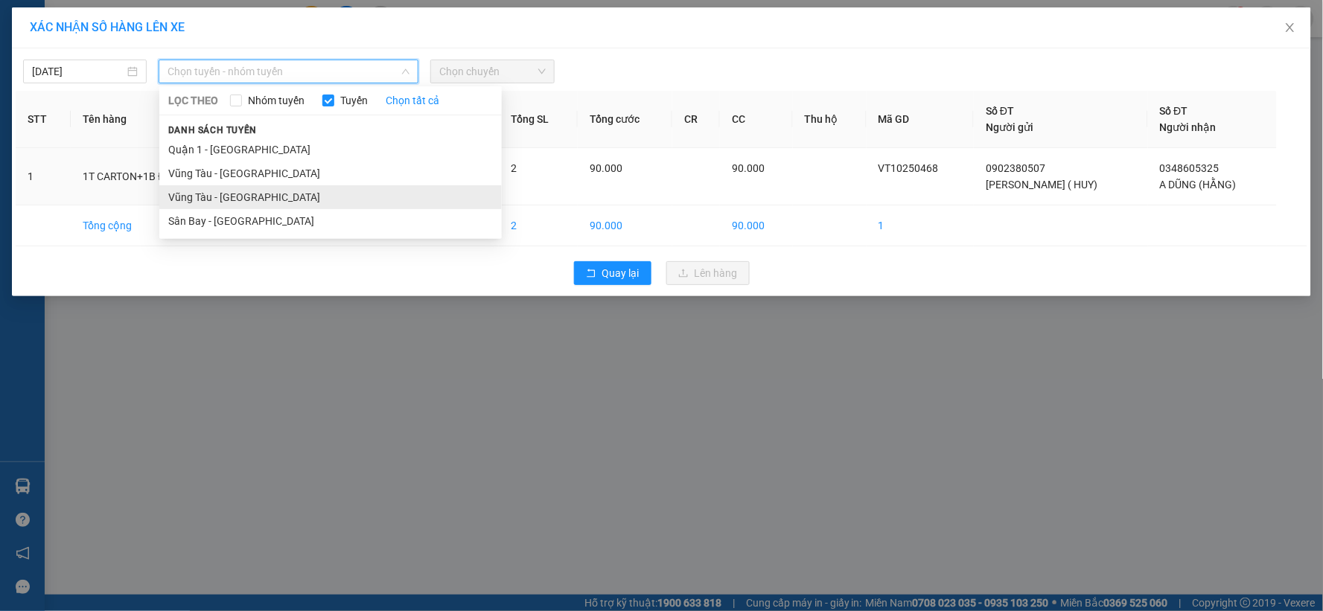
click at [239, 194] on li "Vũng Tàu - [GEOGRAPHIC_DATA]" at bounding box center [330, 197] width 342 height 24
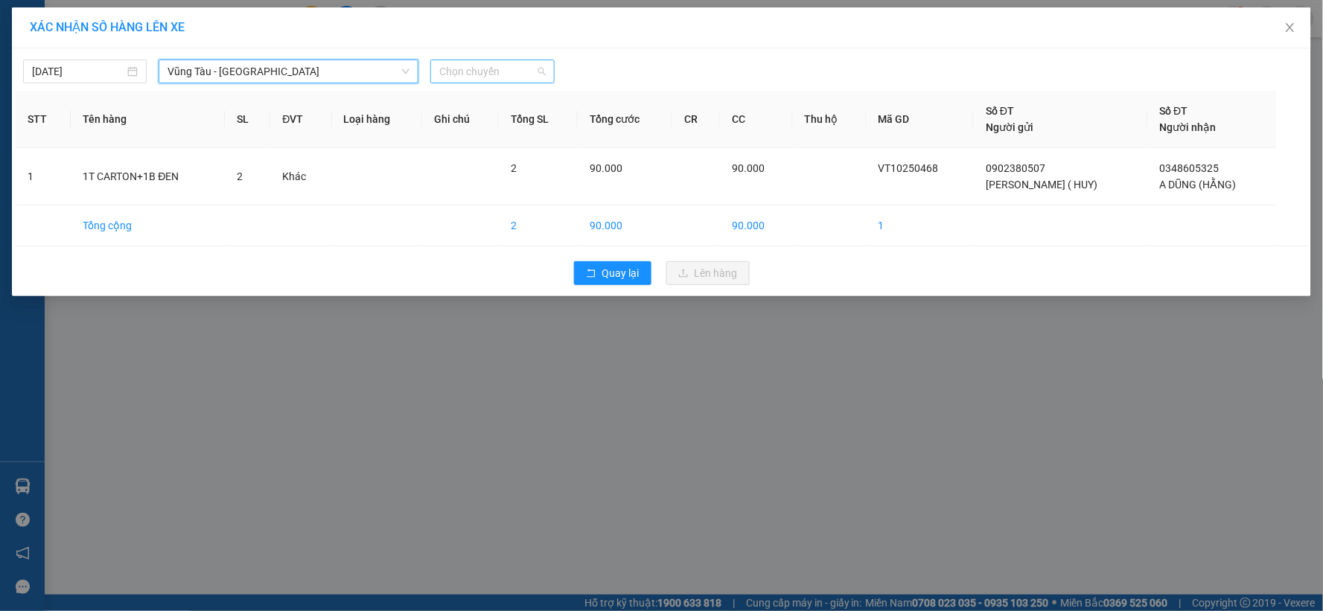
click at [494, 76] on span "Chọn chuyến" at bounding box center [492, 71] width 106 height 22
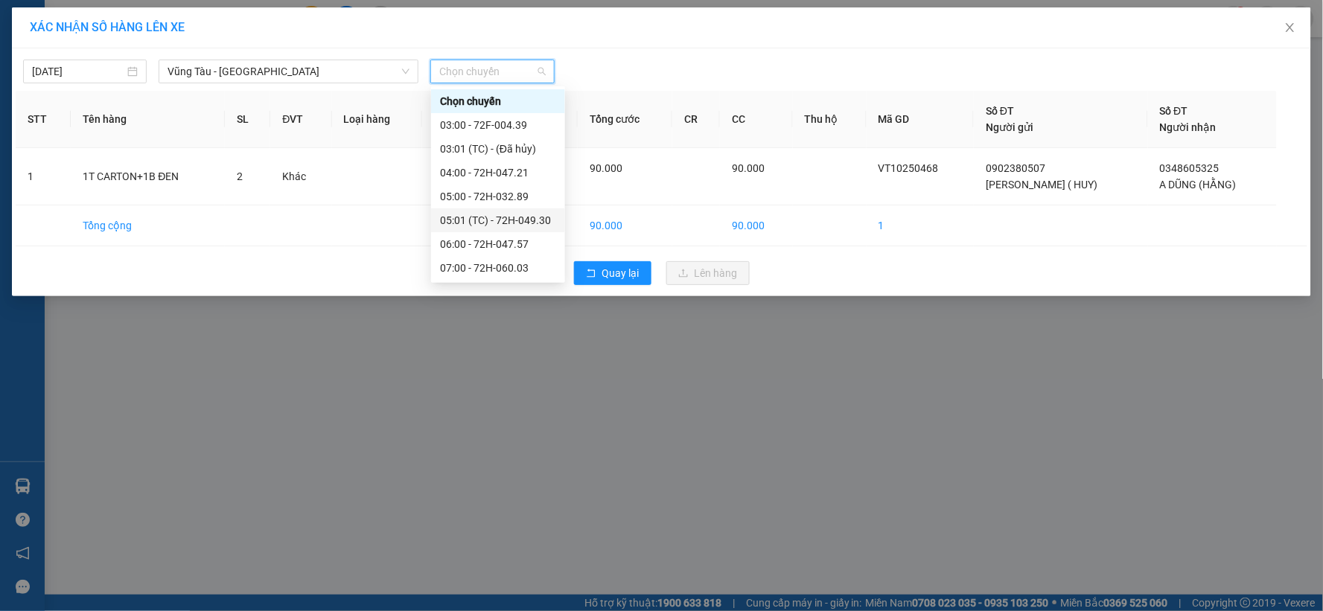
click at [492, 220] on div "05:01 (TC) - 72H-049.30" at bounding box center [498, 220] width 116 height 16
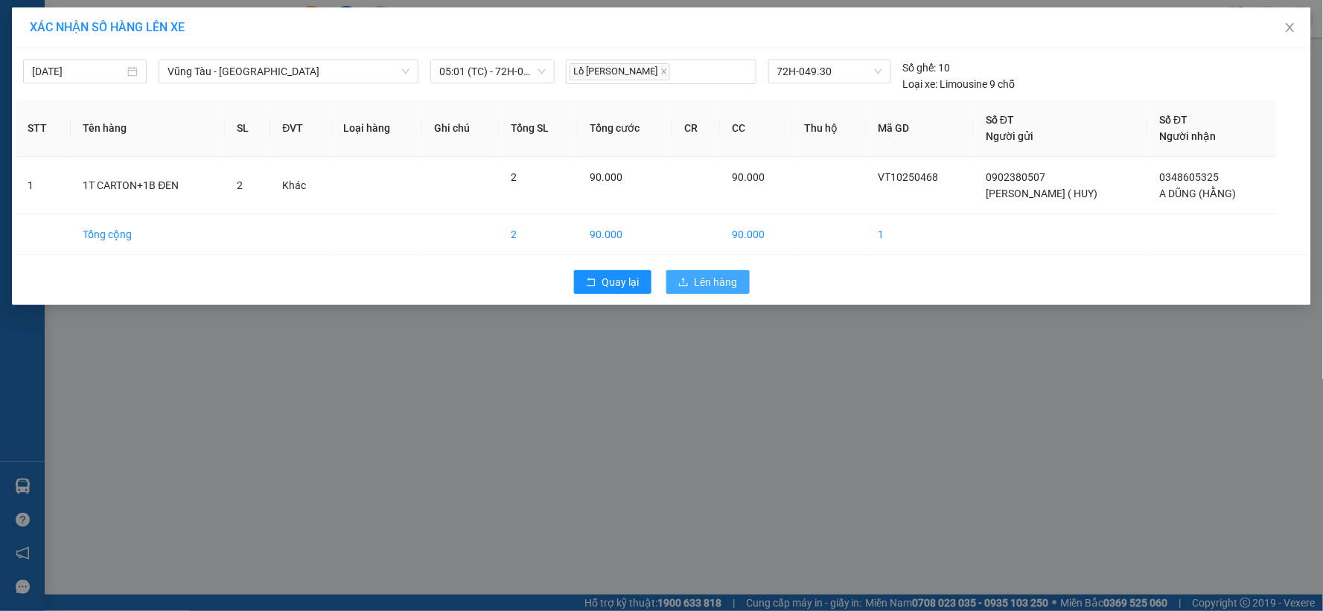
click at [718, 276] on span "Lên hàng" at bounding box center [715, 282] width 43 height 16
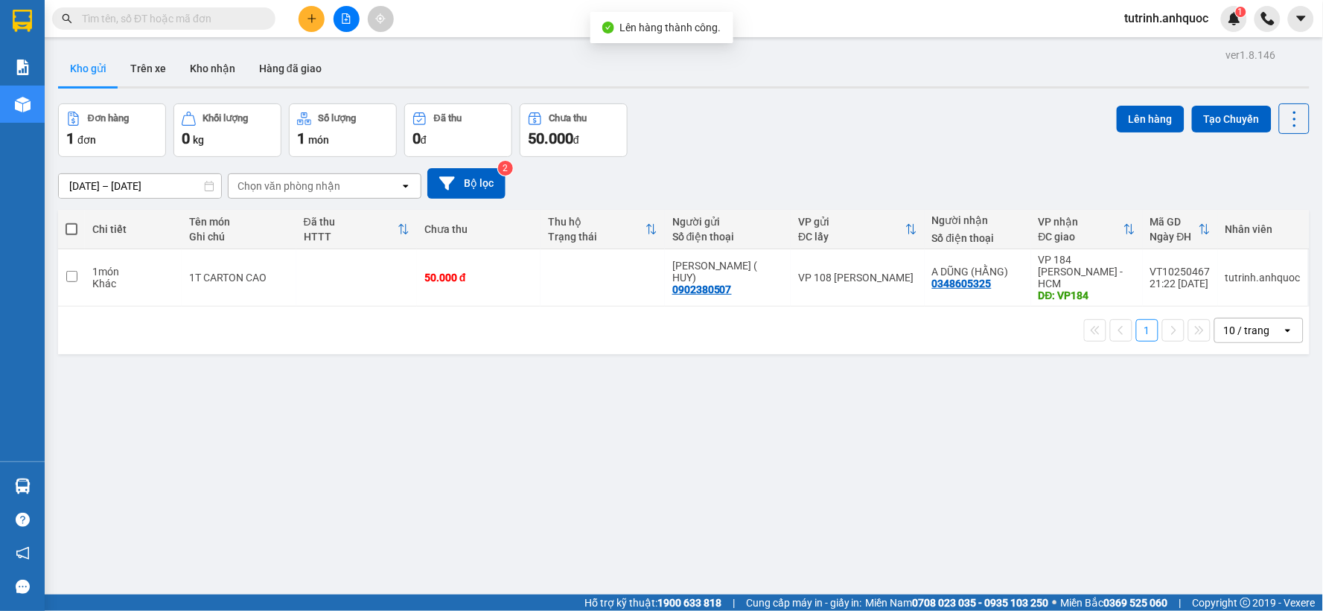
click at [76, 231] on span at bounding box center [72, 229] width 12 height 12
click at [71, 222] on input "checkbox" at bounding box center [71, 222] width 0 height 0
checkbox input "true"
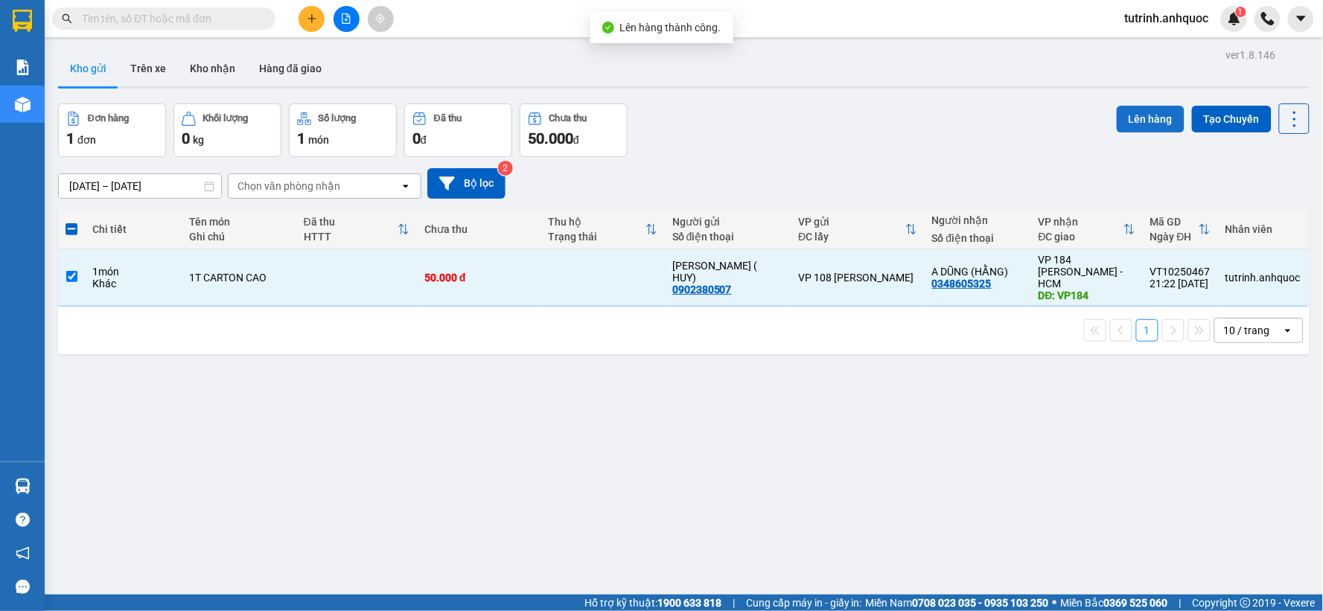
click at [1145, 115] on button "Lên hàng" at bounding box center [1151, 119] width 68 height 27
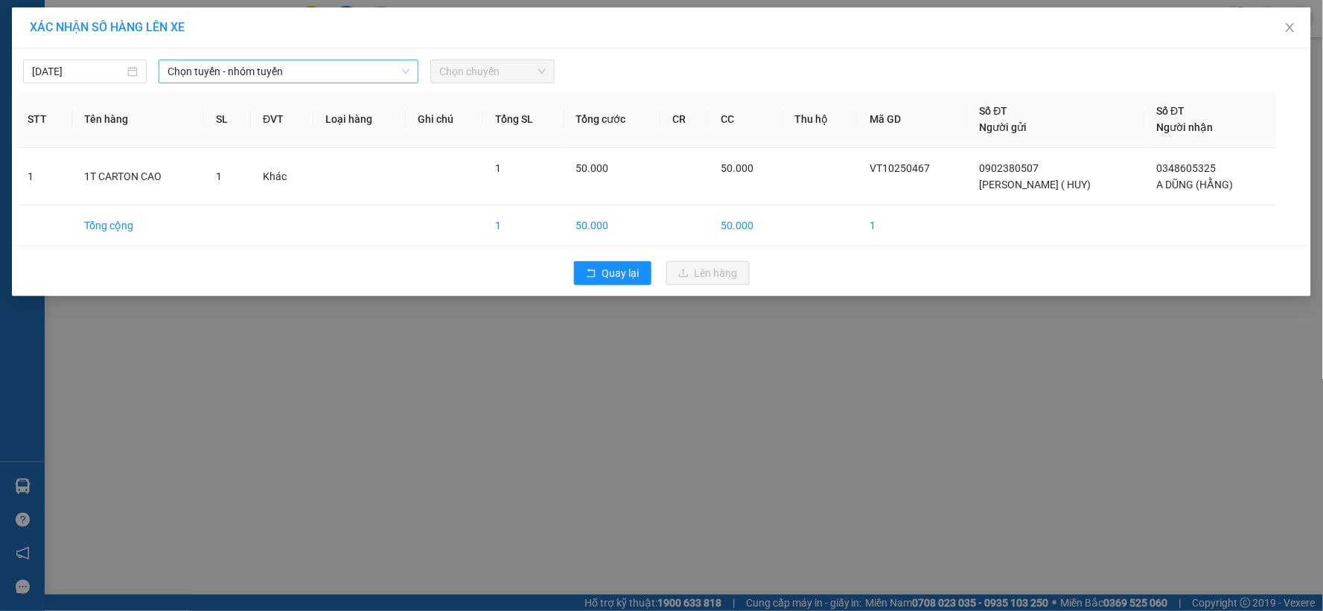
click at [185, 74] on span "Chọn tuyến - nhóm tuyến" at bounding box center [288, 71] width 242 height 22
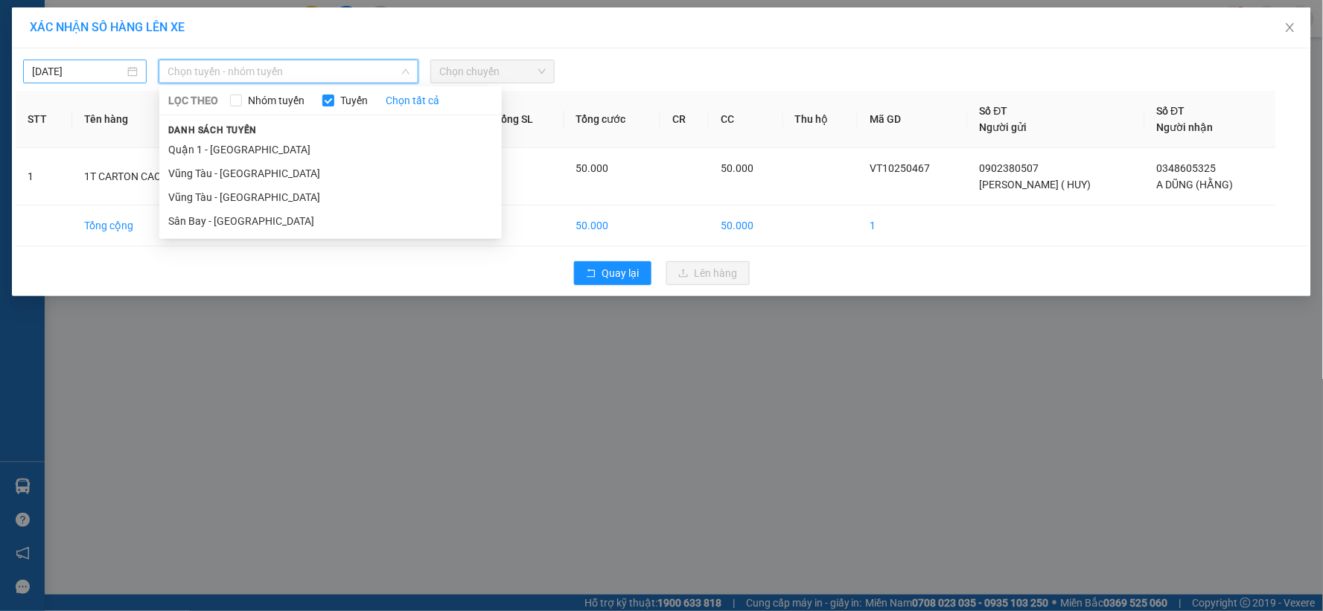
click at [68, 72] on input "[DATE]" at bounding box center [78, 71] width 92 height 16
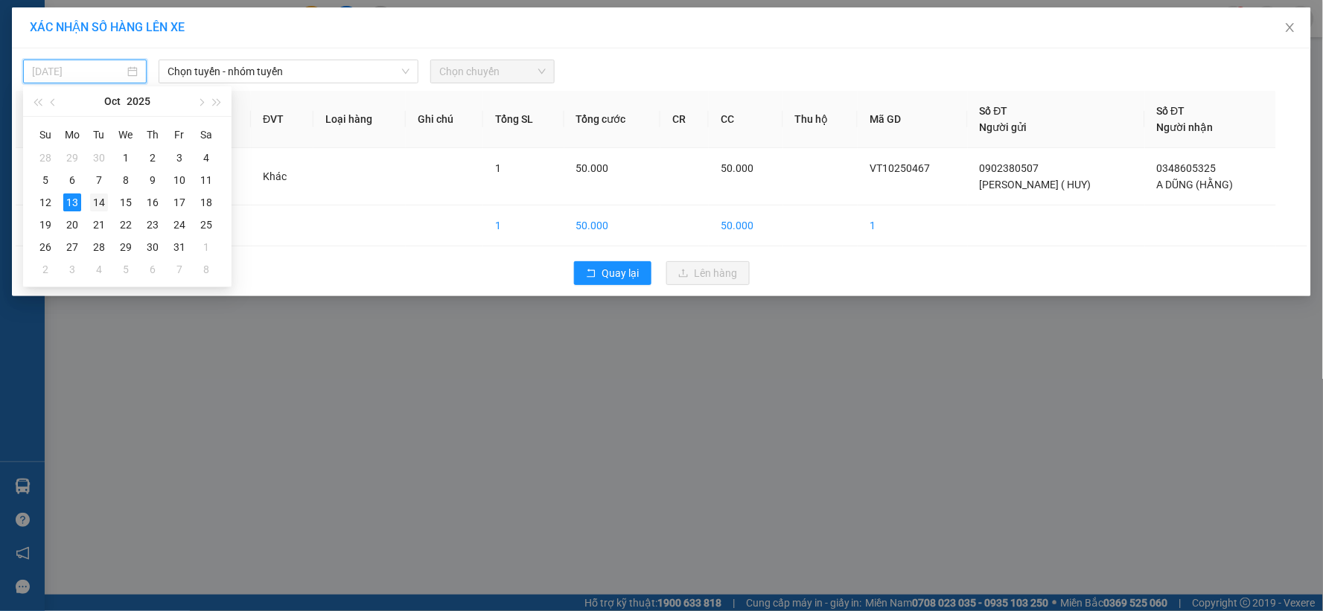
click at [100, 197] on div "14" at bounding box center [99, 203] width 18 height 18
type input "[DATE]"
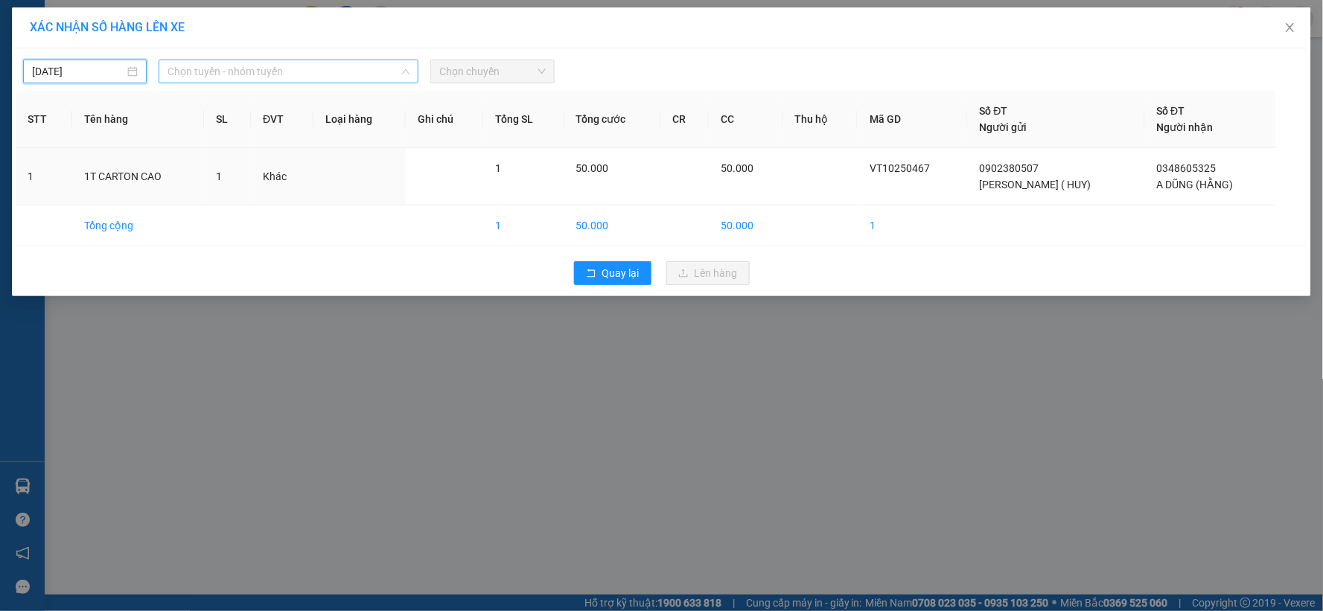
click at [231, 63] on span "Chọn tuyến - nhóm tuyến" at bounding box center [288, 71] width 242 height 22
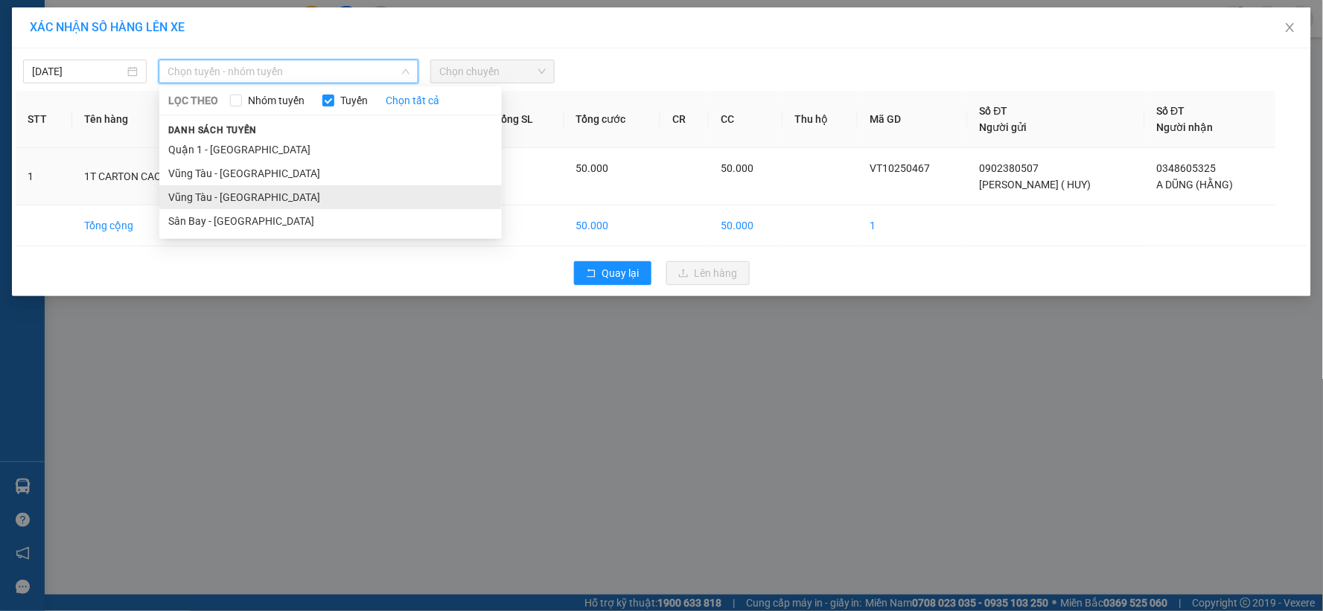
click at [243, 203] on li "Vũng Tàu - [GEOGRAPHIC_DATA]" at bounding box center [330, 197] width 342 height 24
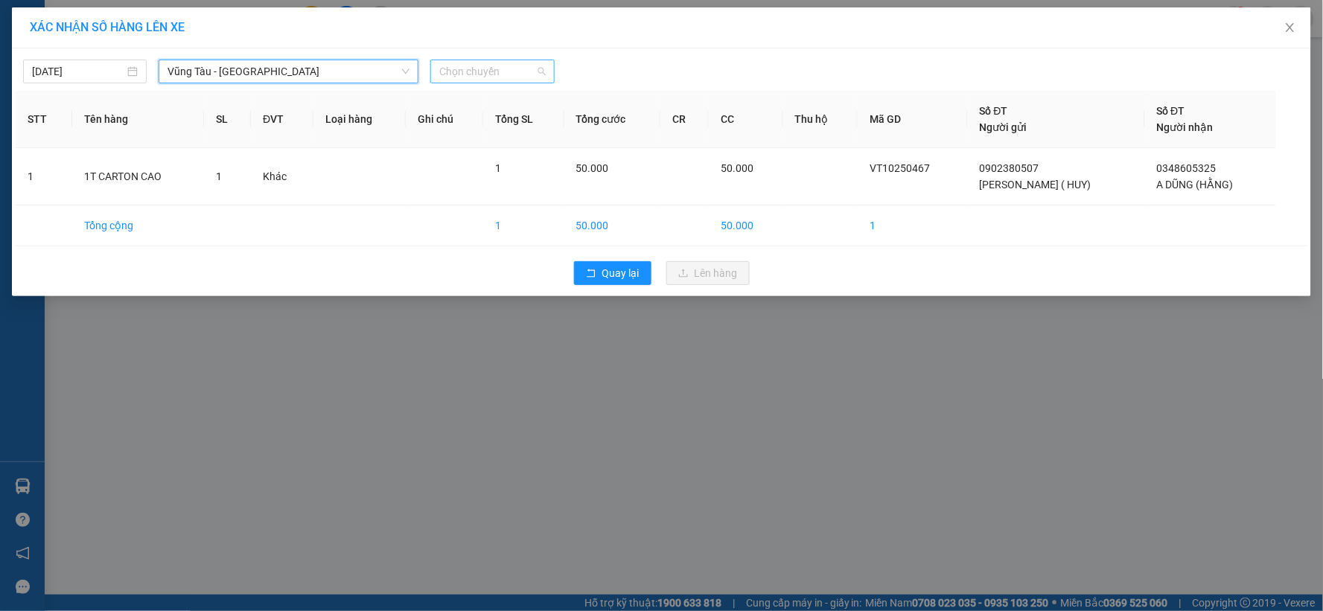
click at [462, 75] on span "Chọn chuyến" at bounding box center [492, 71] width 106 height 22
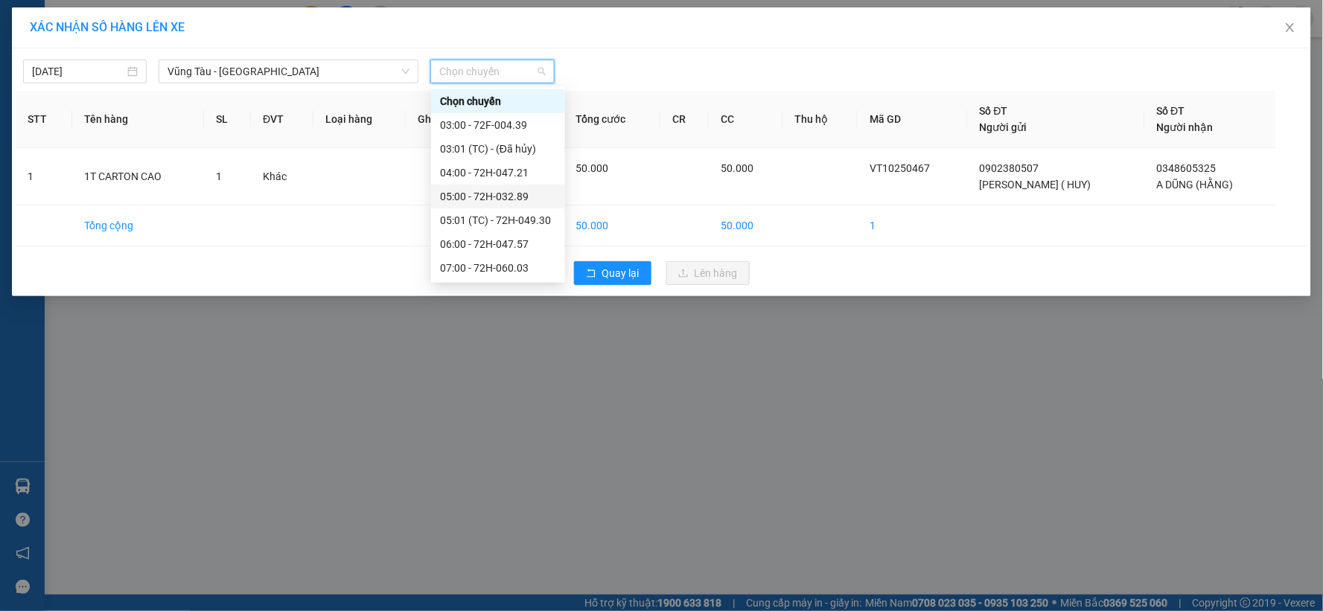
click at [492, 192] on div "05:00 - 72H-032.89" at bounding box center [498, 196] width 116 height 16
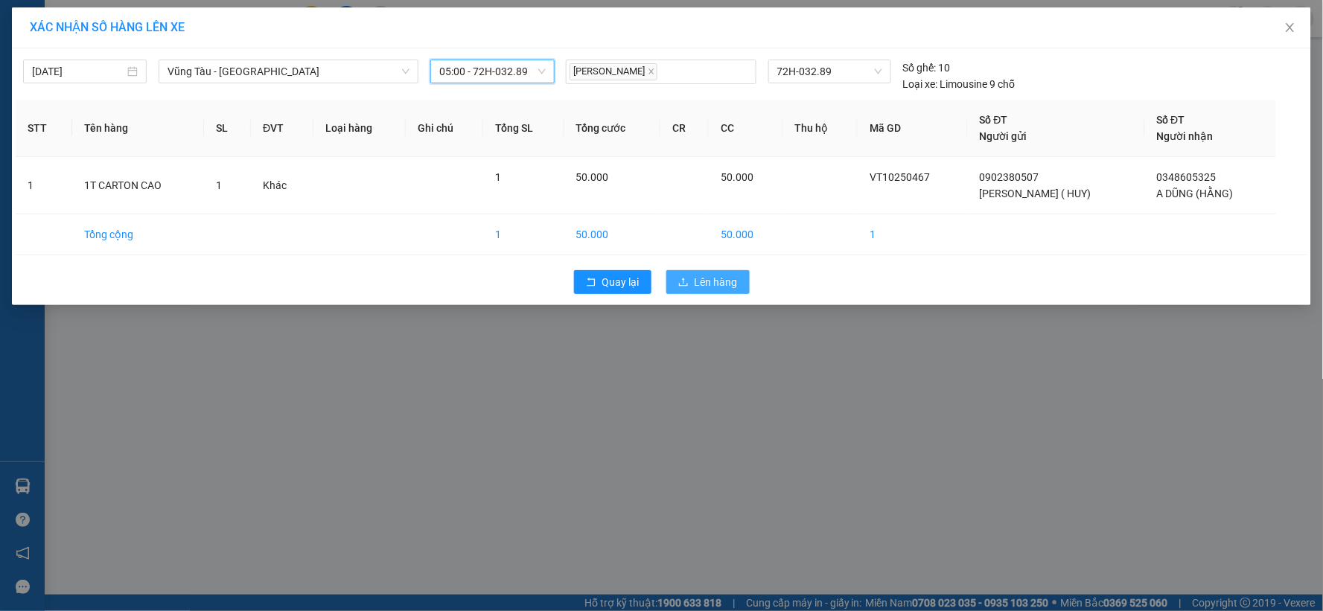
click at [695, 272] on button "Lên hàng" at bounding box center [707, 282] width 83 height 24
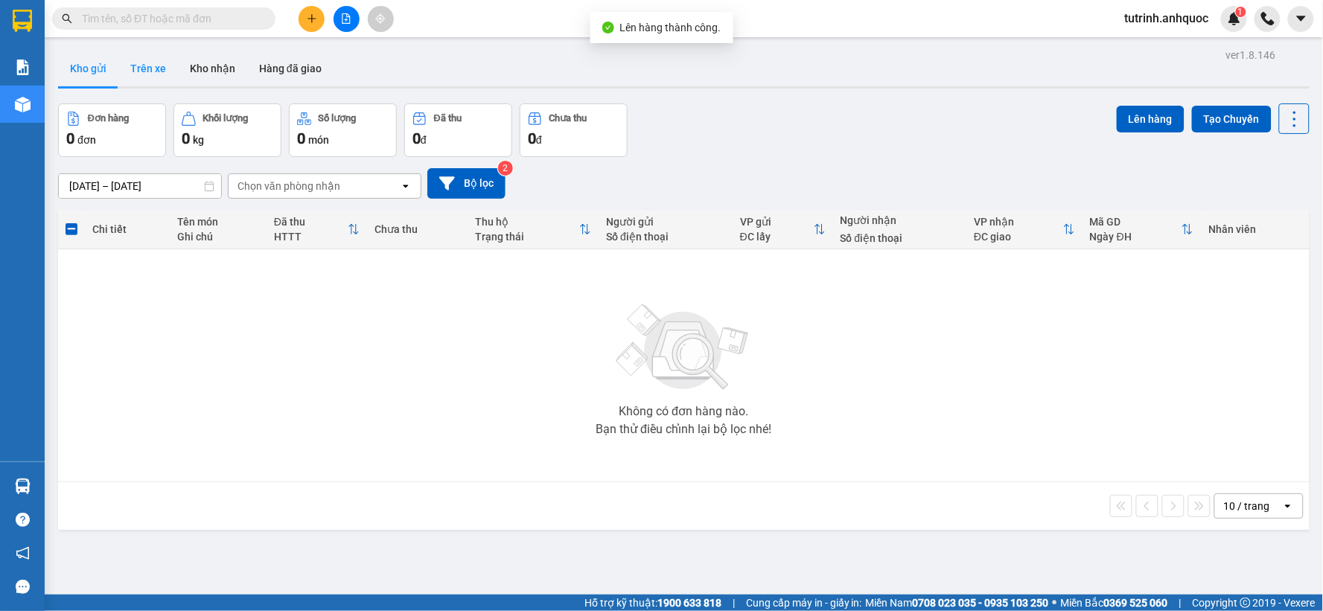
click at [141, 64] on button "Trên xe" at bounding box center [148, 69] width 60 height 36
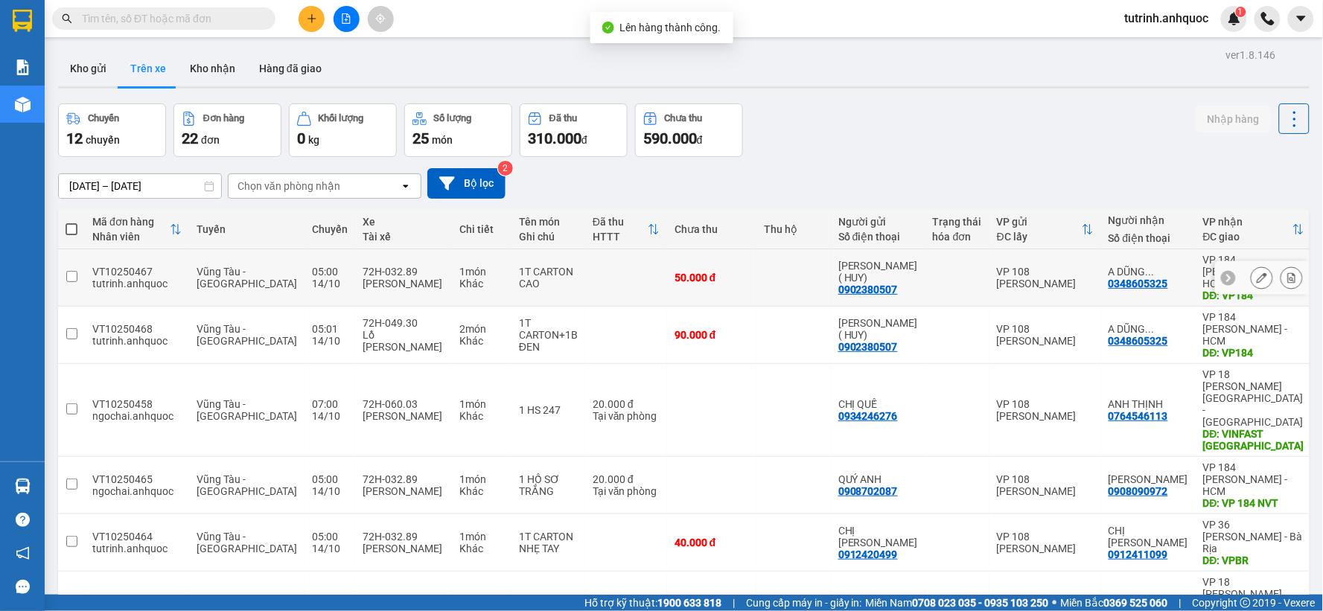
click at [1288, 272] on icon at bounding box center [1292, 277] width 8 height 10
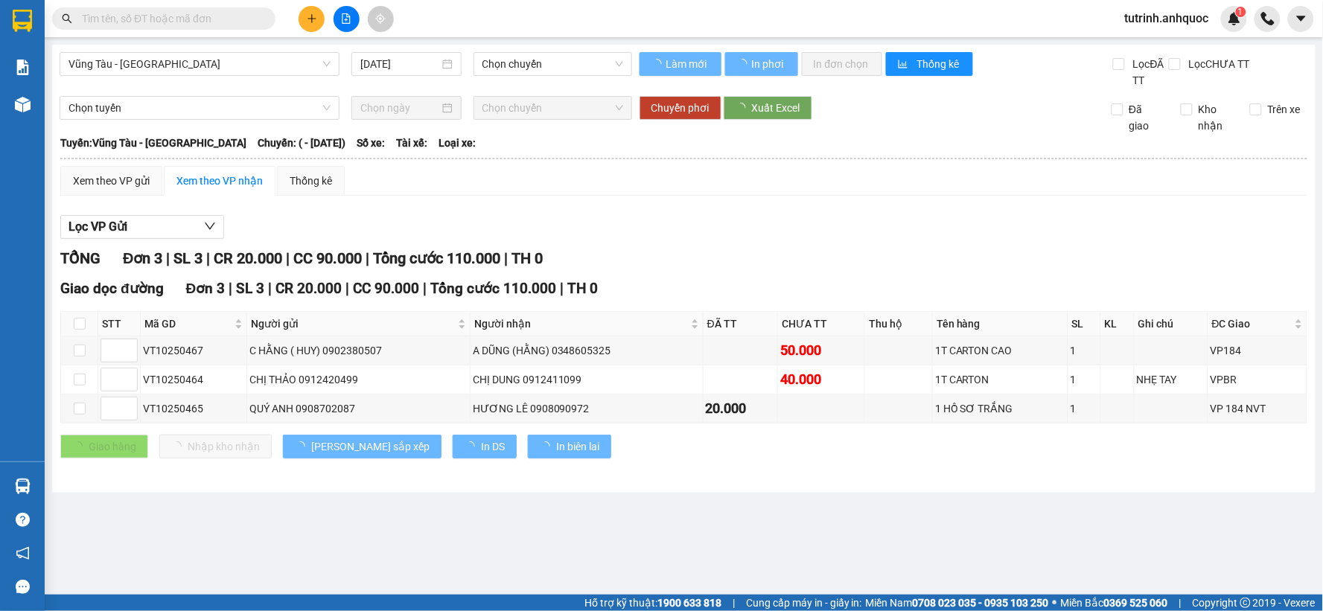
type input "[DATE]"
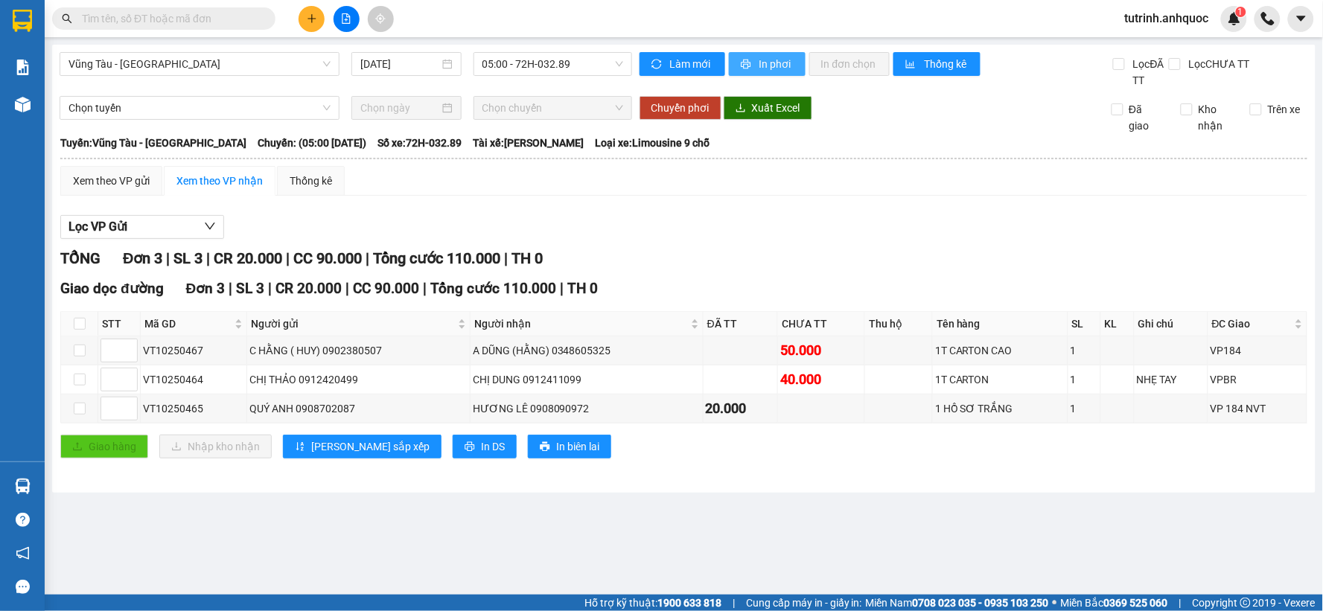
click at [761, 72] on button "In phơi" at bounding box center [767, 64] width 77 height 24
click at [159, 65] on span "Vũng Tàu - [GEOGRAPHIC_DATA]" at bounding box center [199, 64] width 262 height 22
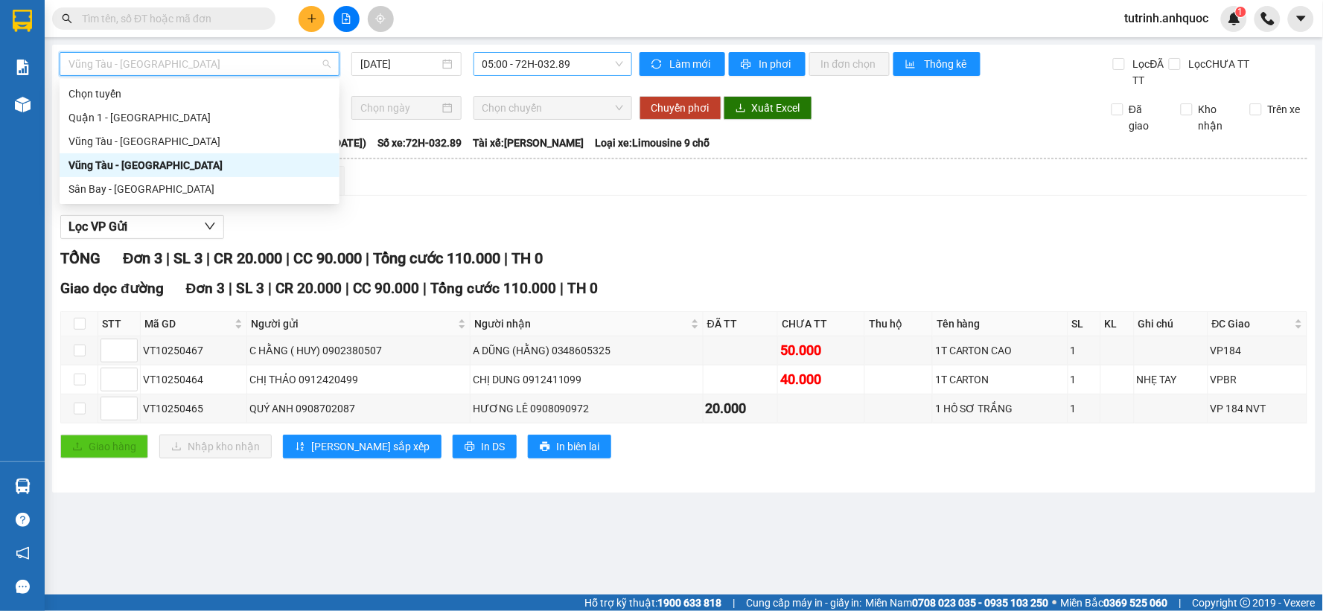
click at [495, 63] on span "05:00 - 72H-032.89" at bounding box center [552, 64] width 141 height 22
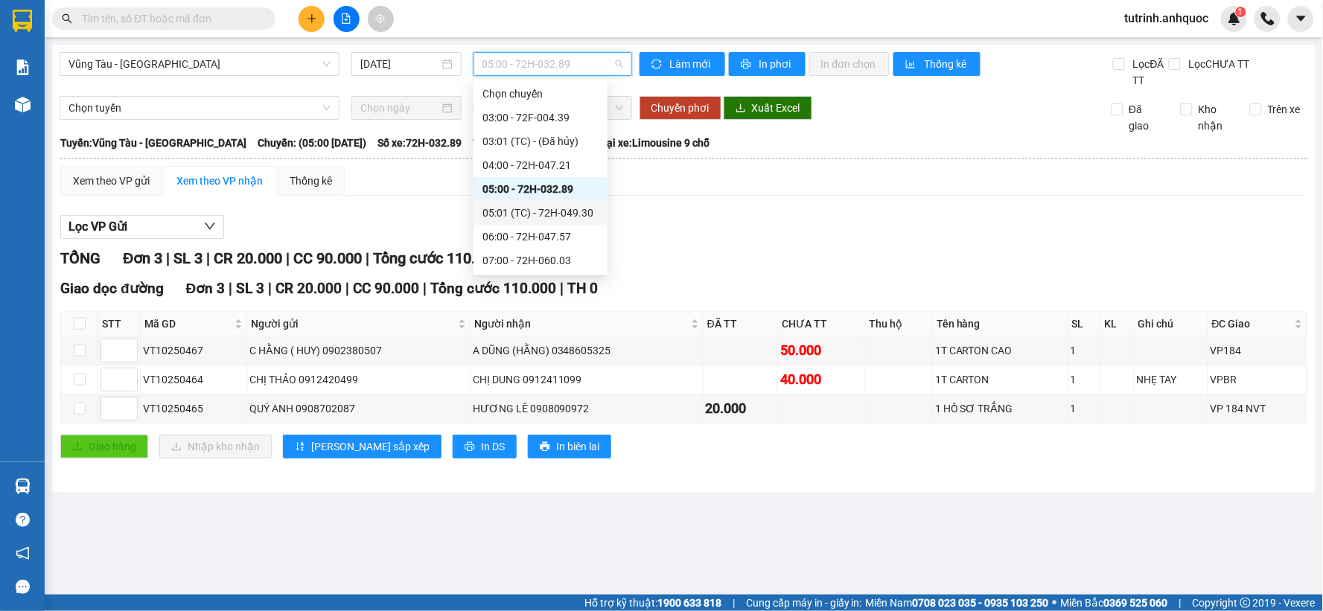
click at [536, 208] on div "05:01 (TC) - 72H-049.30" at bounding box center [540, 213] width 116 height 16
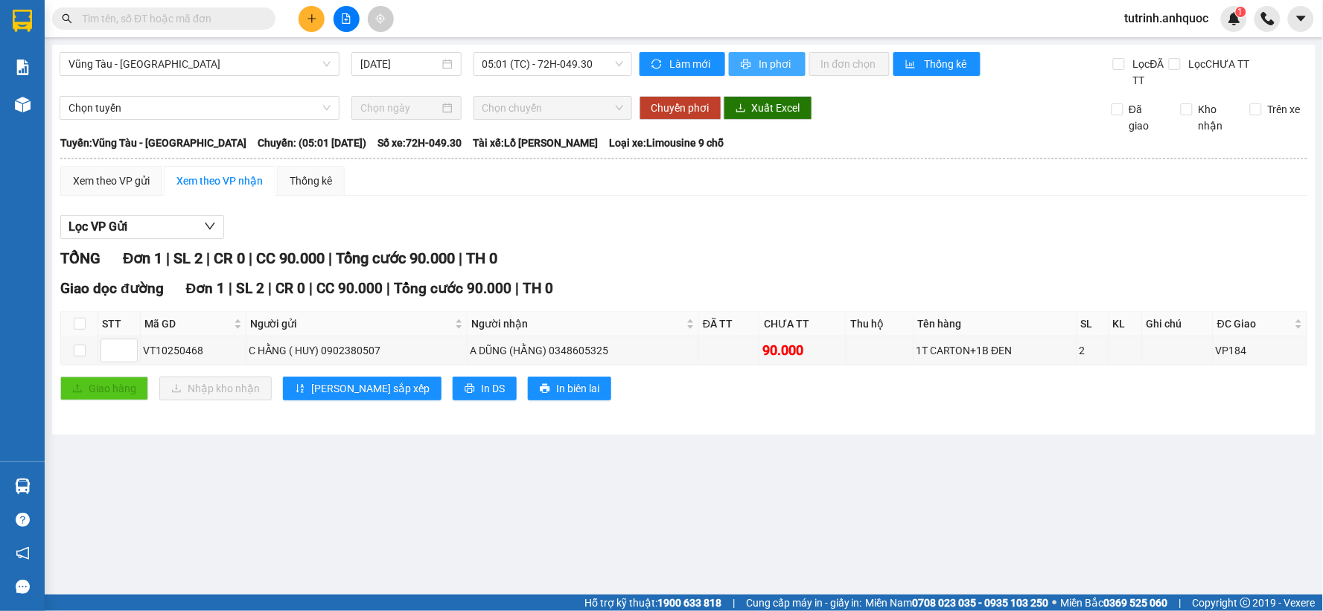
click at [767, 64] on span "In phơi" at bounding box center [776, 64] width 34 height 16
click at [206, 16] on input "text" at bounding box center [170, 18] width 176 height 16
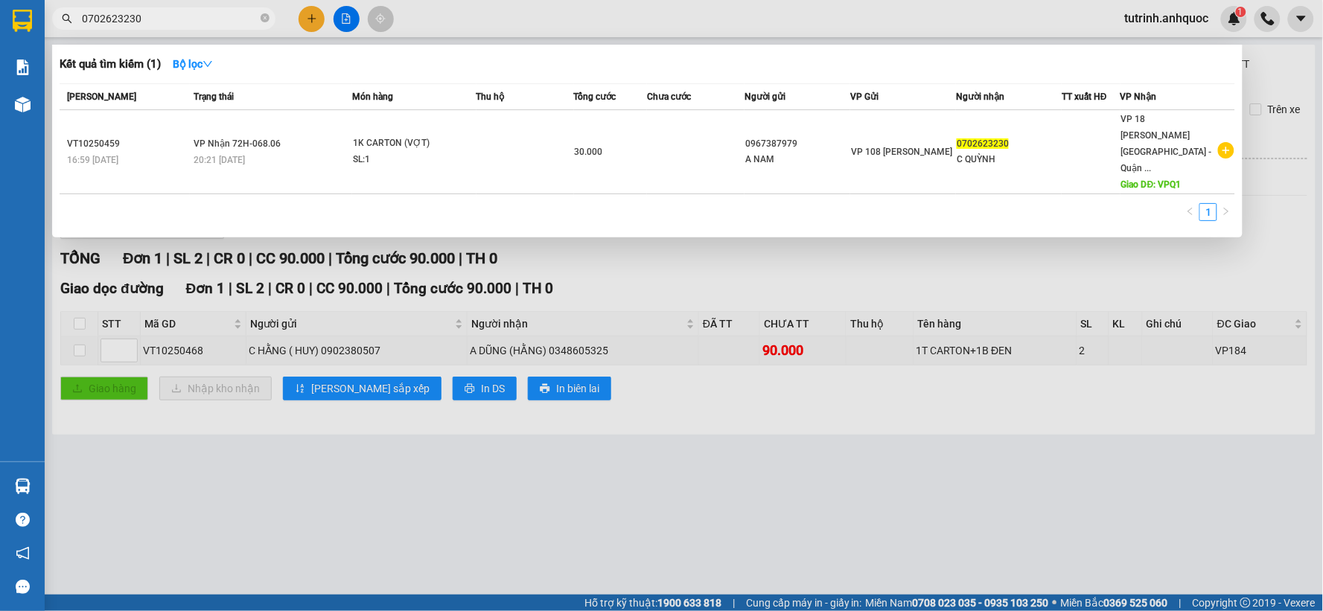
type input "0702623230"
click at [169, 31] on div at bounding box center [661, 305] width 1323 height 611
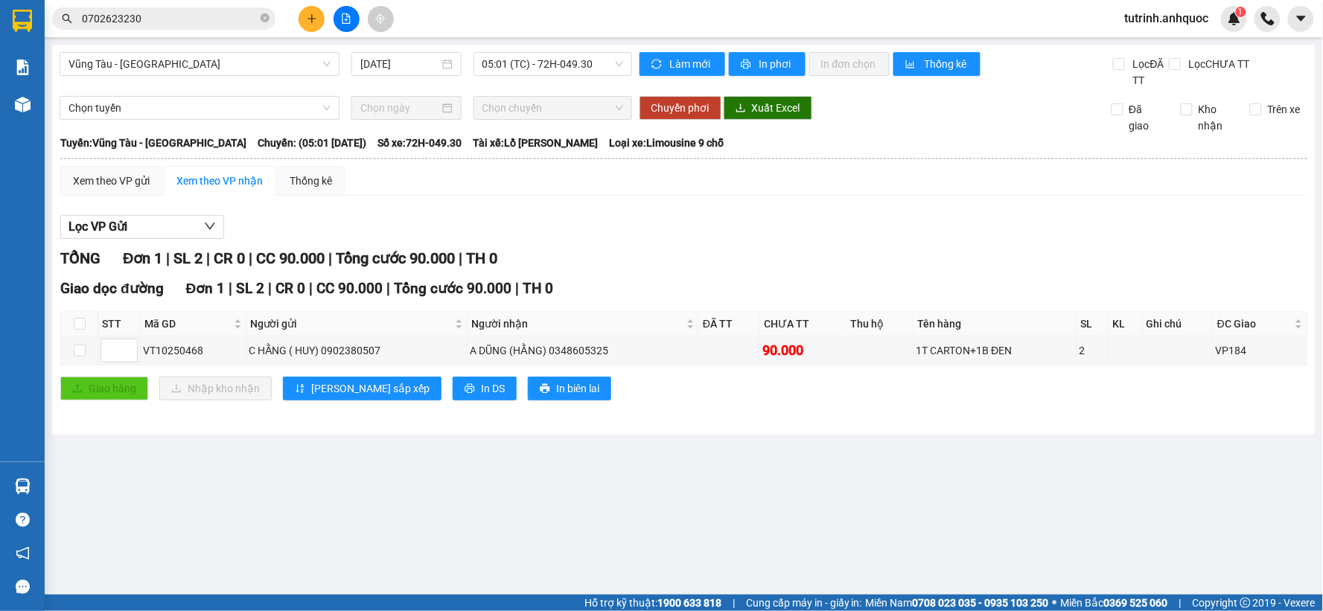
click at [167, 23] on input "0702623230" at bounding box center [170, 18] width 176 height 16
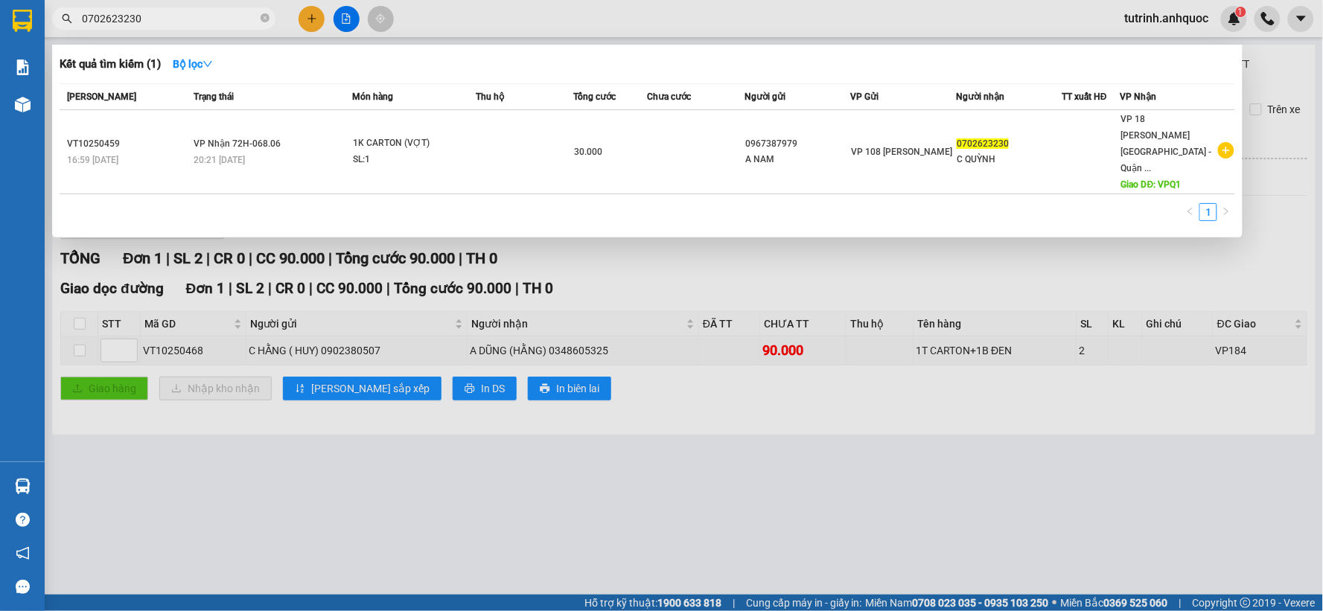
click at [167, 23] on input "0702623230" at bounding box center [170, 18] width 176 height 16
